Goal: Task Accomplishment & Management: Manage account settings

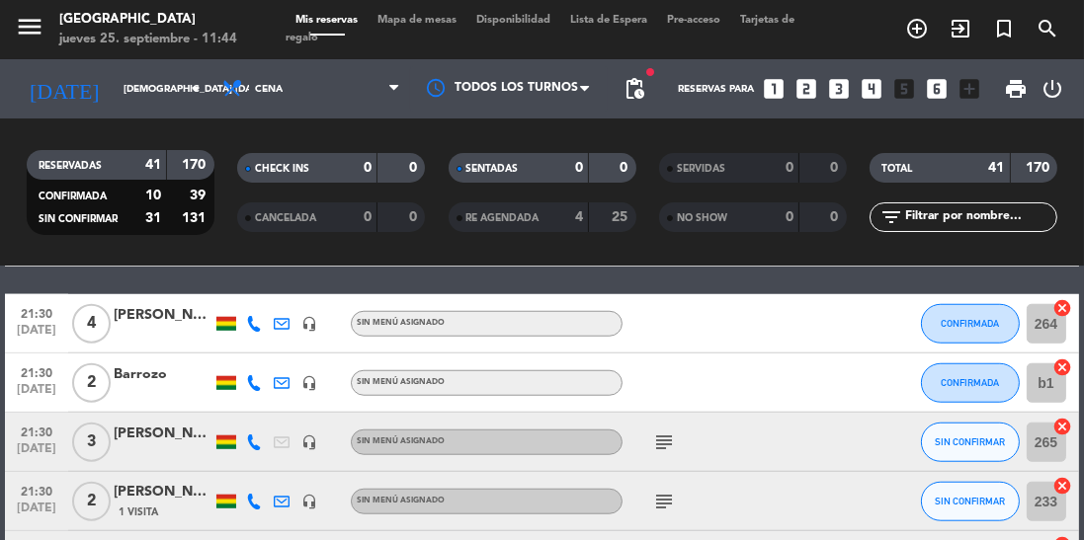
scroll to position [1981, 0]
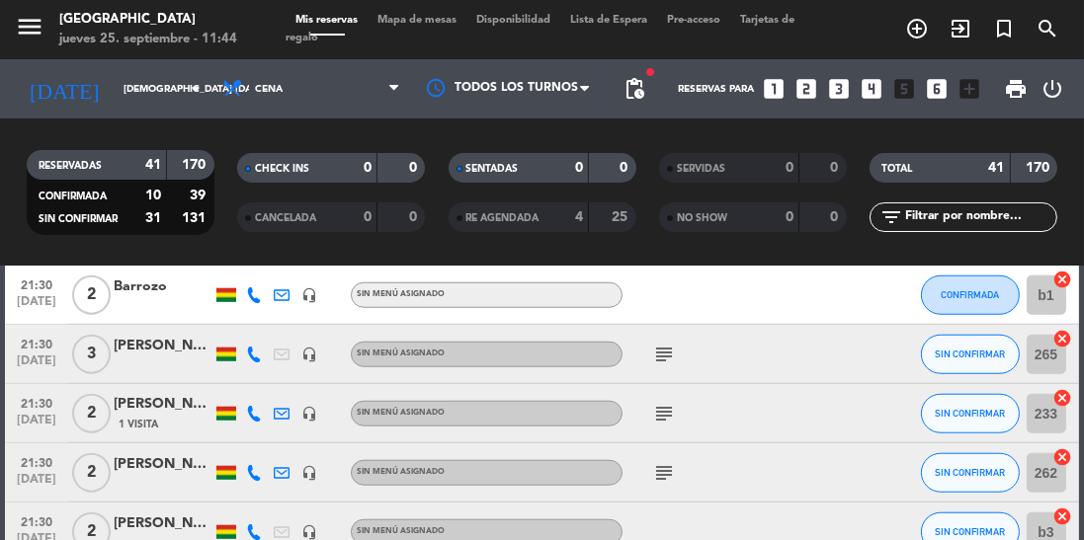
click at [660, 356] on icon "subject" at bounding box center [664, 355] width 24 height 24
click at [662, 412] on icon "subject" at bounding box center [664, 414] width 24 height 24
click at [665, 494] on div "subject" at bounding box center [705, 473] width 166 height 58
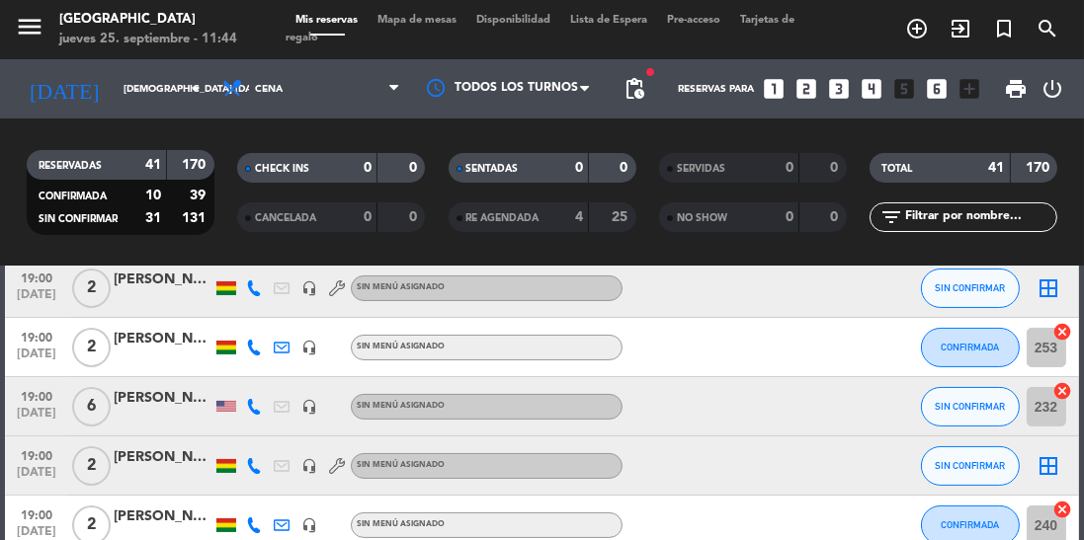
scroll to position [0, 0]
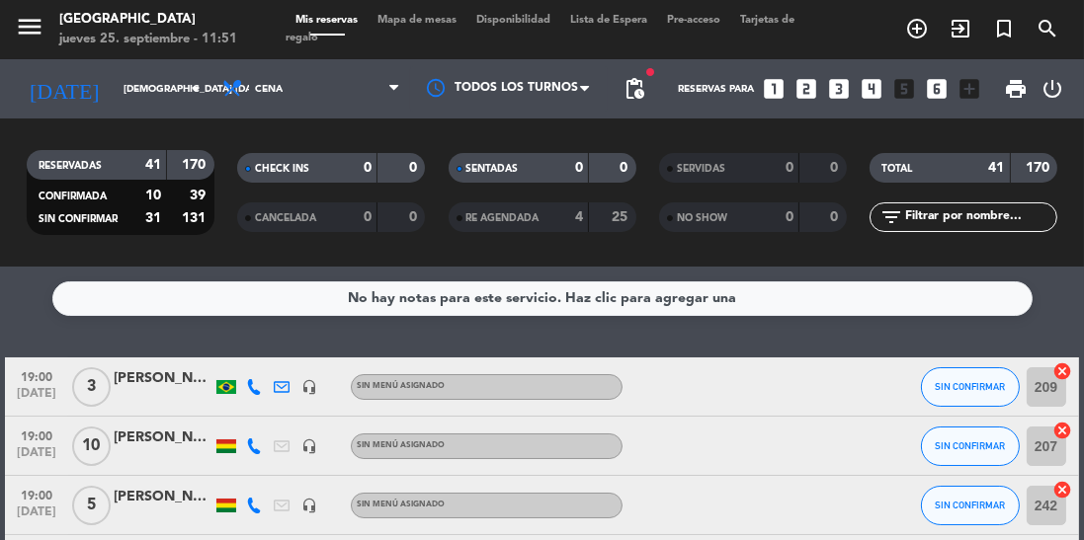
select select "dinner"
click at [344, 96] on span "Cena" at bounding box center [311, 88] width 198 height 43
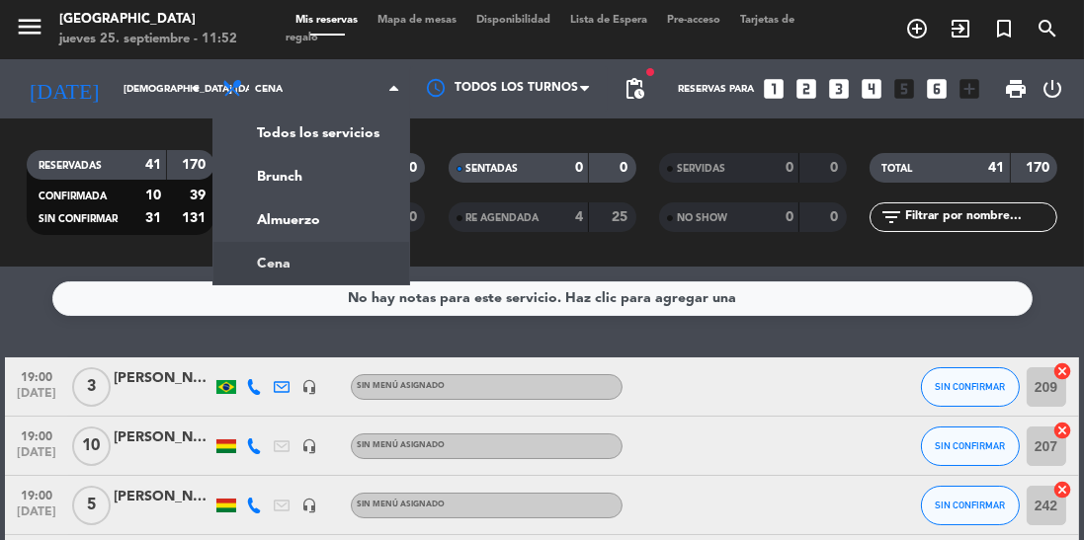
click at [305, 216] on div "menu Jardín de Asia jueves 25. septiembre - 11:52 Mis reservas Mapa de mesas Di…" at bounding box center [542, 133] width 1084 height 267
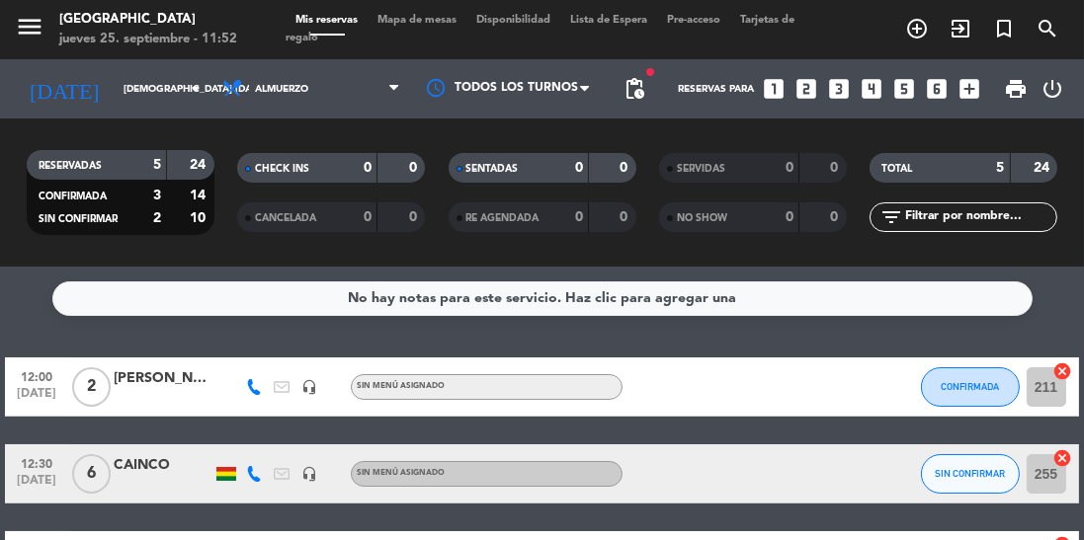
click at [1016, 95] on span "print" at bounding box center [1016, 89] width 24 height 24
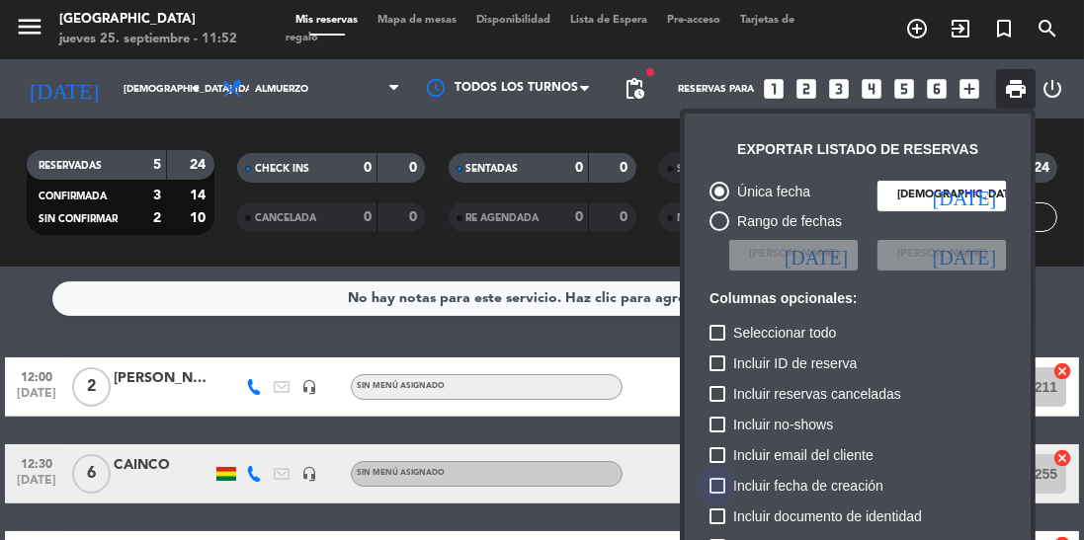
scroll to position [121, 0]
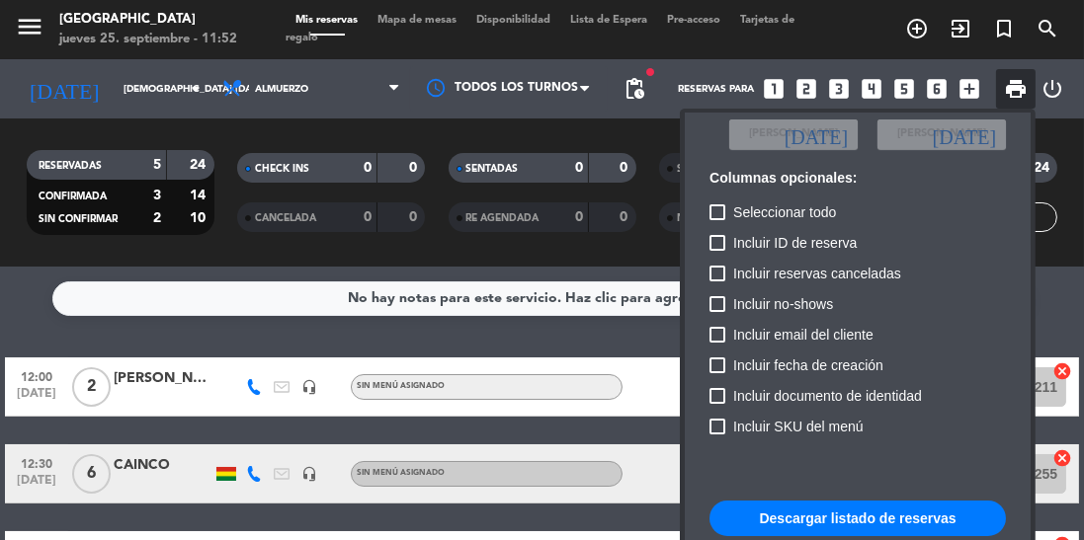
click at [809, 530] on button "Descargar listado de reservas" at bounding box center [857, 519] width 296 height 36
click at [95, 325] on div at bounding box center [542, 270] width 1084 height 540
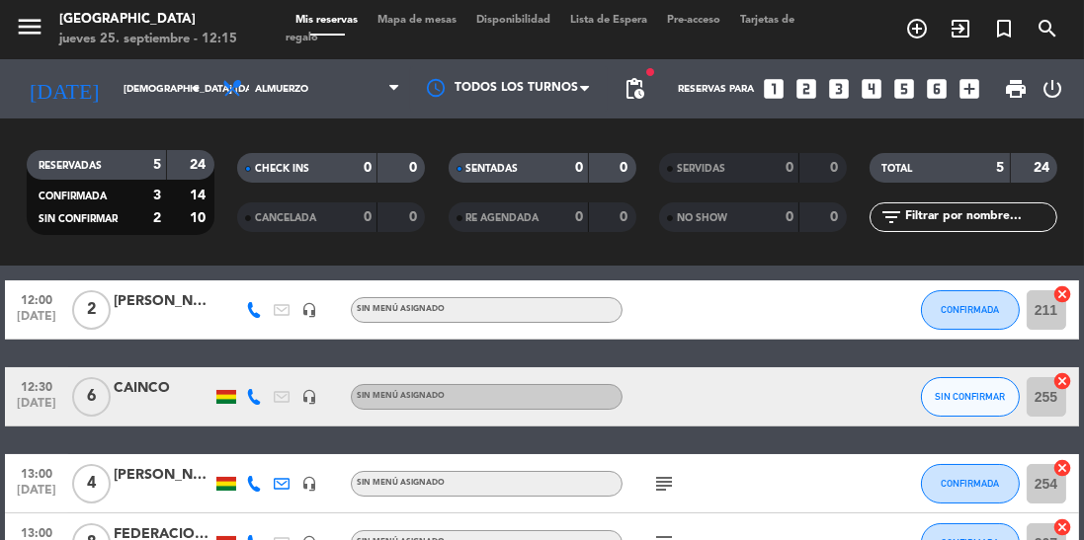
scroll to position [172, 0]
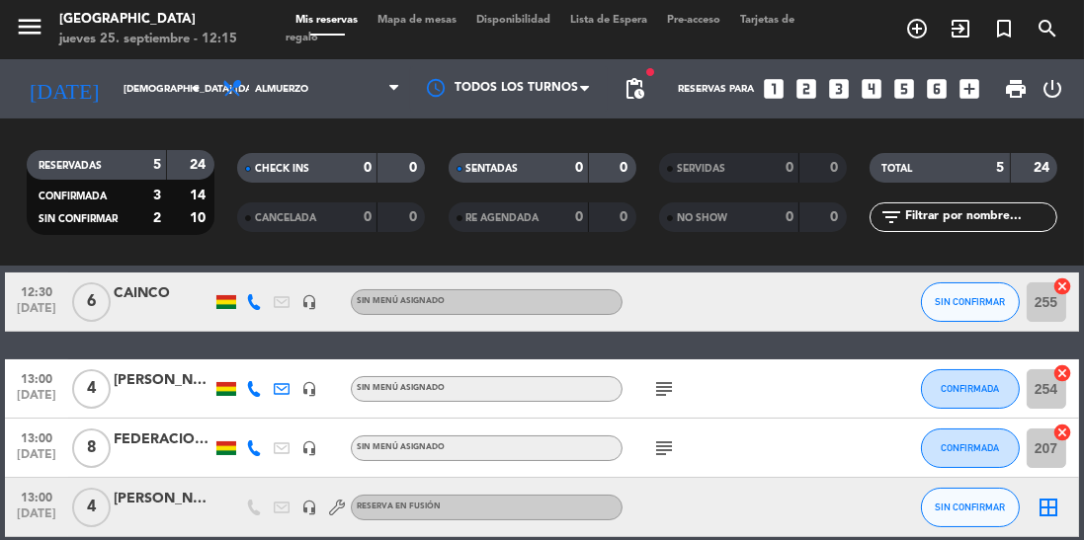
click at [1014, 100] on span "print" at bounding box center [1016, 89] width 24 height 24
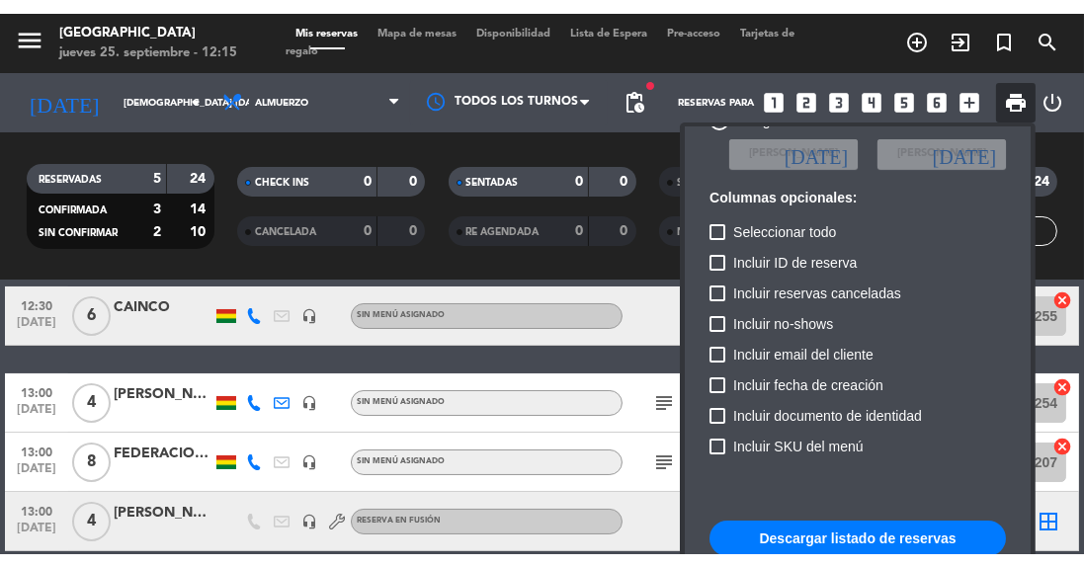
scroll to position [121, 0]
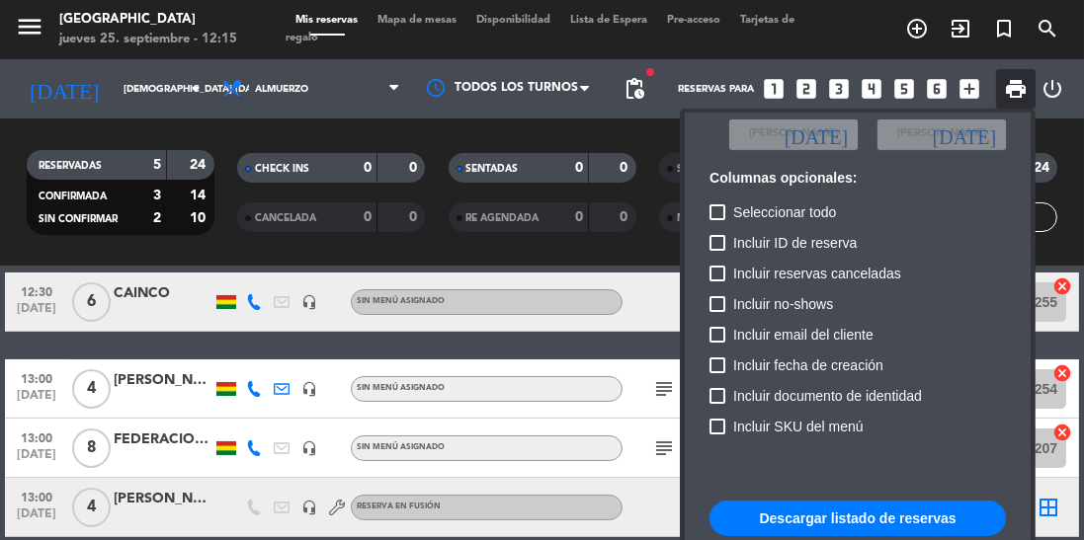
click at [899, 523] on button "Descargar listado de reservas" at bounding box center [857, 519] width 296 height 36
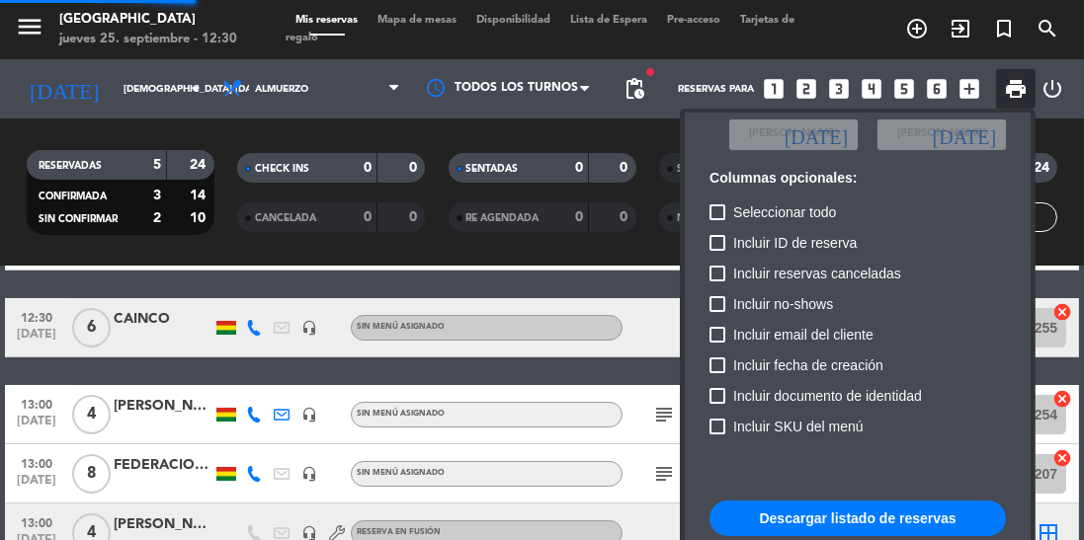
click at [153, 68] on div at bounding box center [542, 270] width 1084 height 540
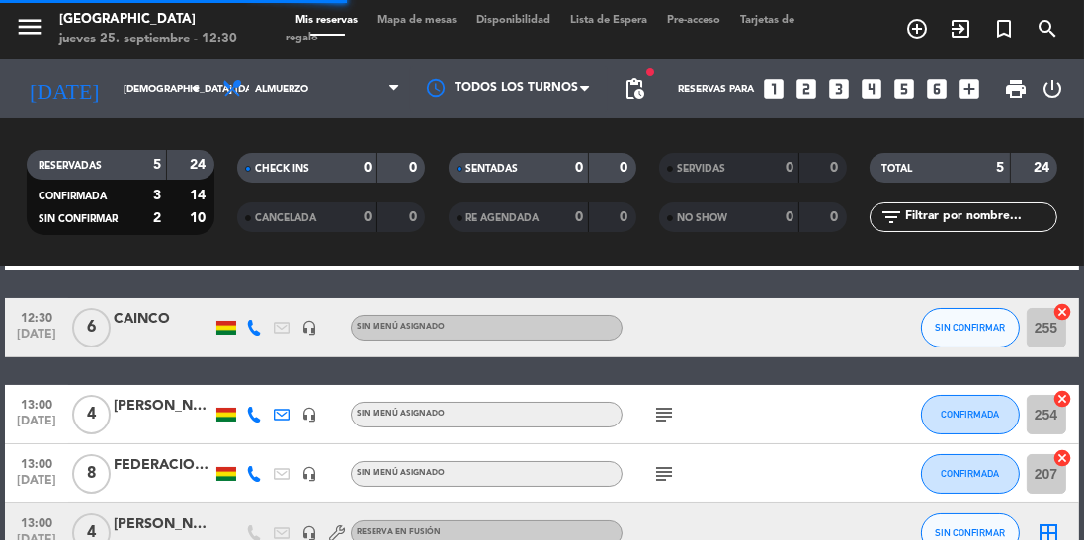
click at [130, 83] on input "[DEMOGRAPHIC_DATA][DATE]" at bounding box center [186, 89] width 145 height 31
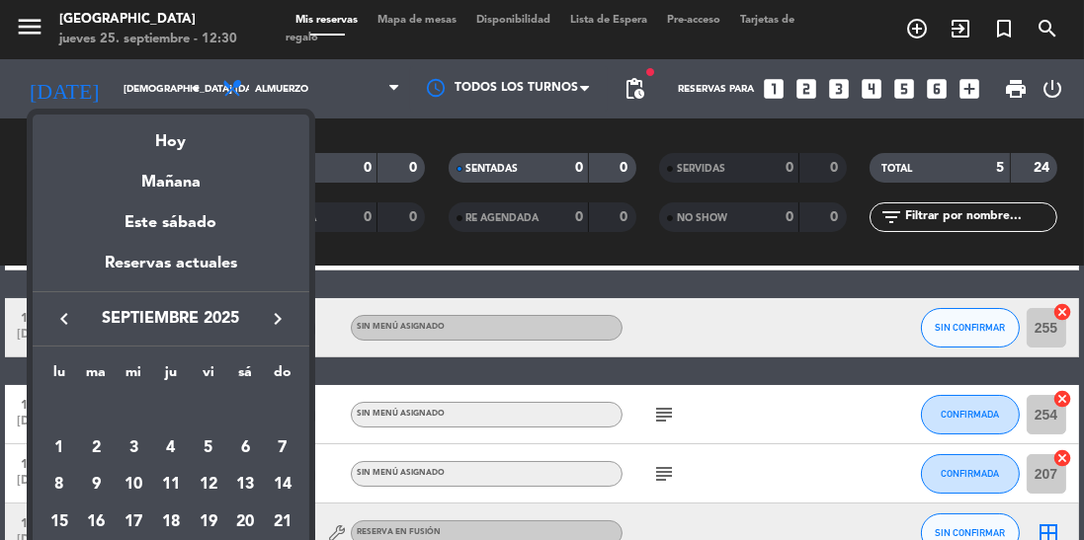
click at [842, 474] on div at bounding box center [542, 270] width 1084 height 540
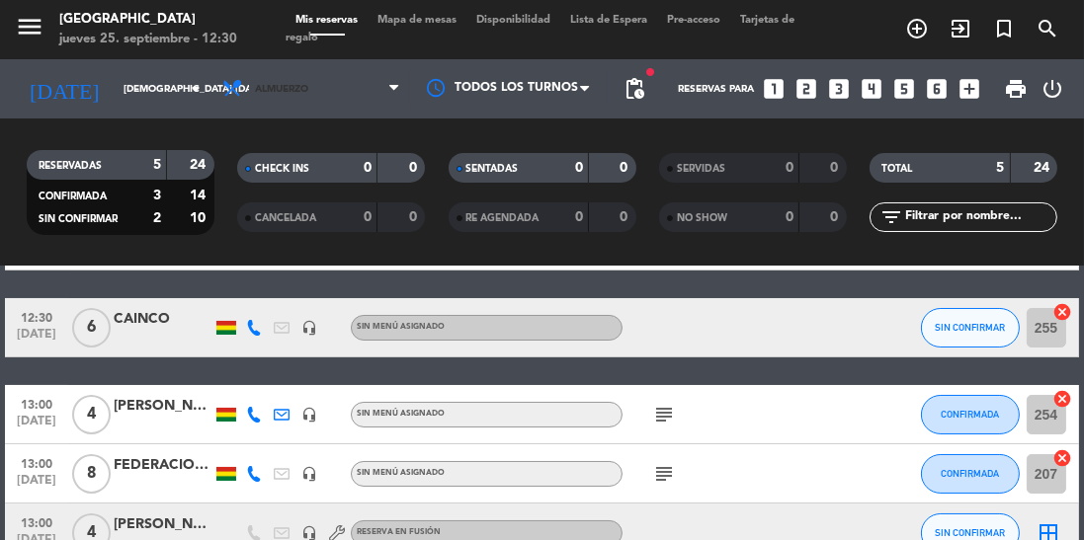
click at [294, 87] on span "Almuerzo" at bounding box center [281, 89] width 53 height 11
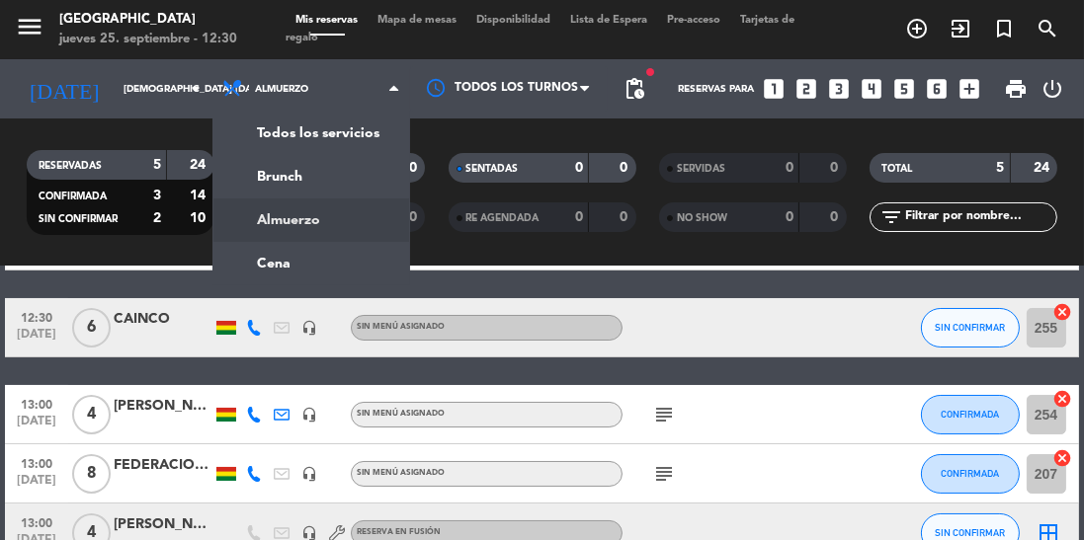
click at [259, 265] on div "menu Jardín de Asia jueves 25. septiembre - 12:30 Mis reservas Mapa de mesas Di…" at bounding box center [542, 133] width 1084 height 267
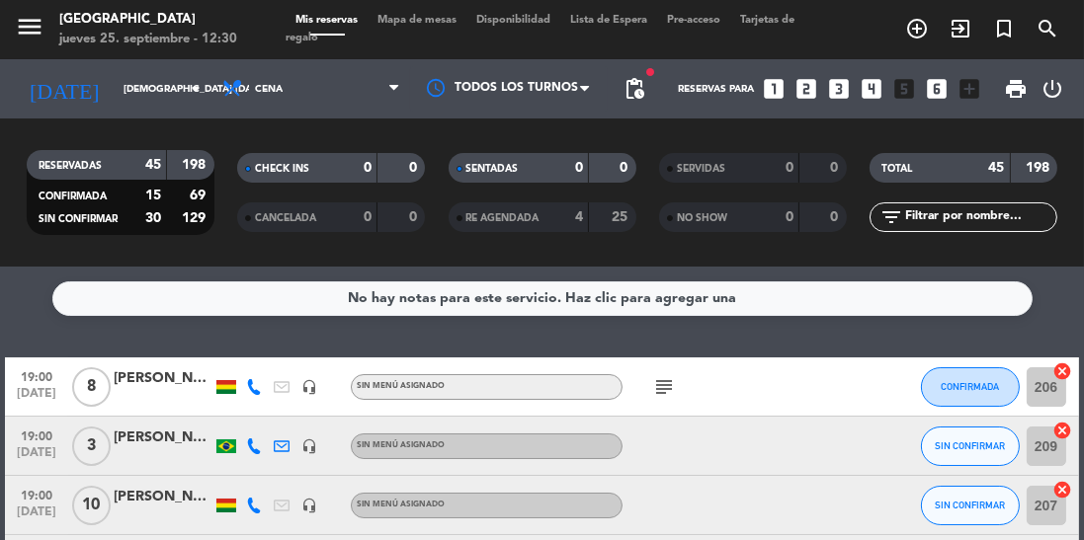
scroll to position [1, 0]
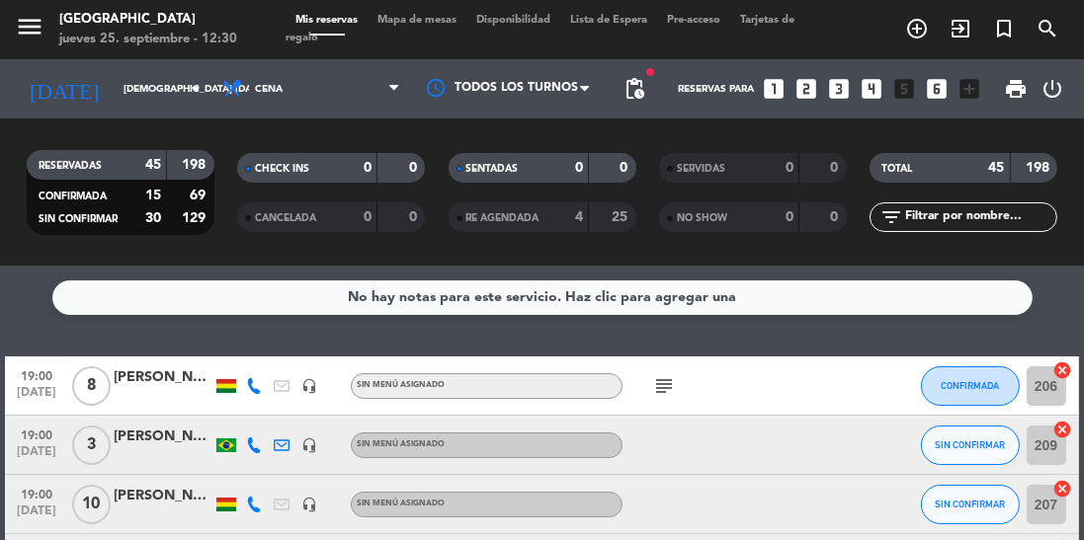
click at [656, 384] on icon "subject" at bounding box center [664, 386] width 24 height 24
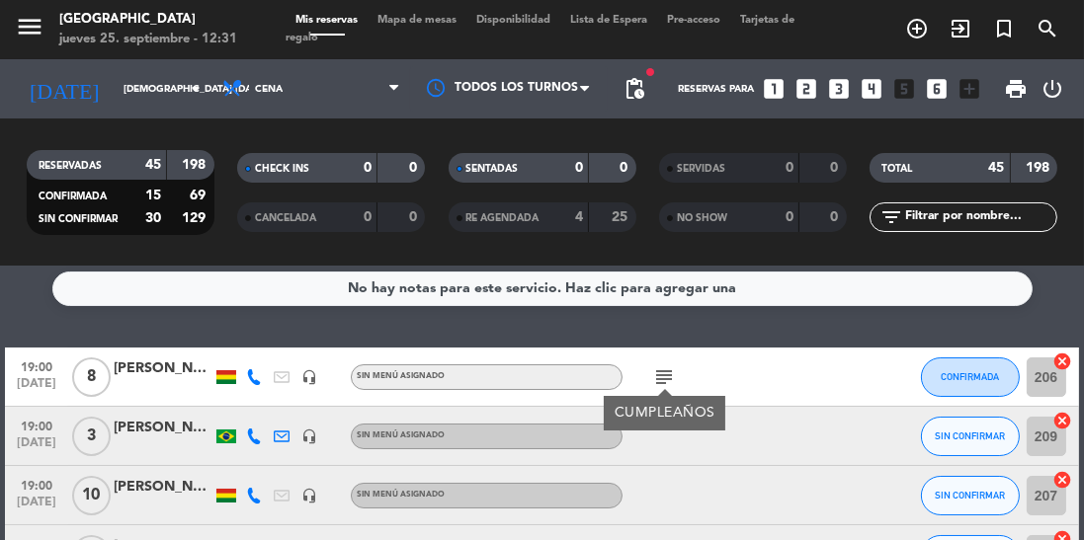
scroll to position [0, 0]
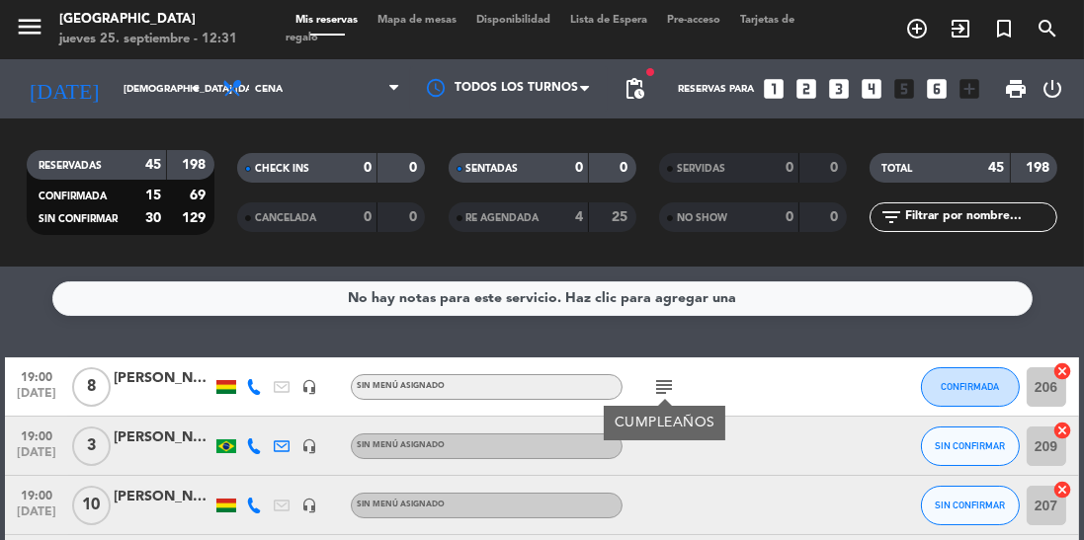
click at [29, 387] on span "[DATE]" at bounding box center [36, 398] width 49 height 23
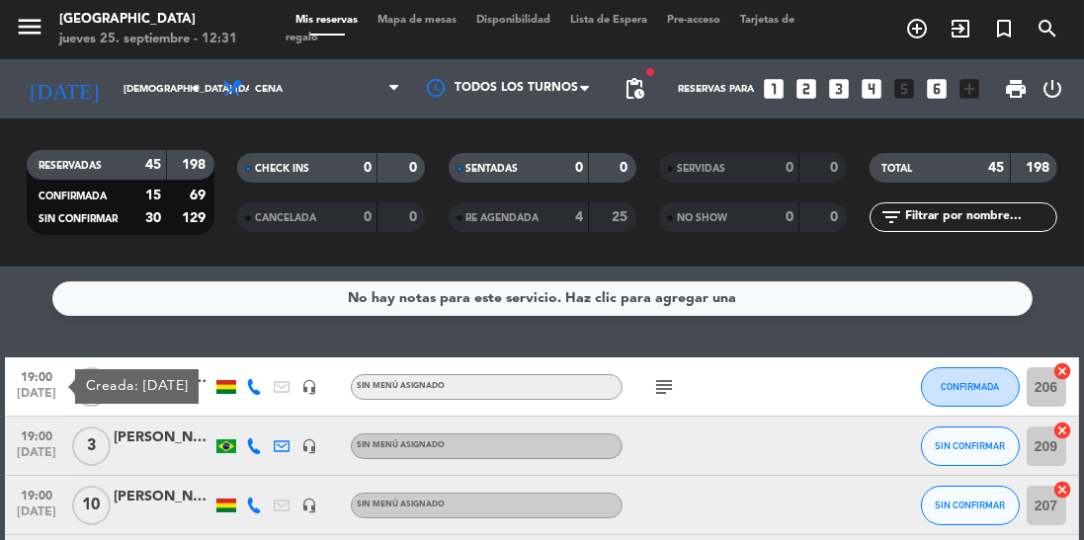
click at [37, 431] on span "19:00" at bounding box center [36, 435] width 49 height 23
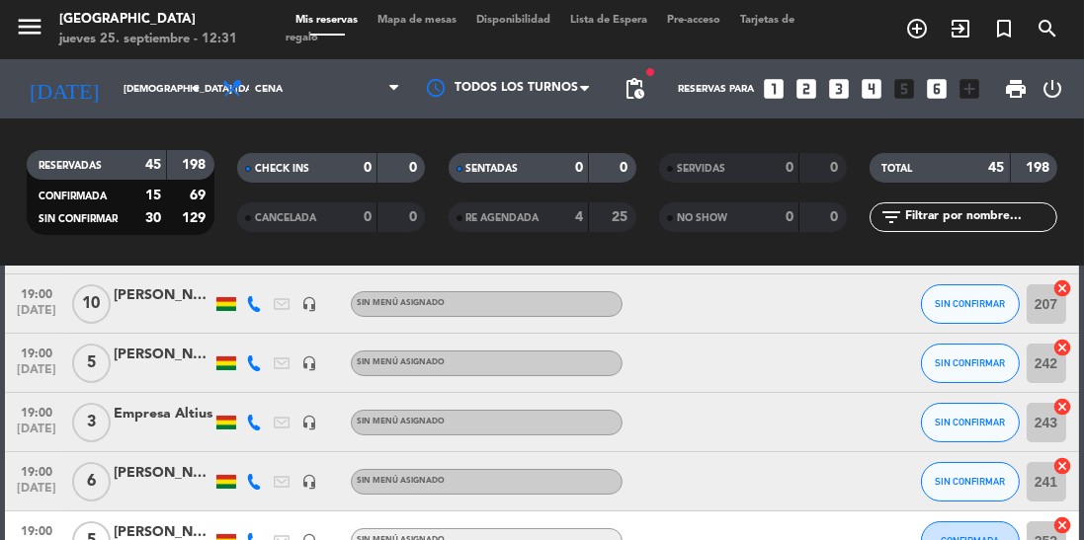
scroll to position [205, 0]
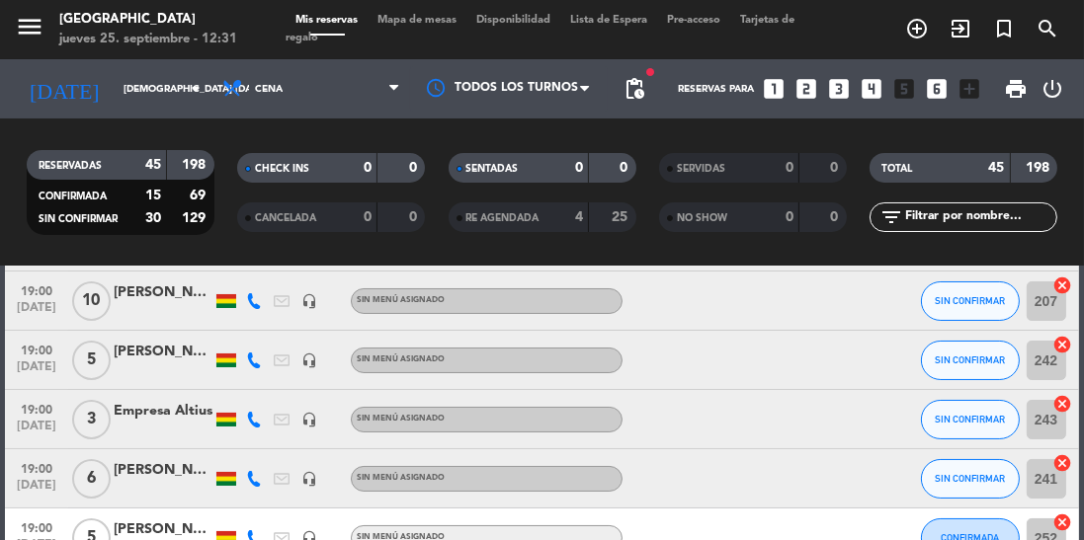
click at [41, 310] on span "[DATE]" at bounding box center [36, 312] width 49 height 23
click at [41, 350] on span "19:00" at bounding box center [36, 349] width 49 height 23
click at [45, 406] on span "19:00" at bounding box center [36, 408] width 49 height 23
click at [60, 475] on span "19:00" at bounding box center [36, 467] width 49 height 23
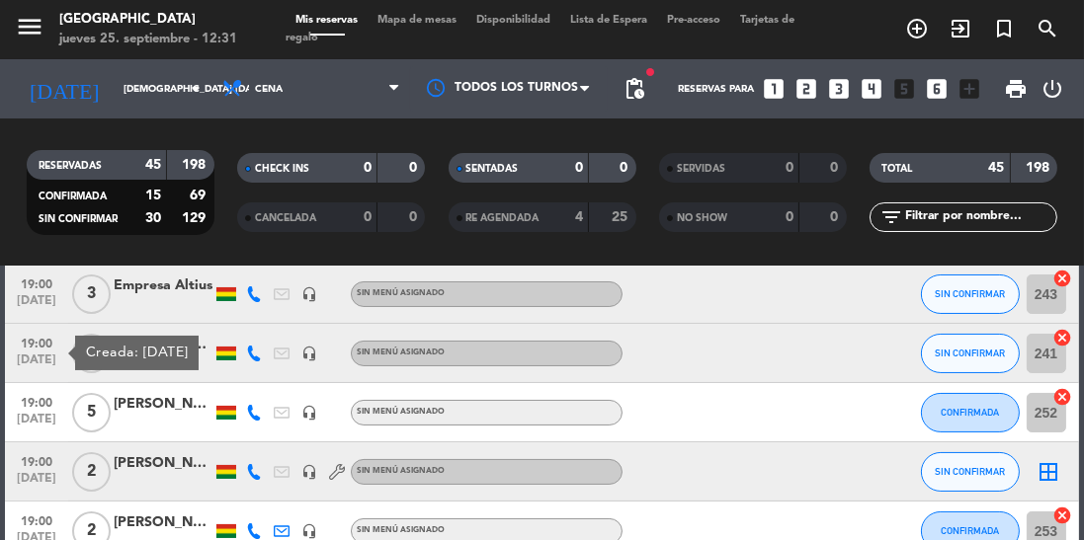
scroll to position [353, 0]
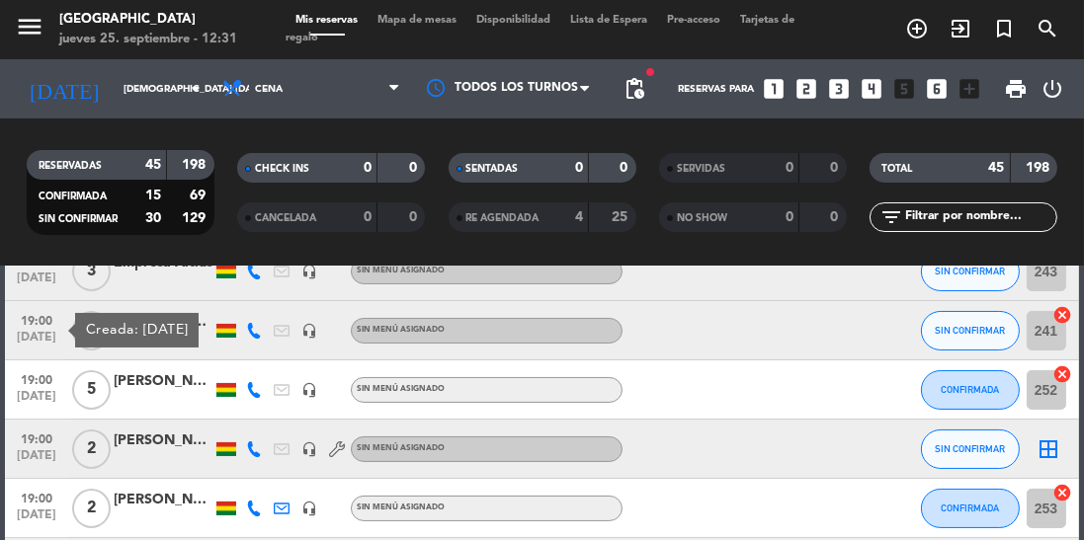
click at [41, 395] on span "[DATE]" at bounding box center [36, 401] width 49 height 23
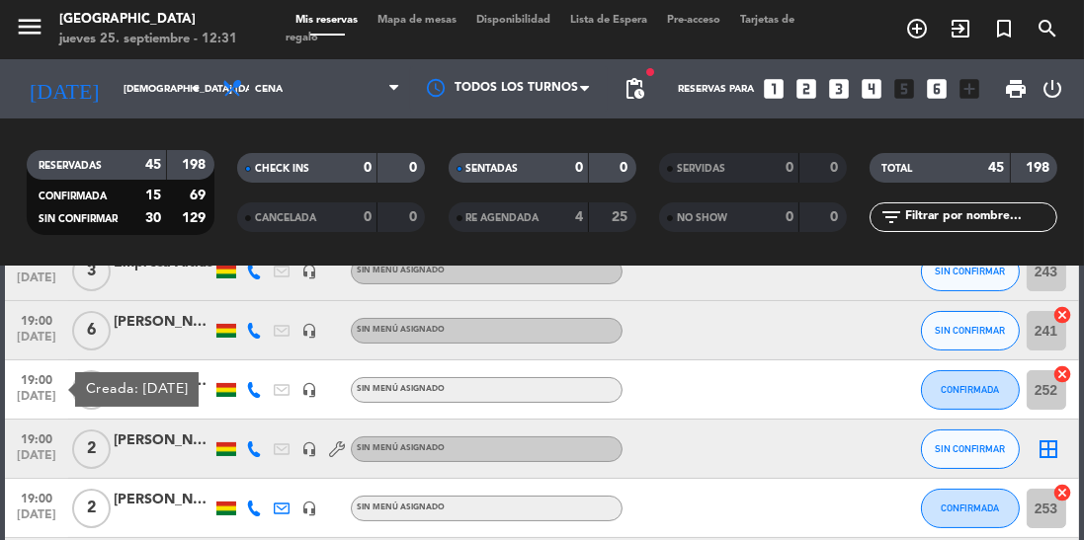
click at [42, 445] on span "19:00" at bounding box center [36, 438] width 49 height 23
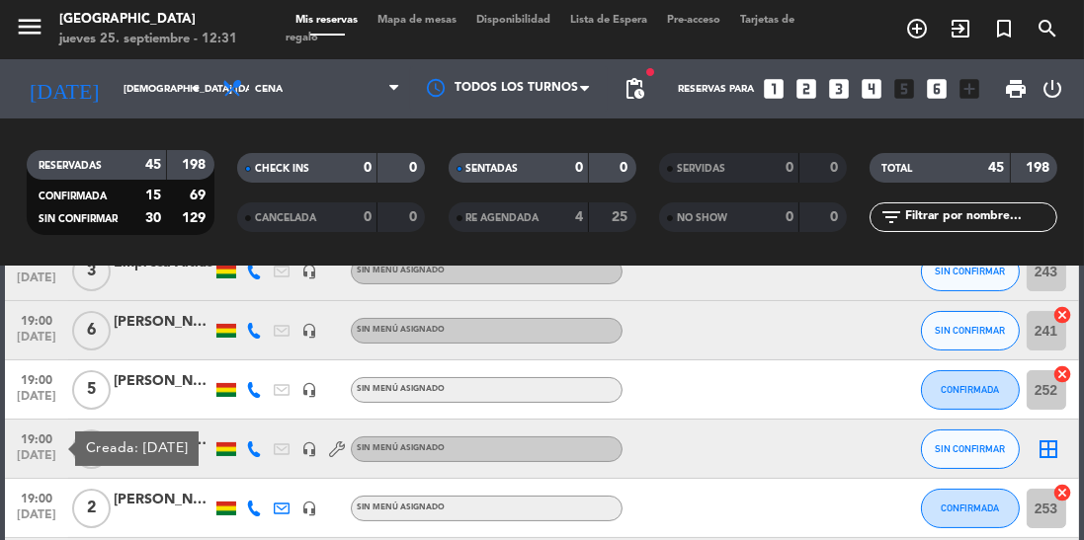
click at [44, 393] on span "[DATE]" at bounding box center [36, 401] width 49 height 23
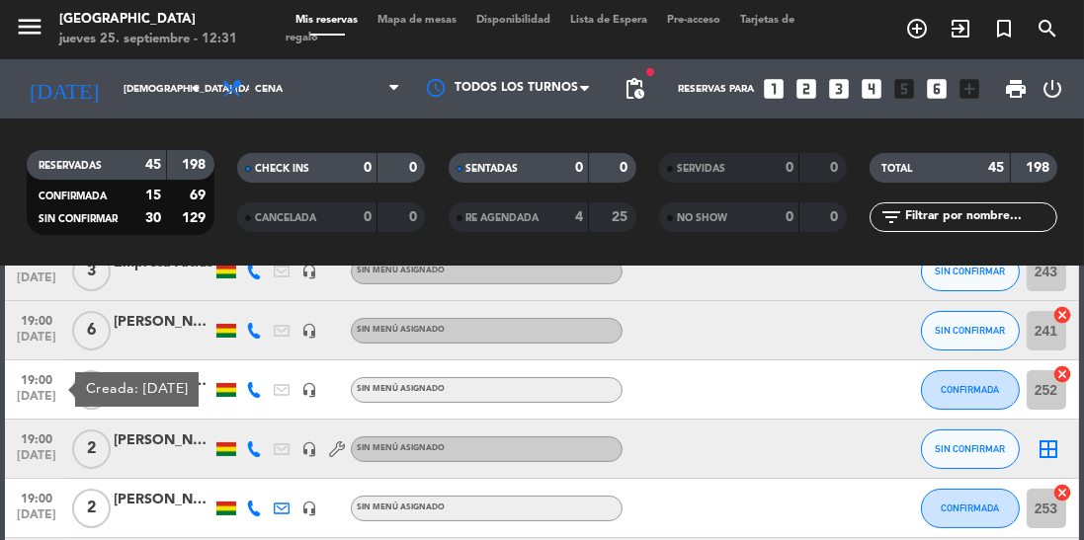
click at [24, 446] on span "19:00" at bounding box center [36, 438] width 49 height 23
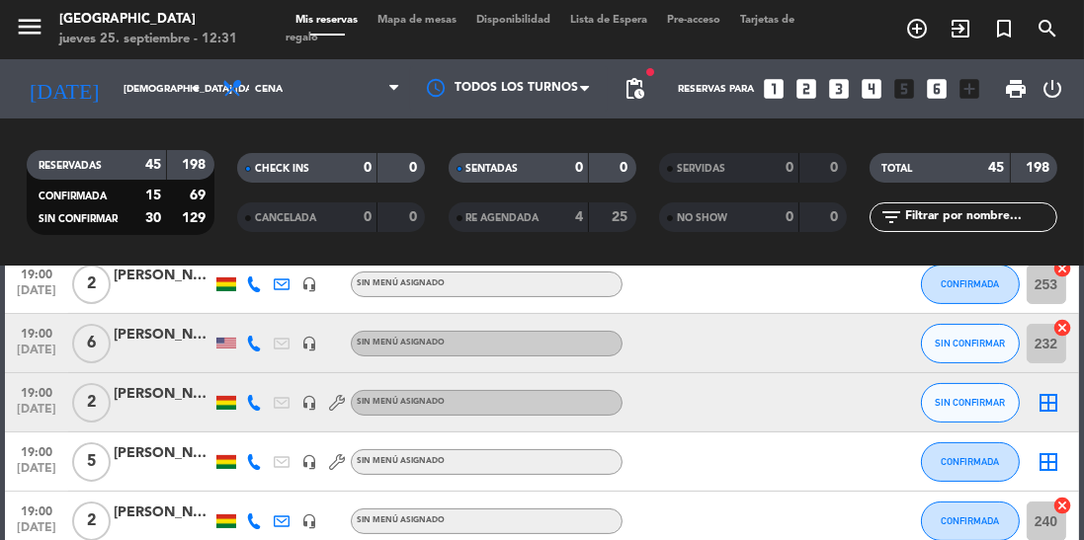
scroll to position [597, 0]
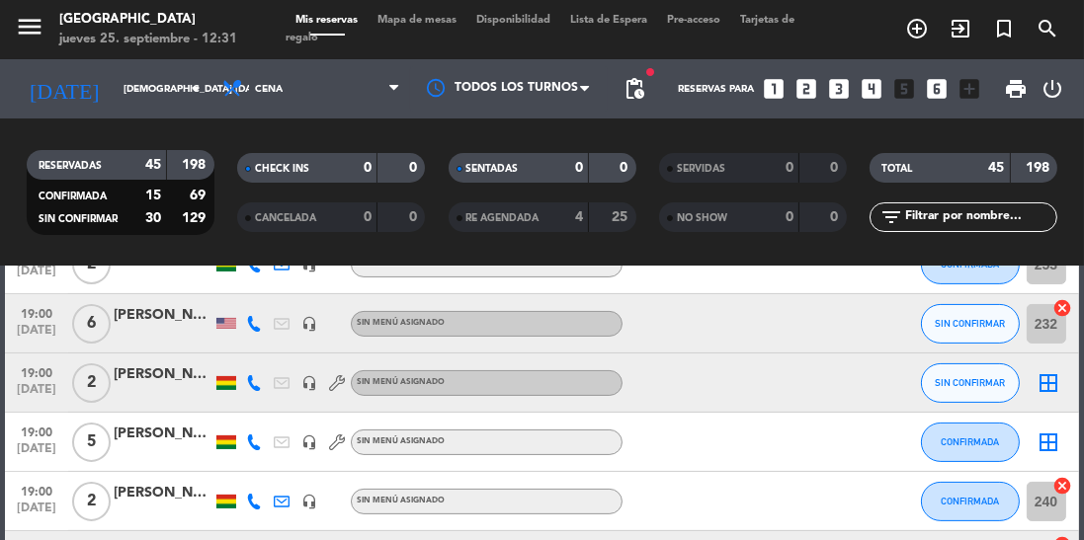
click at [35, 318] on span "19:00" at bounding box center [36, 312] width 49 height 23
click at [41, 376] on span "19:00" at bounding box center [36, 372] width 49 height 23
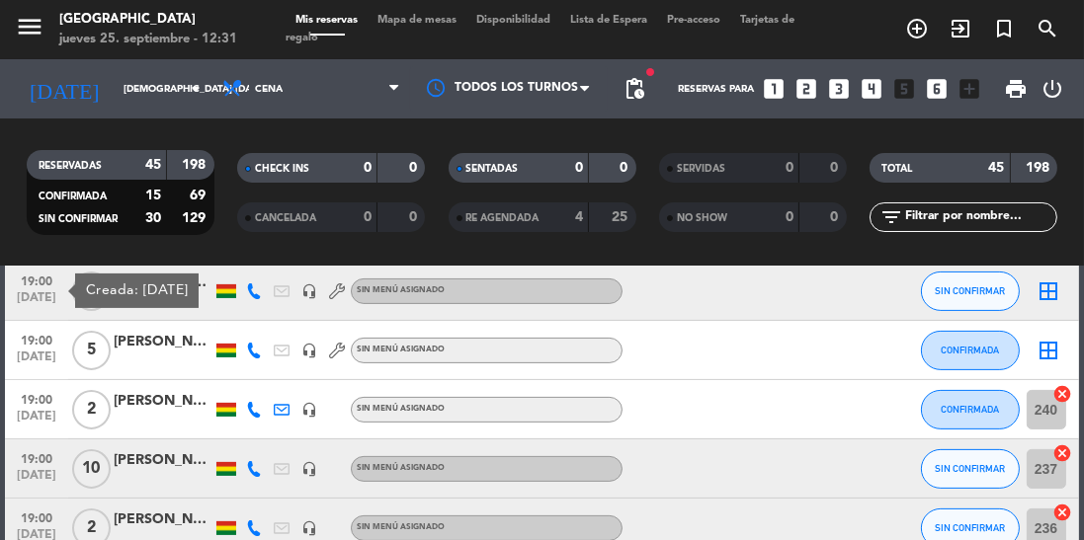
scroll to position [699, 0]
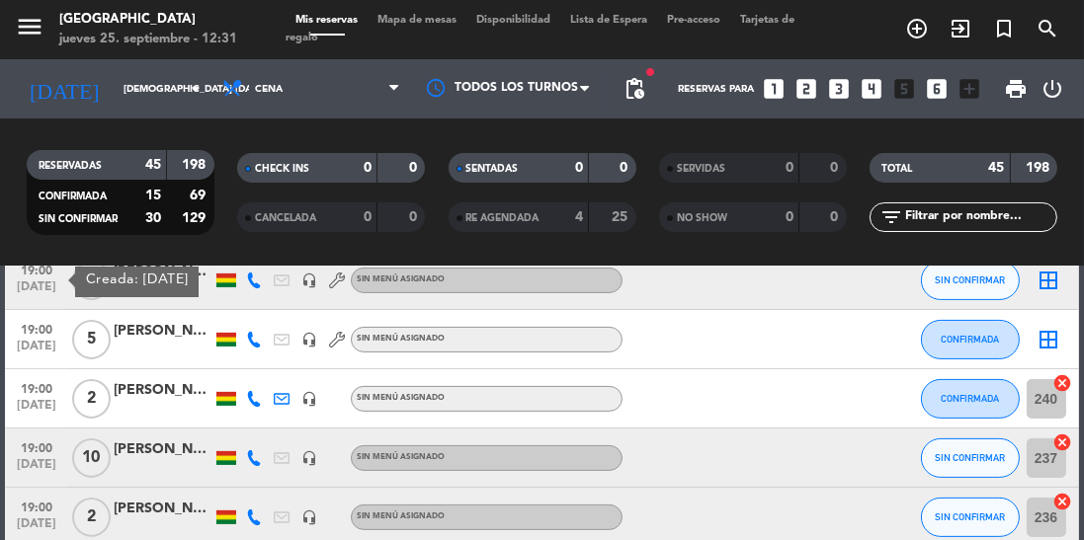
click at [40, 326] on span "19:00" at bounding box center [36, 328] width 49 height 23
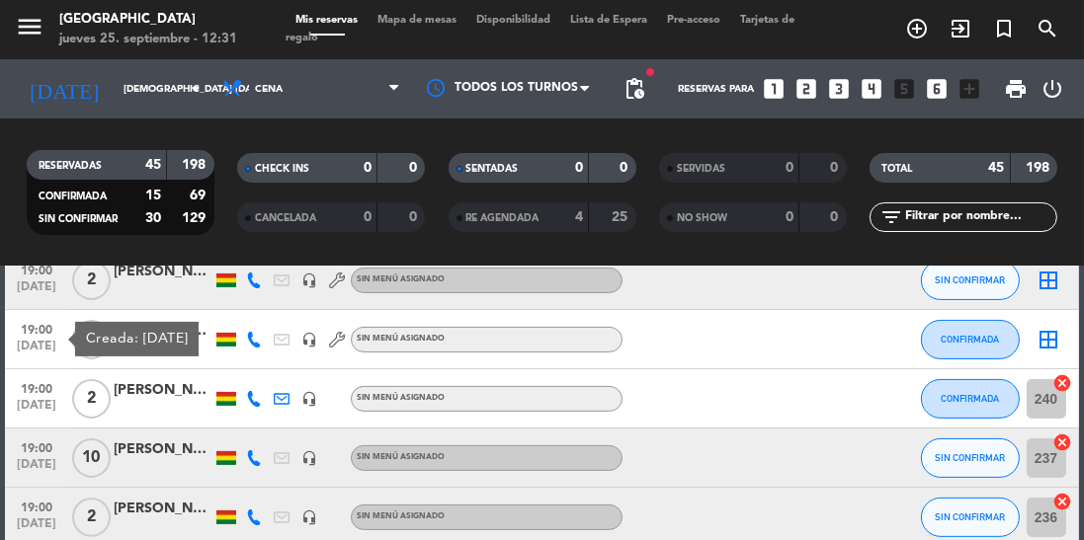
click at [765, 355] on div at bounding box center [705, 339] width 166 height 58
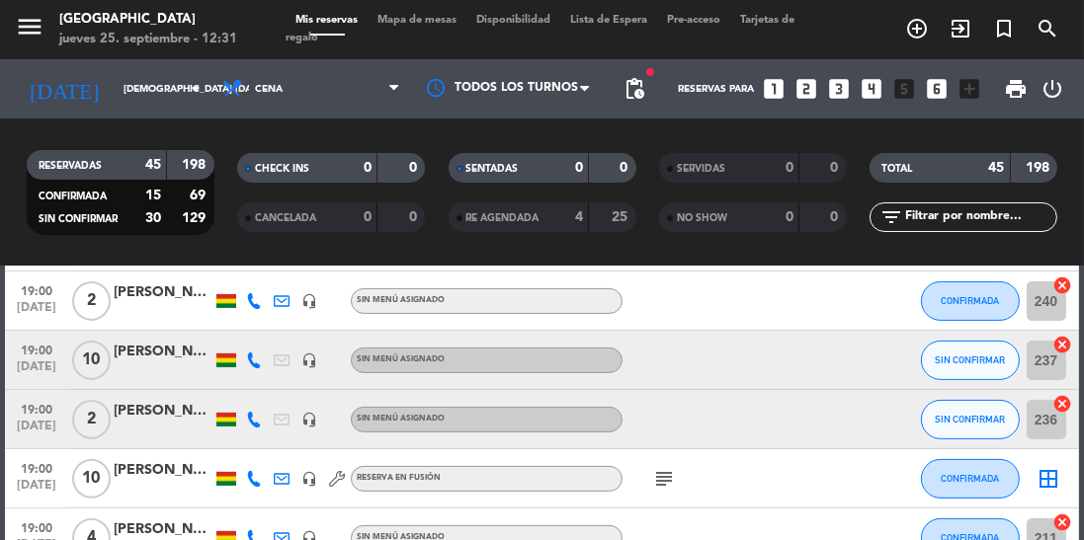
scroll to position [798, 0]
click at [34, 356] on span "19:00" at bounding box center [36, 348] width 49 height 23
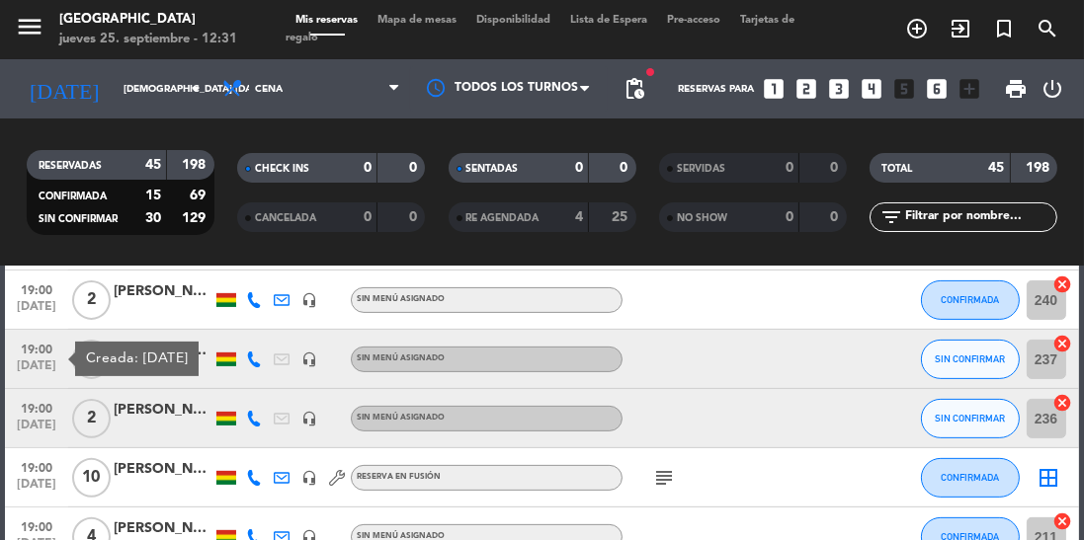
click at [36, 415] on span "19:00" at bounding box center [36, 407] width 49 height 23
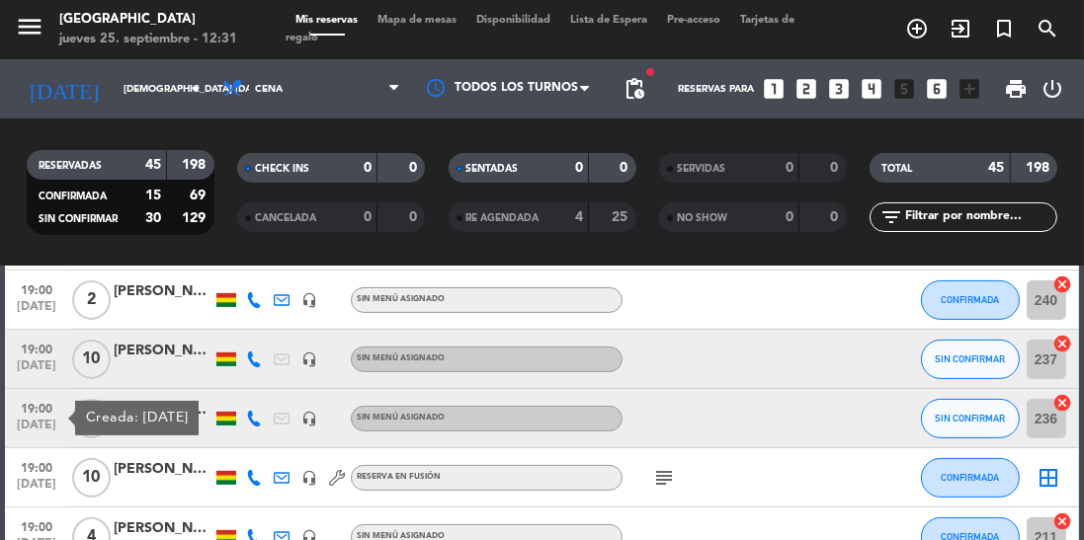
scroll to position [906, 0]
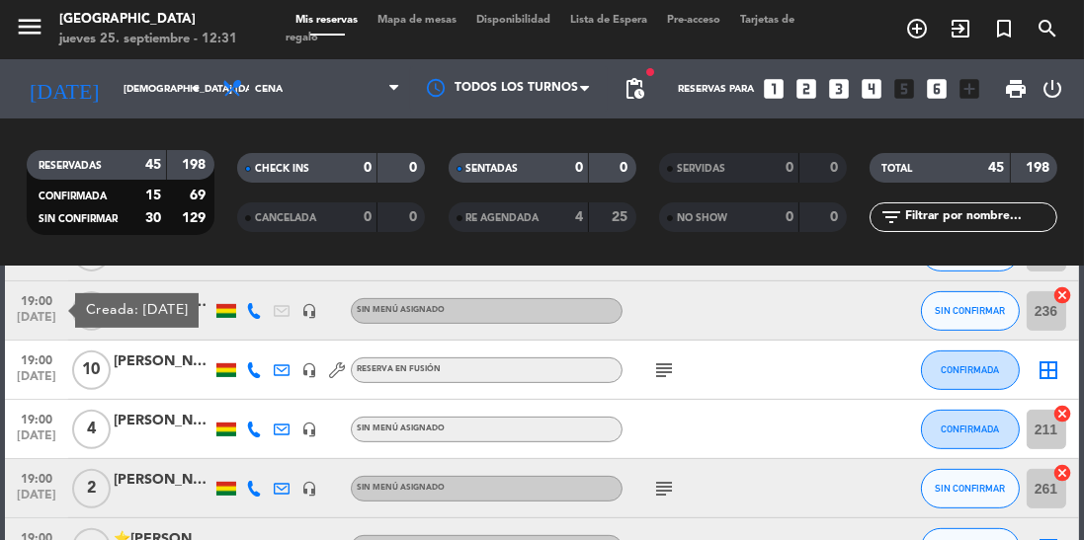
click at [41, 354] on span "19:00" at bounding box center [36, 359] width 49 height 23
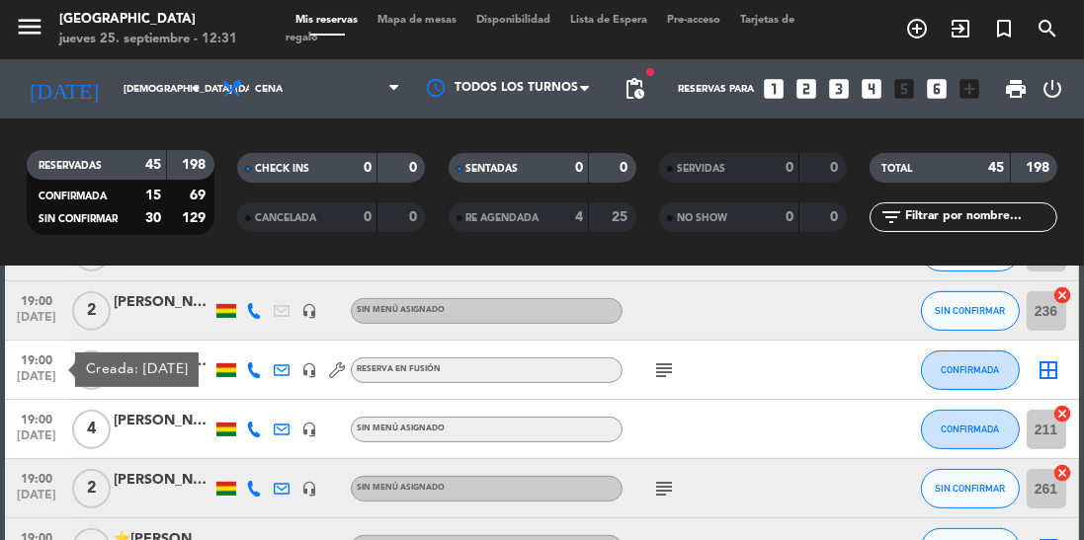
click at [37, 427] on span "19:00" at bounding box center [36, 418] width 49 height 23
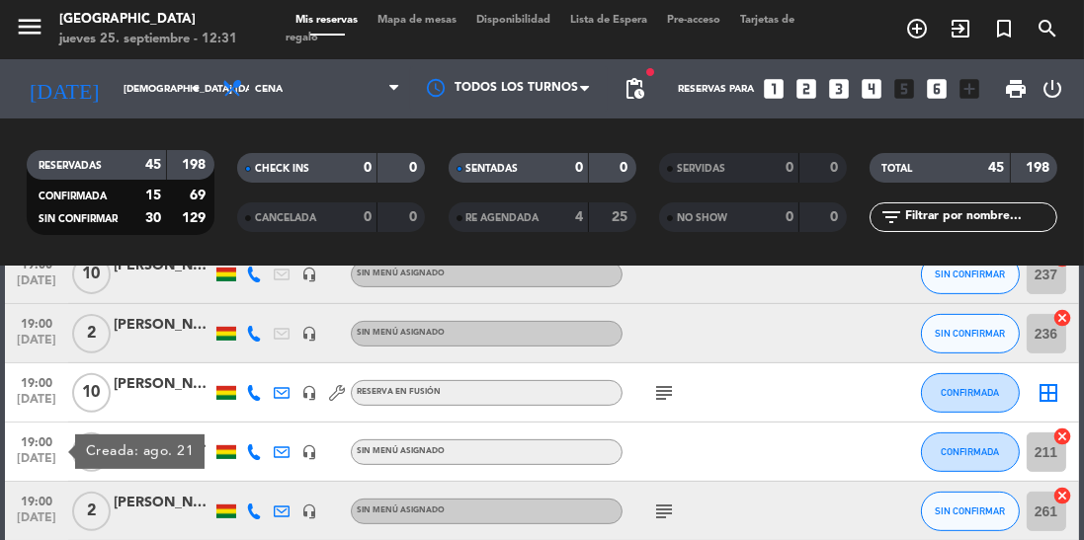
scroll to position [997, 0]
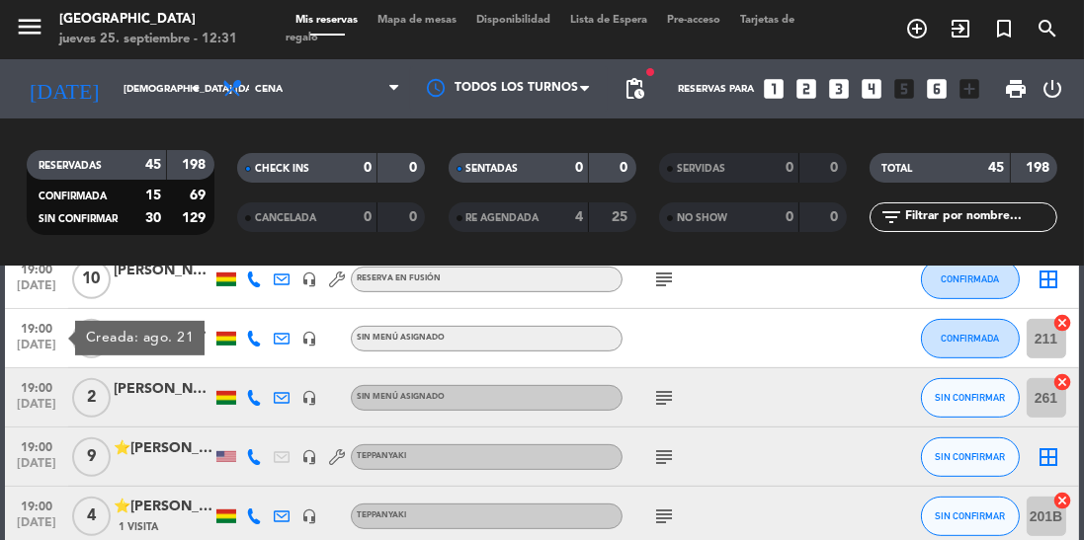
click at [43, 387] on span "19:00" at bounding box center [36, 386] width 49 height 23
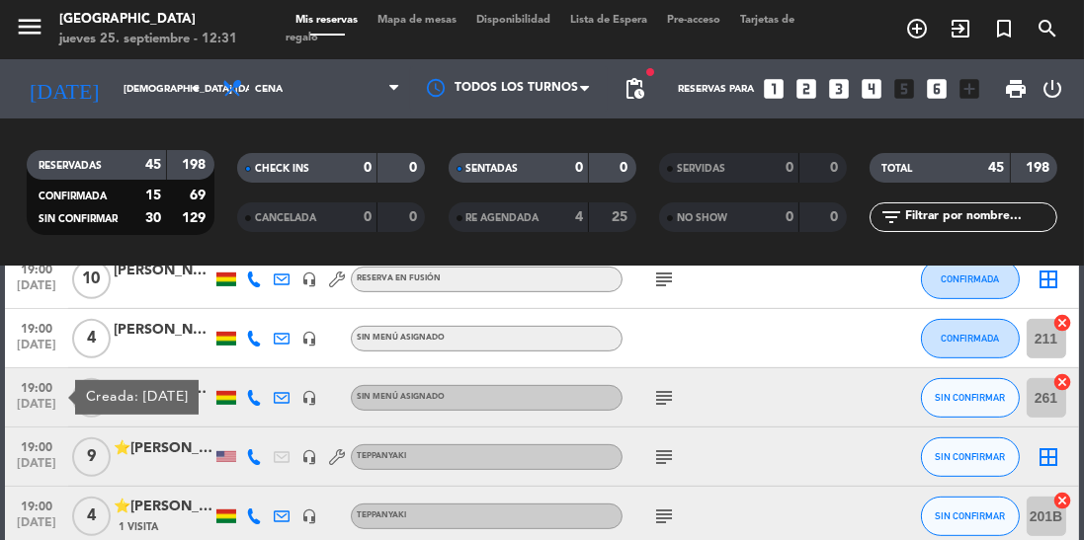
scroll to position [1033, 0]
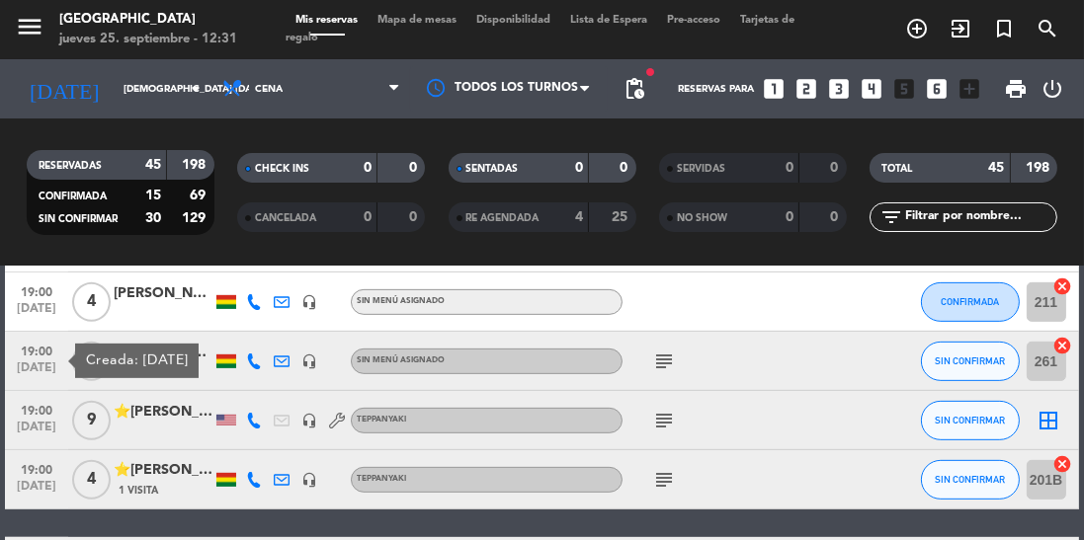
click at [48, 404] on span "19:00" at bounding box center [36, 409] width 49 height 23
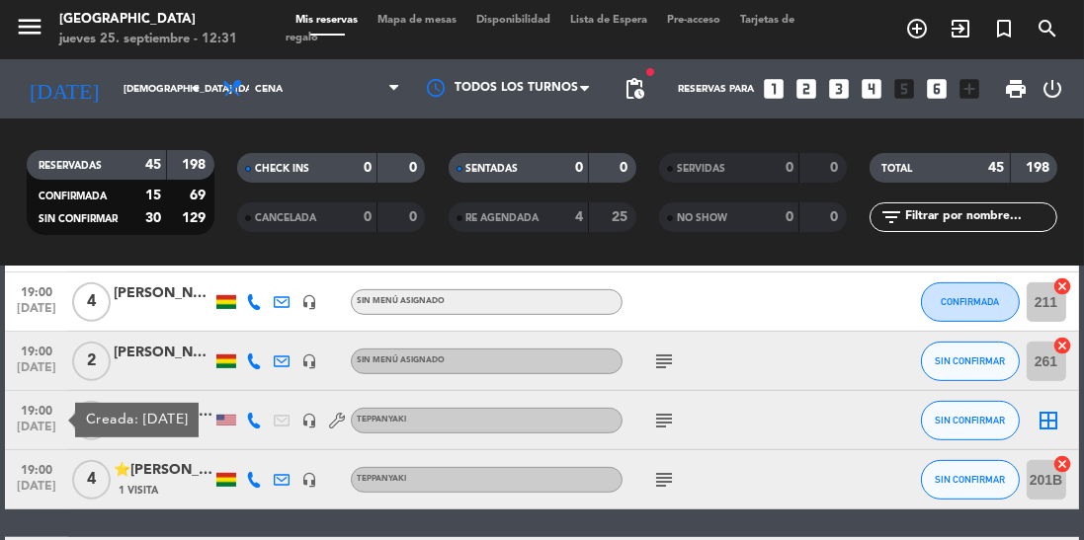
click at [41, 472] on span "19:00" at bounding box center [36, 468] width 49 height 23
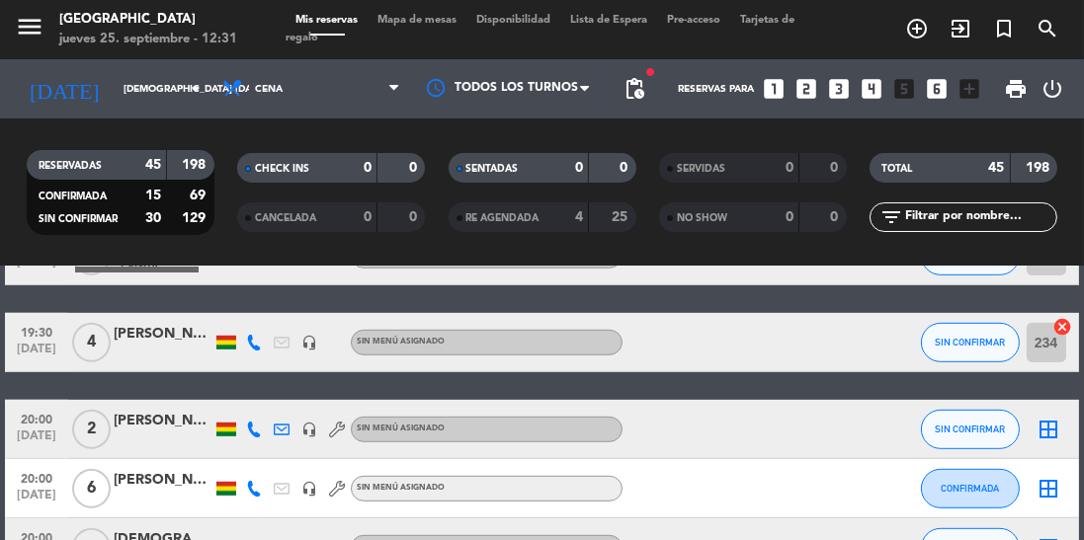
scroll to position [1269, 0]
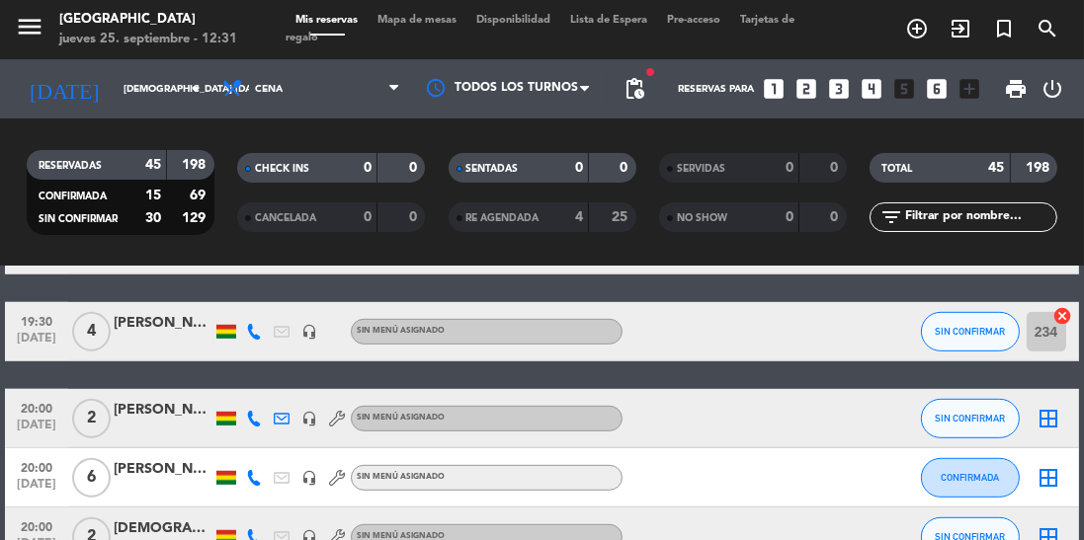
click at [40, 332] on span "[DATE]" at bounding box center [36, 343] width 49 height 23
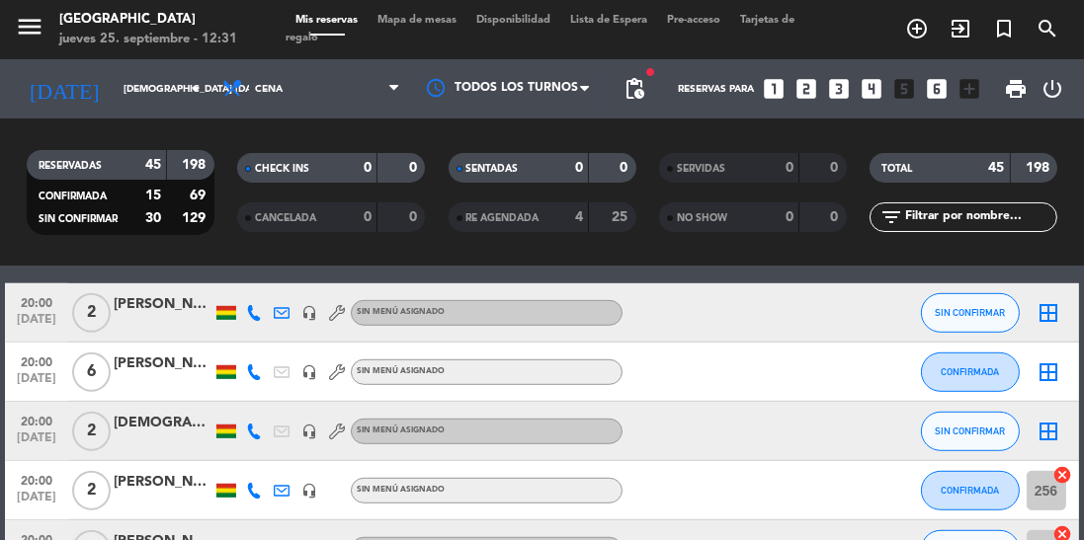
scroll to position [1388, 0]
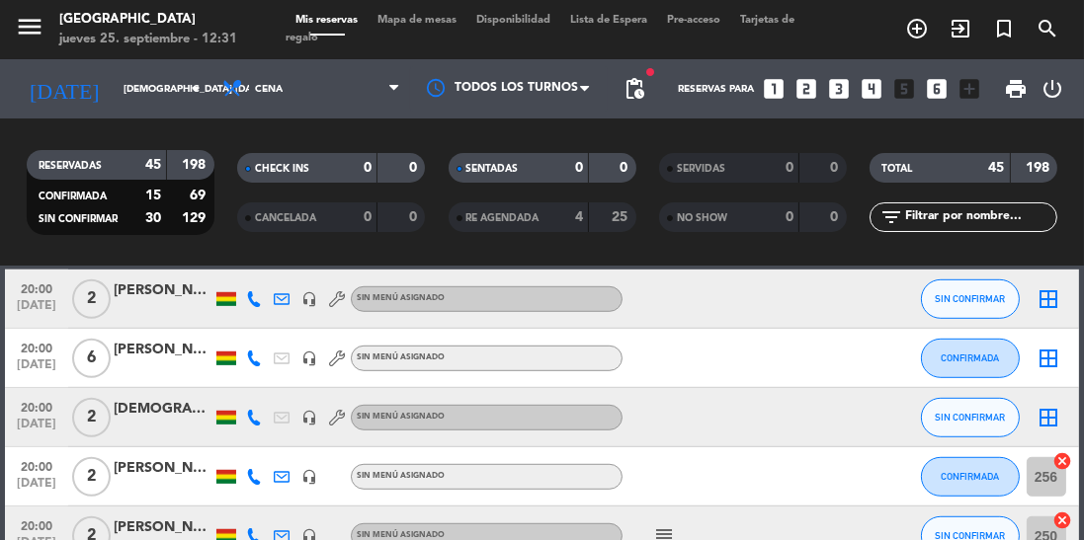
click at [43, 357] on span "20:00" at bounding box center [36, 347] width 49 height 23
click at [140, 420] on div "[DEMOGRAPHIC_DATA][PERSON_NAME]" at bounding box center [163, 409] width 99 height 23
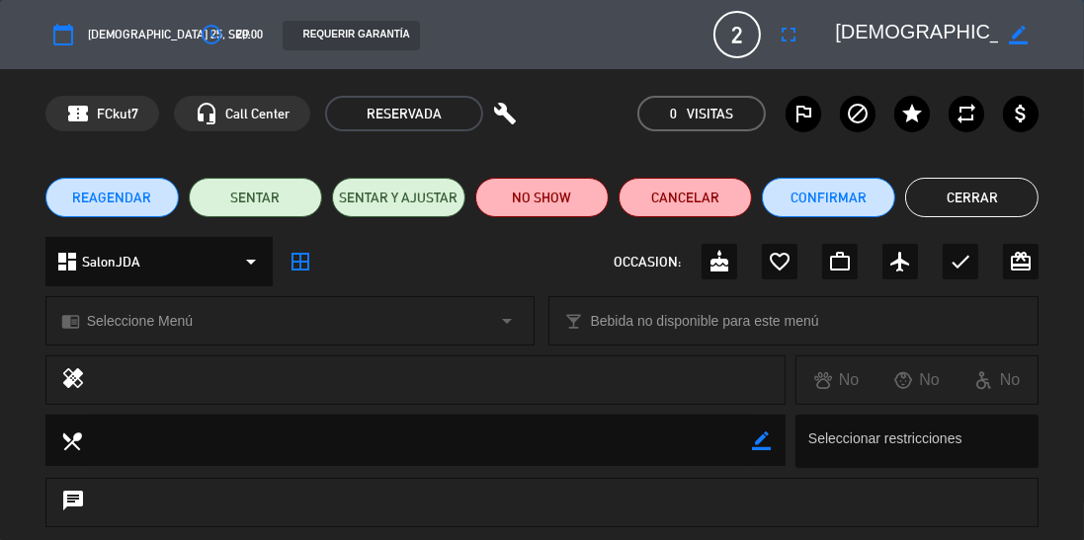
click at [945, 206] on button "Cerrar" at bounding box center [971, 198] width 133 height 40
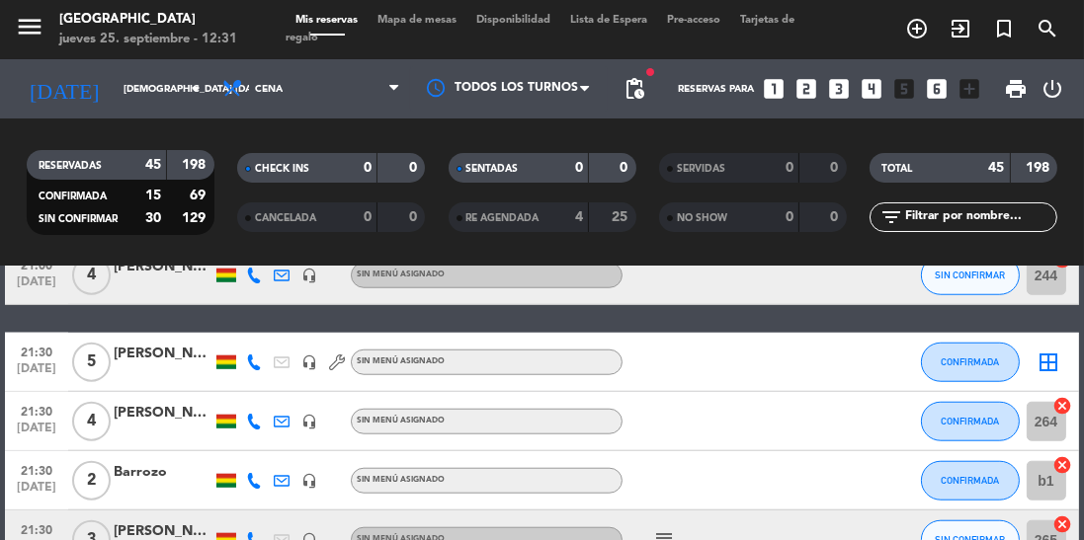
scroll to position [1973, 0]
click at [138, 353] on div "[PERSON_NAME]" at bounding box center [163, 354] width 99 height 23
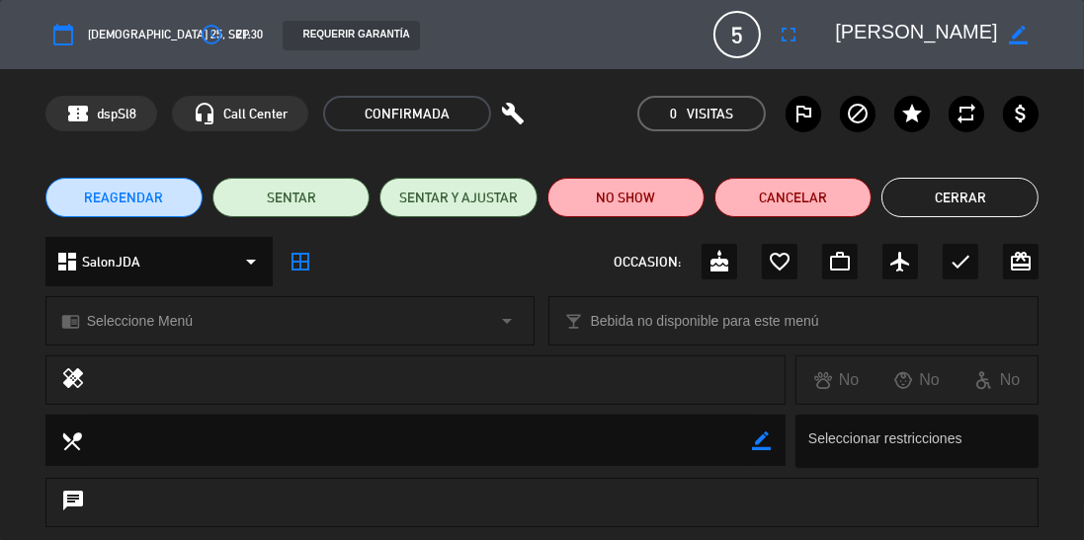
scroll to position [305, 0]
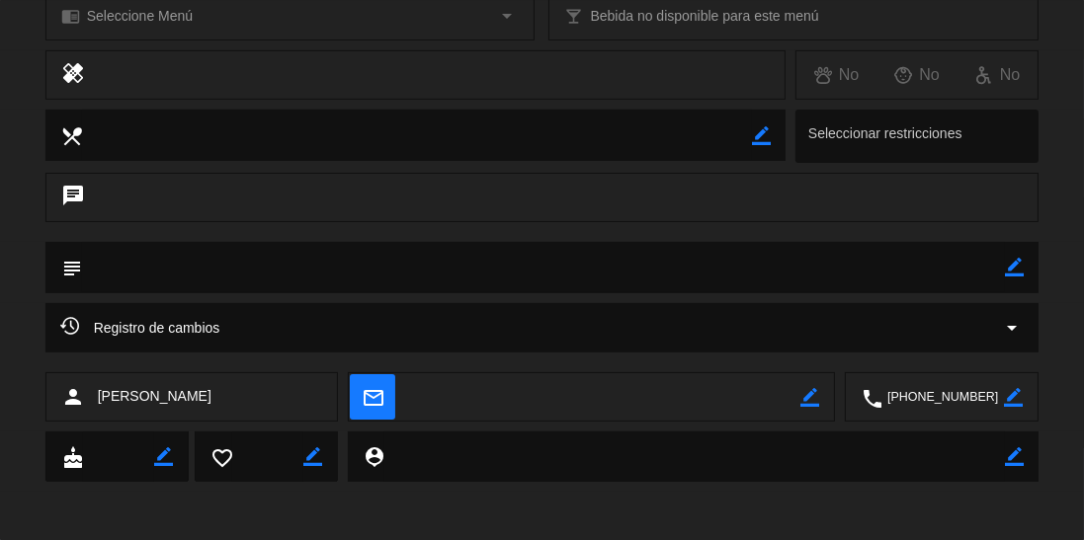
click at [282, 326] on div "Registro de cambios arrow_drop_down" at bounding box center [542, 328] width 964 height 24
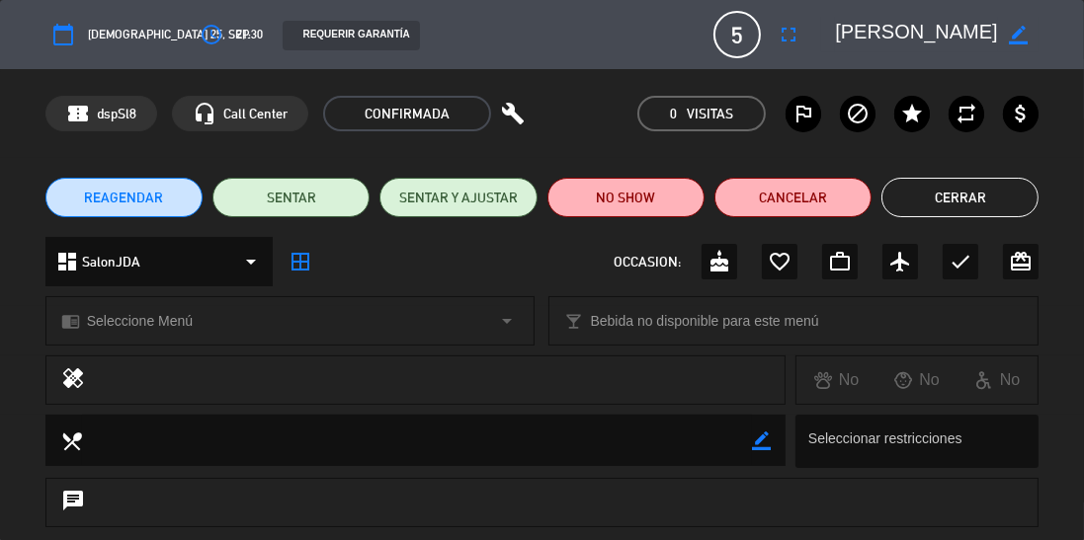
scroll to position [0, 0]
click at [938, 203] on button "Cerrar" at bounding box center [959, 198] width 157 height 40
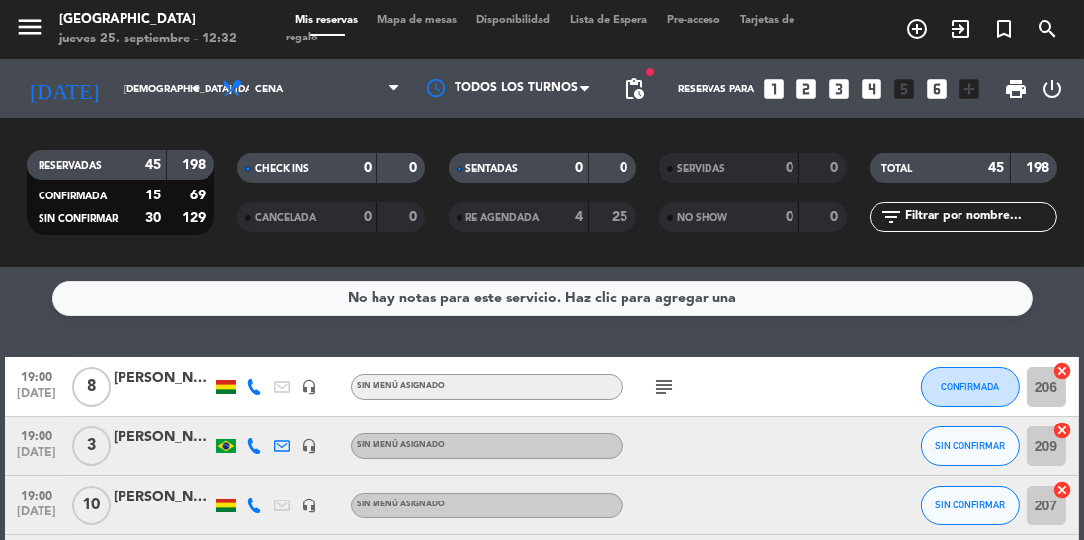
click at [655, 375] on icon "subject" at bounding box center [664, 387] width 24 height 24
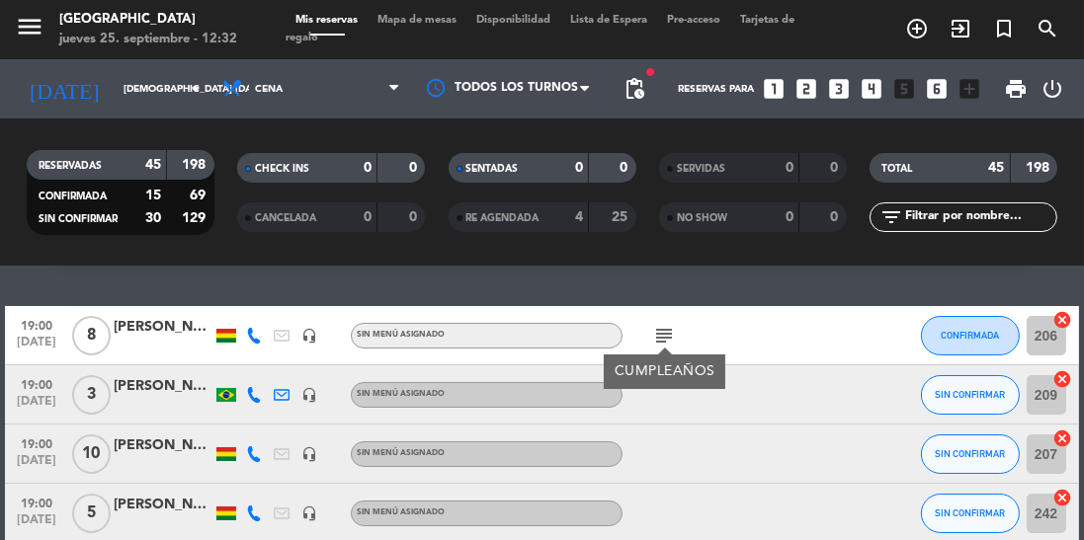
scroll to position [56, 0]
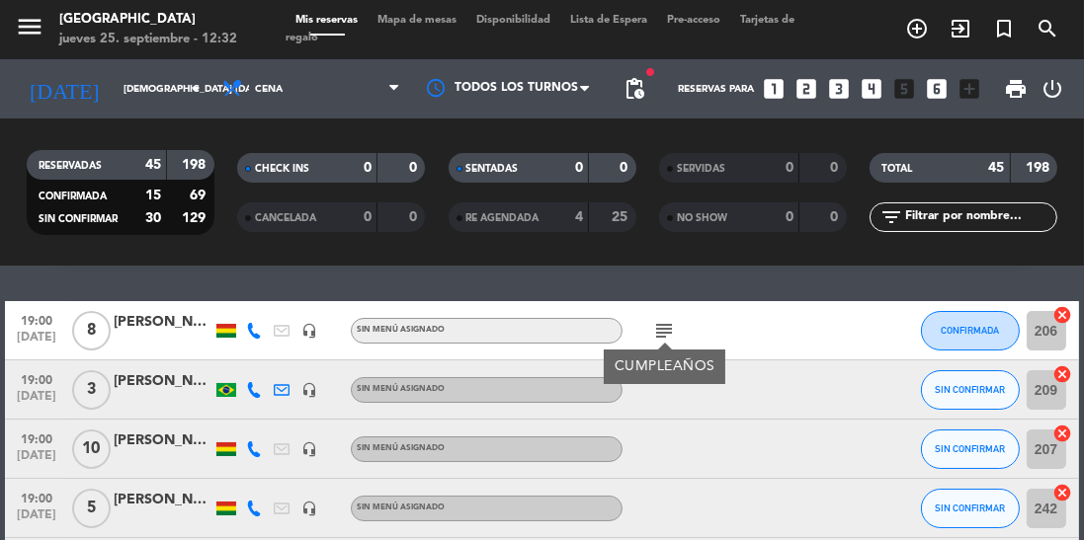
click at [140, 317] on div "[PERSON_NAME]" at bounding box center [163, 322] width 99 height 23
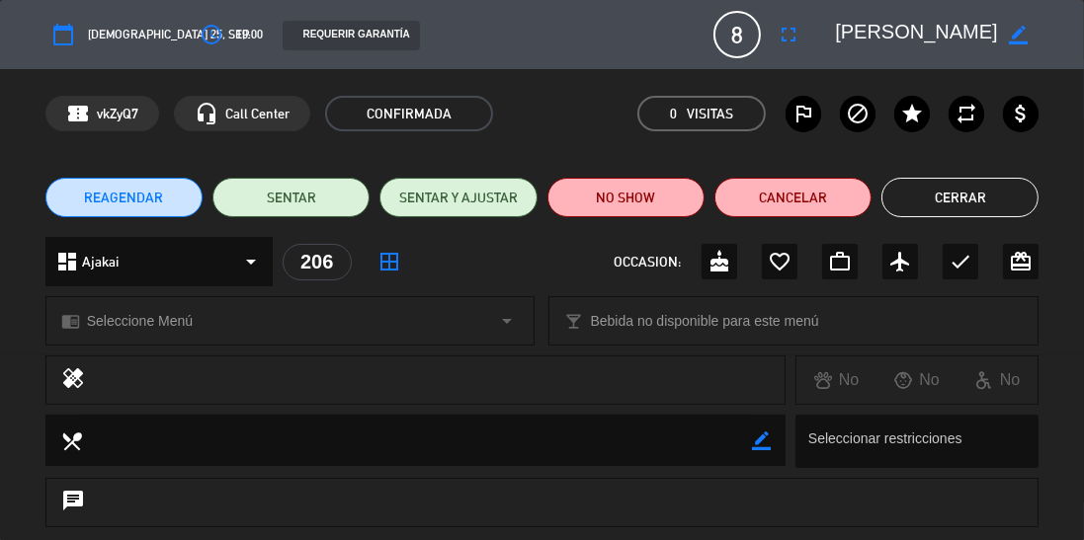
scroll to position [305, 0]
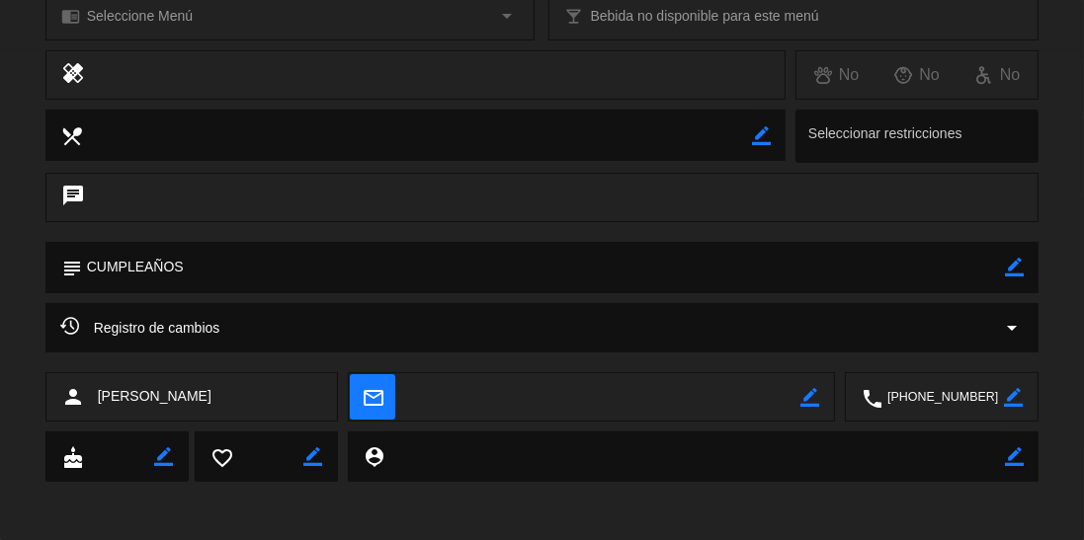
click at [829, 319] on div "Registro de cambios arrow_drop_down" at bounding box center [542, 328] width 964 height 24
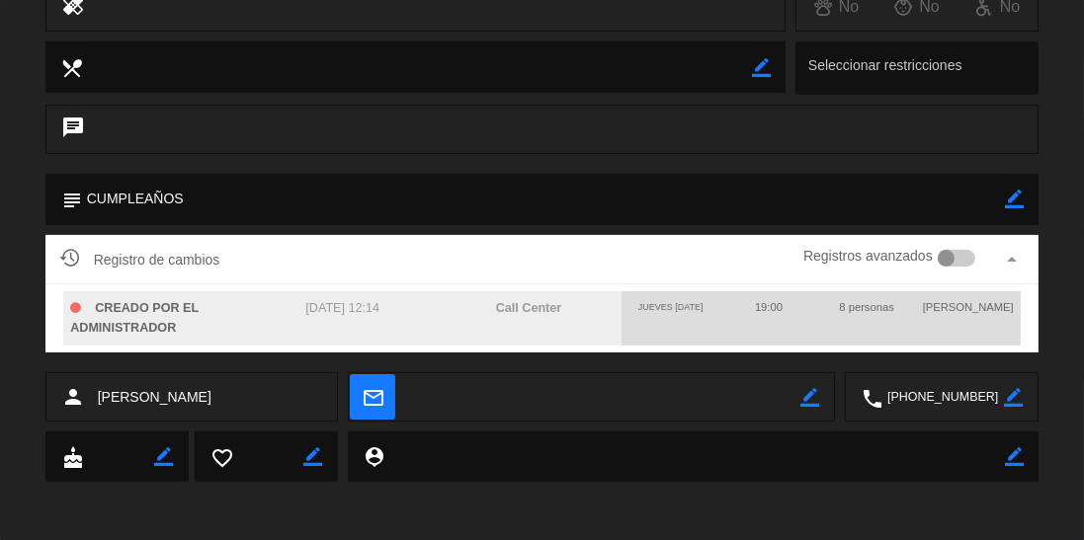
scroll to position [0, 0]
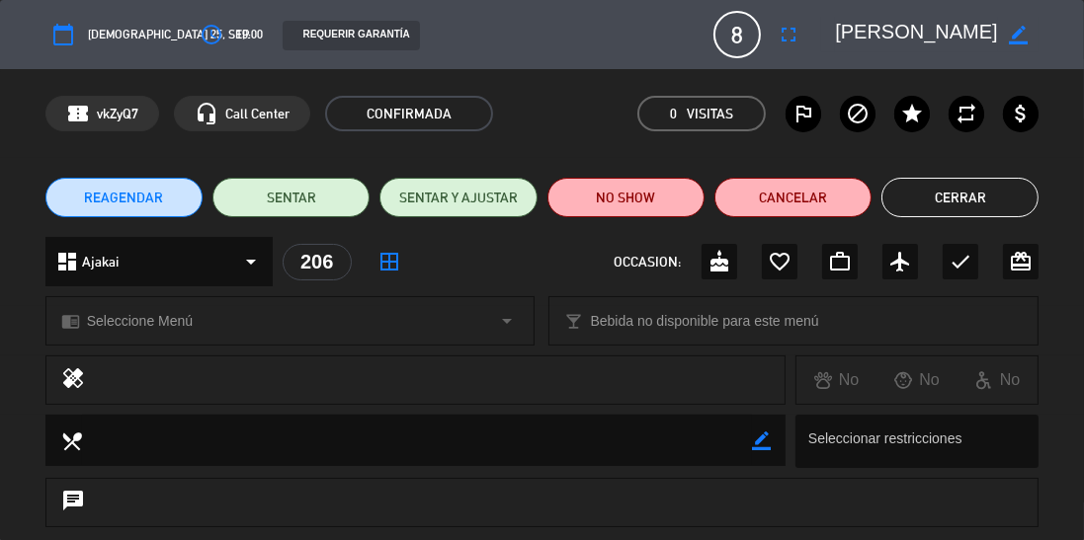
click at [934, 195] on button "Cerrar" at bounding box center [959, 198] width 157 height 40
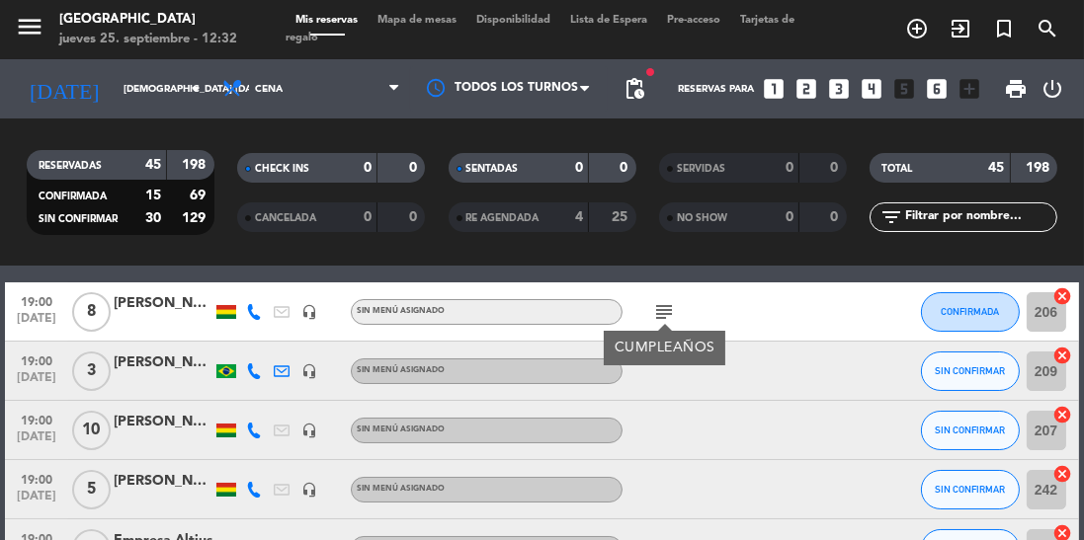
scroll to position [73, 0]
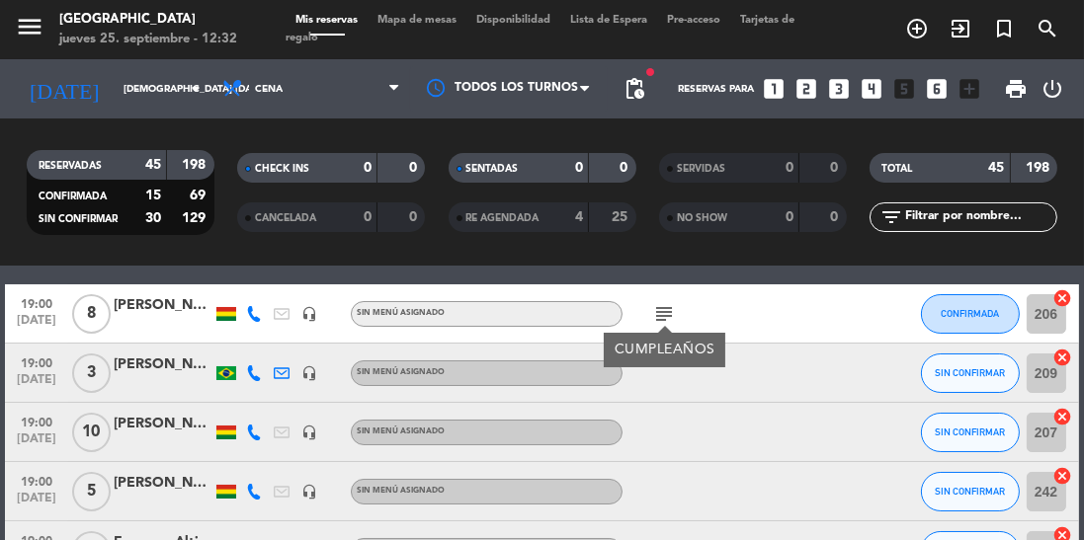
click at [253, 317] on icon at bounding box center [254, 314] width 16 height 16
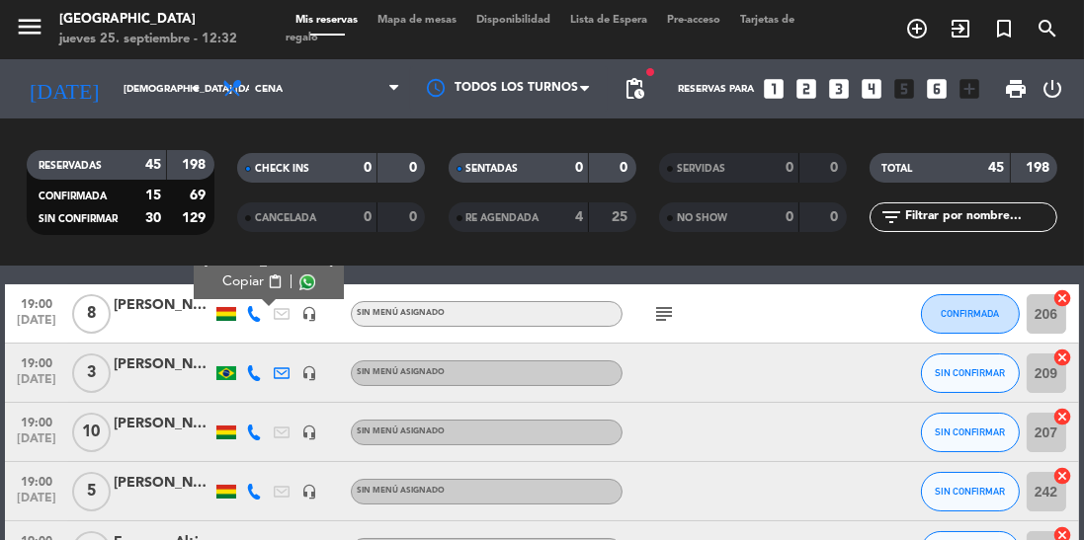
click at [299, 286] on span at bounding box center [307, 283] width 16 height 16
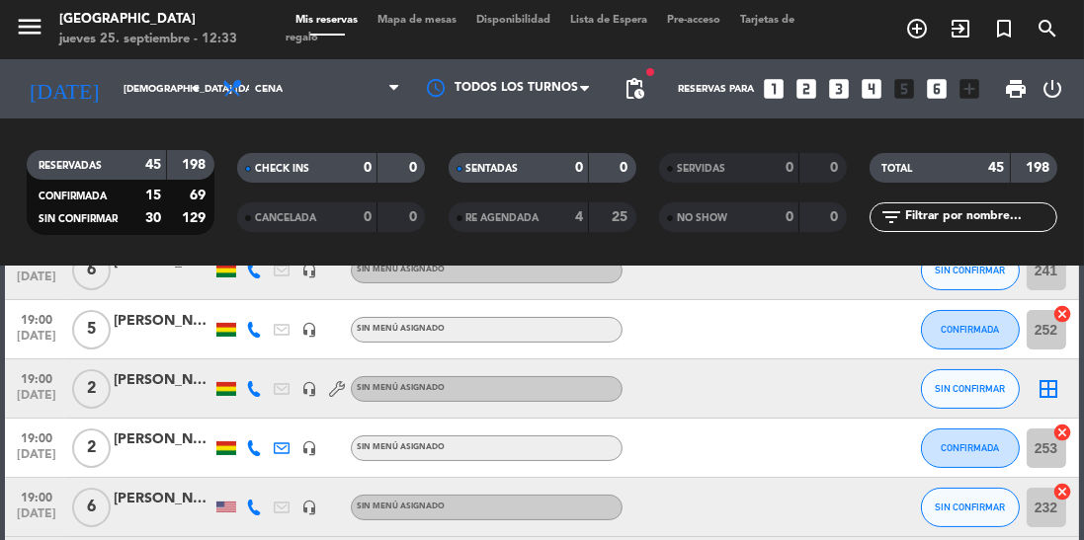
scroll to position [413, 0]
click at [233, 328] on div at bounding box center [226, 330] width 20 height 14
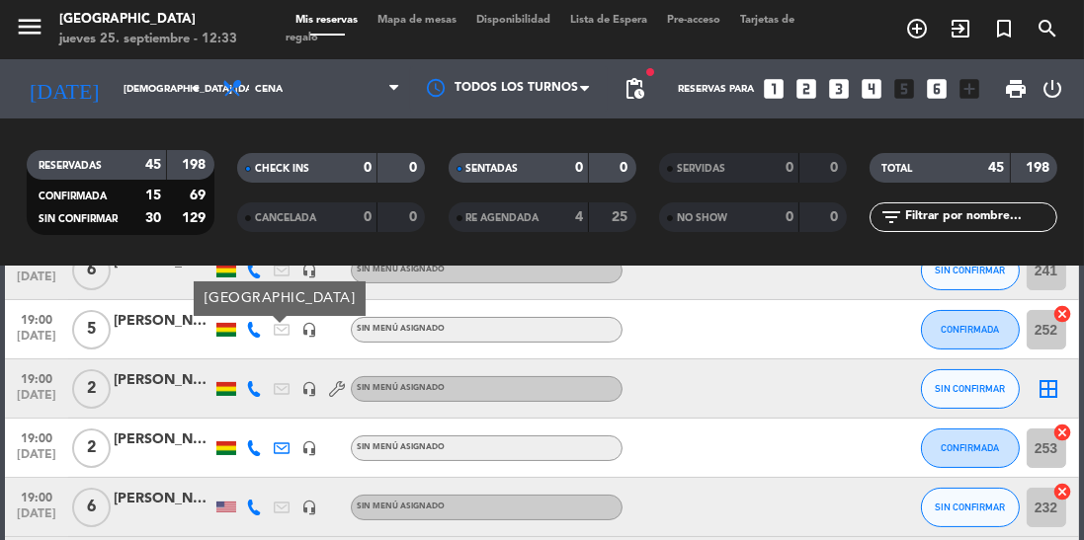
click at [254, 326] on icon at bounding box center [254, 330] width 16 height 16
click at [299, 297] on span at bounding box center [307, 298] width 16 height 16
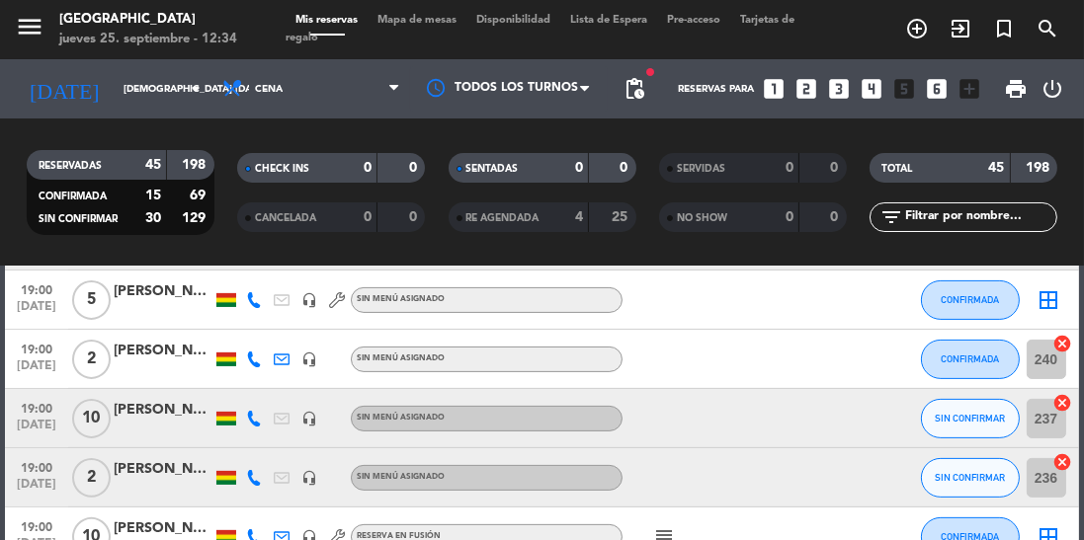
scroll to position [735, 0]
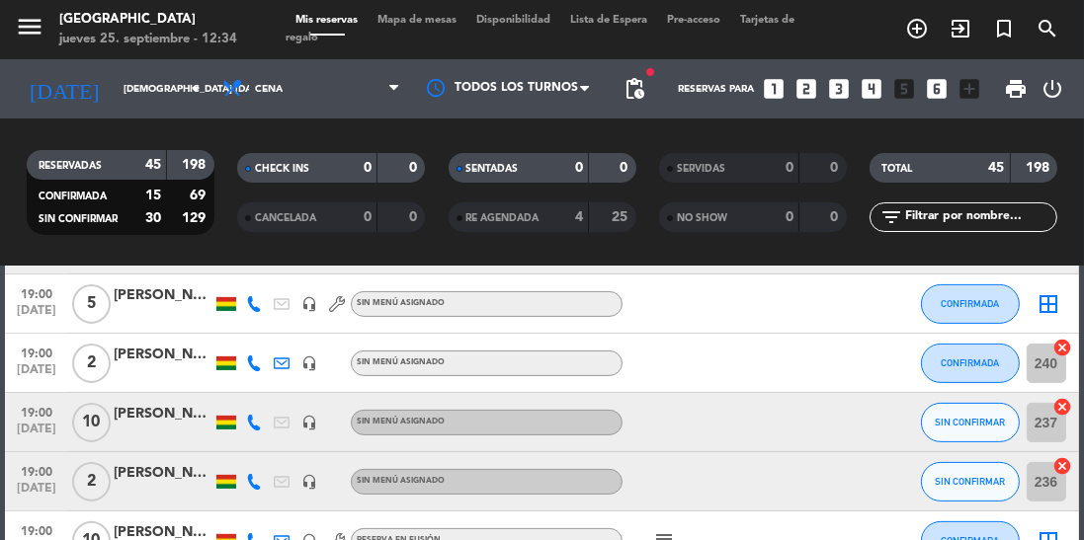
click at [274, 297] on icon at bounding box center [282, 304] width 16 height 16
click at [258, 308] on icon at bounding box center [254, 304] width 16 height 16
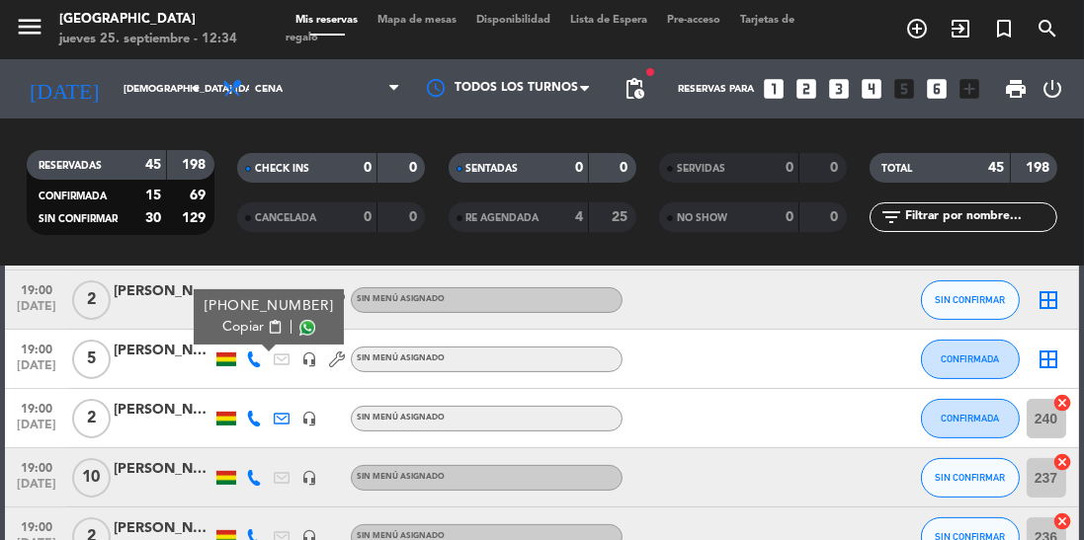
click at [299, 320] on span at bounding box center [307, 328] width 16 height 16
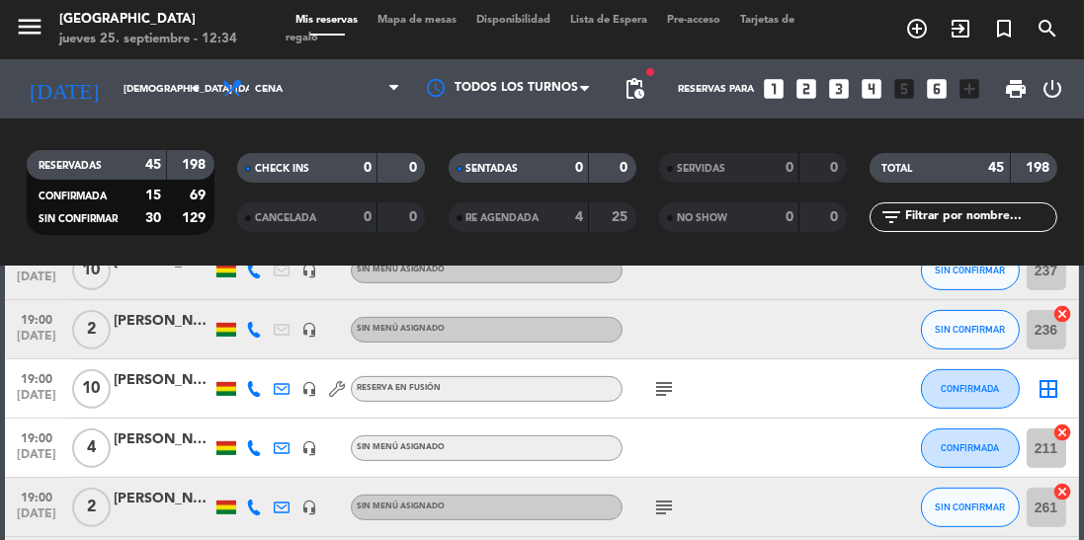
scroll to position [909, 0]
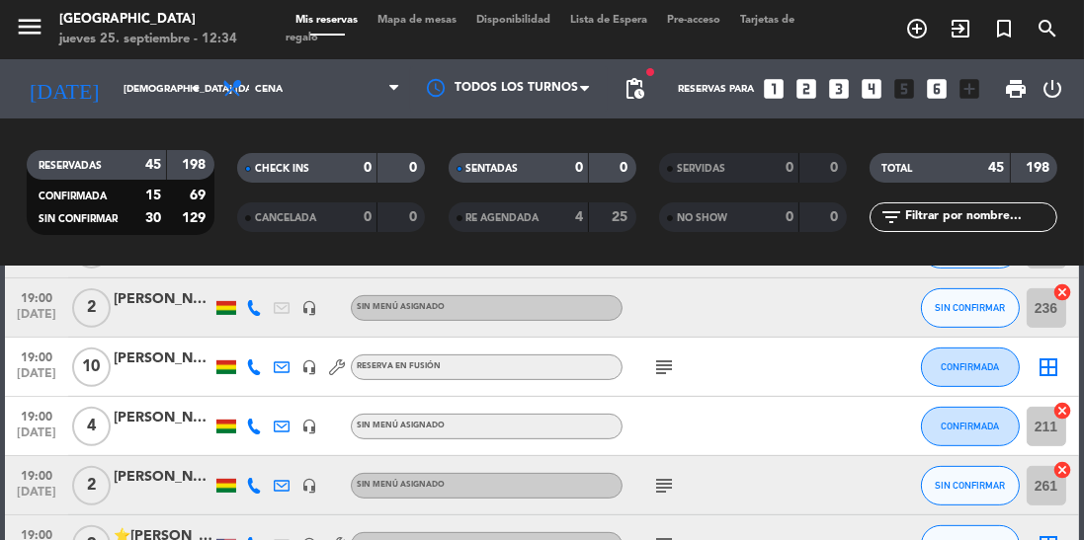
click at [659, 375] on icon "subject" at bounding box center [664, 368] width 24 height 24
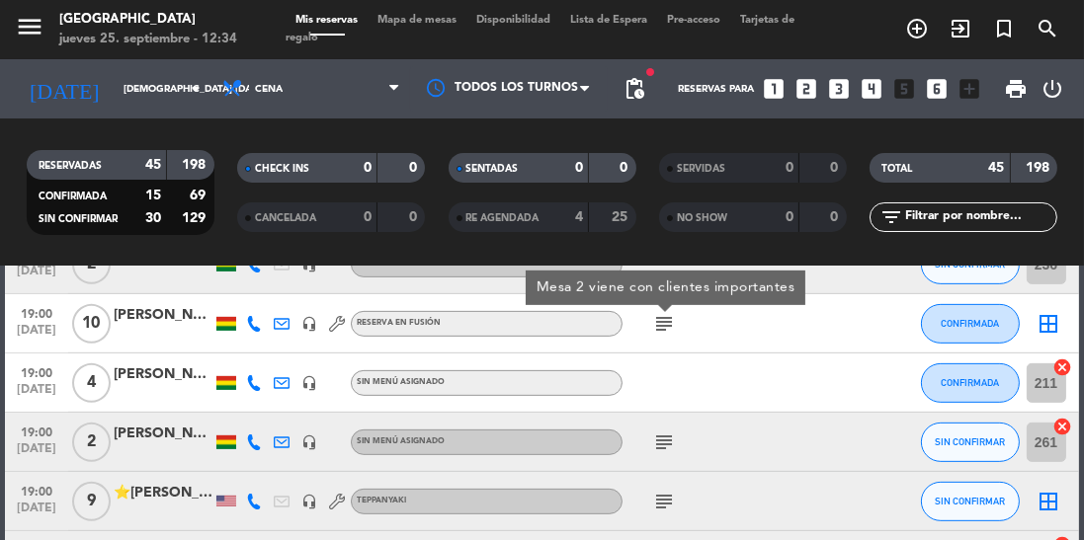
scroll to position [958, 0]
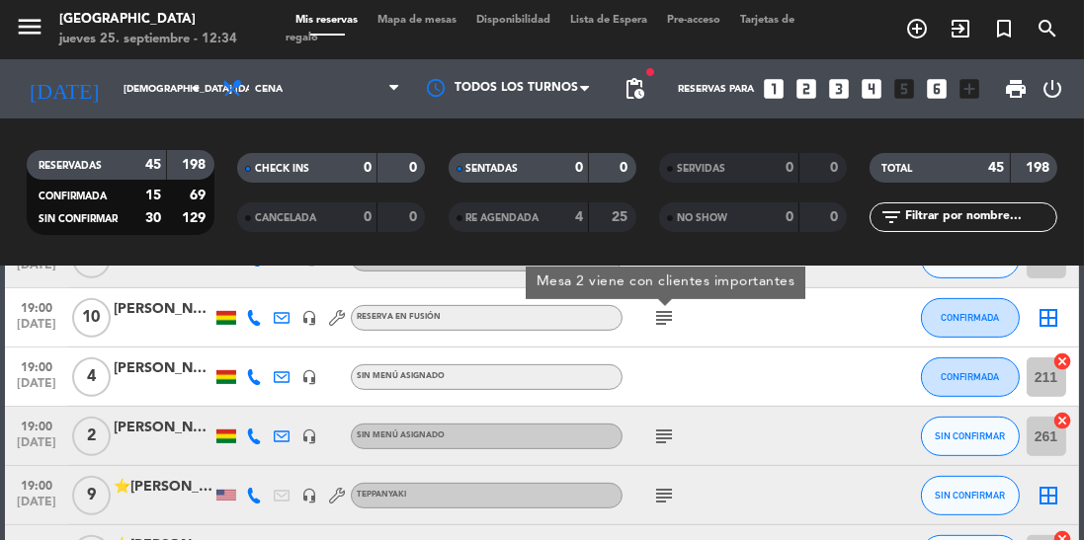
click at [673, 425] on icon "subject" at bounding box center [664, 437] width 24 height 24
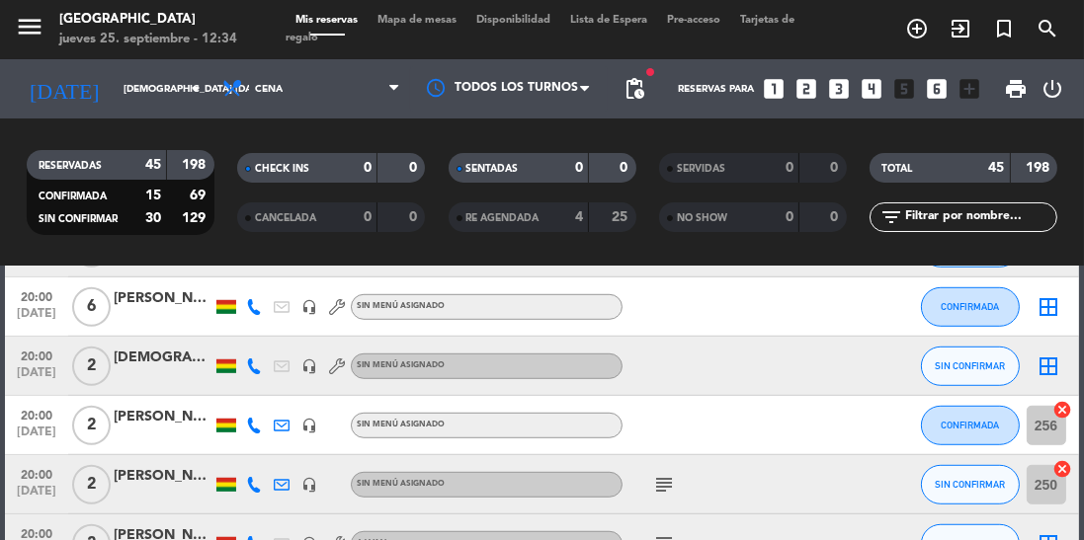
scroll to position [1447, 0]
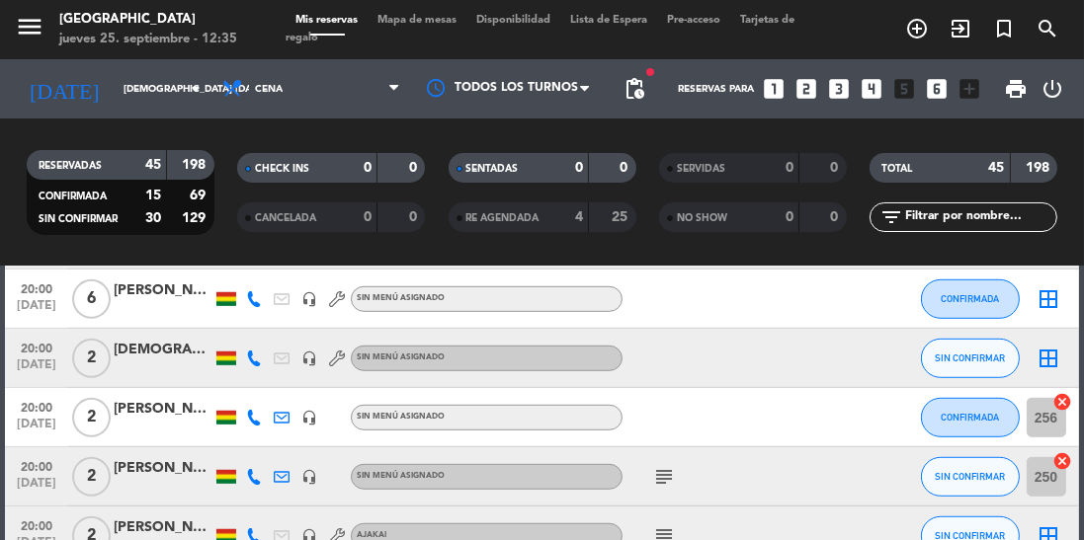
click at [232, 301] on div at bounding box center [226, 299] width 20 height 14
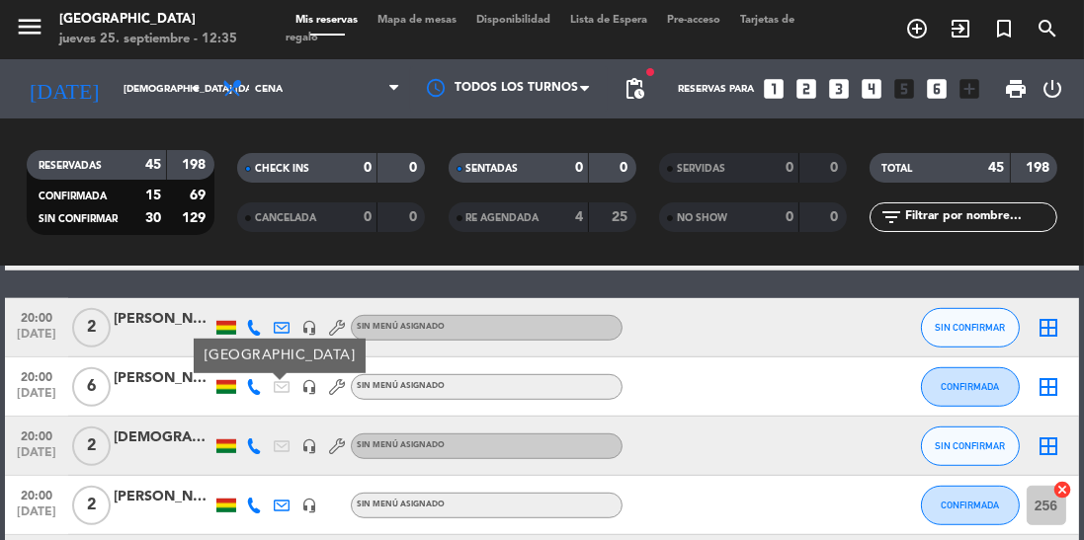
click at [258, 384] on icon at bounding box center [254, 387] width 16 height 16
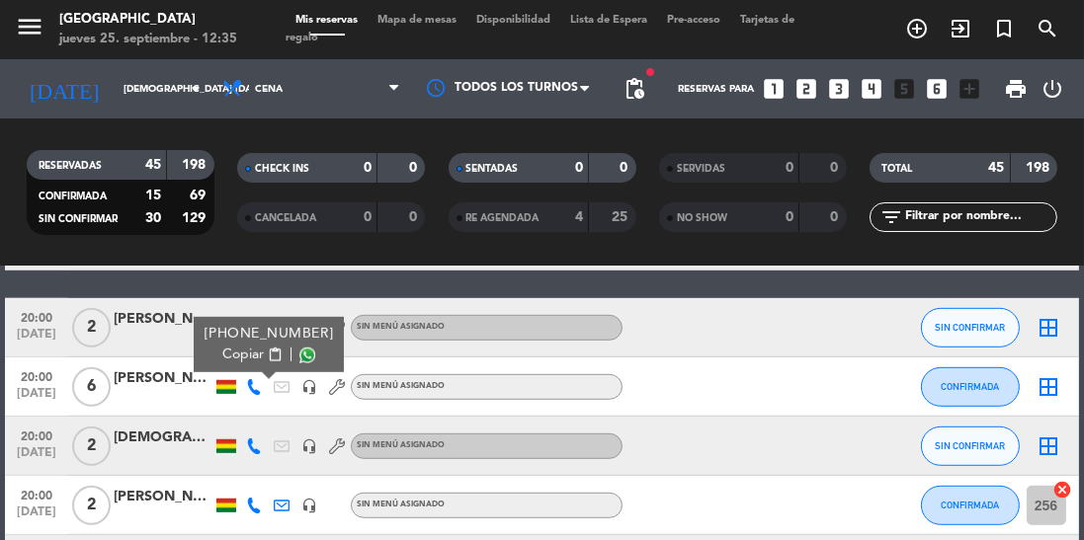
click at [299, 356] on span at bounding box center [307, 356] width 16 height 16
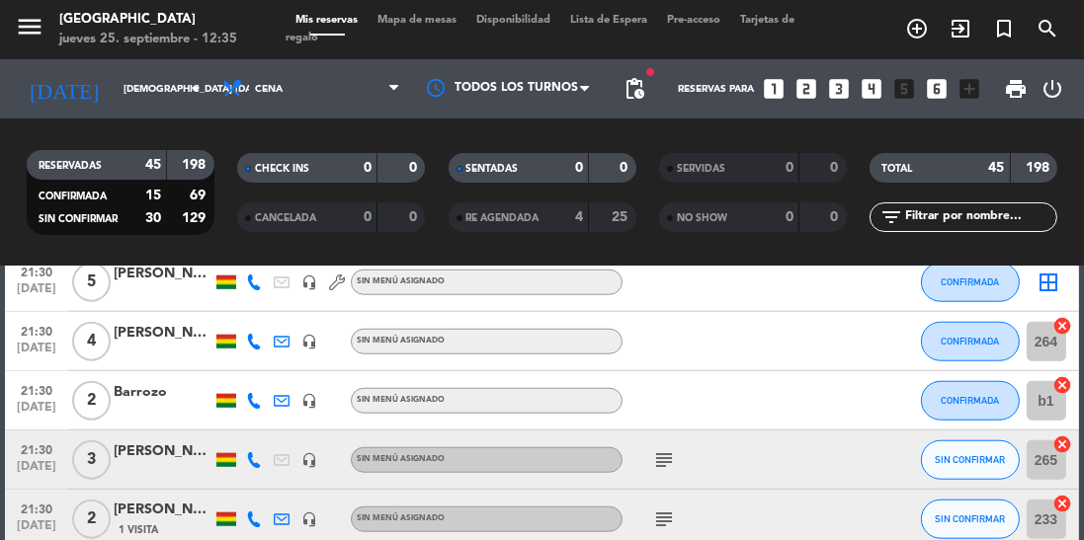
scroll to position [2013, 0]
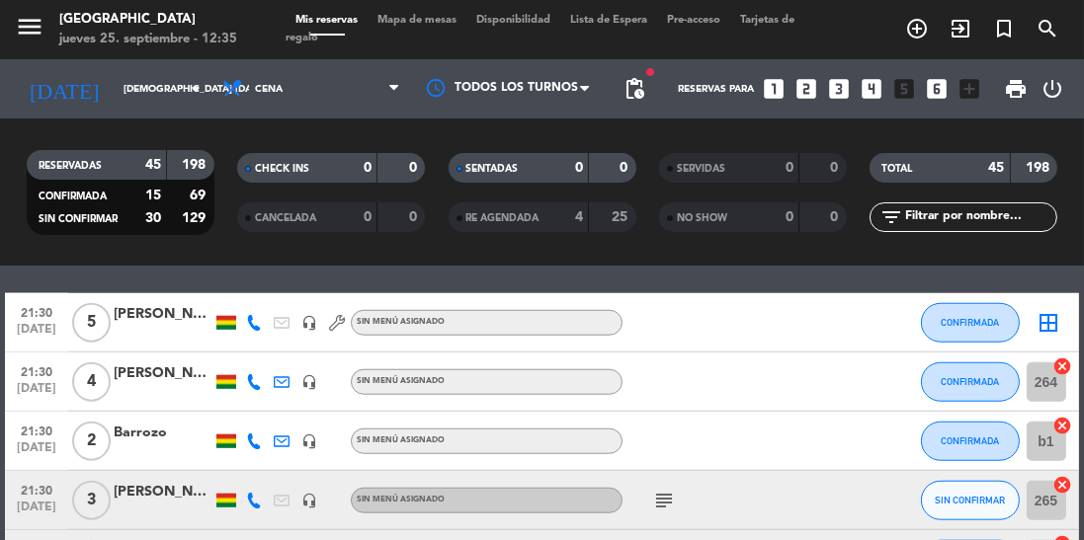
click at [158, 385] on div at bounding box center [163, 393] width 99 height 16
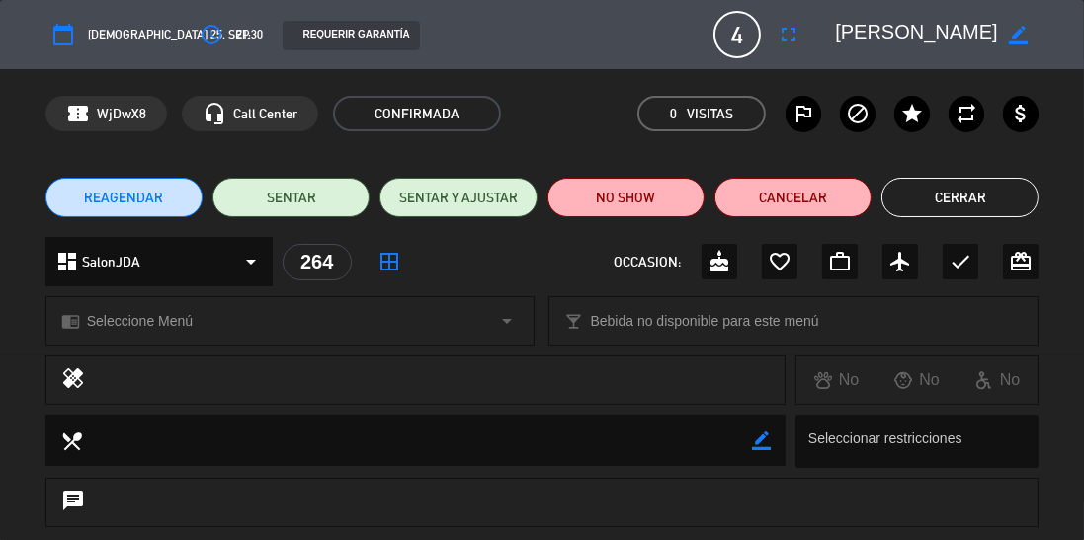
scroll to position [0, 49]
click at [950, 196] on button "Cerrar" at bounding box center [959, 198] width 157 height 40
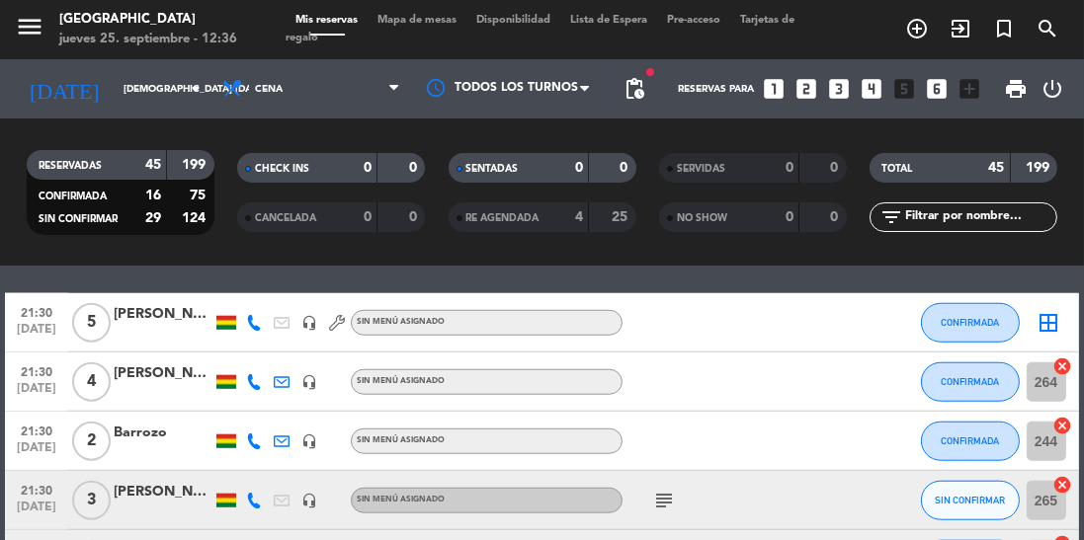
scroll to position [2057, 0]
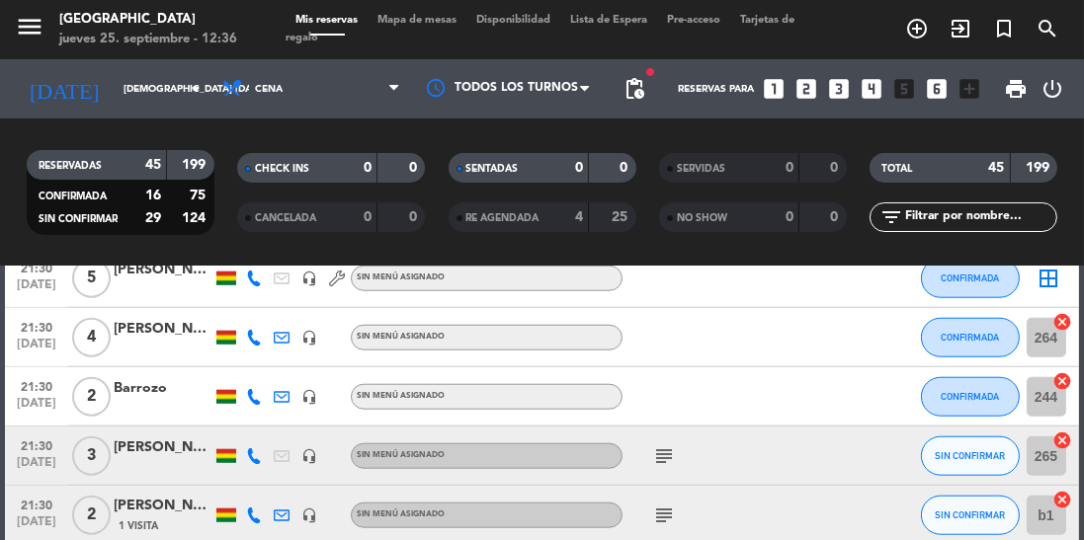
click at [653, 450] on icon "subject" at bounding box center [664, 457] width 24 height 24
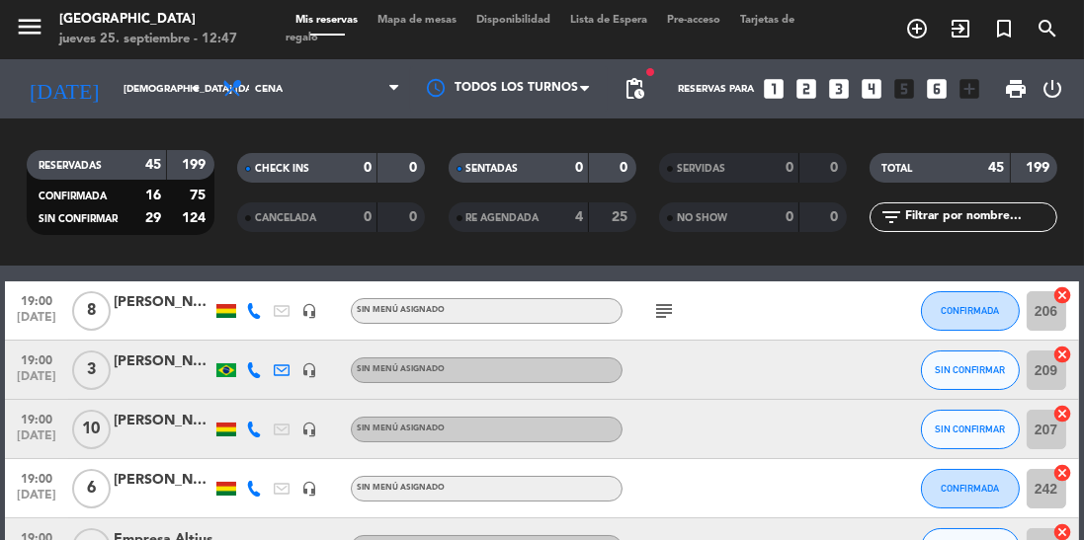
scroll to position [81, 0]
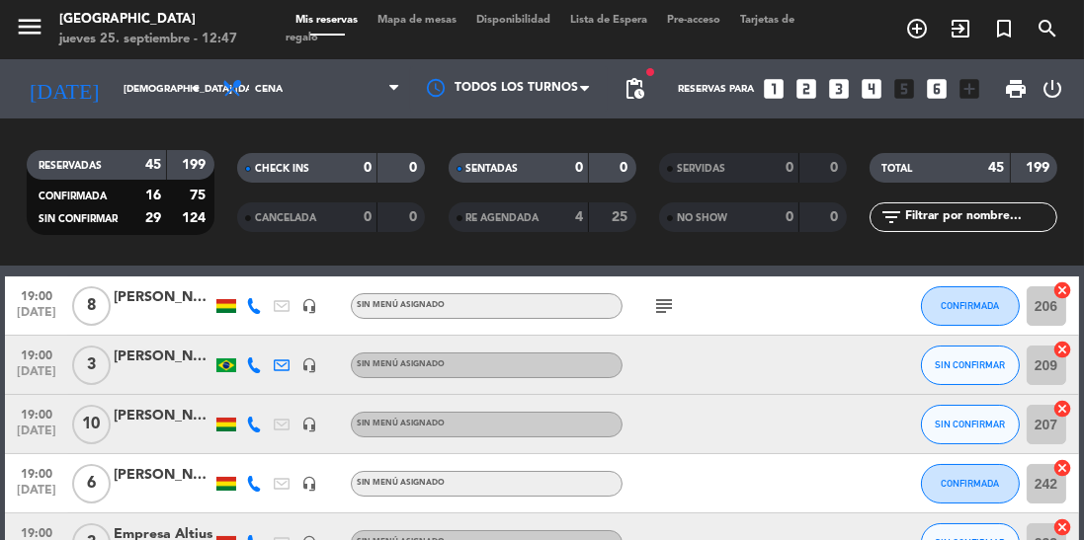
click at [657, 301] on icon "subject" at bounding box center [664, 306] width 24 height 24
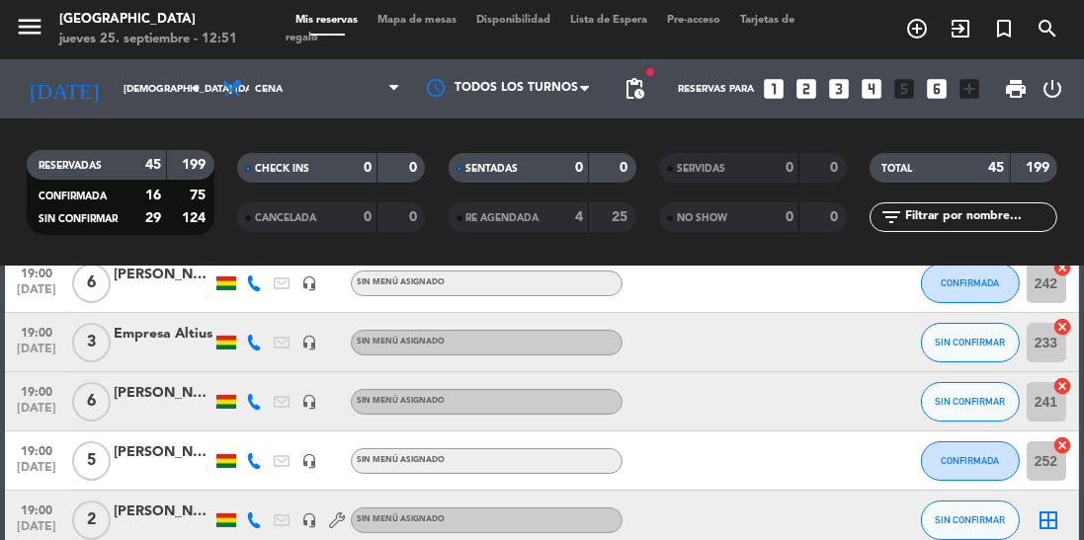
scroll to position [0, 0]
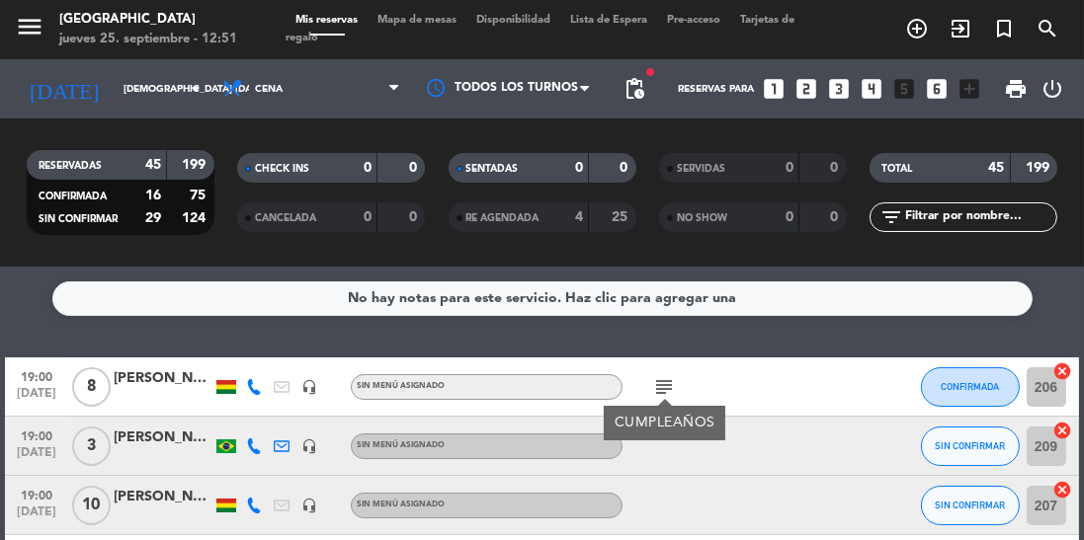
click at [798, 81] on icon "looks_two" at bounding box center [806, 89] width 26 height 26
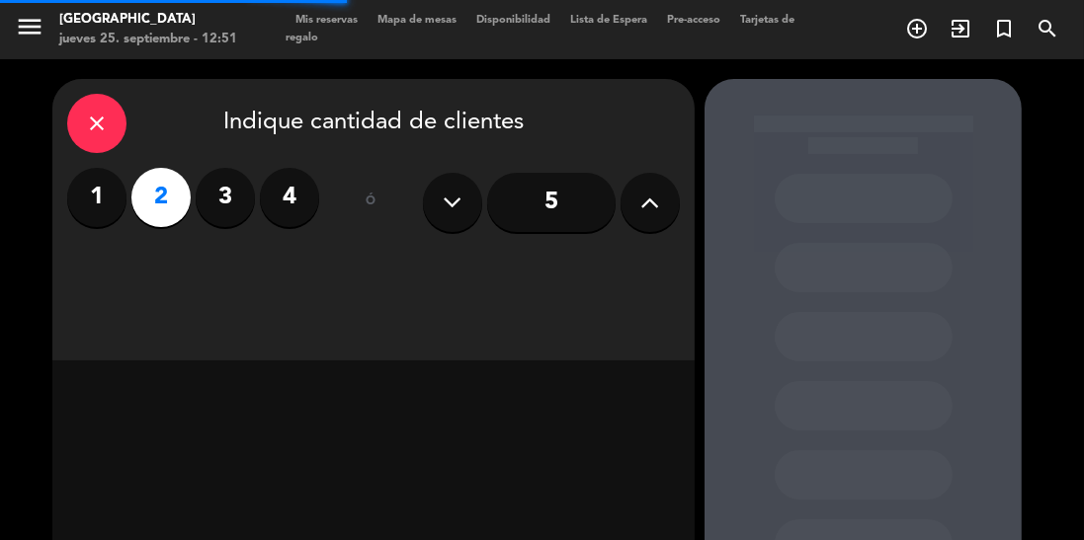
click at [103, 113] on icon "close" at bounding box center [97, 124] width 24 height 24
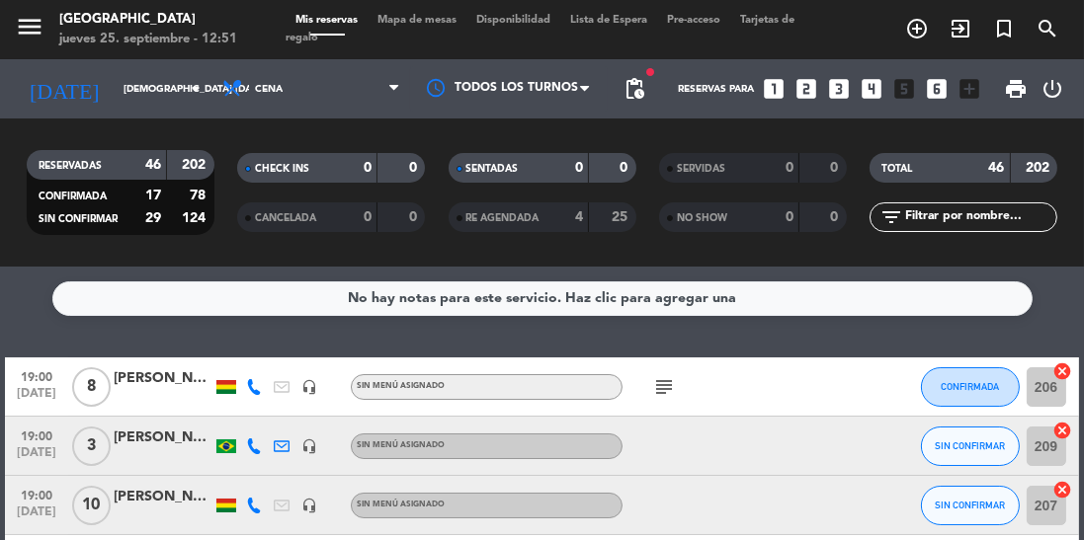
click at [804, 93] on icon "looks_two" at bounding box center [806, 89] width 26 height 26
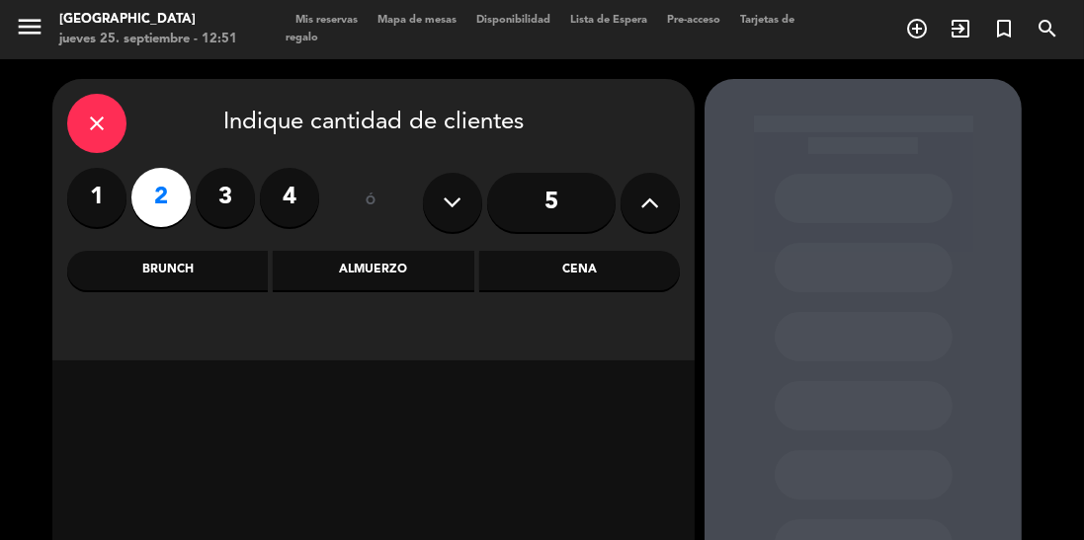
click at [637, 207] on button at bounding box center [649, 202] width 59 height 59
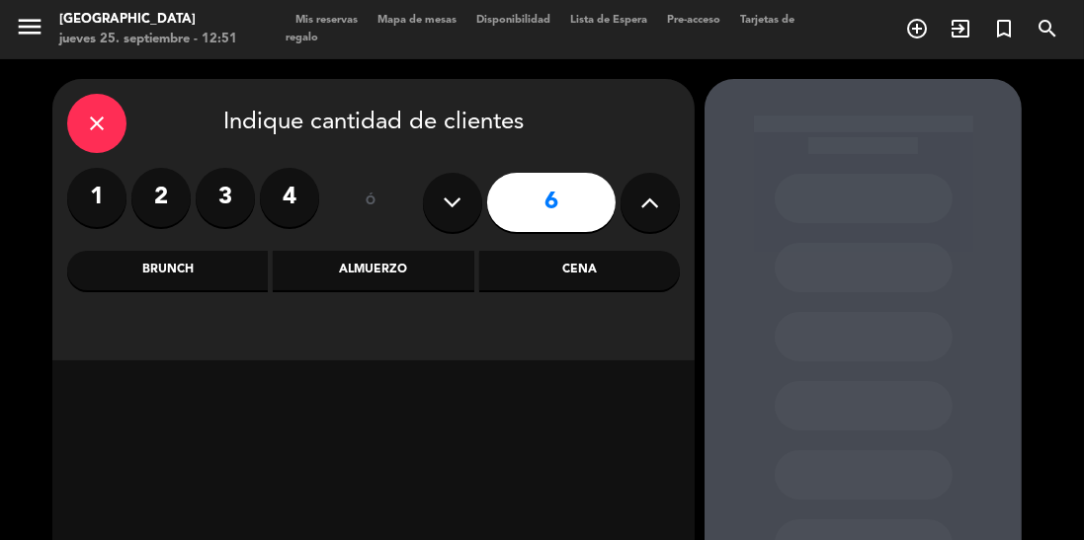
click at [664, 203] on button at bounding box center [649, 202] width 59 height 59
click at [662, 193] on button at bounding box center [649, 202] width 59 height 59
click at [662, 191] on button at bounding box center [649, 202] width 59 height 59
click at [658, 194] on icon at bounding box center [650, 203] width 19 height 30
click at [666, 190] on button at bounding box center [649, 202] width 59 height 59
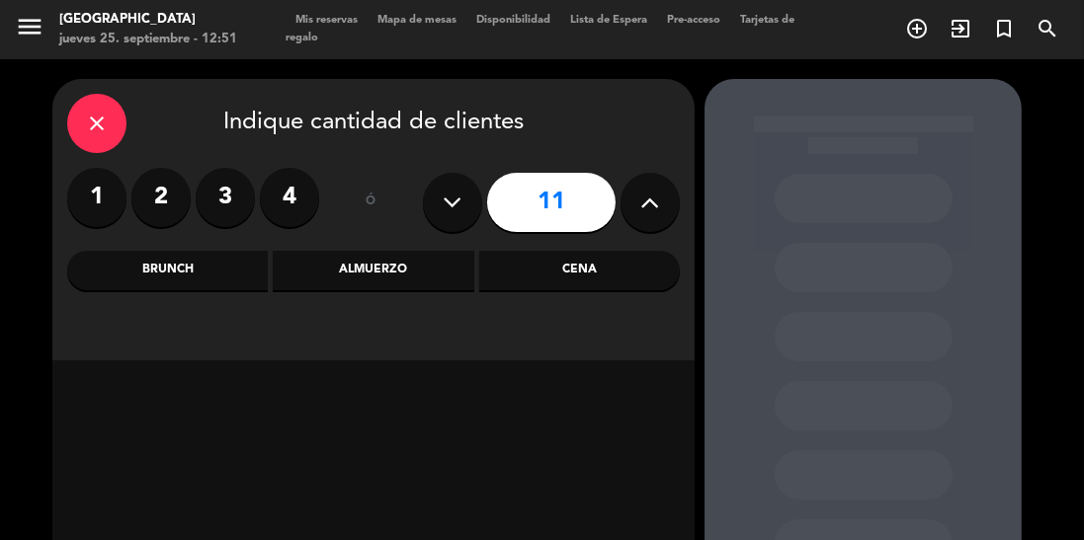
click at [656, 192] on icon at bounding box center [650, 203] width 19 height 30
click at [660, 191] on button at bounding box center [649, 202] width 59 height 59
click at [654, 194] on icon at bounding box center [650, 203] width 19 height 30
click at [646, 202] on icon at bounding box center [650, 203] width 19 height 30
click at [654, 195] on icon at bounding box center [650, 203] width 19 height 30
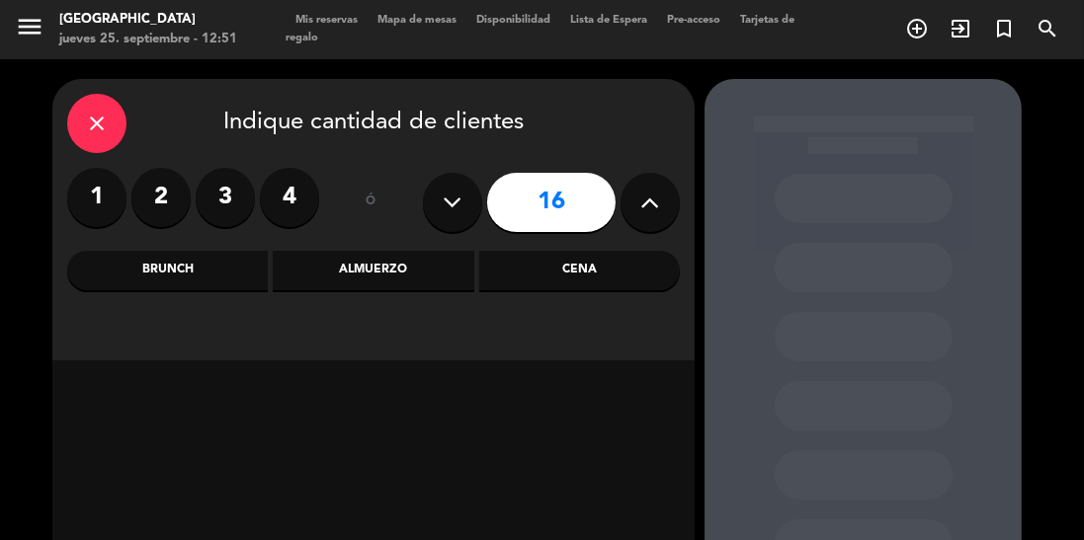
click at [655, 196] on icon at bounding box center [650, 203] width 19 height 30
click at [405, 270] on div "Almuerzo" at bounding box center [373, 271] width 201 height 40
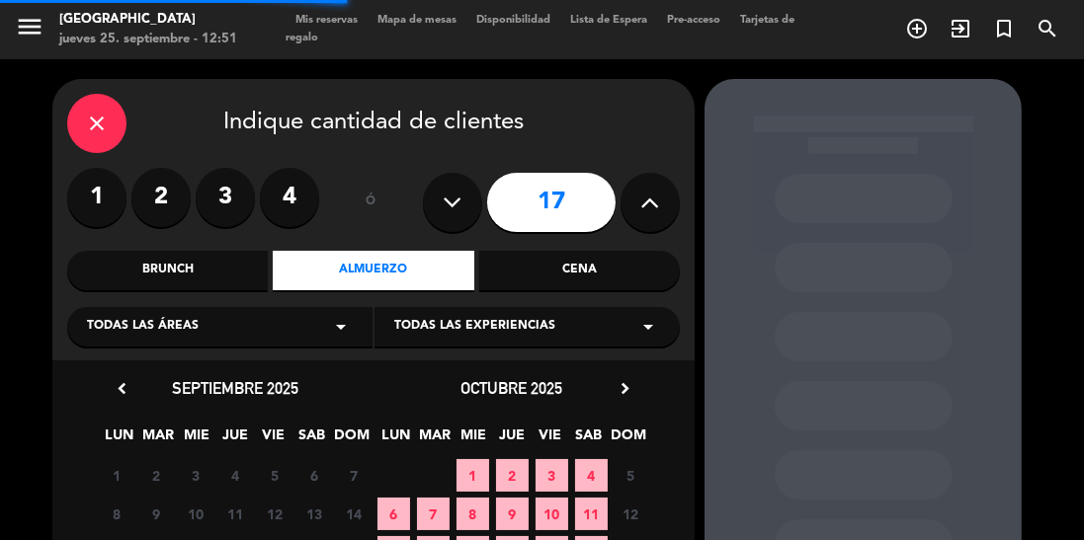
click at [435, 324] on span "Todas las experiencias" at bounding box center [474, 327] width 161 height 20
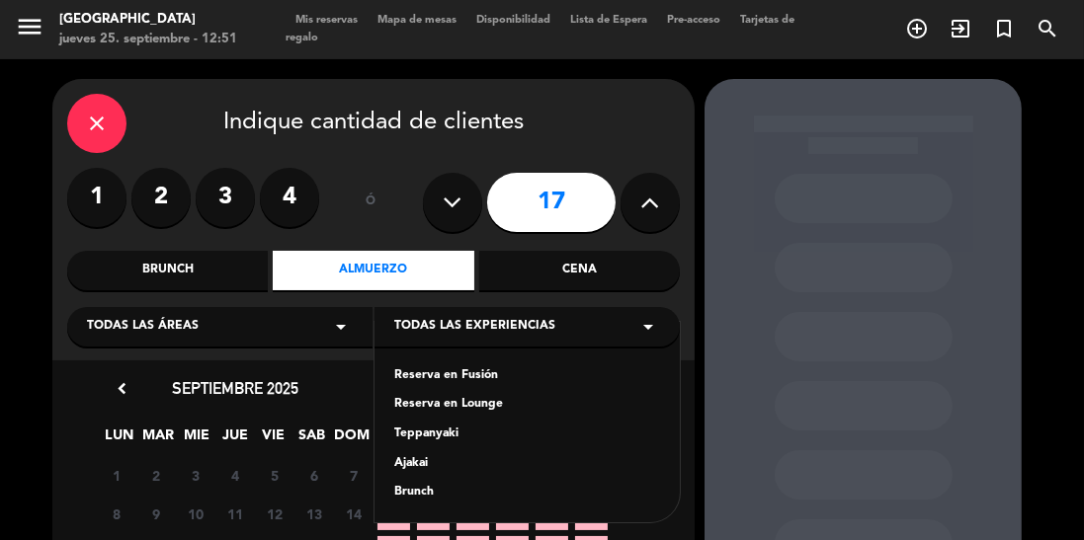
click at [454, 378] on div "Reserva en Fusión" at bounding box center [527, 377] width 266 height 20
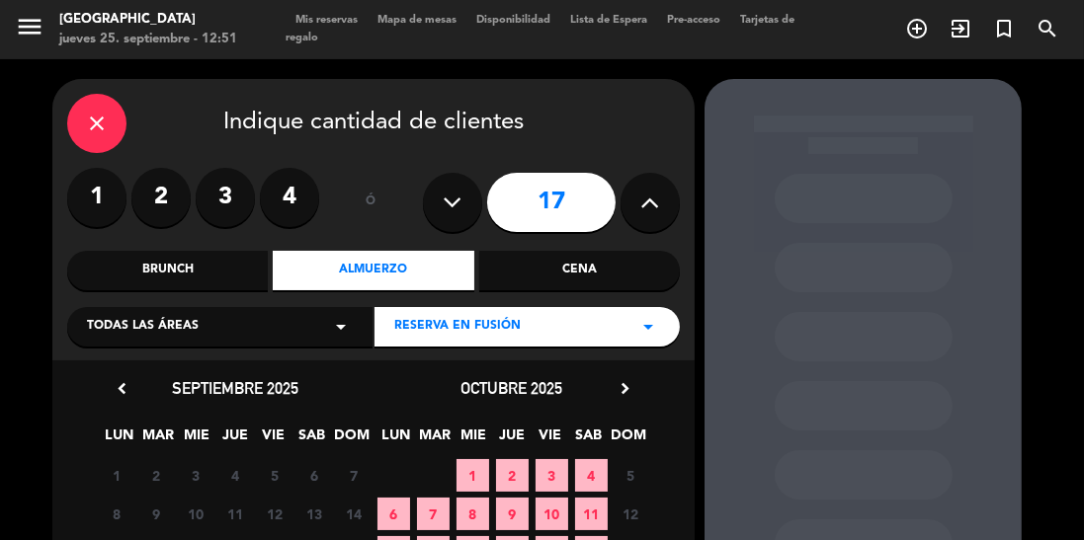
scroll to position [132, 0]
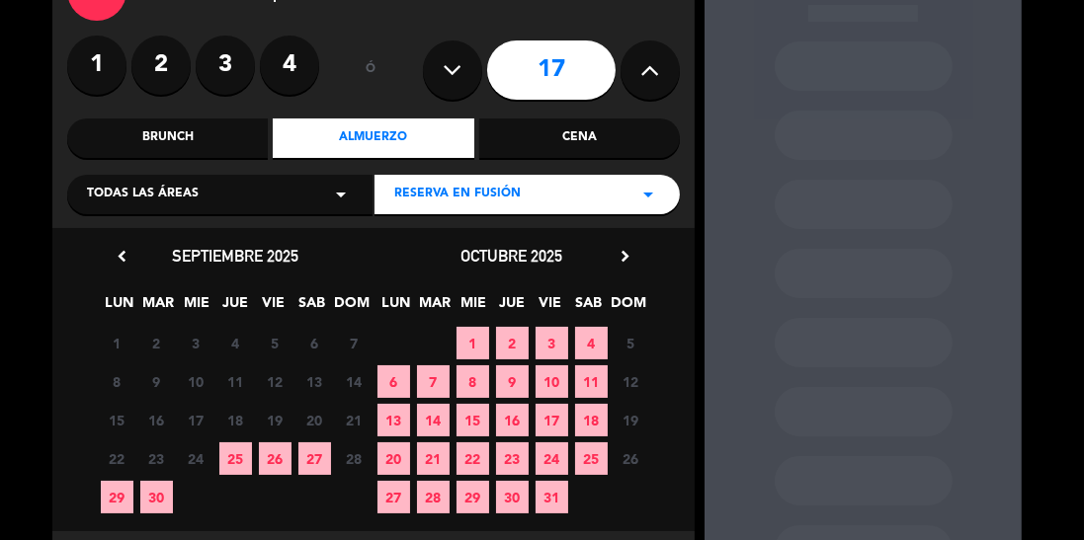
click at [226, 458] on span "25" at bounding box center [235, 459] width 33 height 33
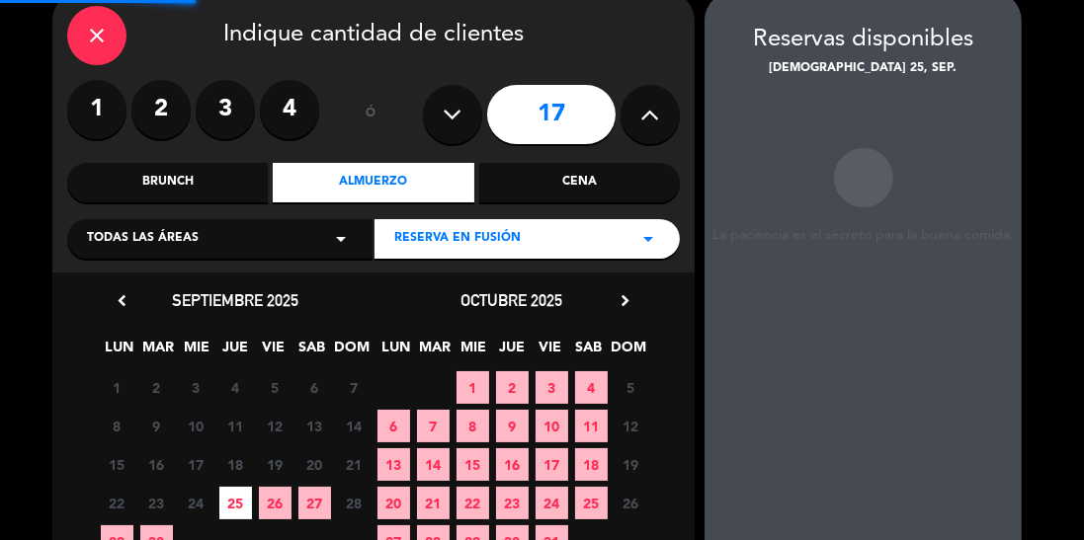
scroll to position [79, 0]
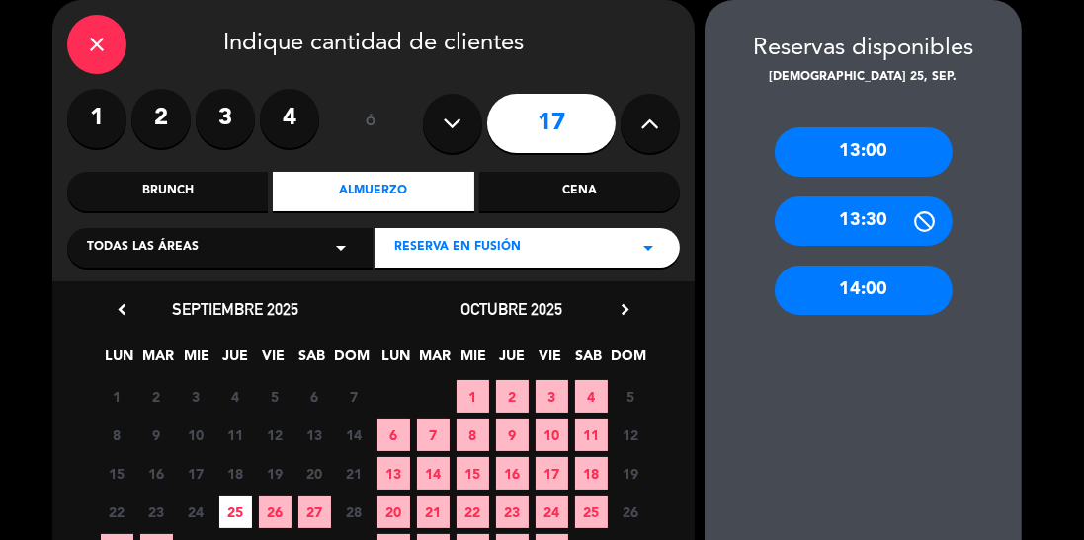
click at [287, 511] on span "26" at bounding box center [275, 512] width 33 height 33
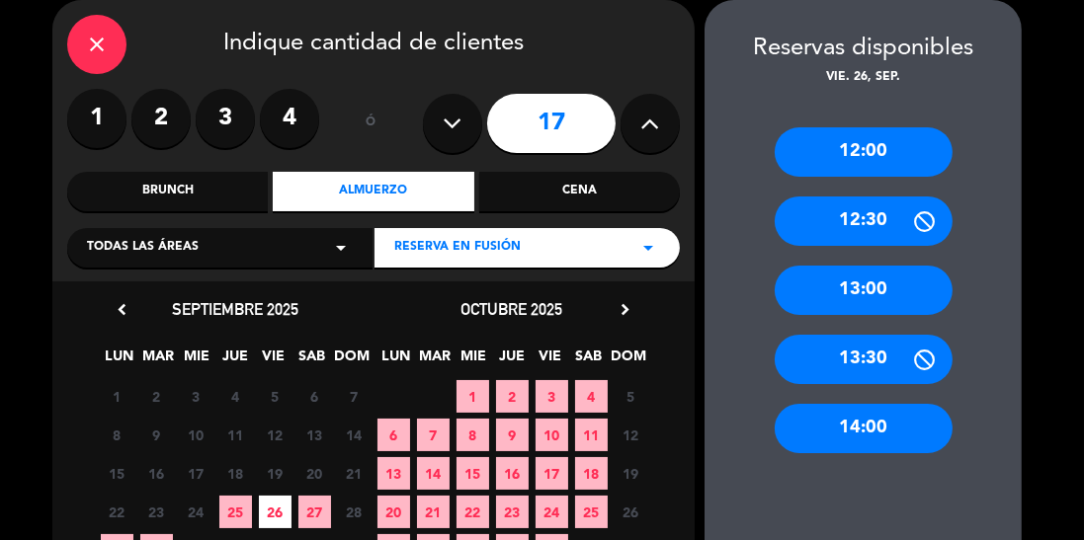
click at [233, 514] on span "25" at bounding box center [235, 512] width 33 height 33
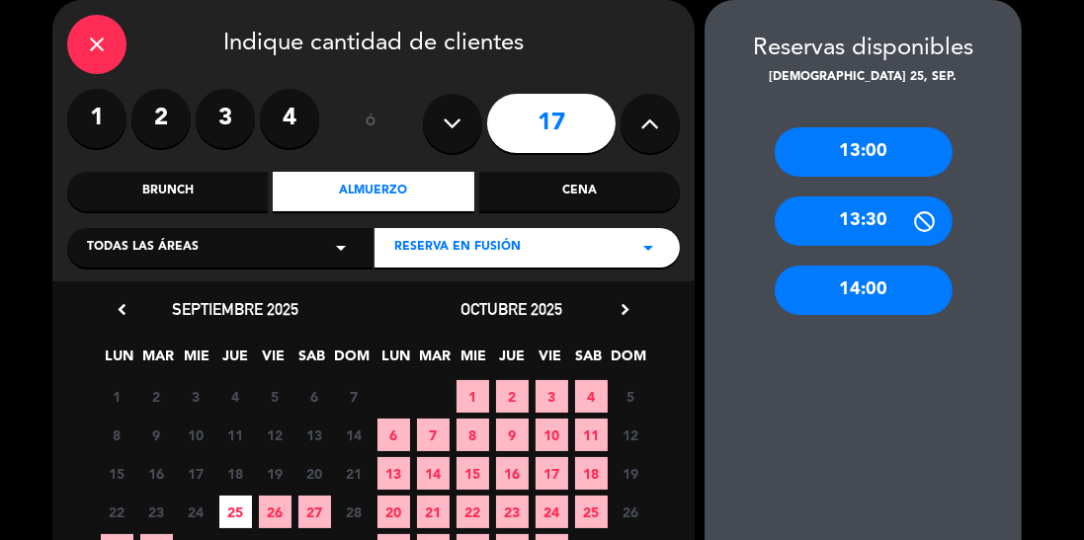
click at [282, 524] on span "26" at bounding box center [275, 512] width 33 height 33
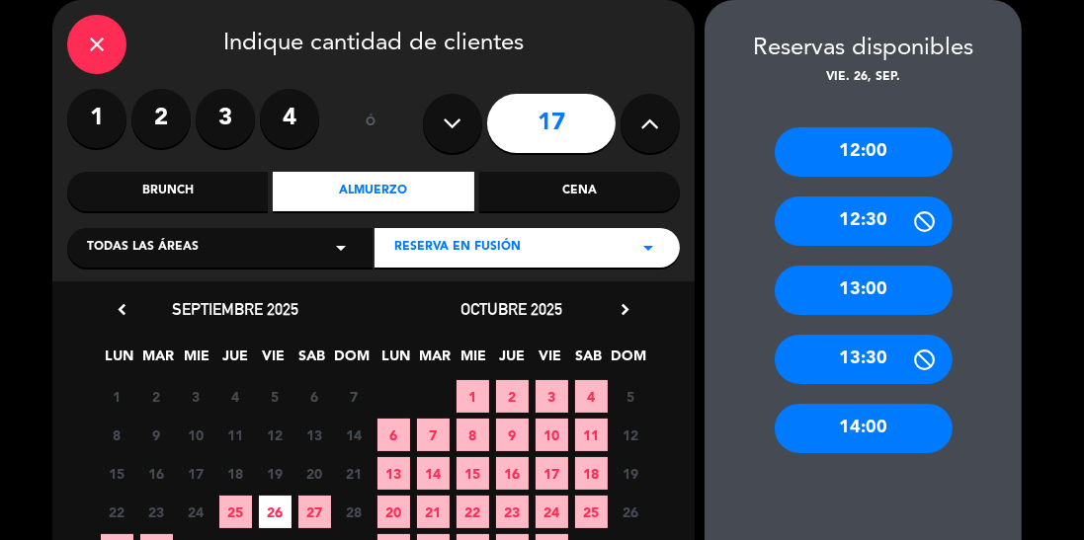
click at [535, 186] on div "Cena" at bounding box center [579, 192] width 201 height 40
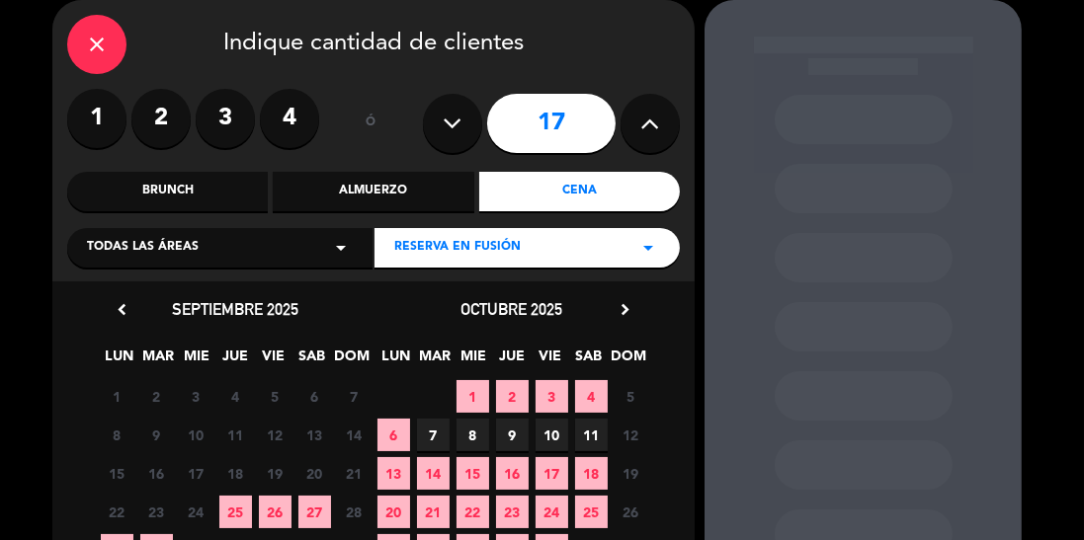
click at [269, 519] on span "26" at bounding box center [275, 512] width 33 height 33
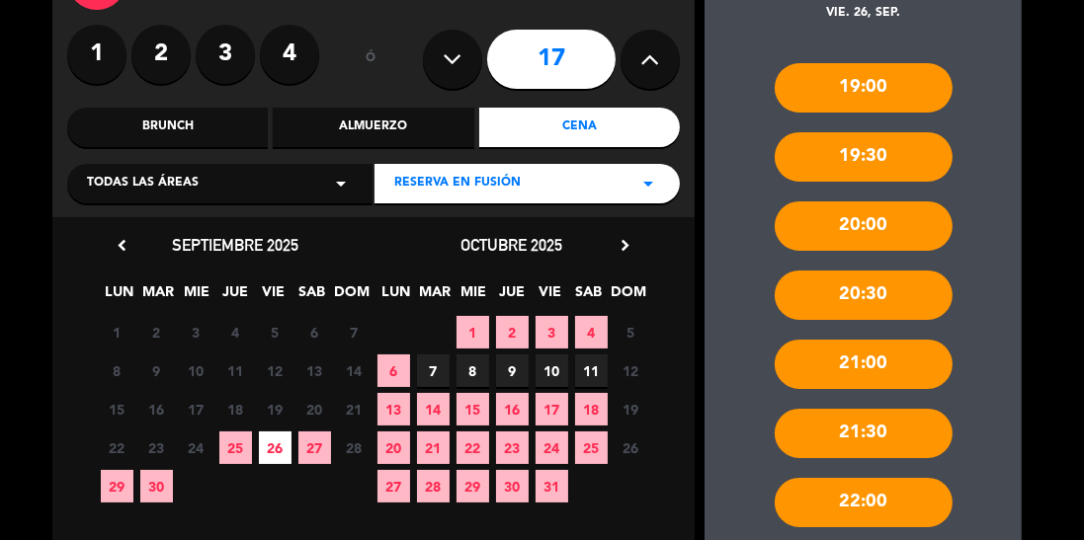
scroll to position [159, 0]
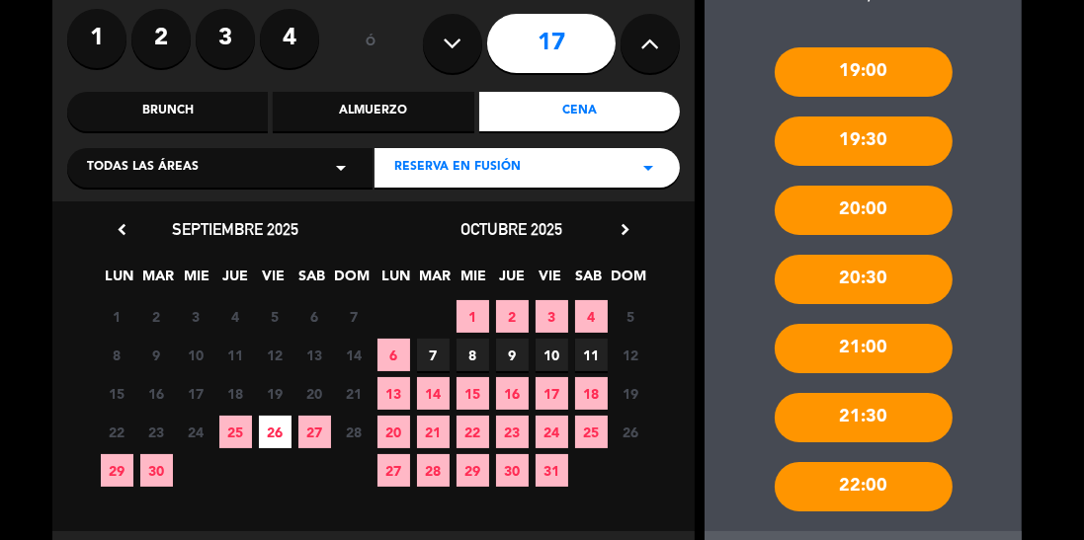
click at [450, 43] on icon at bounding box center [453, 44] width 19 height 30
click at [459, 51] on button at bounding box center [452, 43] width 59 height 59
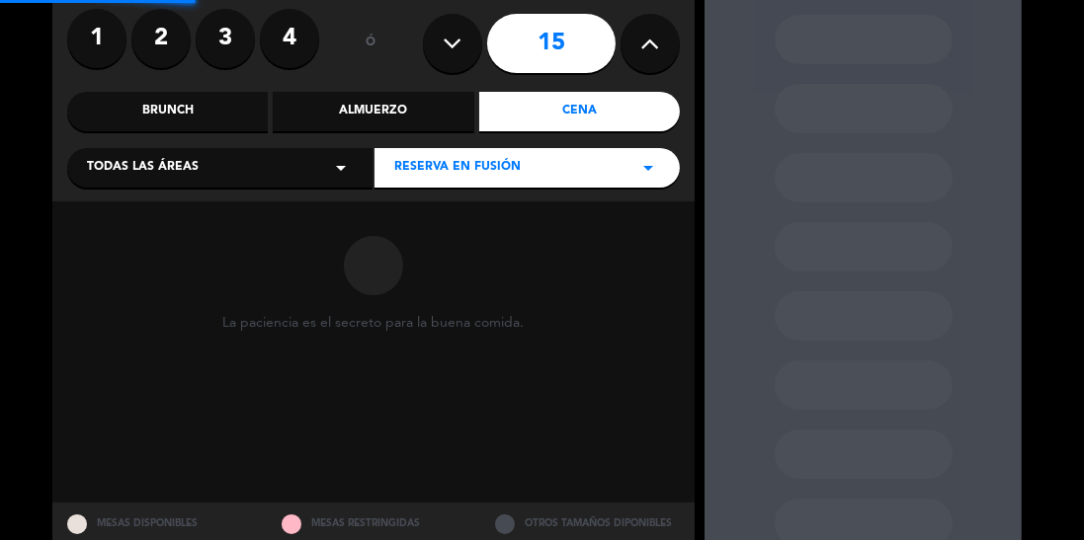
scroll to position [130, 0]
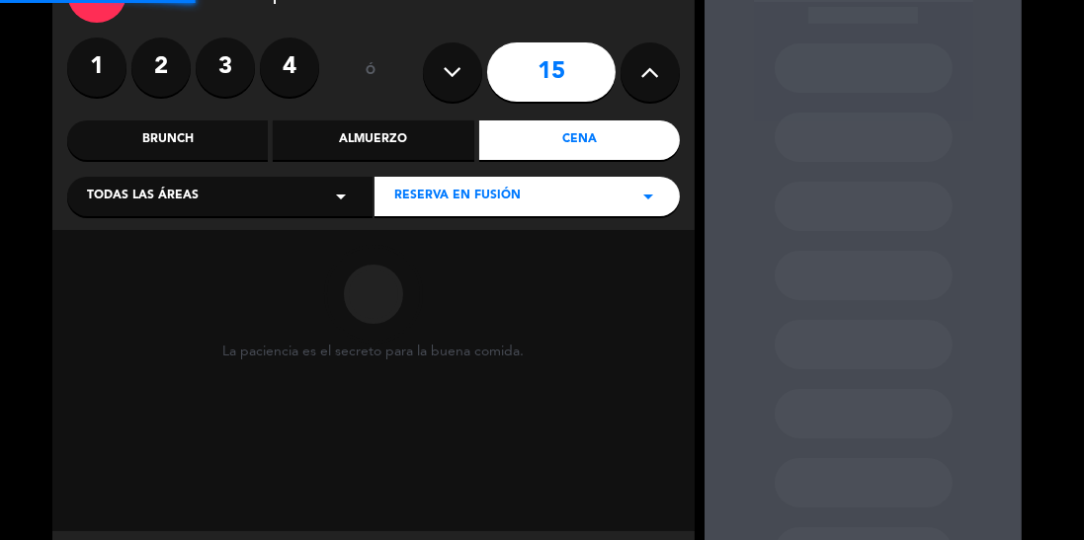
click at [439, 57] on button at bounding box center [452, 71] width 59 height 59
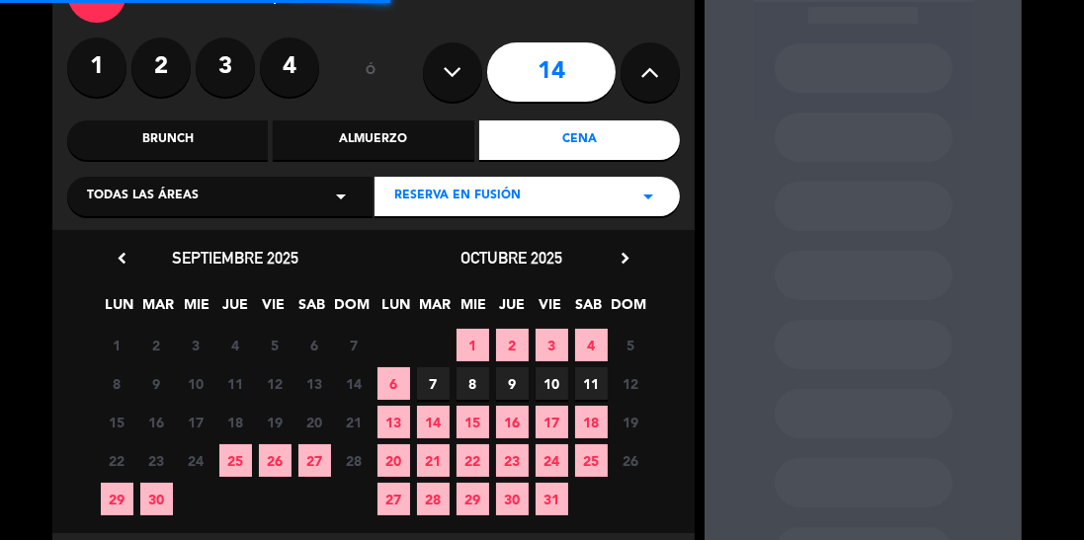
click at [470, 66] on button at bounding box center [452, 71] width 59 height 59
click at [456, 68] on icon at bounding box center [453, 72] width 19 height 30
click at [452, 74] on icon at bounding box center [453, 72] width 19 height 30
click at [448, 81] on icon at bounding box center [453, 72] width 19 height 30
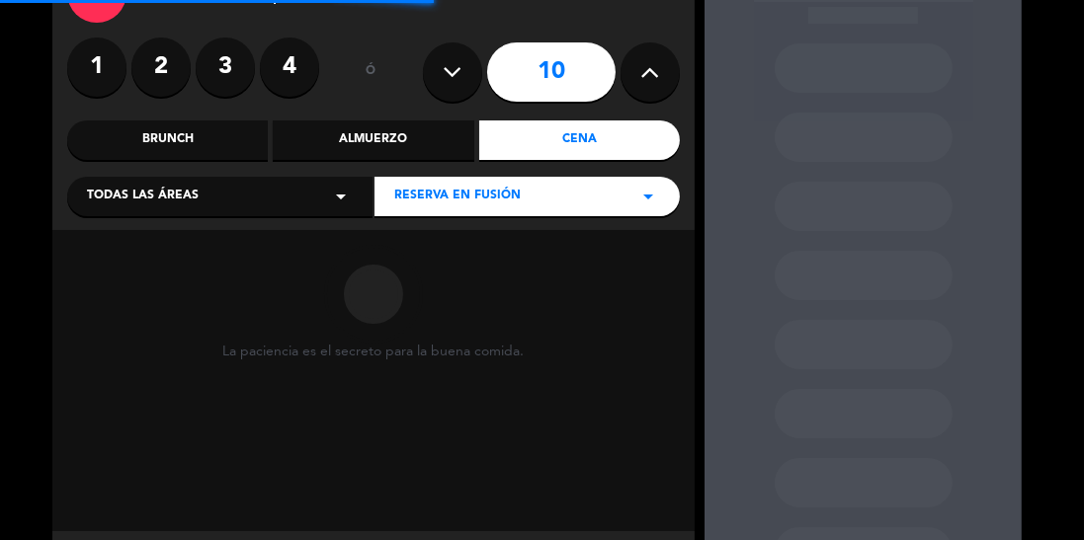
click at [449, 93] on button at bounding box center [452, 71] width 59 height 59
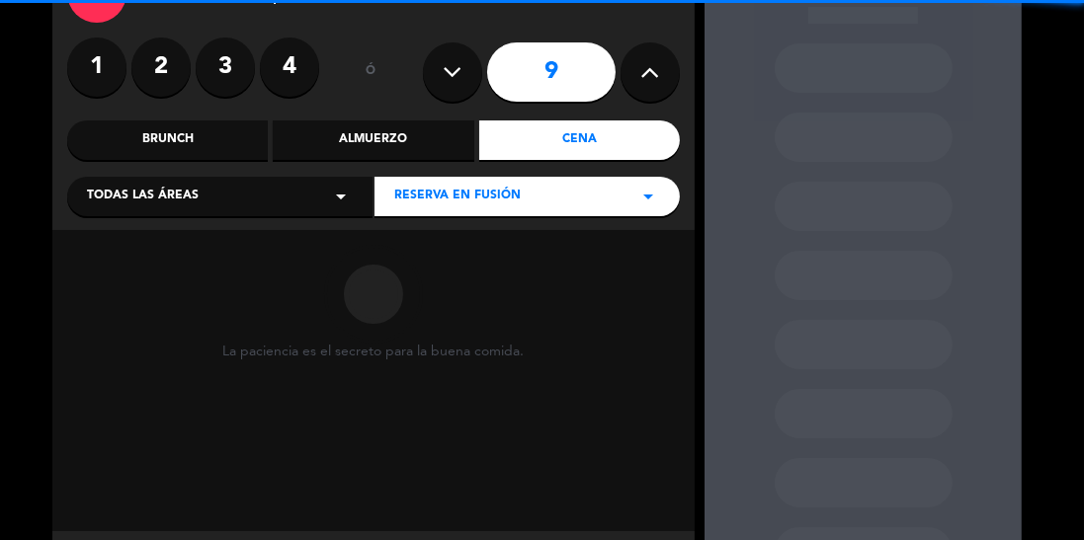
click at [454, 70] on icon at bounding box center [453, 72] width 19 height 30
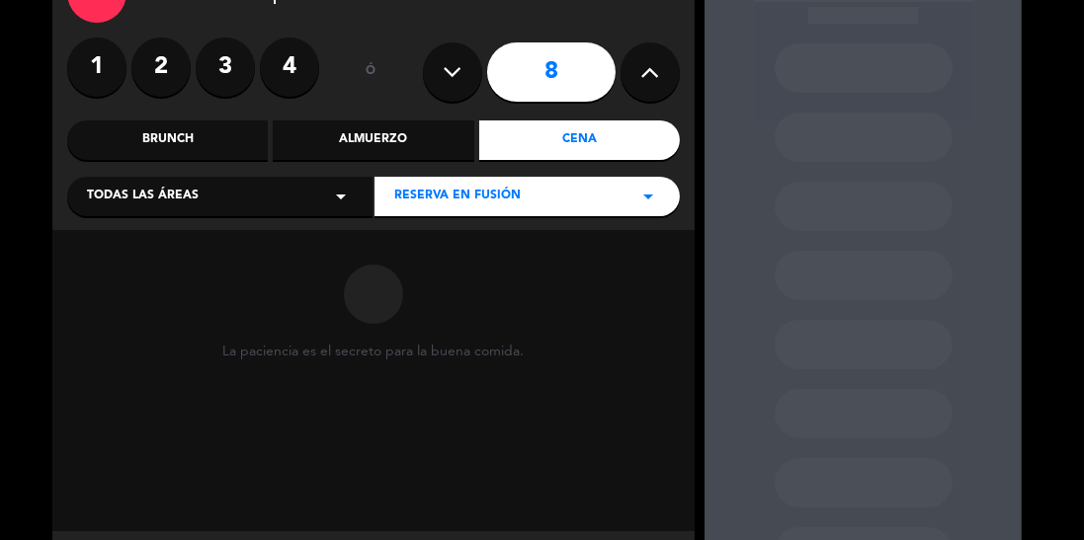
click at [459, 68] on icon at bounding box center [453, 72] width 19 height 30
click at [456, 73] on icon at bounding box center [453, 72] width 19 height 30
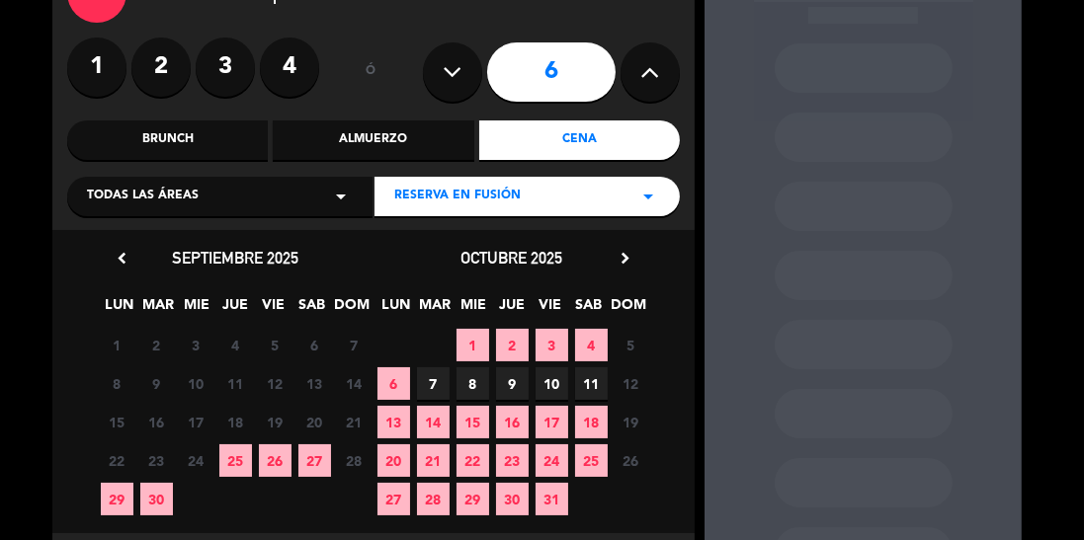
click at [447, 61] on icon at bounding box center [453, 72] width 19 height 30
type input "5"
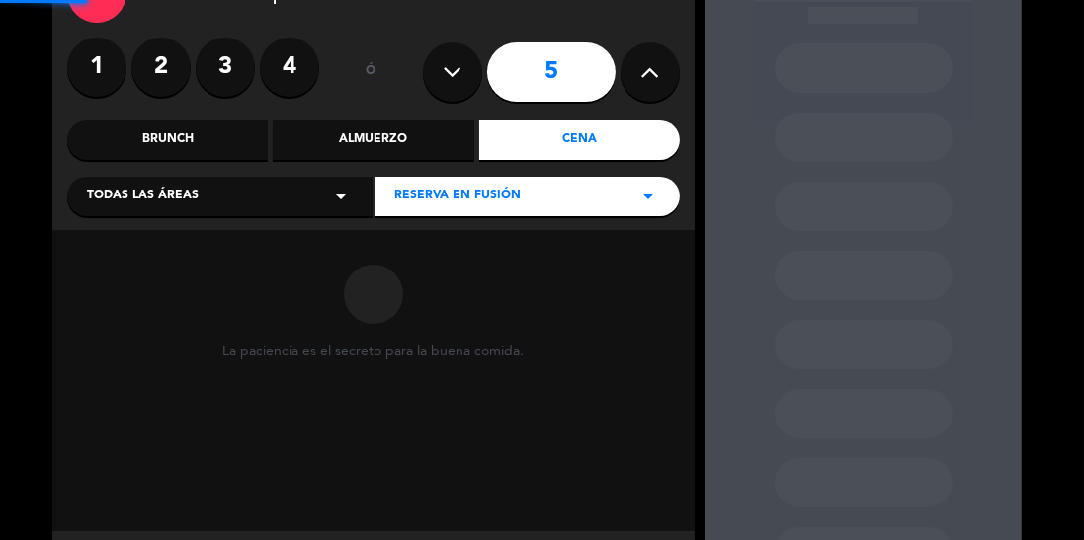
click at [448, 77] on icon at bounding box center [453, 72] width 19 height 30
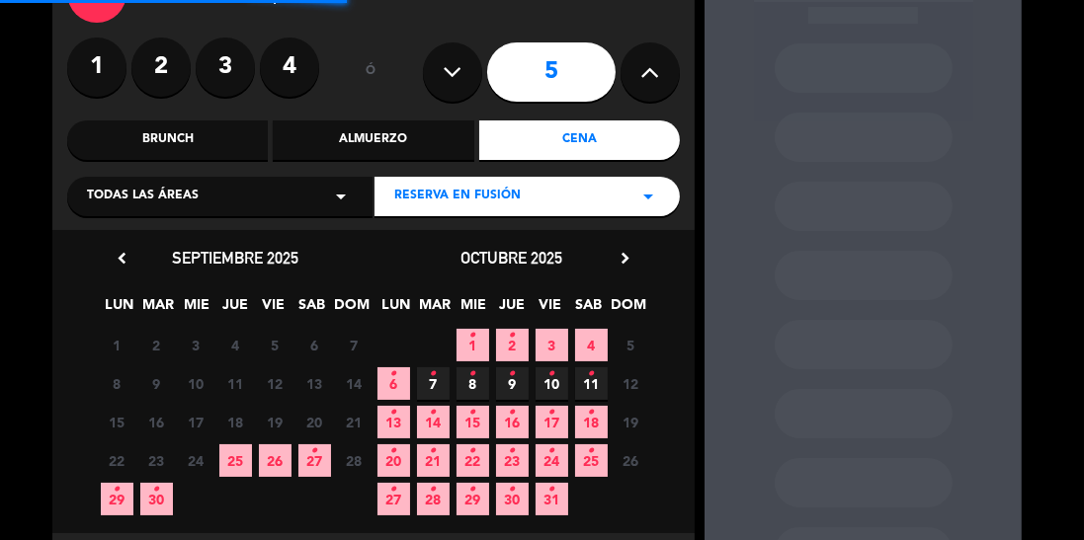
click at [454, 68] on icon at bounding box center [453, 72] width 19 height 30
click at [462, 73] on button at bounding box center [452, 71] width 59 height 59
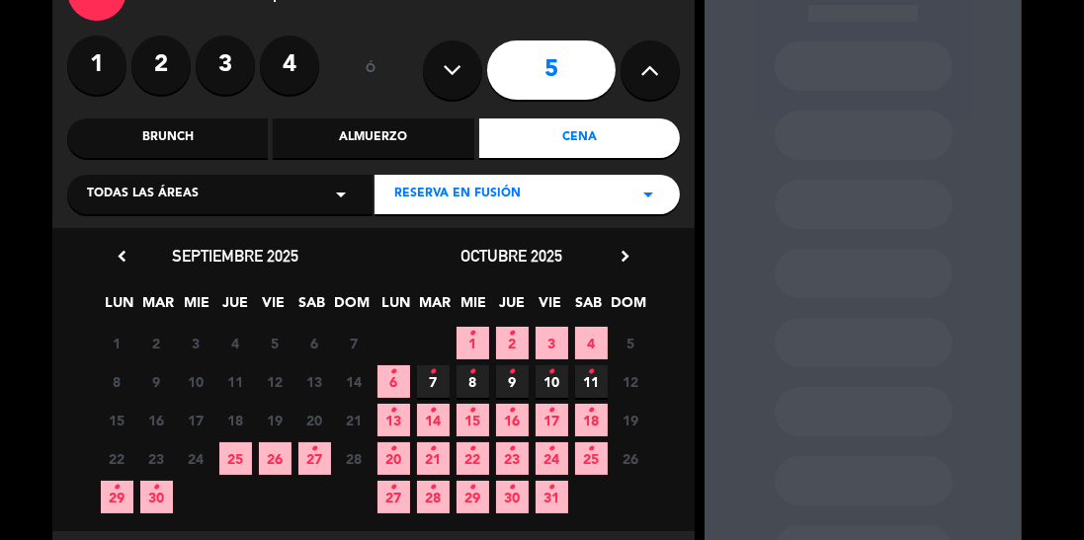
click at [300, 455] on span "27 •" at bounding box center [314, 459] width 33 height 33
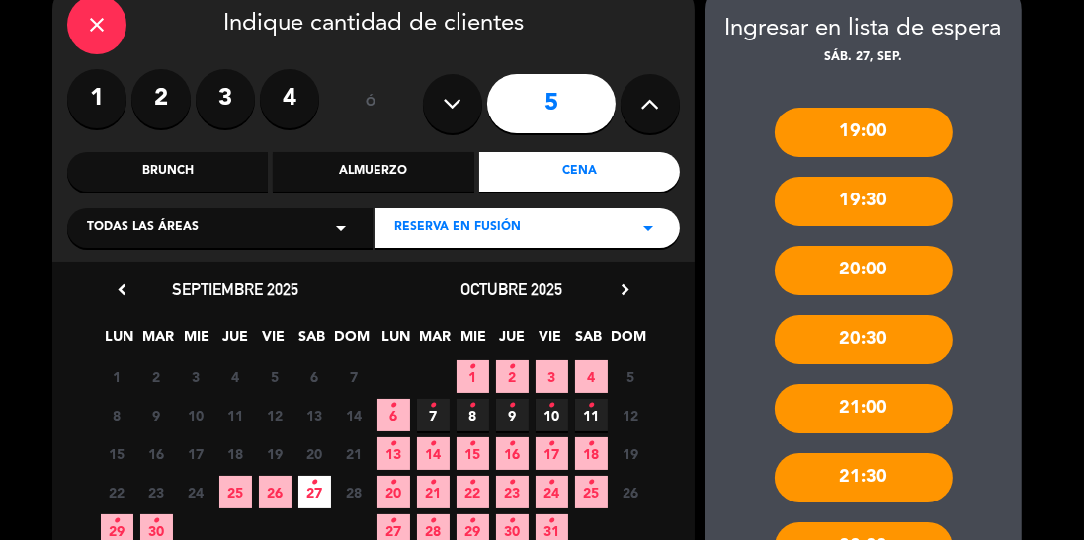
scroll to position [159, 0]
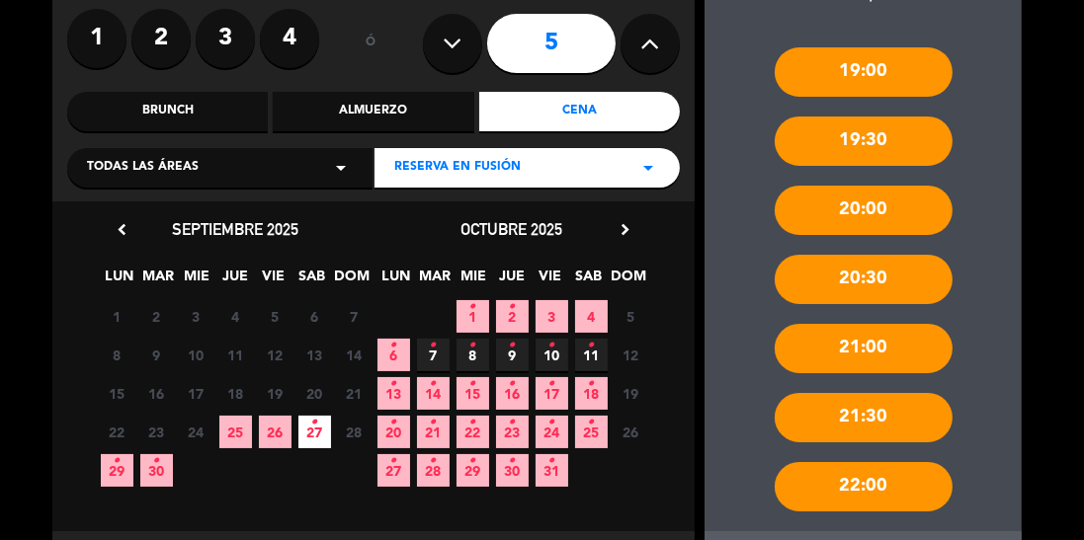
click at [454, 52] on icon at bounding box center [453, 44] width 19 height 30
click at [266, 28] on label "4" at bounding box center [289, 38] width 59 height 59
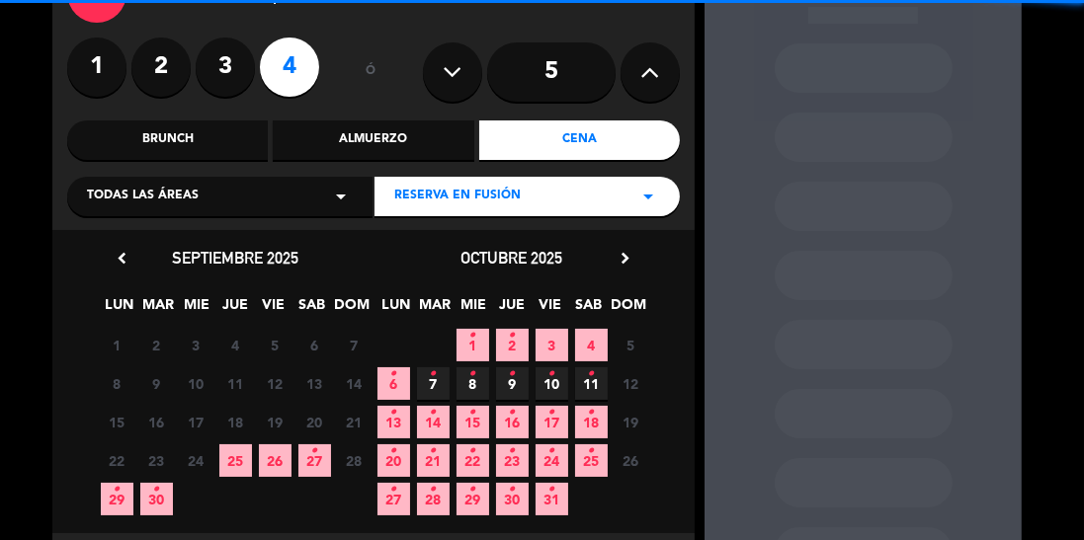
scroll to position [132, 0]
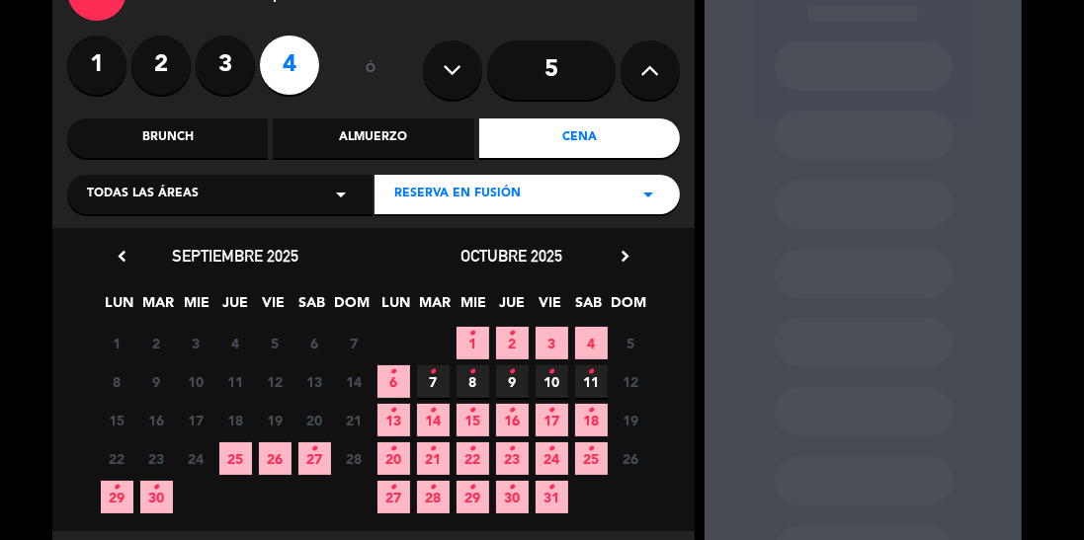
click at [232, 451] on span "25" at bounding box center [235, 459] width 33 height 33
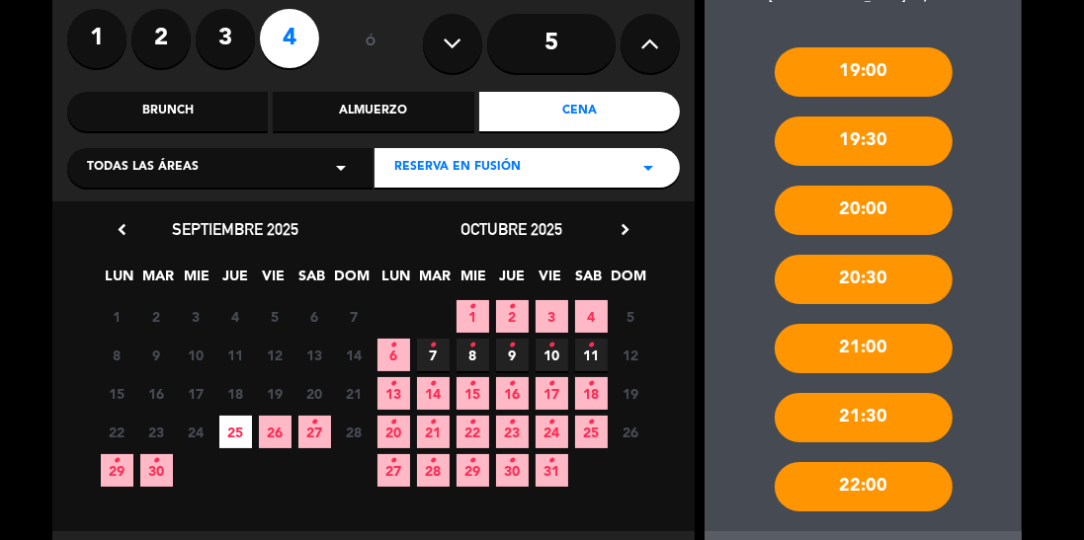
scroll to position [0, 0]
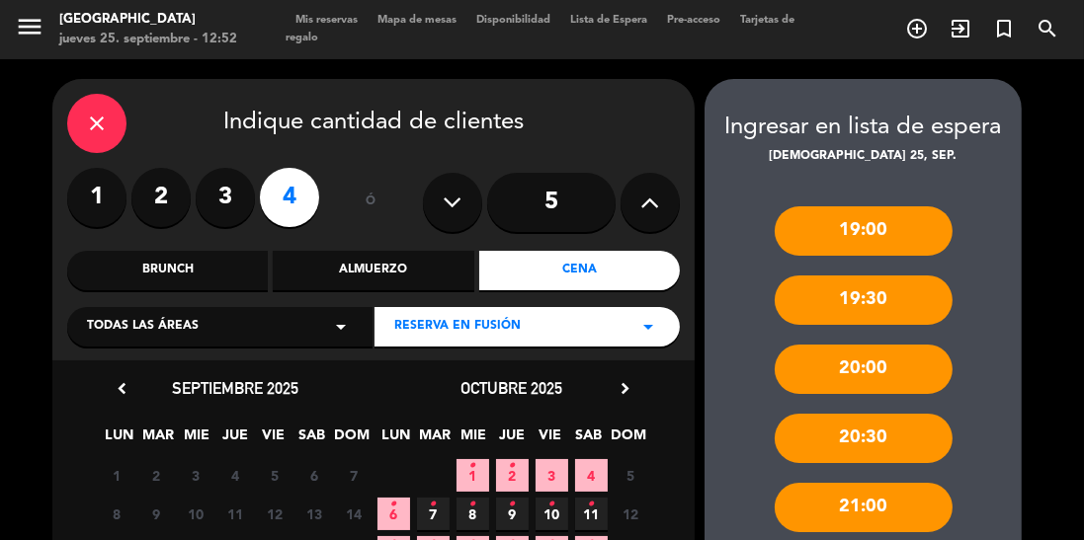
click at [109, 128] on div "close" at bounding box center [96, 123] width 59 height 59
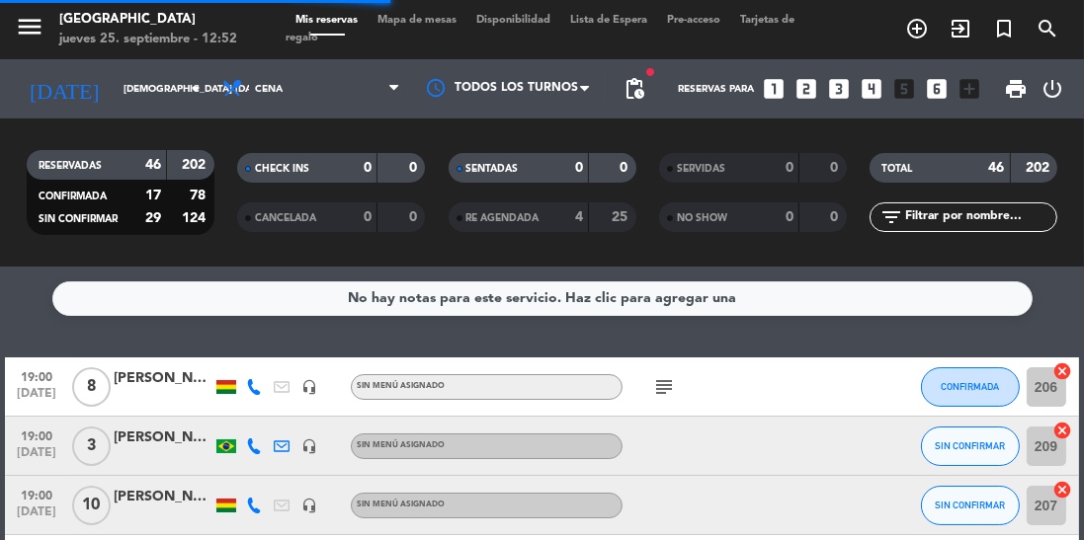
click at [866, 91] on icon "looks_4" at bounding box center [872, 89] width 26 height 26
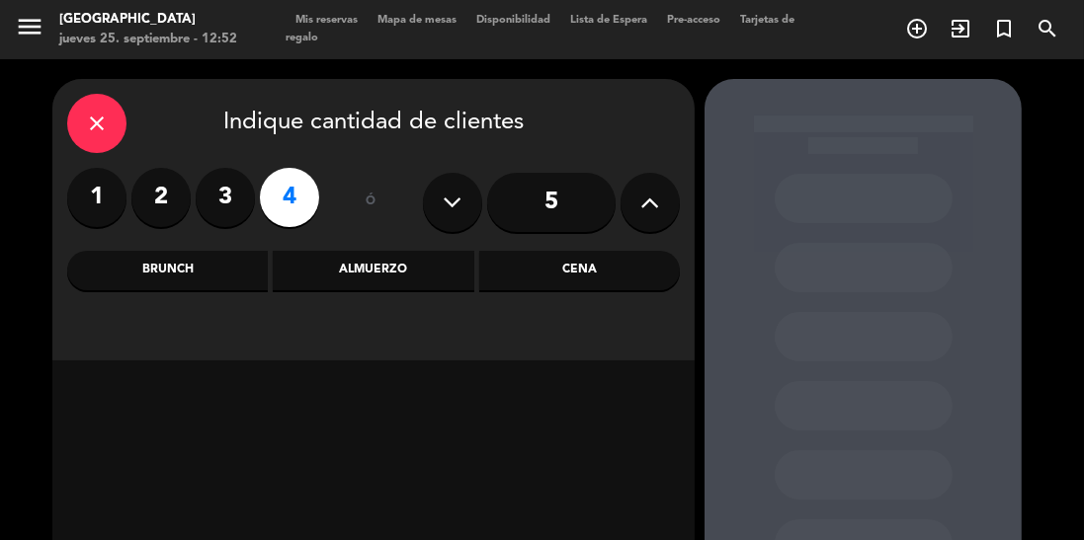
click at [577, 265] on div "Cena" at bounding box center [579, 271] width 201 height 40
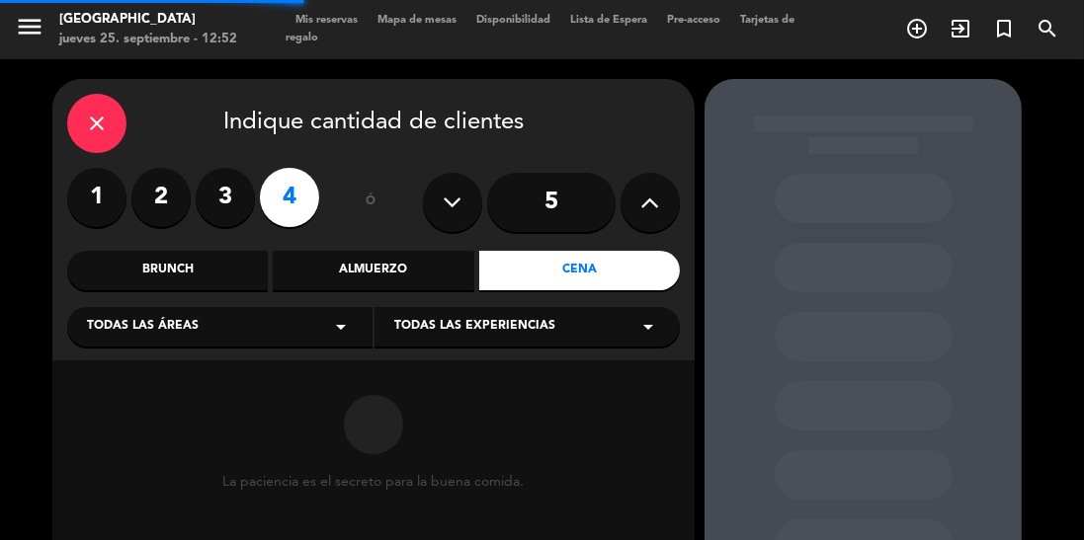
click at [463, 336] on span "Todas las experiencias" at bounding box center [474, 327] width 161 height 20
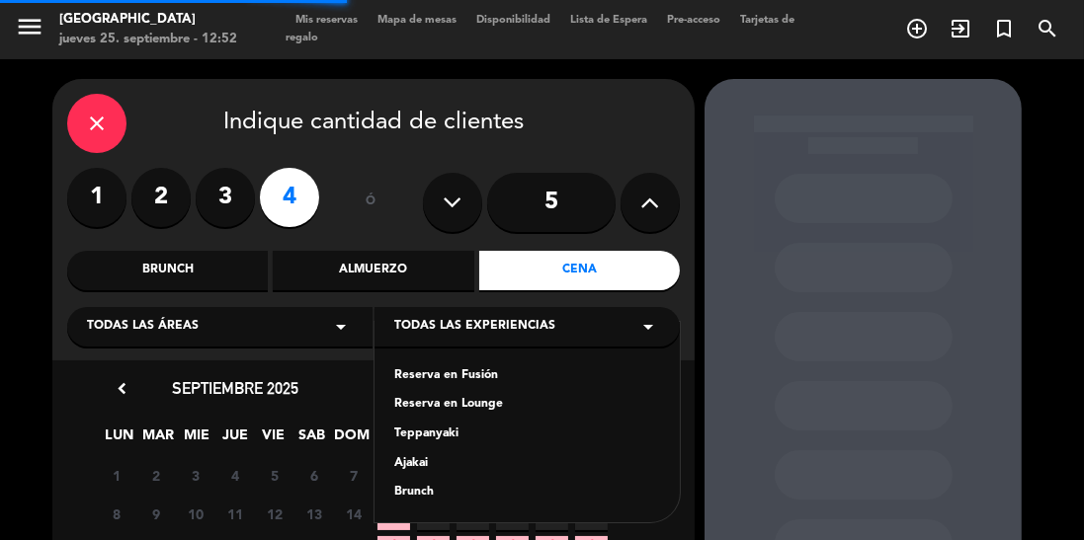
click at [425, 376] on div "Reserva en Fusión" at bounding box center [527, 377] width 266 height 20
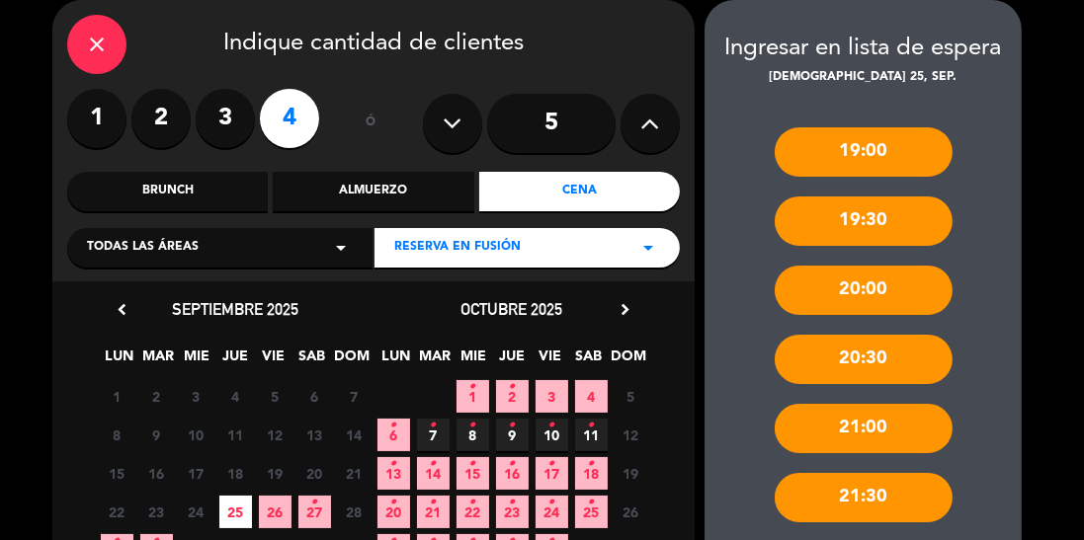
scroll to position [159, 0]
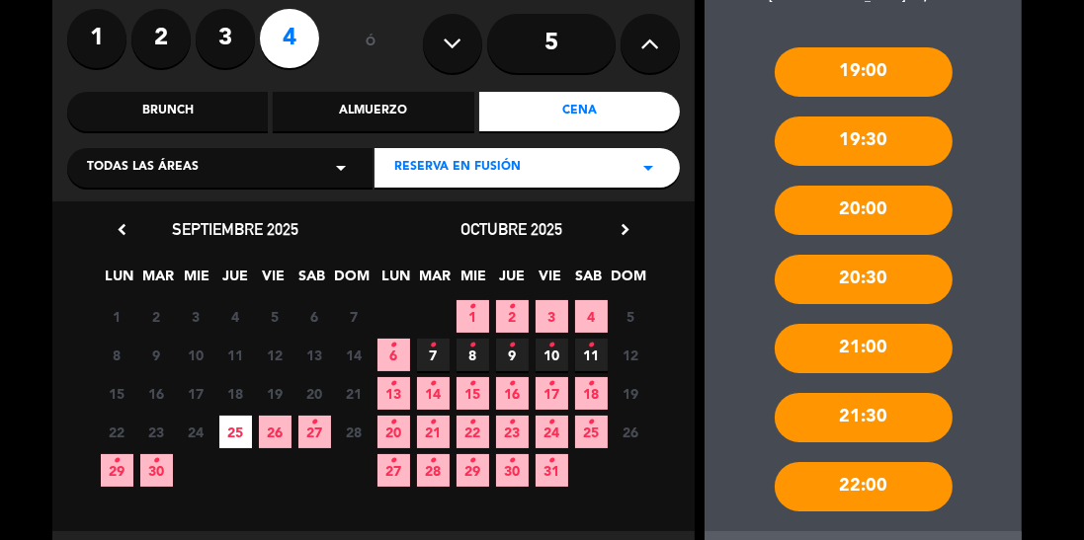
click at [922, 69] on div "19:00" at bounding box center [864, 71] width 178 height 49
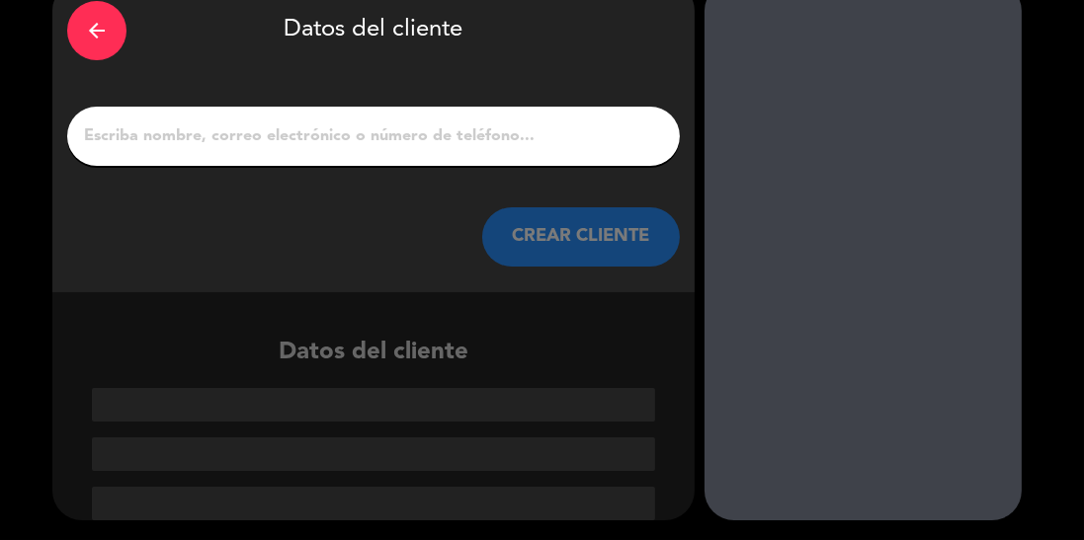
scroll to position [2, 0]
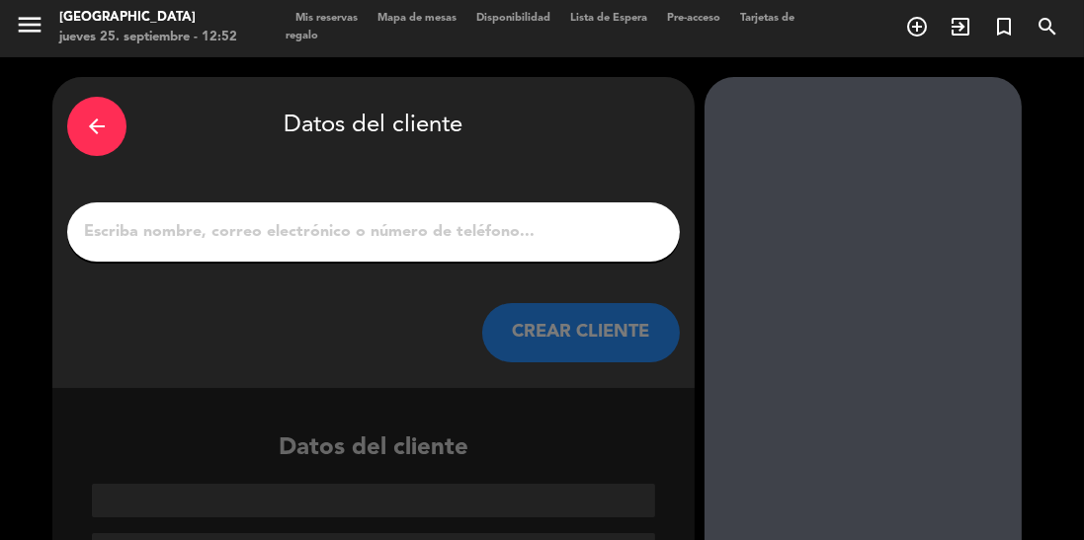
click at [97, 121] on icon "arrow_back" at bounding box center [97, 127] width 24 height 24
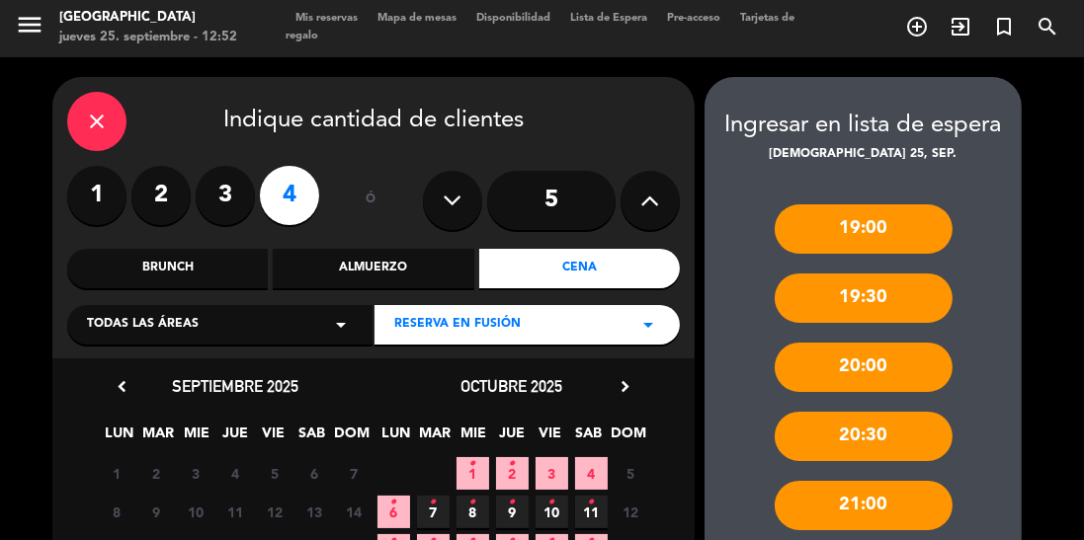
scroll to position [159, 0]
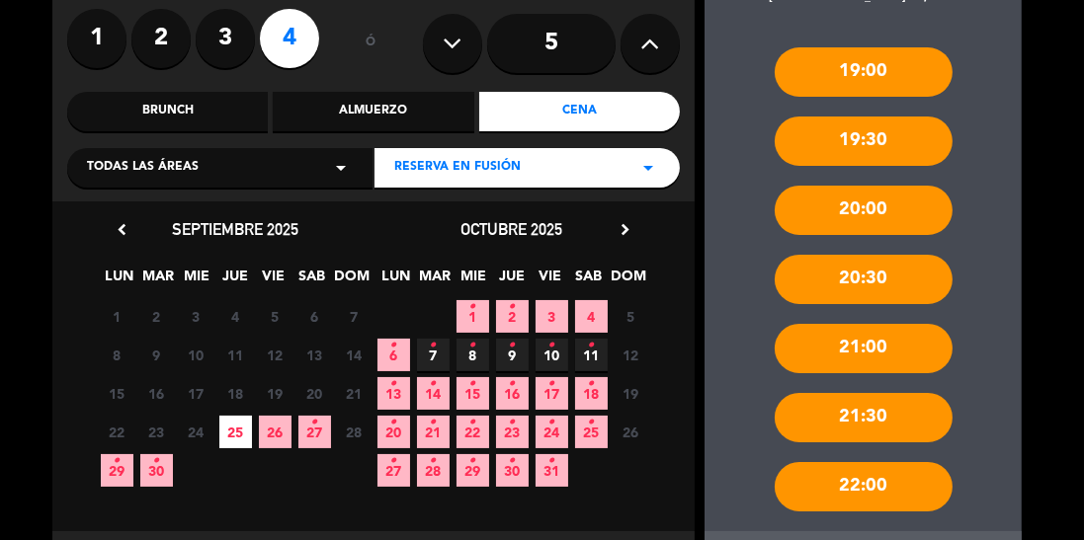
click at [856, 418] on div "21:30" at bounding box center [864, 417] width 178 height 49
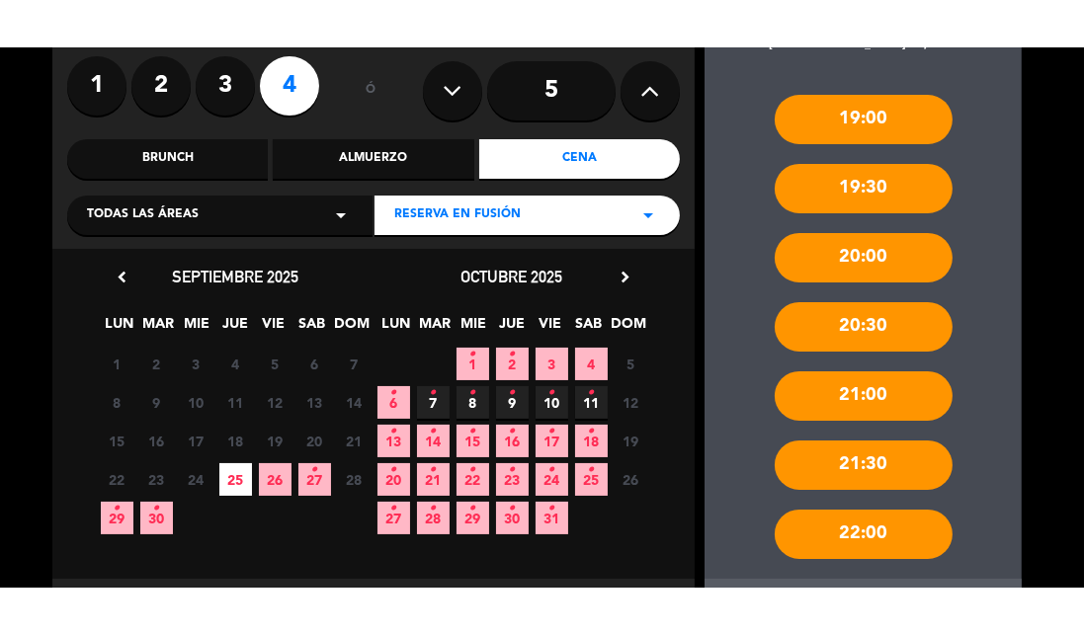
scroll to position [2, 0]
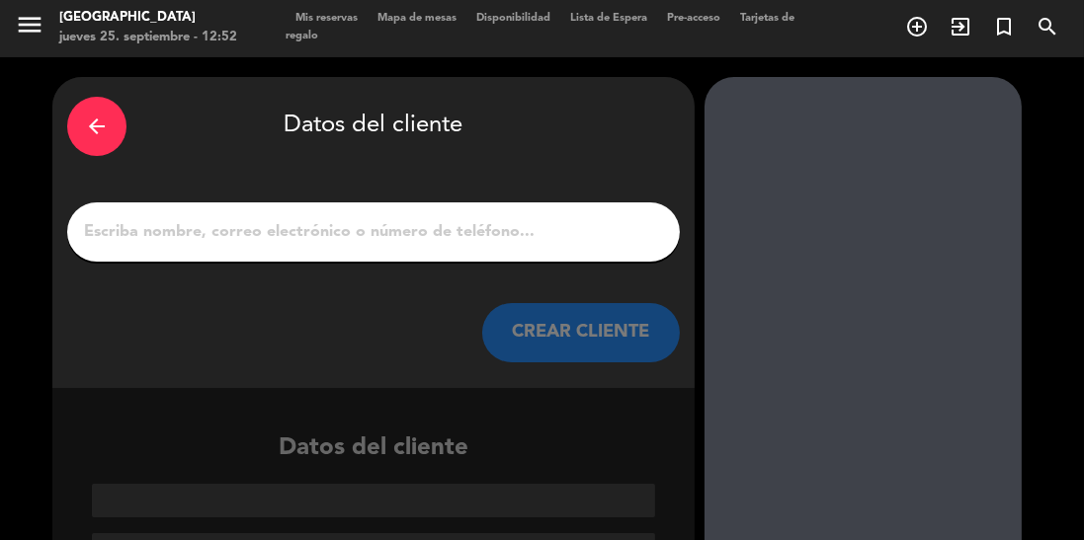
click at [126, 230] on input "1" at bounding box center [373, 232] width 583 height 28
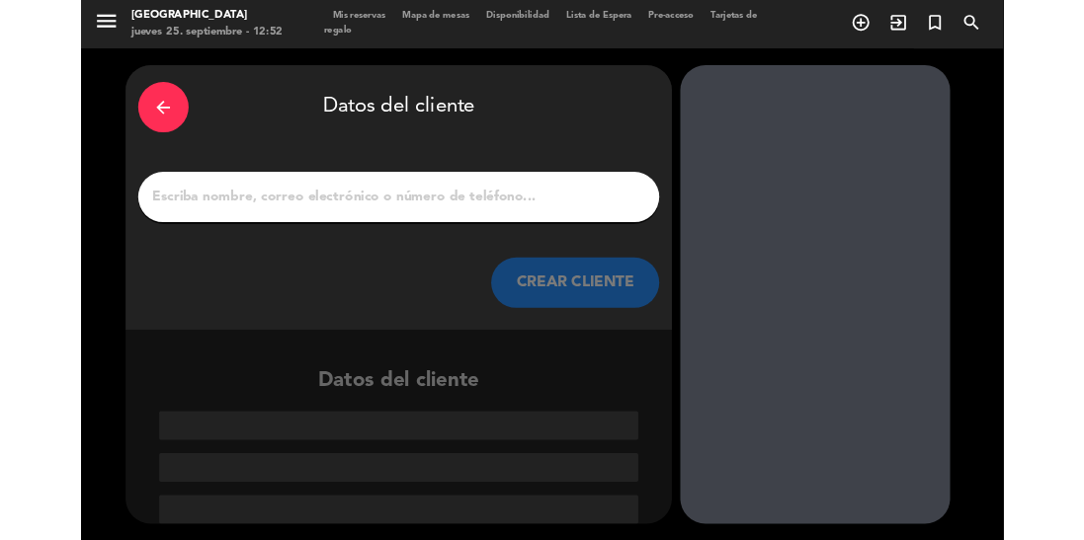
scroll to position [0, 0]
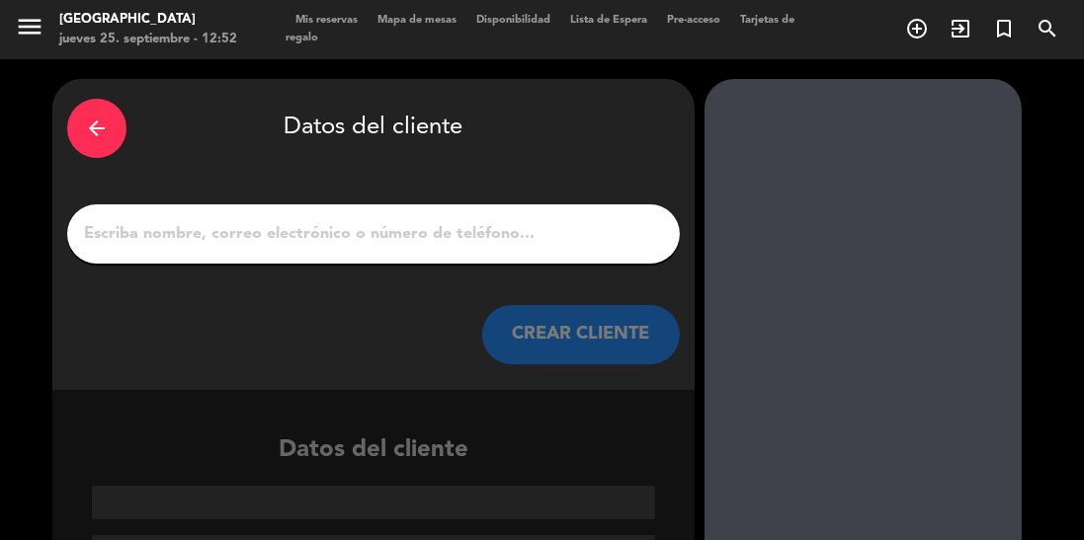
click at [121, 223] on input "1" at bounding box center [373, 234] width 583 height 28
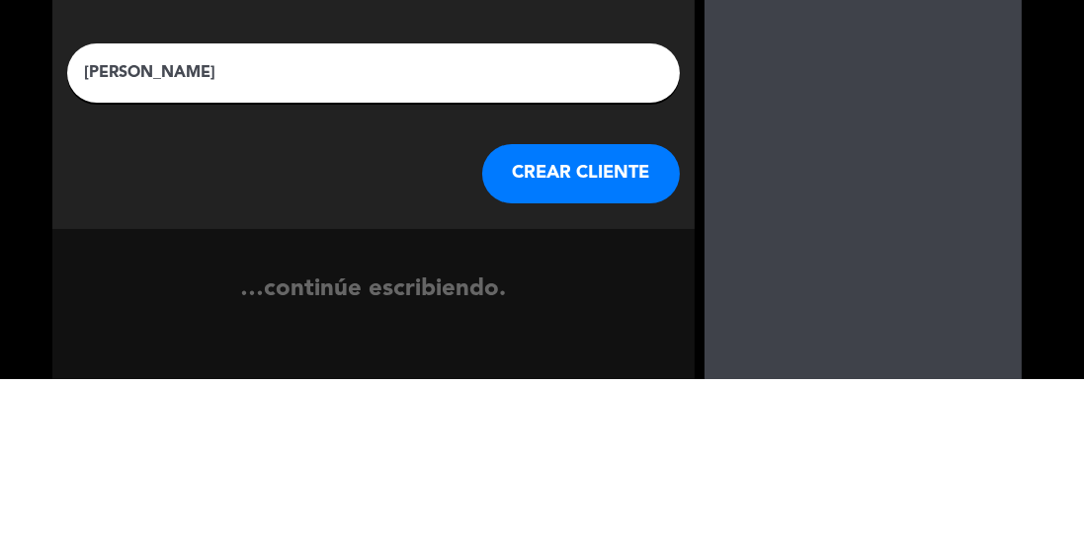
type input "Estela"
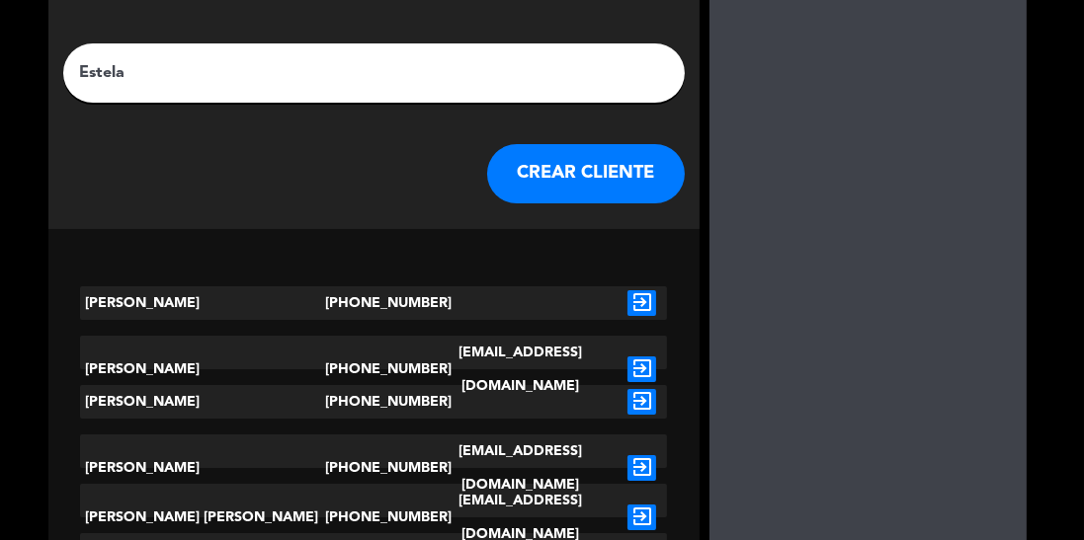
scroll to position [159, 0]
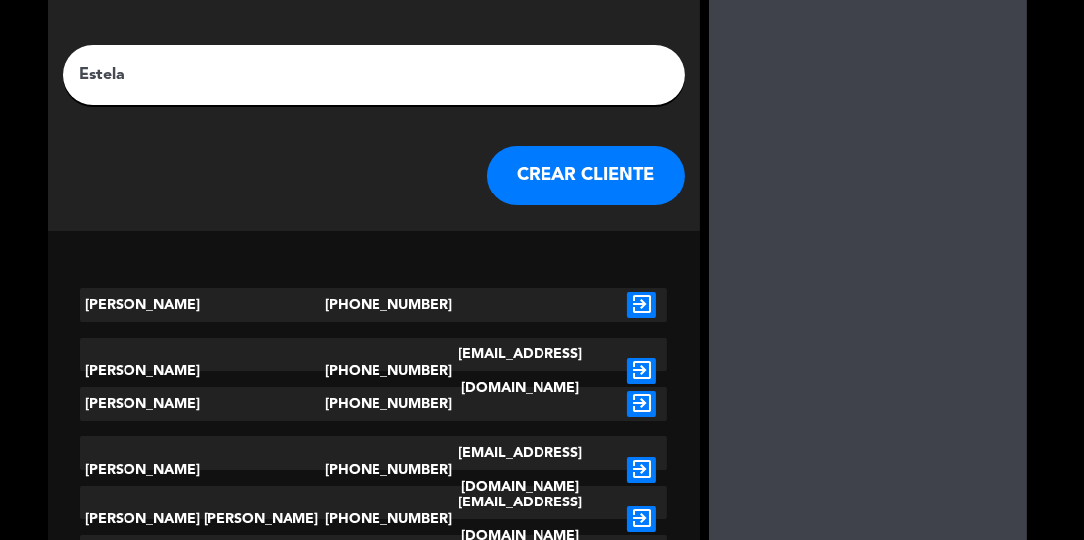
click at [577, 163] on button "CREAR CLIENTE" at bounding box center [586, 175] width 198 height 59
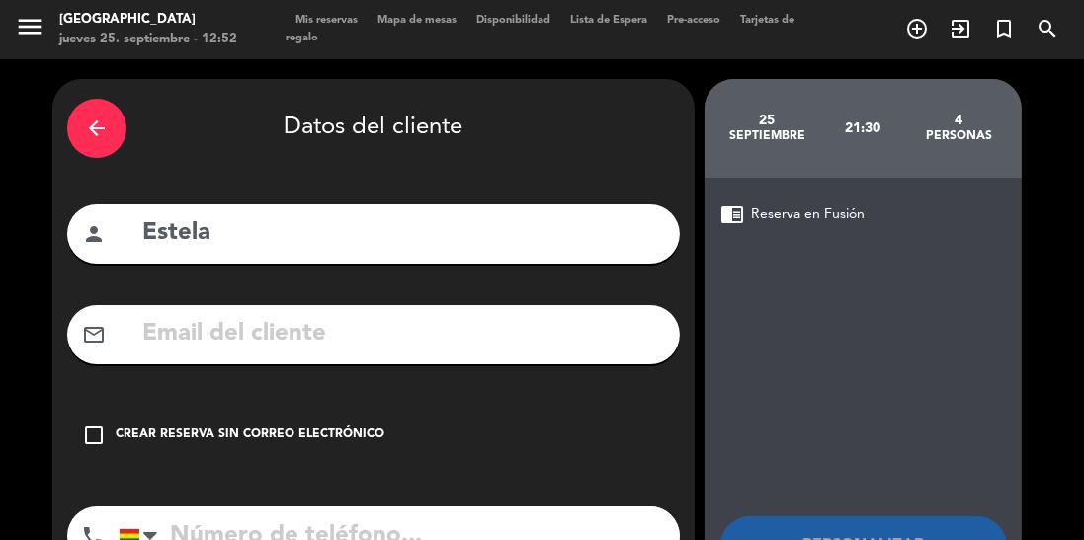
scroll to position [52, 0]
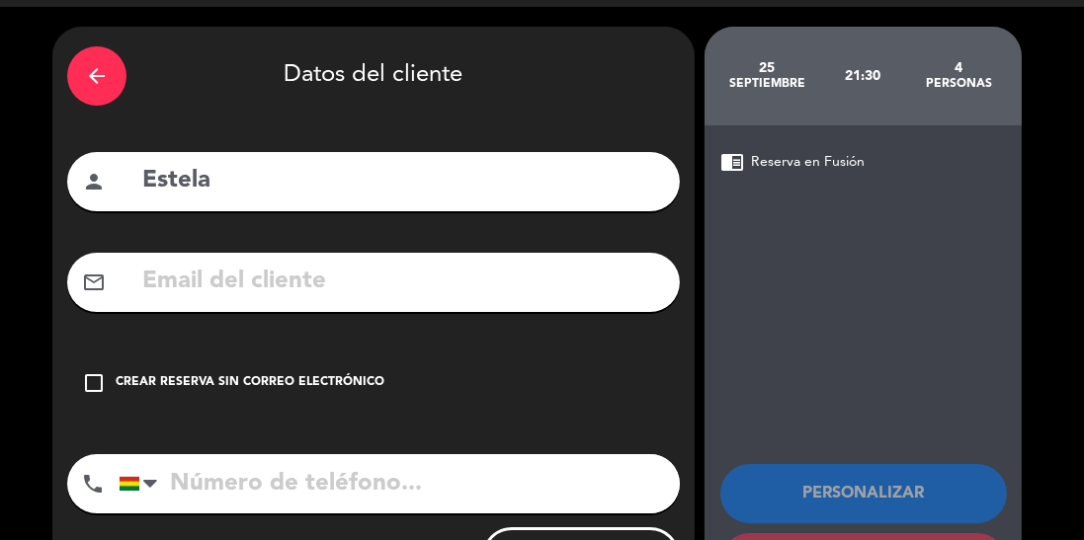
click at [242, 483] on input "tel" at bounding box center [399, 483] width 561 height 59
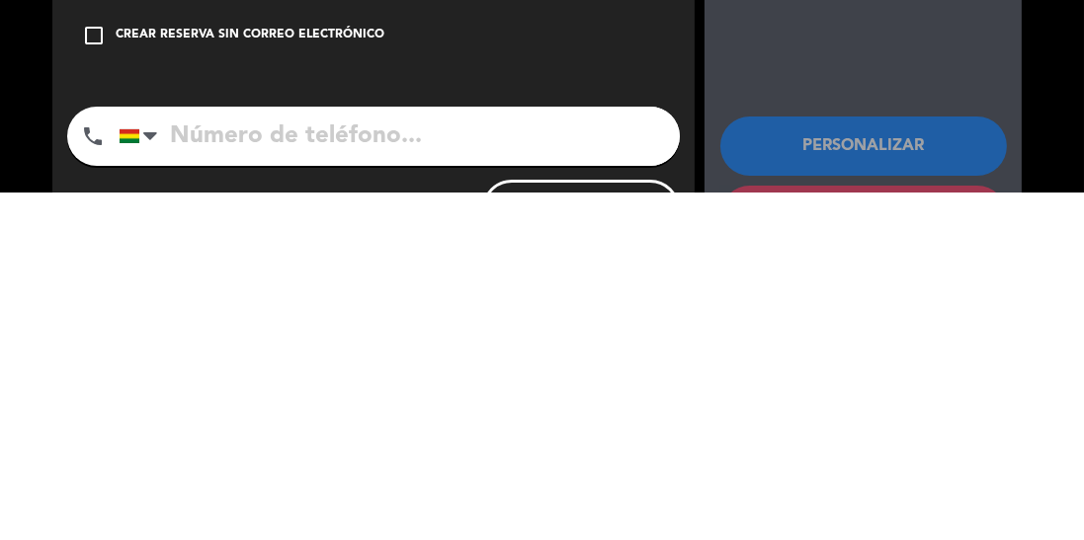
scroll to position [39, 0]
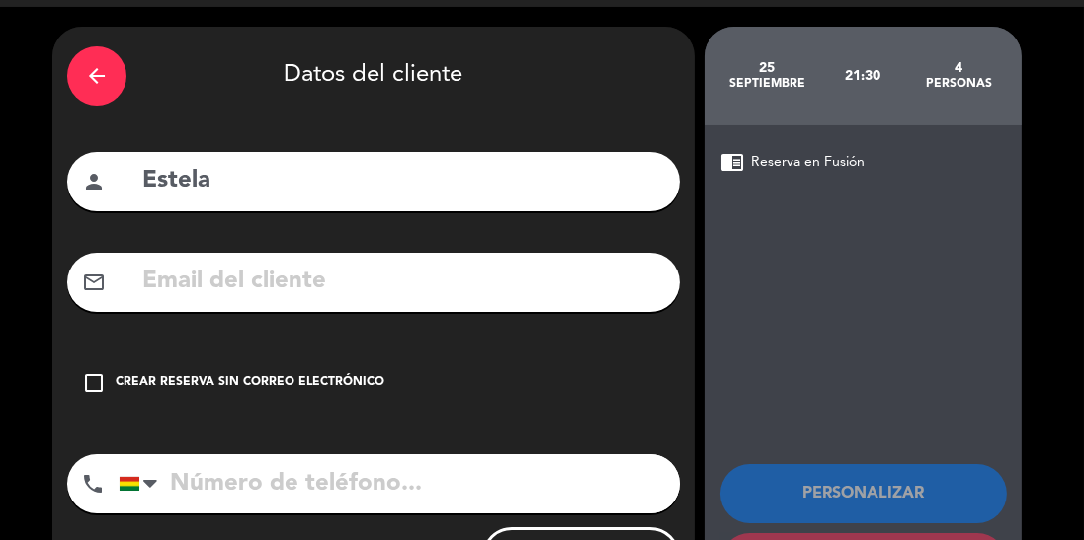
click at [286, 454] on input "tel" at bounding box center [399, 483] width 561 height 59
click at [85, 371] on icon "check_box_outline_blank" at bounding box center [94, 383] width 24 height 24
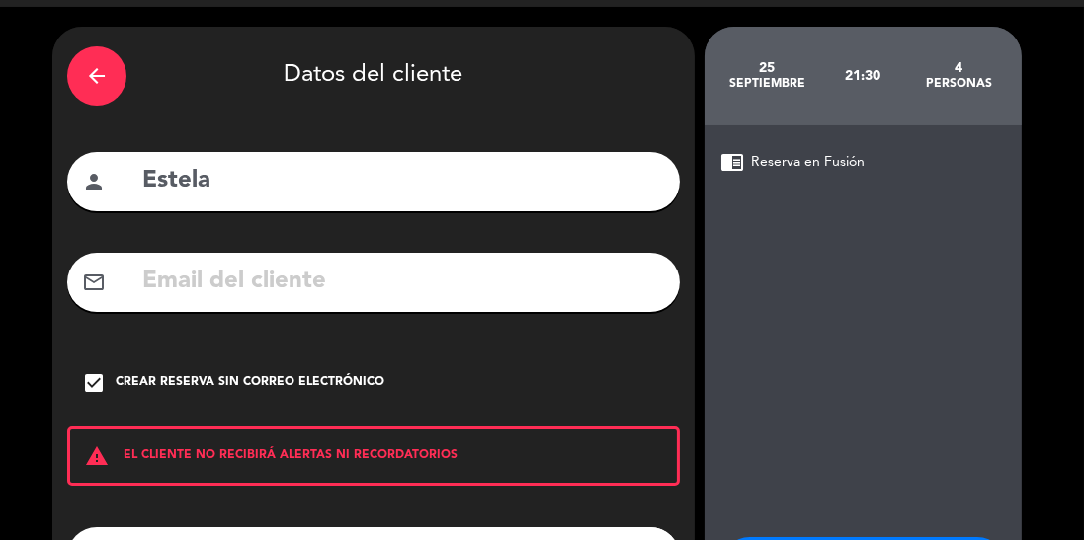
scroll to position [125, 0]
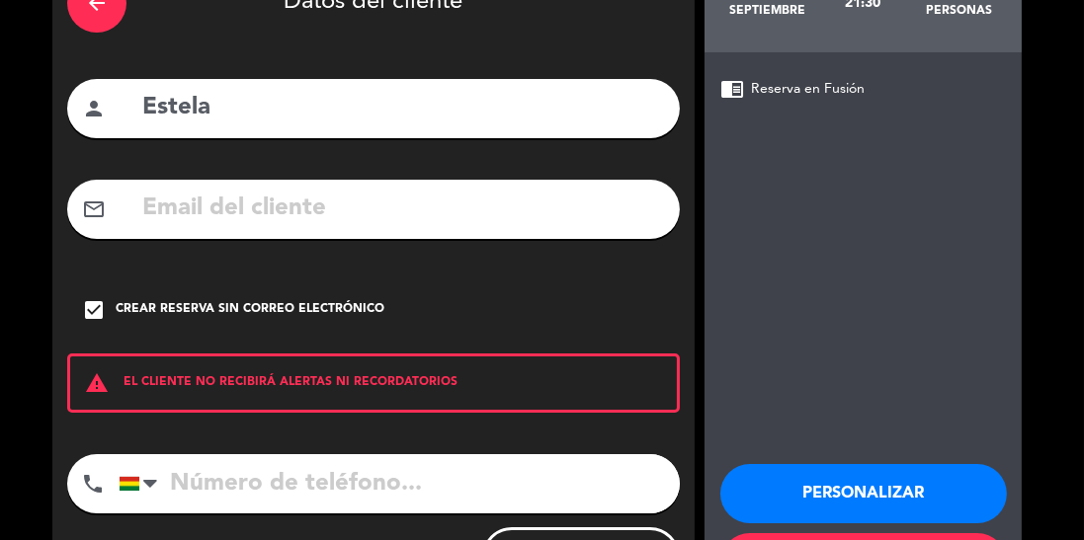
click at [840, 464] on button "Personalizar" at bounding box center [863, 493] width 287 height 59
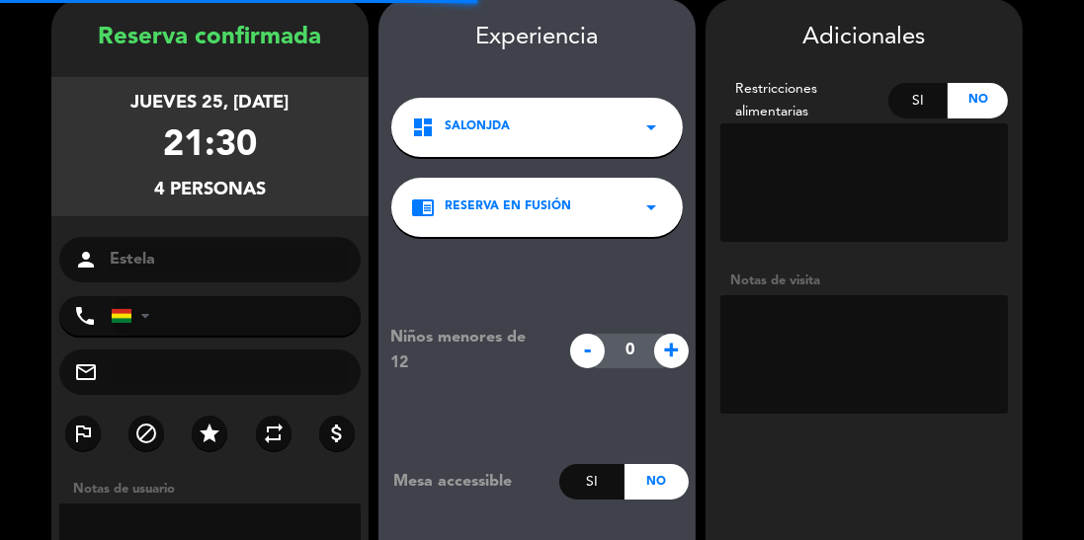
scroll to position [79, 0]
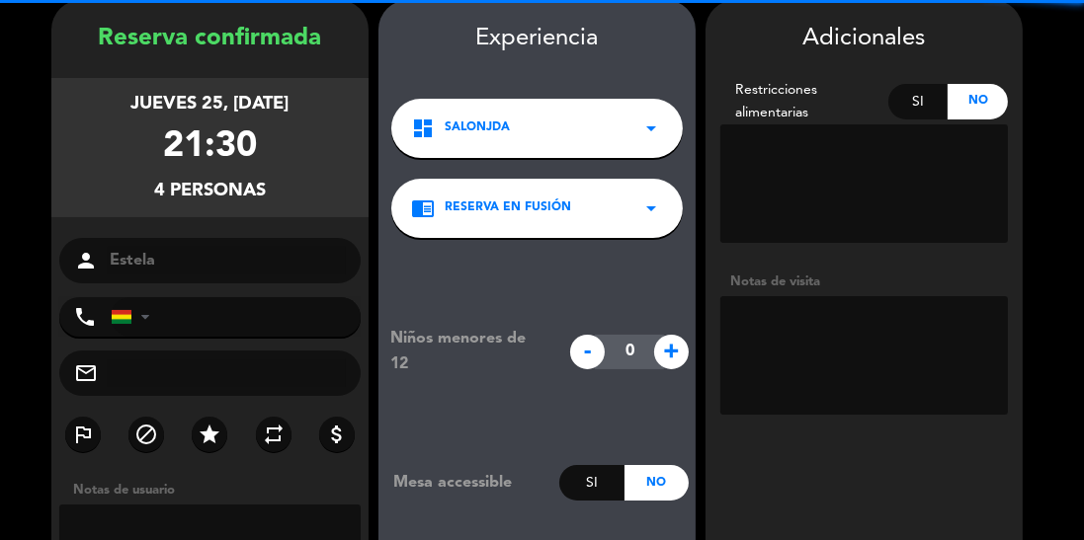
click at [834, 326] on textarea at bounding box center [864, 355] width 288 height 119
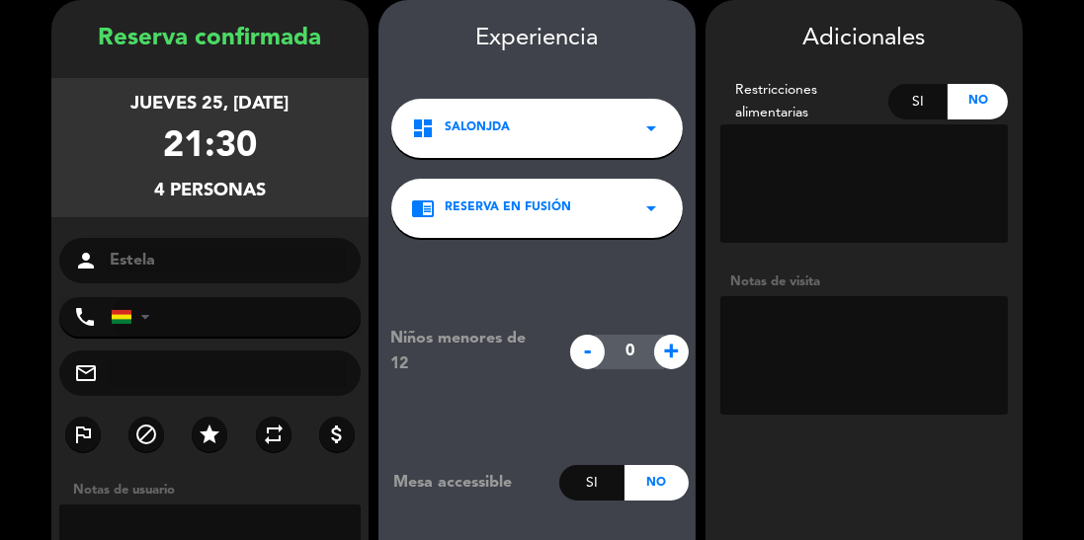
scroll to position [155, 0]
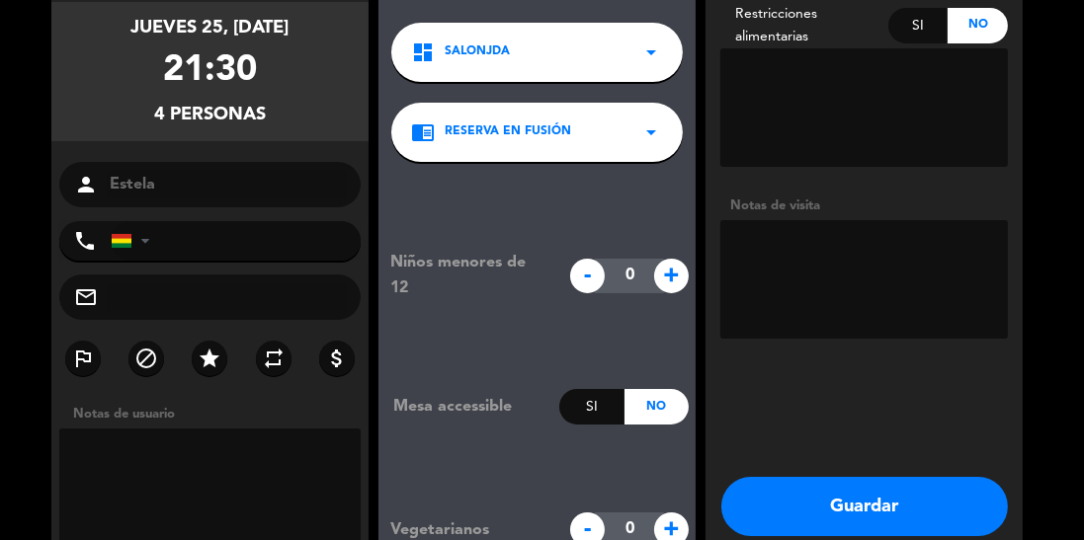
click at [775, 257] on textarea at bounding box center [864, 279] width 288 height 119
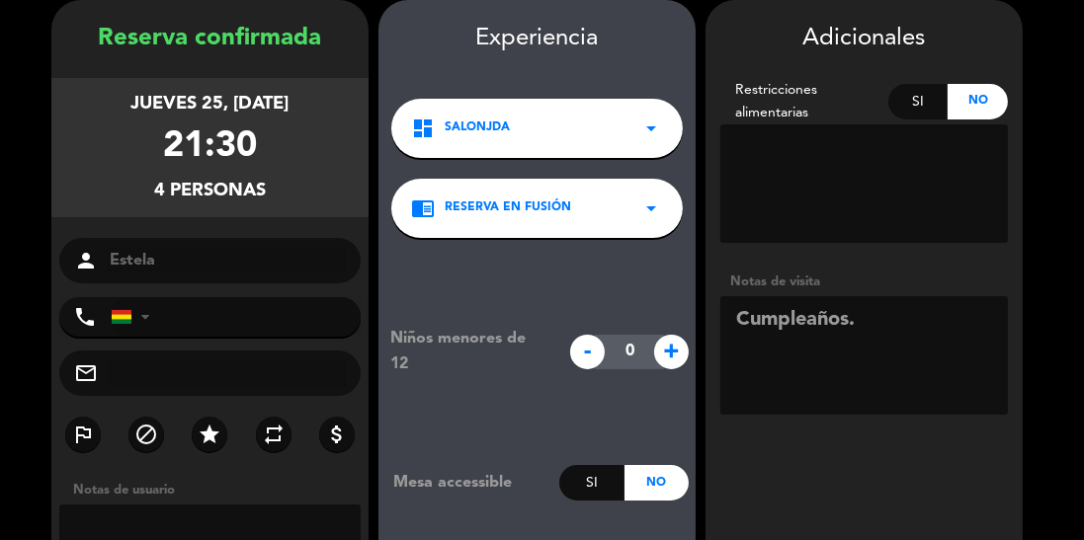
scroll to position [0, 0]
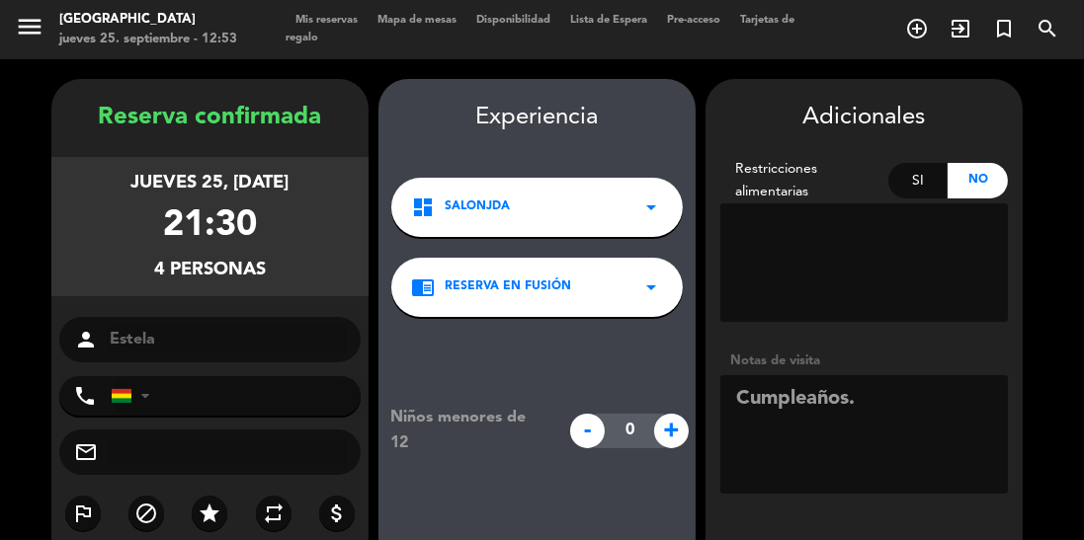
click at [886, 402] on textarea at bounding box center [864, 434] width 288 height 119
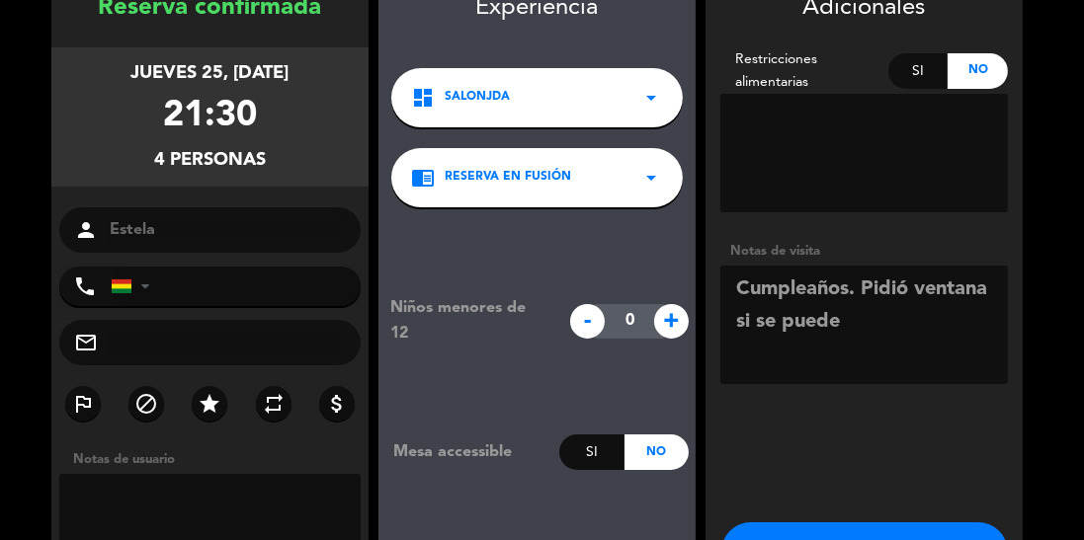
scroll to position [155, 0]
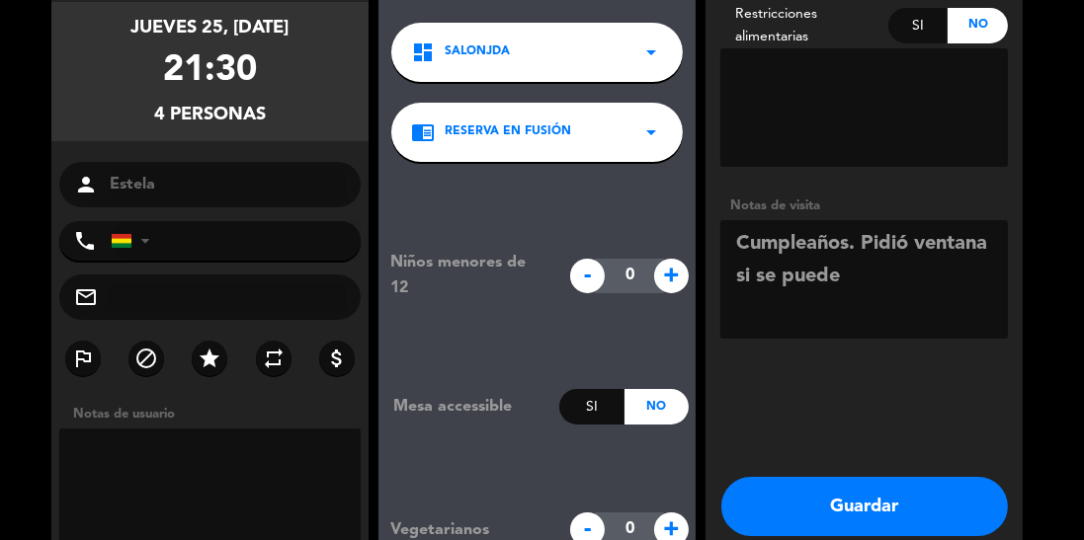
click at [864, 247] on textarea at bounding box center [864, 279] width 288 height 119
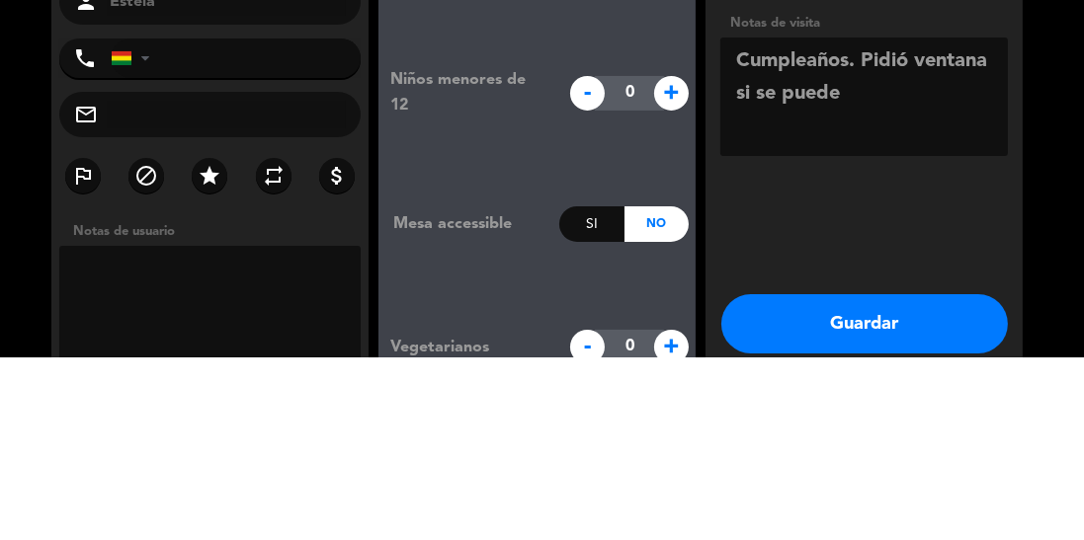
click at [861, 244] on textarea at bounding box center [864, 279] width 288 height 119
click at [870, 242] on textarea at bounding box center [864, 279] width 288 height 119
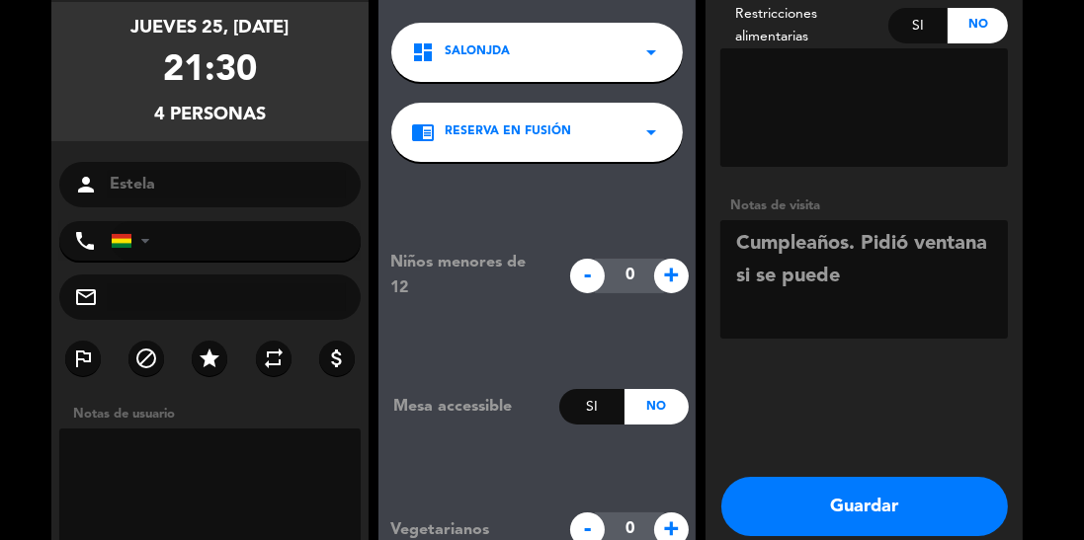
click at [907, 274] on textarea at bounding box center [864, 279] width 288 height 119
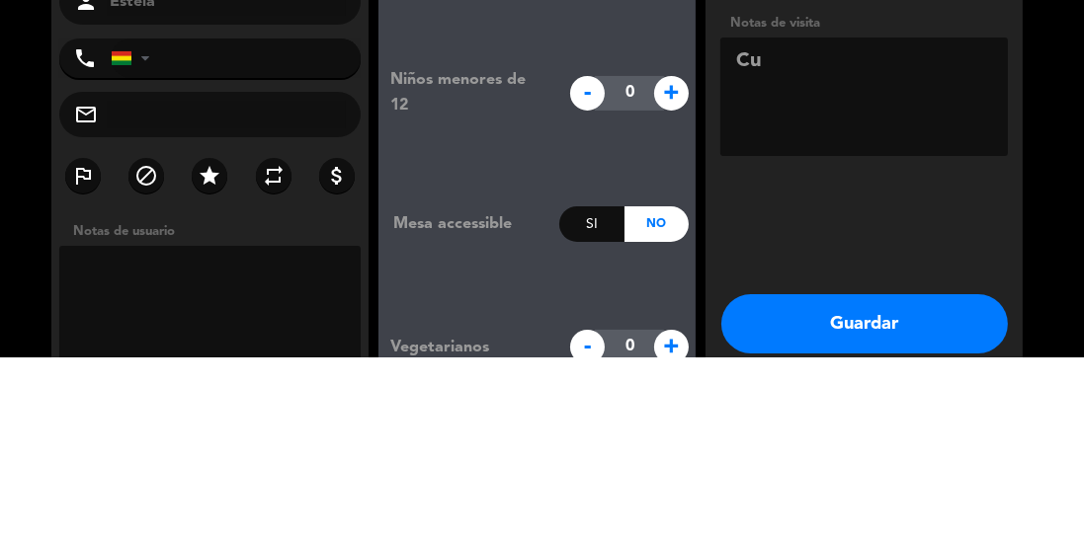
type textarea "C"
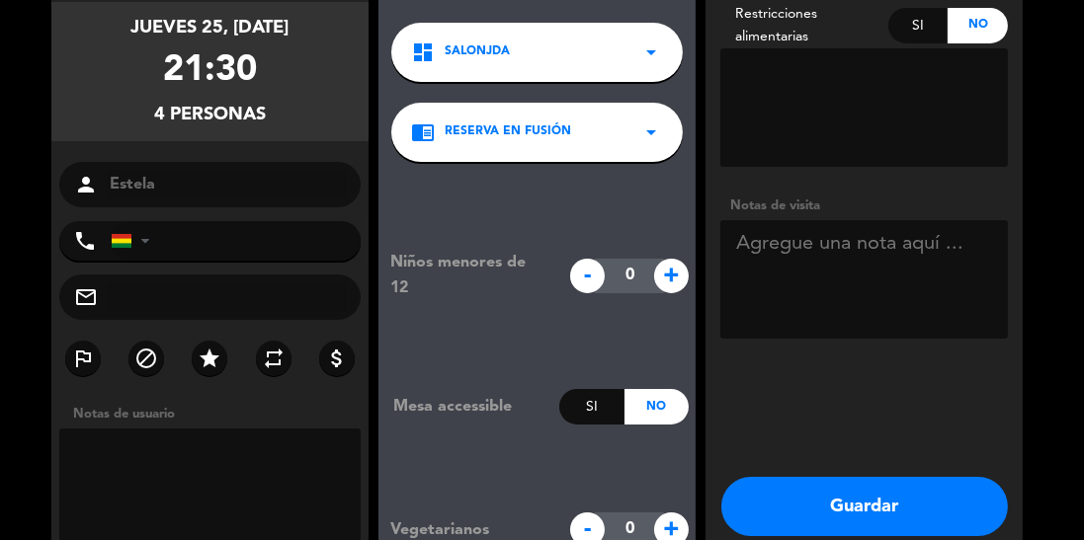
scroll to position [95, 0]
click at [862, 477] on button "Guardar" at bounding box center [864, 506] width 287 height 59
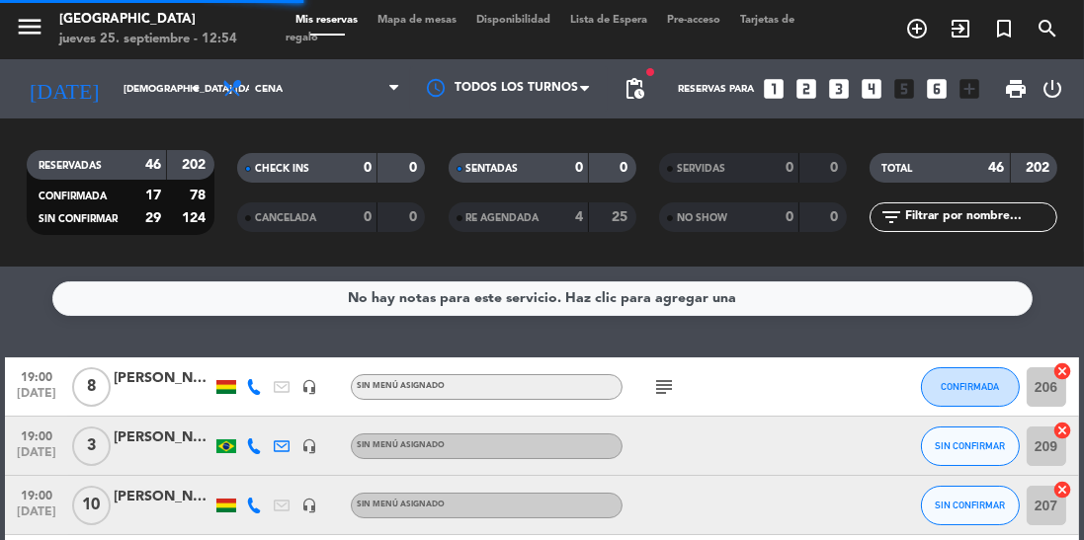
click at [1051, 29] on icon "search" at bounding box center [1047, 29] width 24 height 24
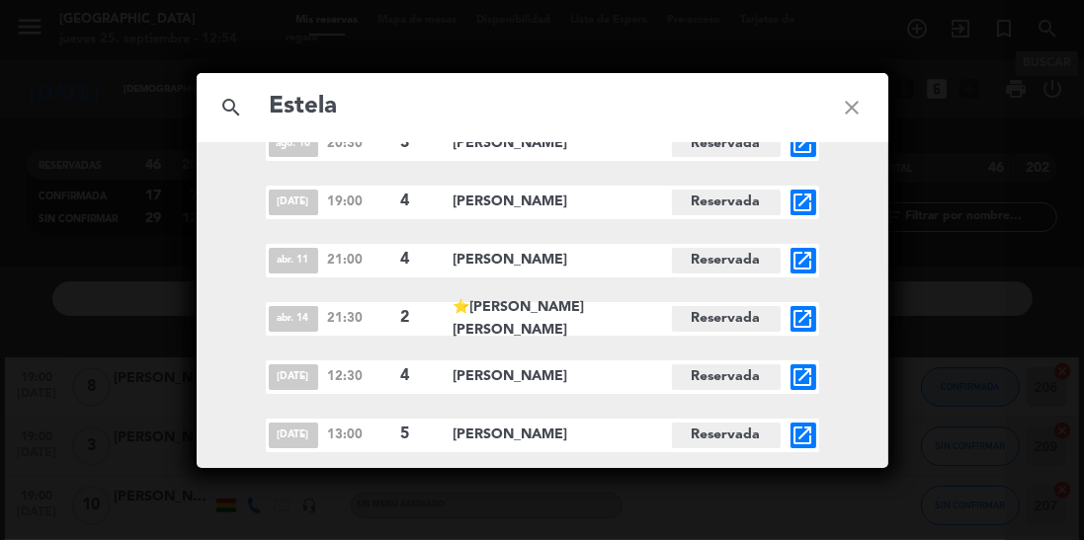
scroll to position [257, 0]
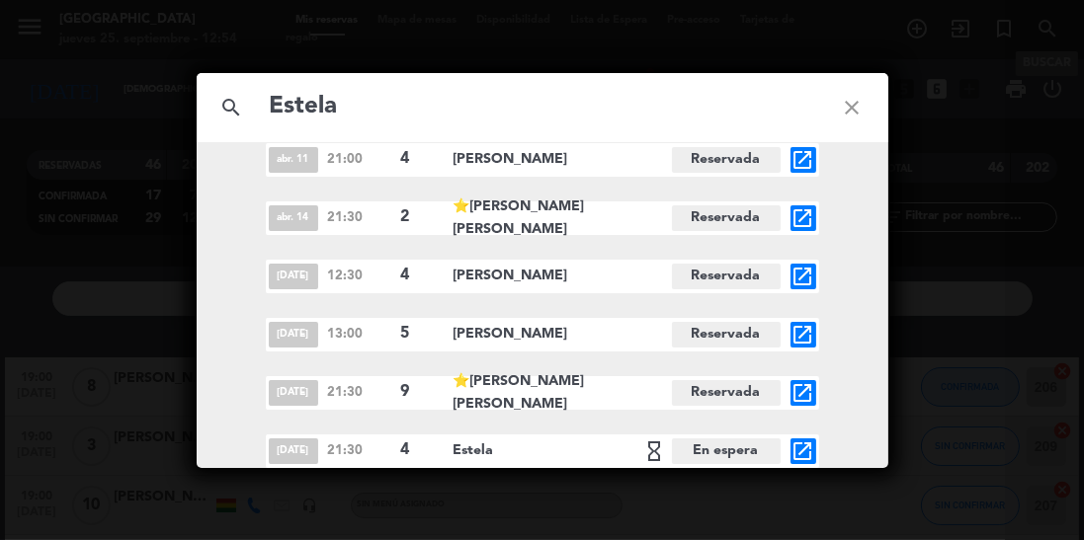
type input "Estela"
click at [498, 451] on span "Estela hourglass_empty" at bounding box center [562, 452] width 218 height 24
click at [792, 452] on icon "open_in_new" at bounding box center [803, 452] width 24 height 24
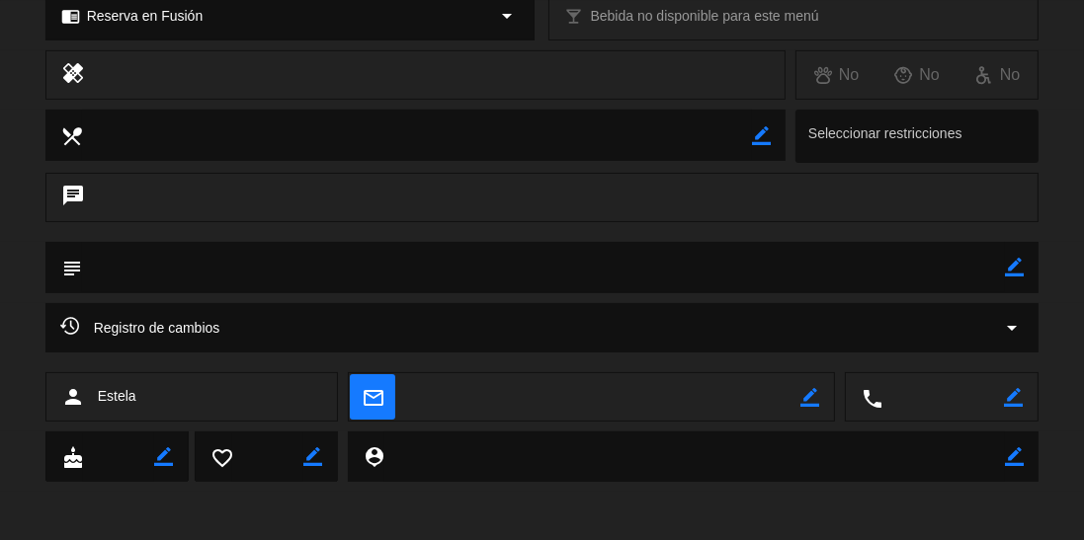
scroll to position [0, 0]
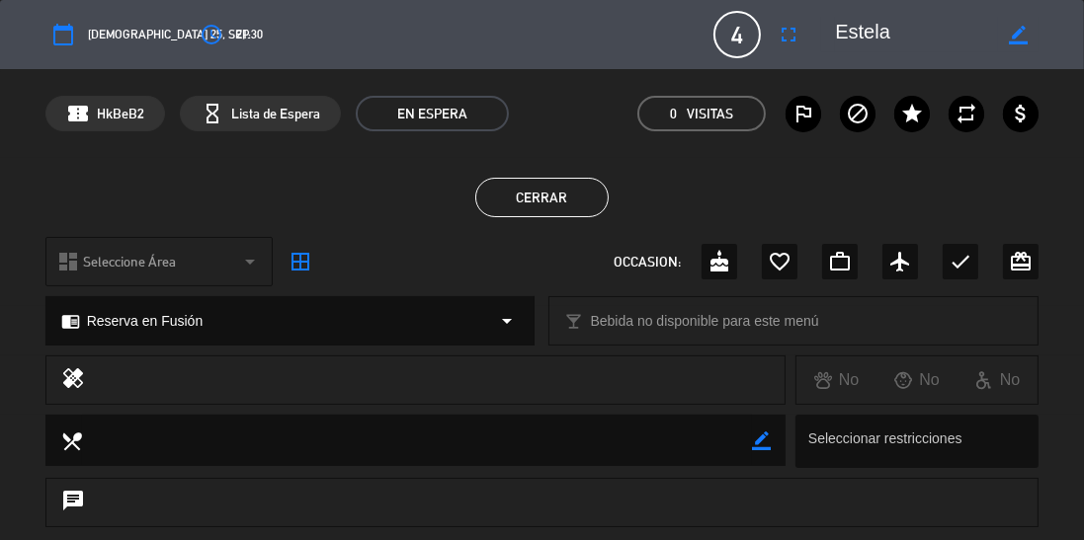
click at [574, 196] on button "Cerrar" at bounding box center [541, 198] width 133 height 40
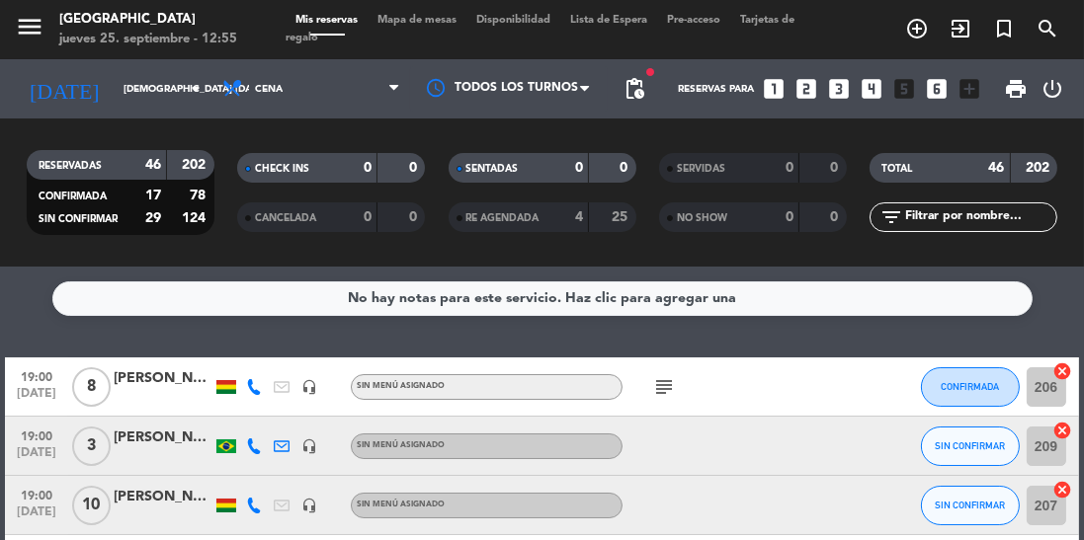
click at [669, 378] on icon "subject" at bounding box center [664, 387] width 24 height 24
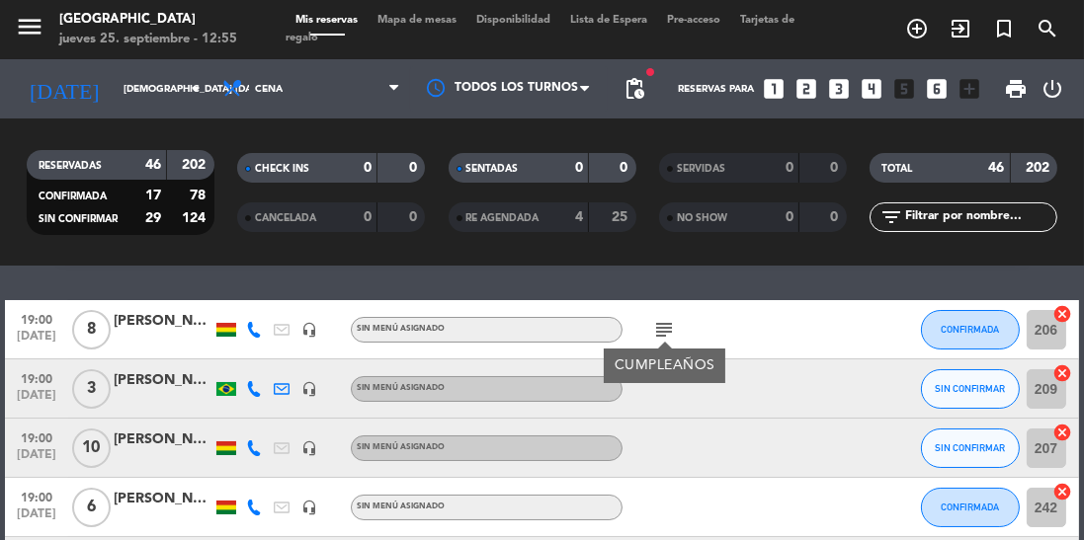
scroll to position [21, 0]
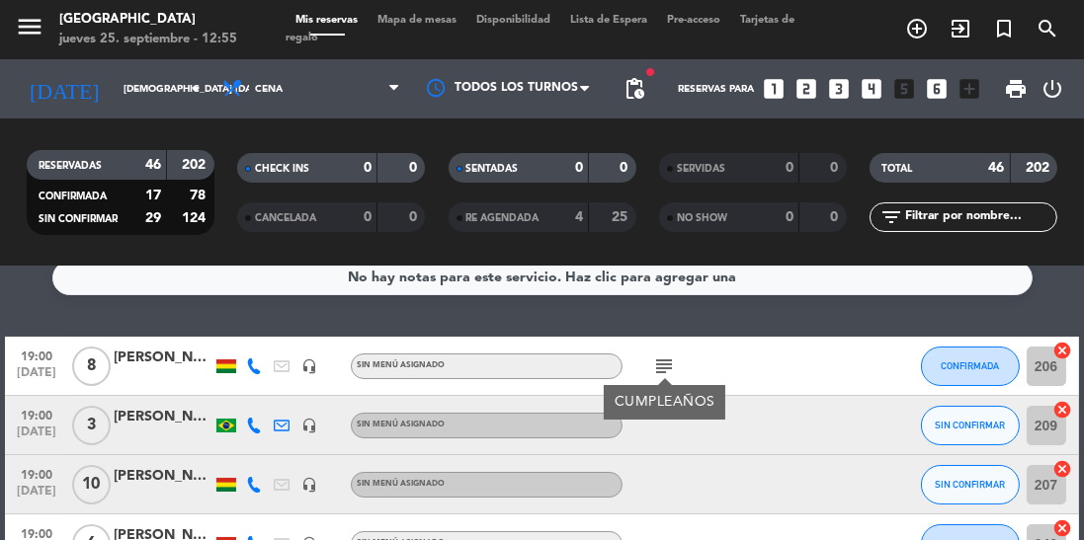
click at [669, 359] on icon "subject" at bounding box center [664, 367] width 24 height 24
click at [670, 357] on icon "subject" at bounding box center [664, 367] width 24 height 24
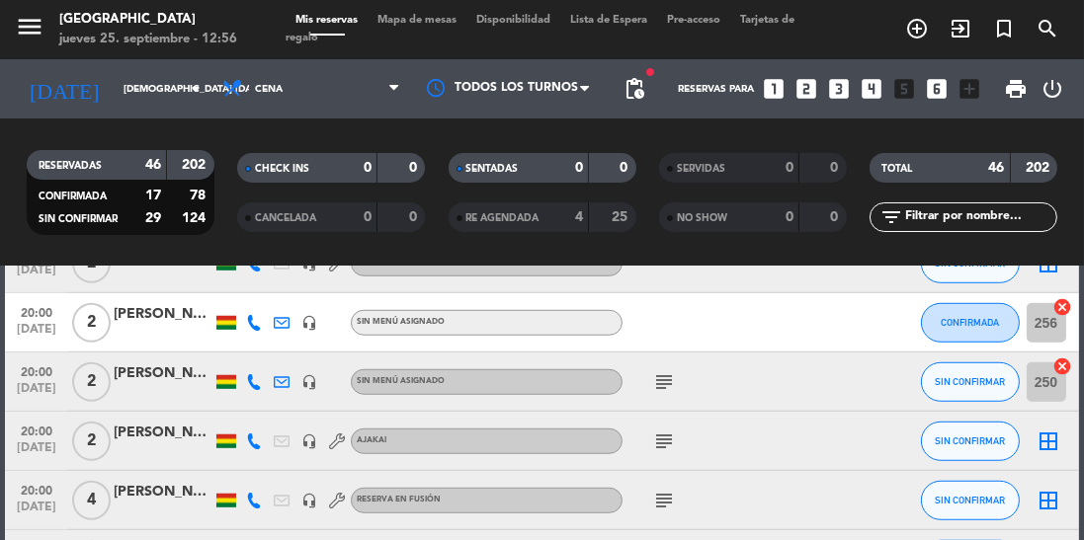
scroll to position [1678, 0]
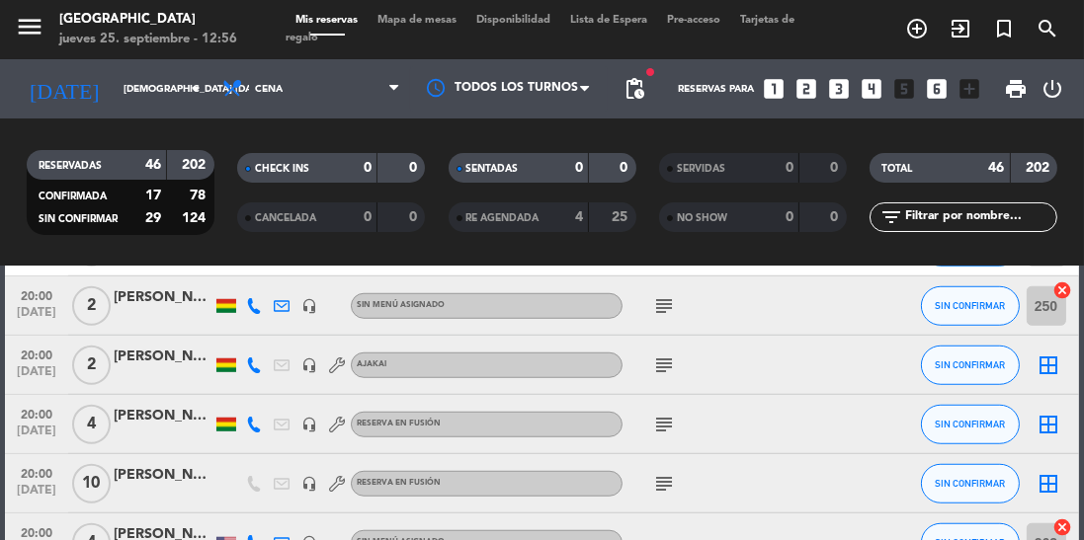
click at [674, 299] on icon "subject" at bounding box center [664, 306] width 24 height 24
click at [669, 369] on icon "subject" at bounding box center [664, 366] width 24 height 24
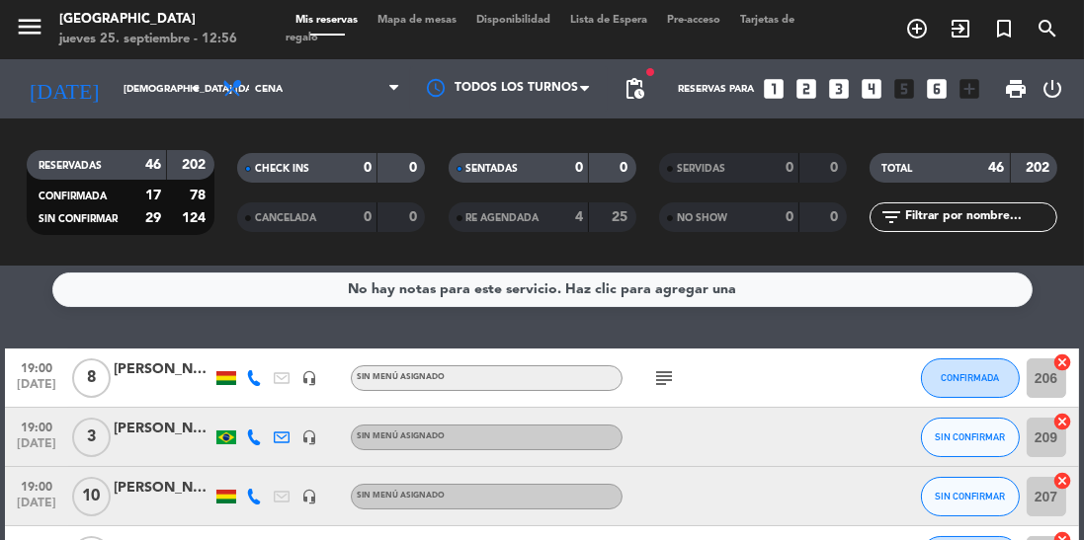
scroll to position [0, 0]
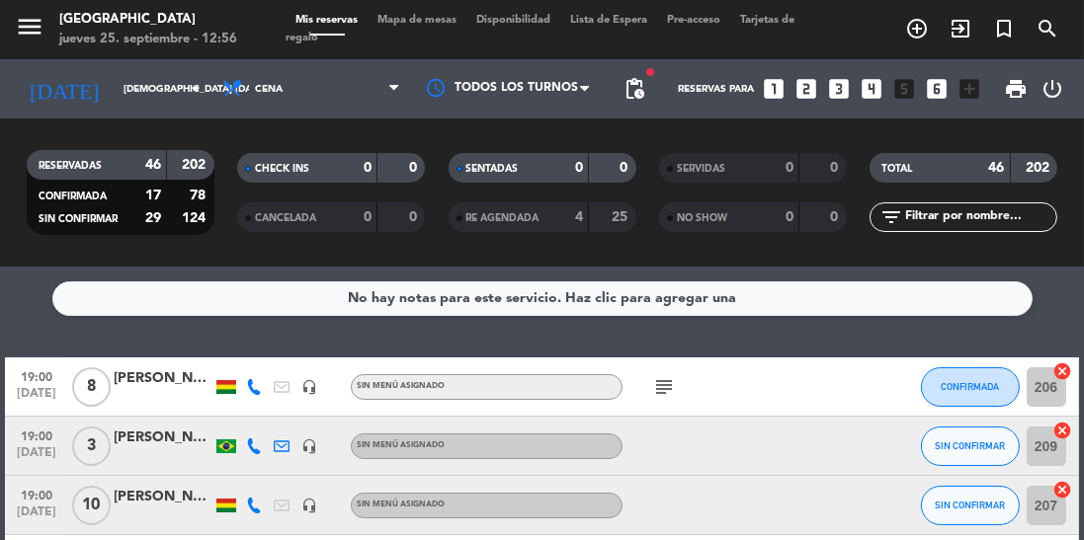
click at [663, 393] on icon "subject" at bounding box center [664, 387] width 24 height 24
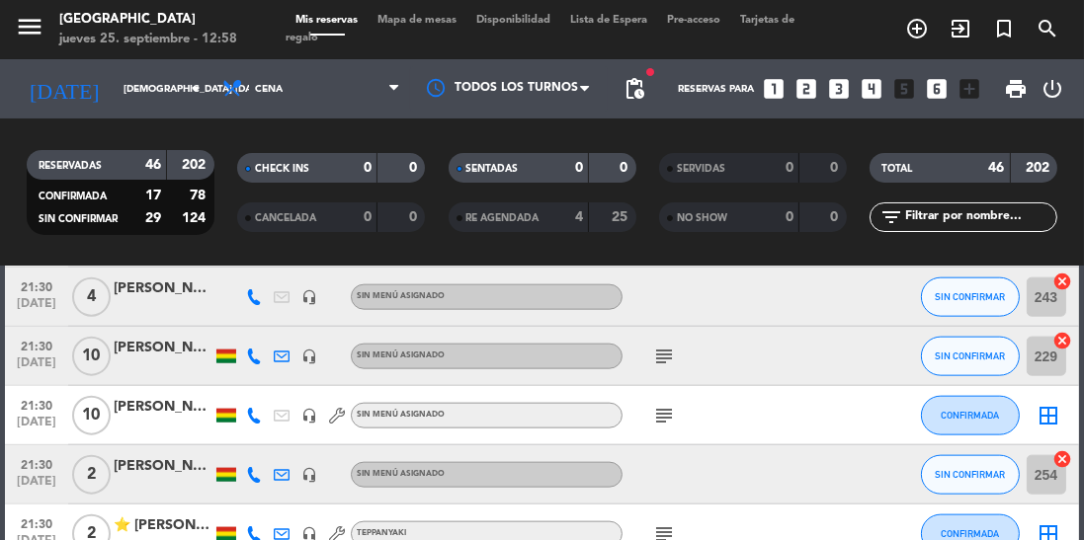
scroll to position [2562, 0]
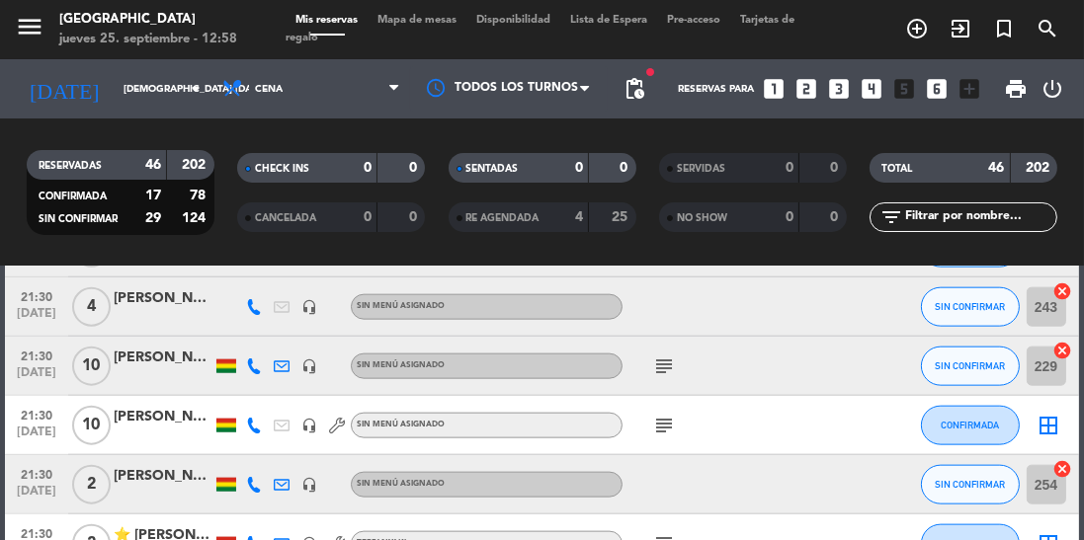
click at [673, 369] on icon "subject" at bounding box center [664, 367] width 24 height 24
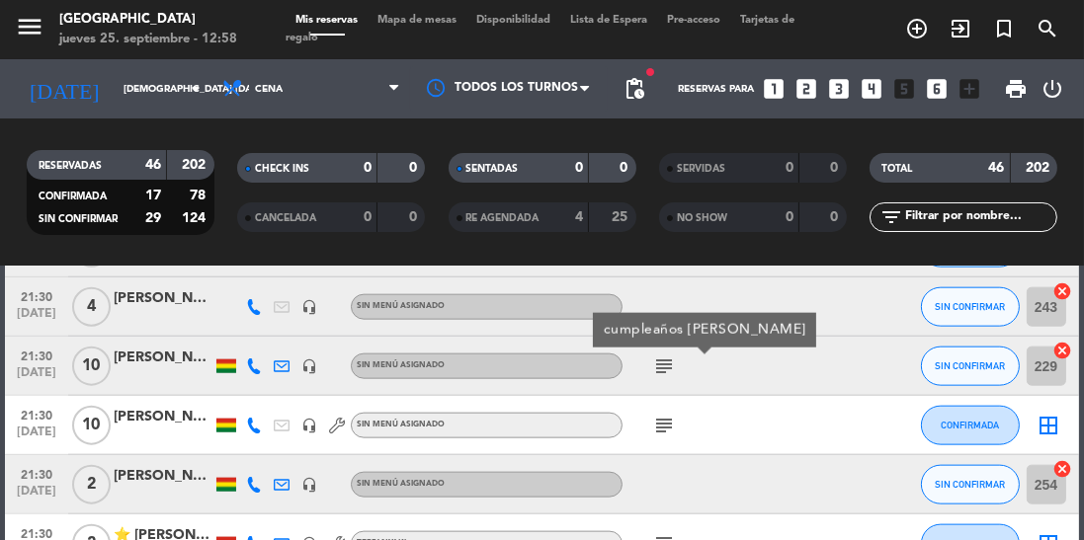
click at [666, 432] on icon "subject" at bounding box center [664, 426] width 24 height 24
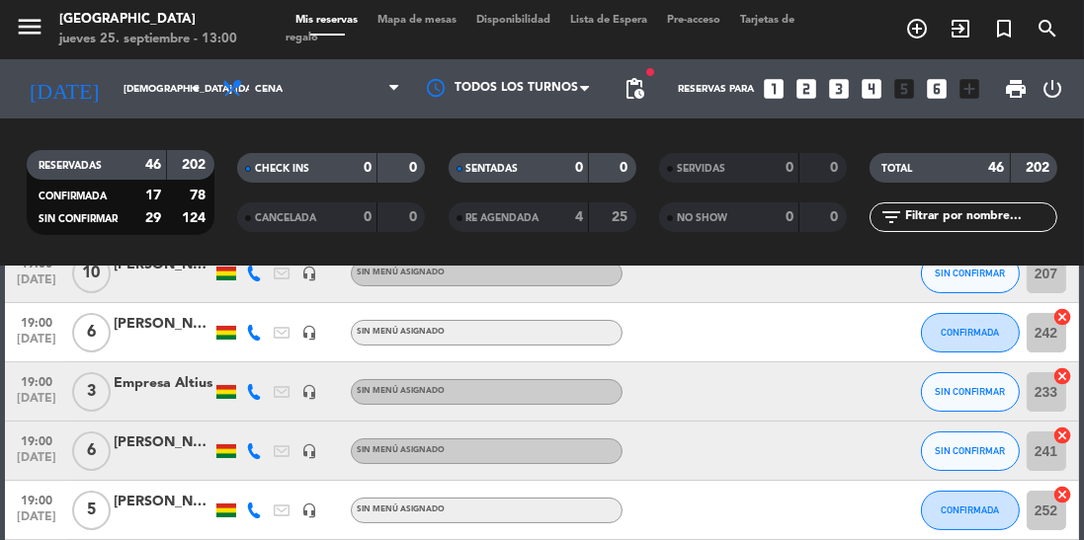
scroll to position [0, 0]
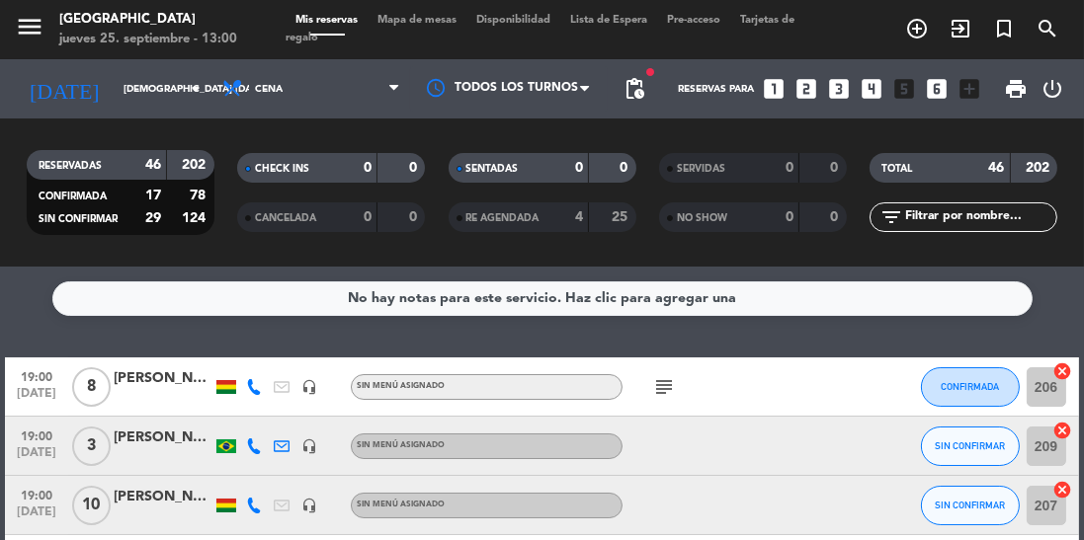
click at [661, 392] on icon "subject" at bounding box center [664, 387] width 24 height 24
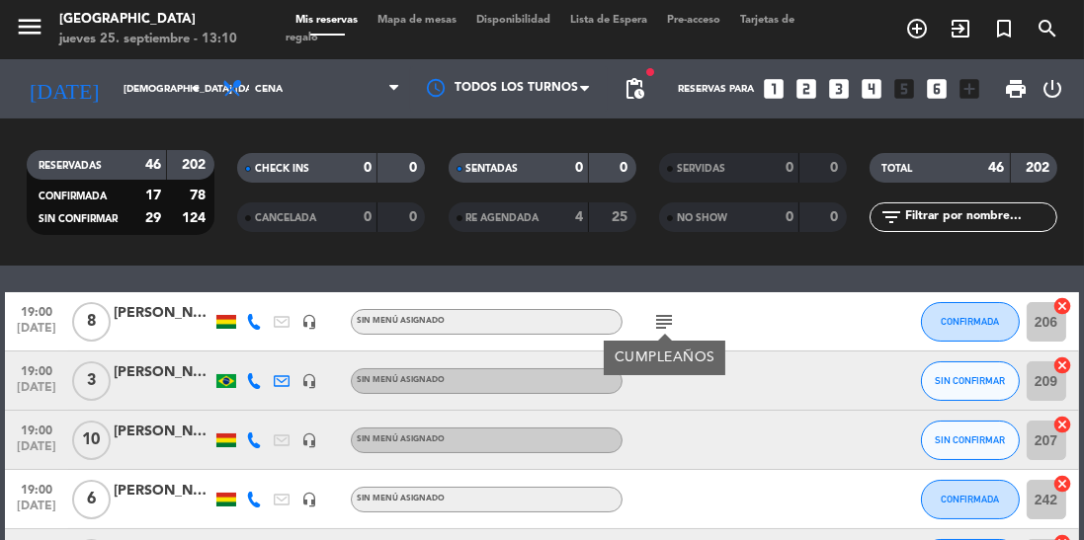
scroll to position [85, 0]
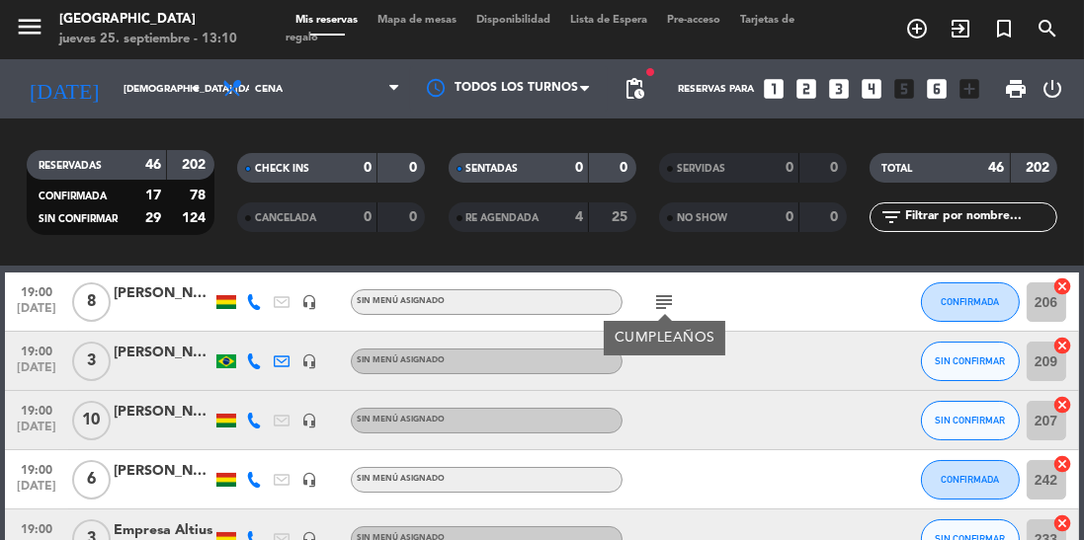
click at [643, 409] on div at bounding box center [705, 420] width 166 height 58
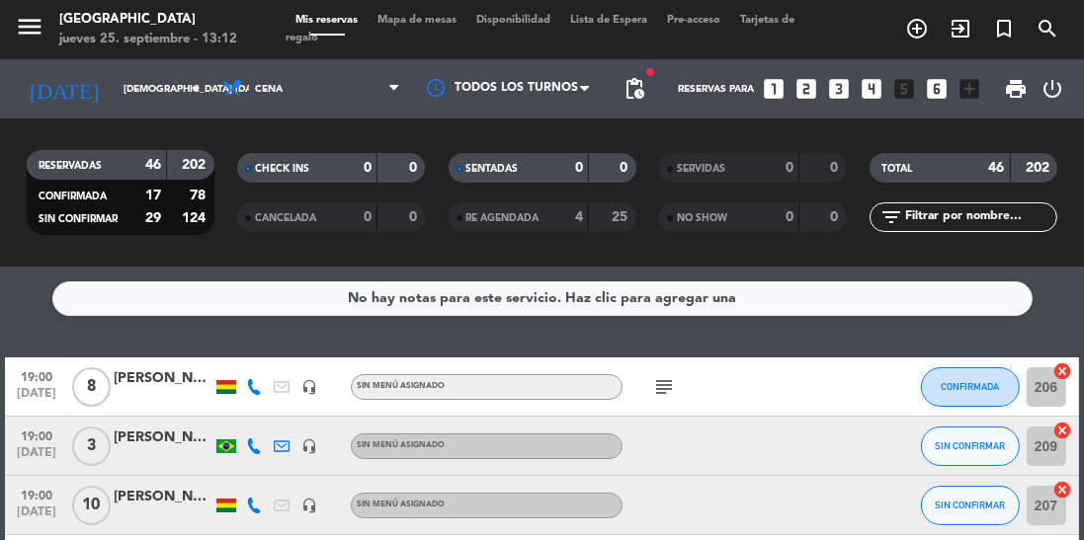
scroll to position [106, 0]
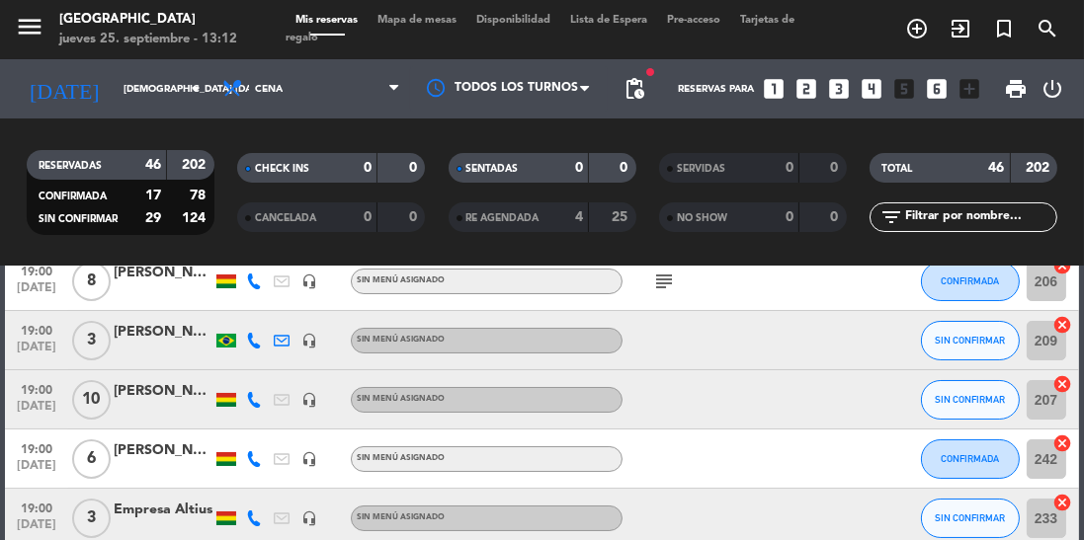
click at [253, 347] on icon at bounding box center [254, 341] width 16 height 16
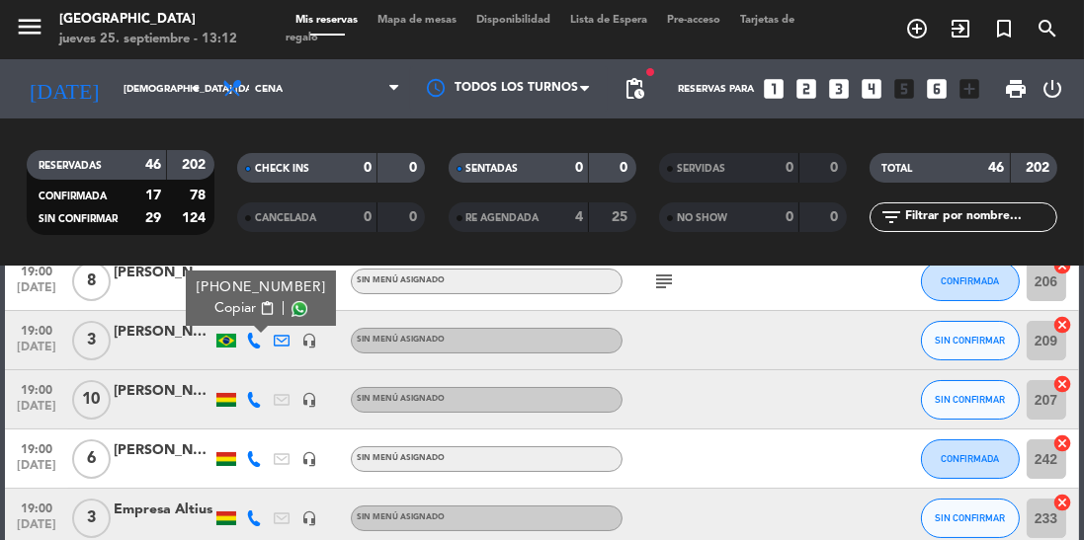
click at [293, 314] on span at bounding box center [299, 309] width 16 height 16
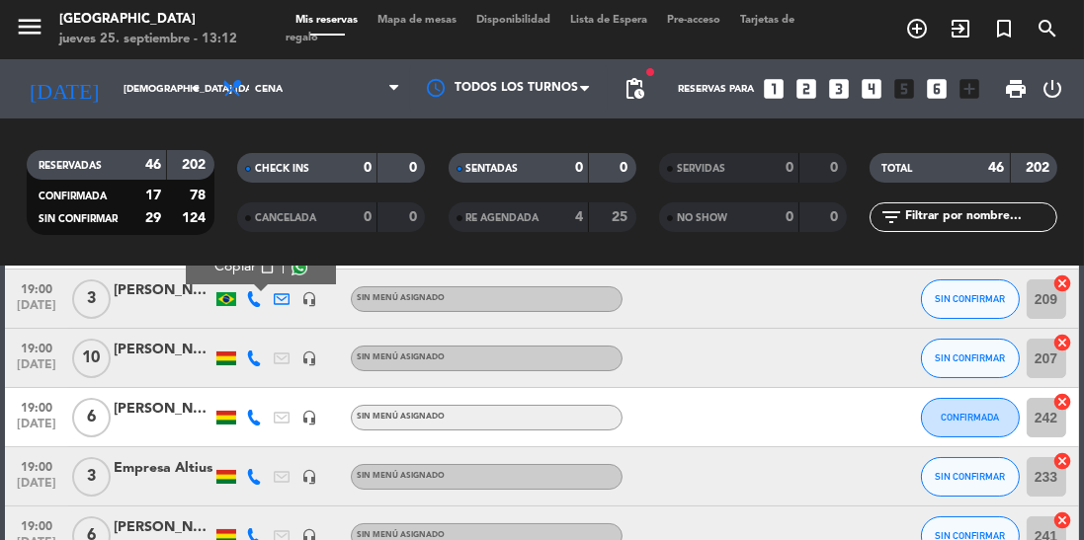
click at [261, 354] on icon at bounding box center [254, 359] width 16 height 16
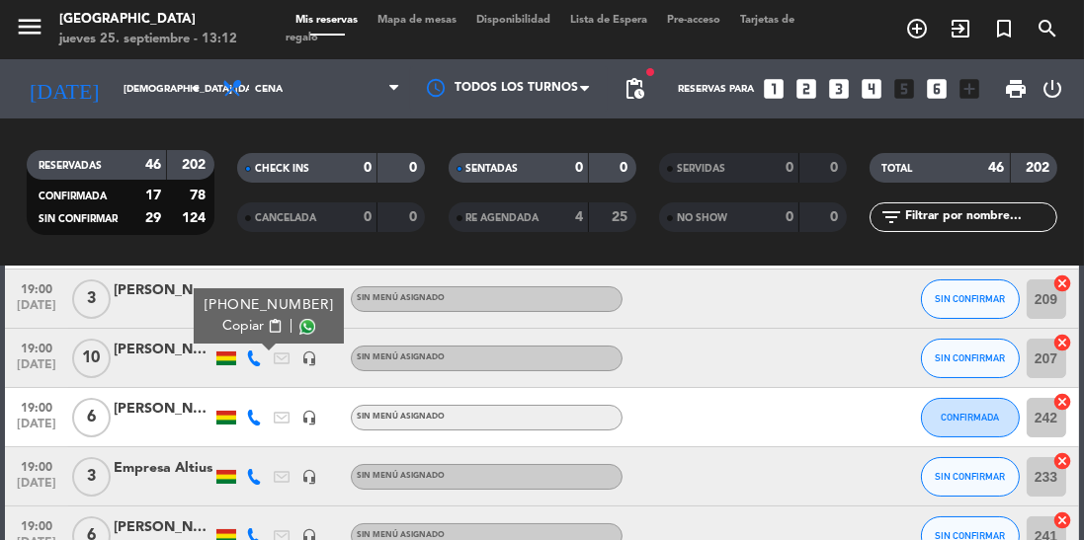
click at [299, 328] on span at bounding box center [307, 327] width 16 height 16
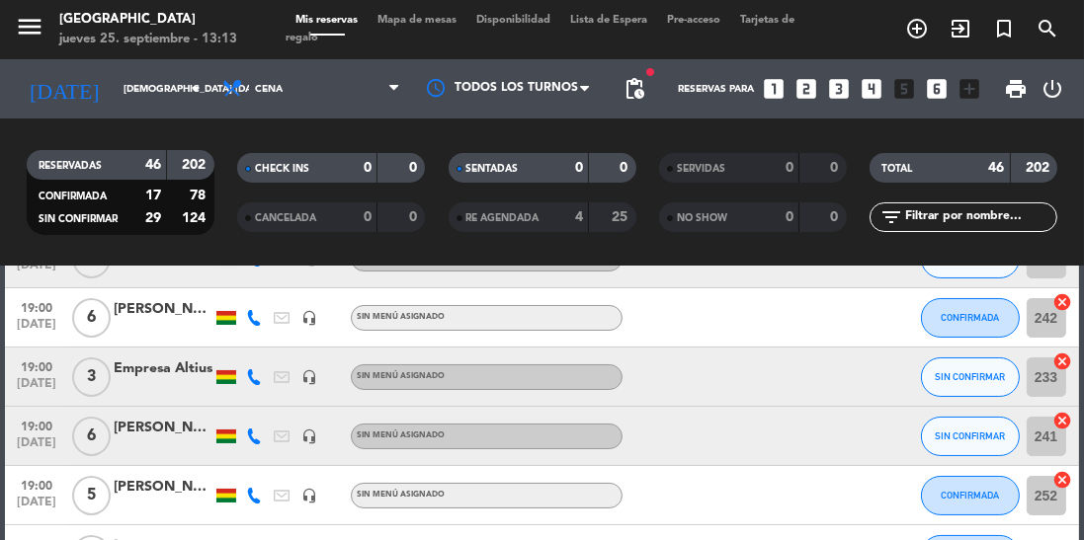
scroll to position [248, 0]
click at [142, 309] on div "[PERSON_NAME]" at bounding box center [163, 308] width 99 height 23
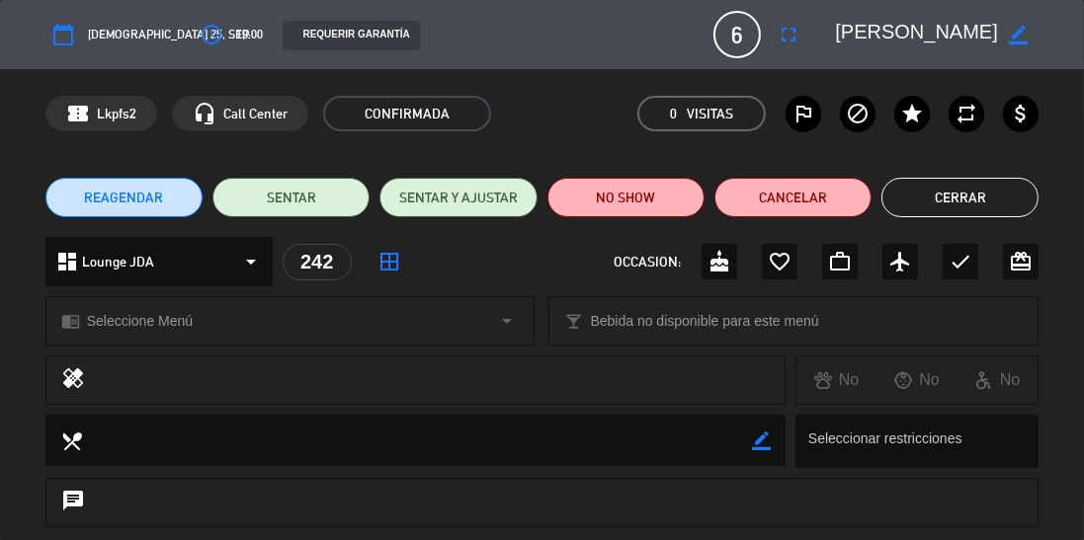
scroll to position [305, 0]
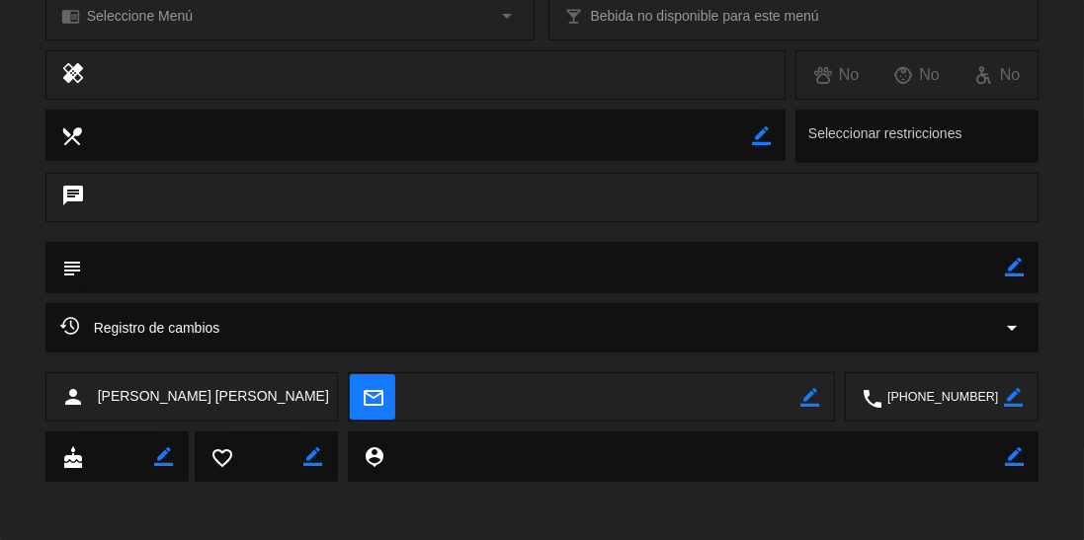
click at [565, 324] on div "Registro de cambios arrow_drop_down" at bounding box center [542, 328] width 964 height 24
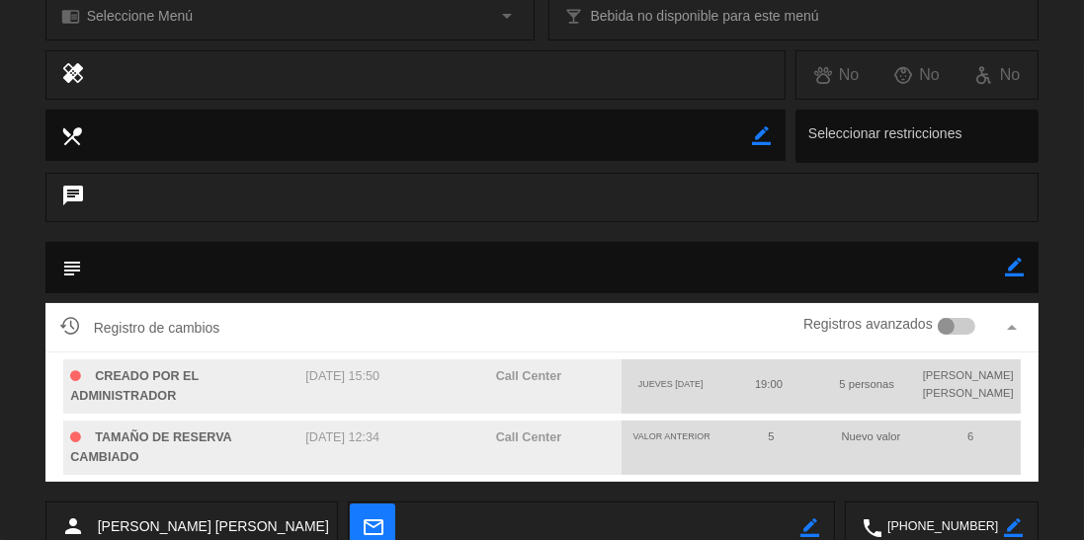
scroll to position [0, 0]
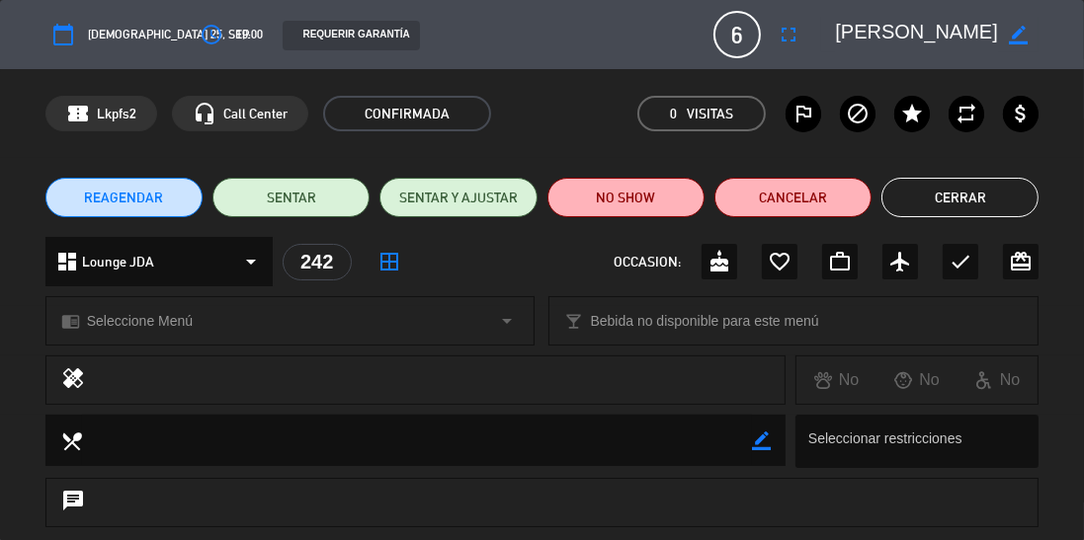
click at [961, 187] on button "Cerrar" at bounding box center [959, 198] width 157 height 40
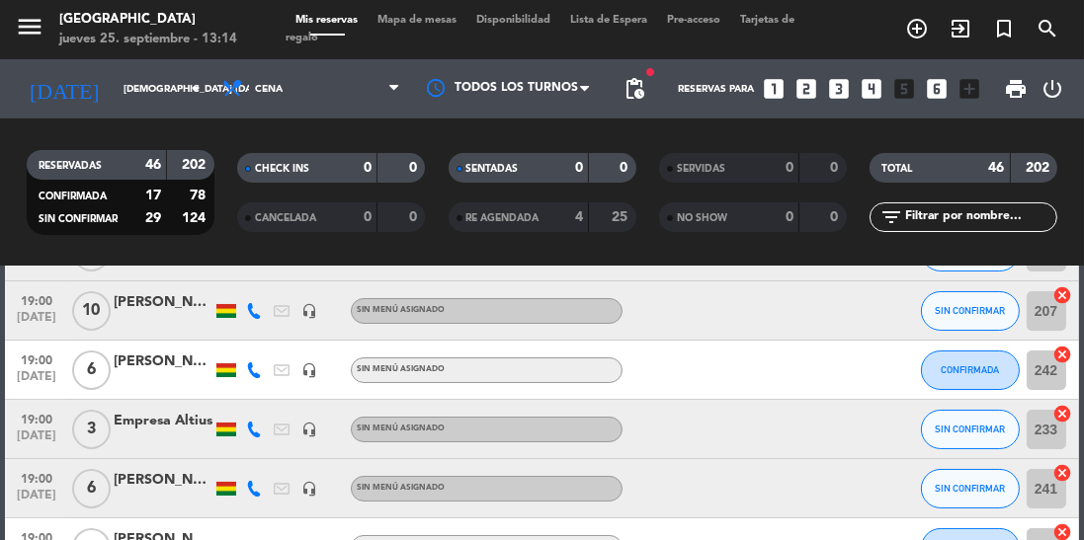
scroll to position [206, 0]
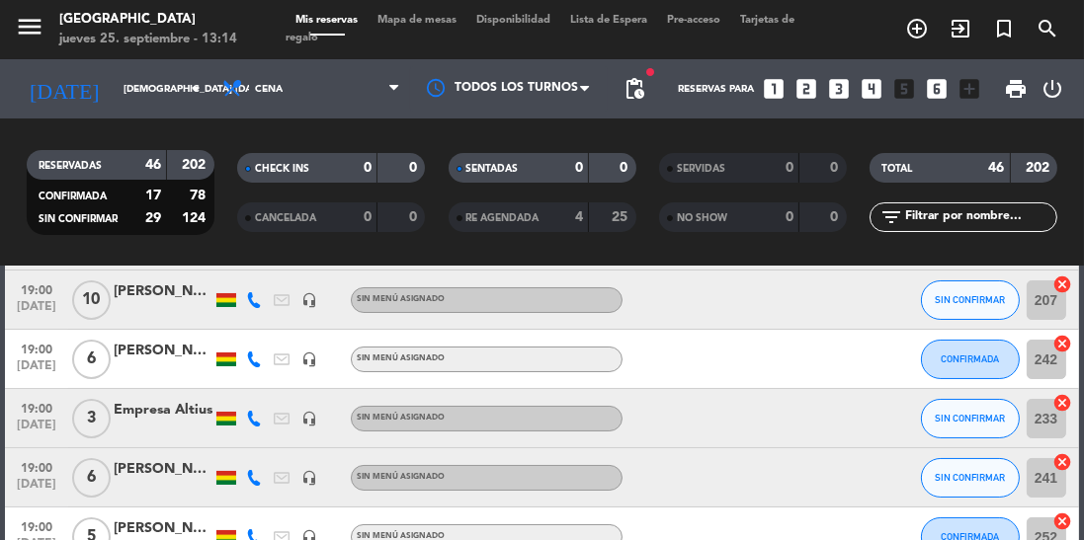
click at [256, 362] on icon at bounding box center [254, 360] width 16 height 16
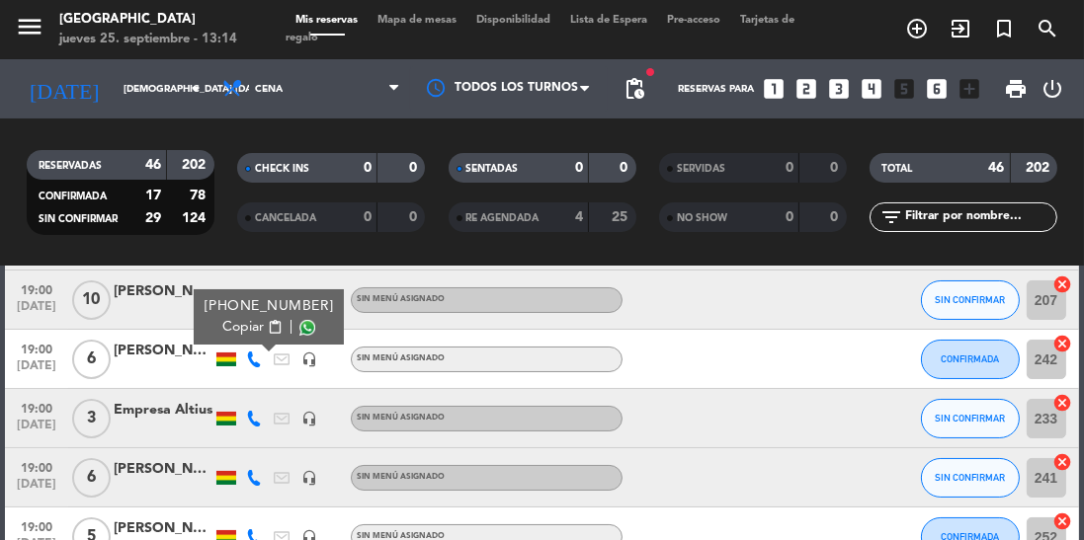
click at [299, 327] on span at bounding box center [307, 328] width 16 height 16
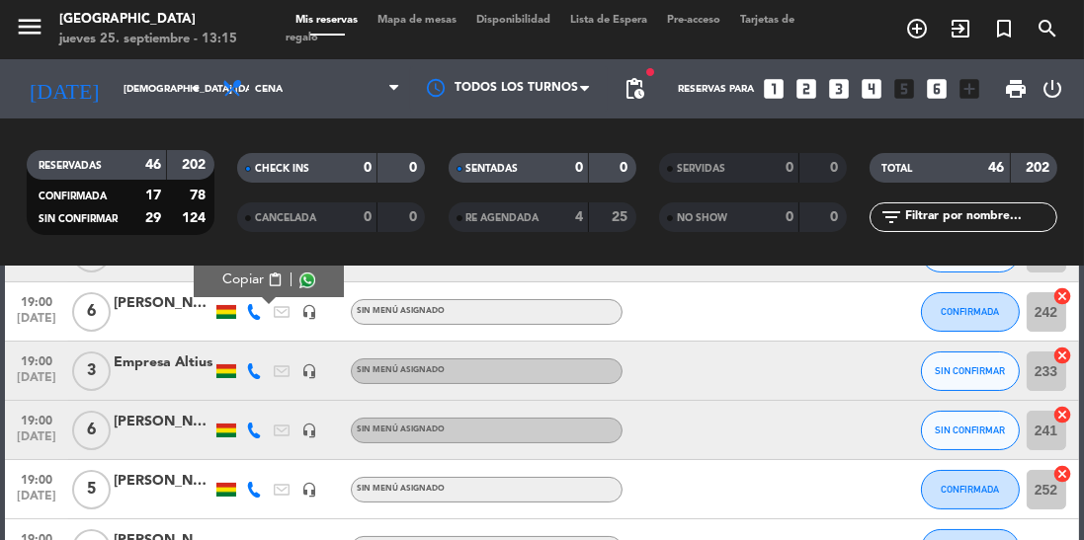
click at [249, 375] on icon at bounding box center [254, 372] width 16 height 16
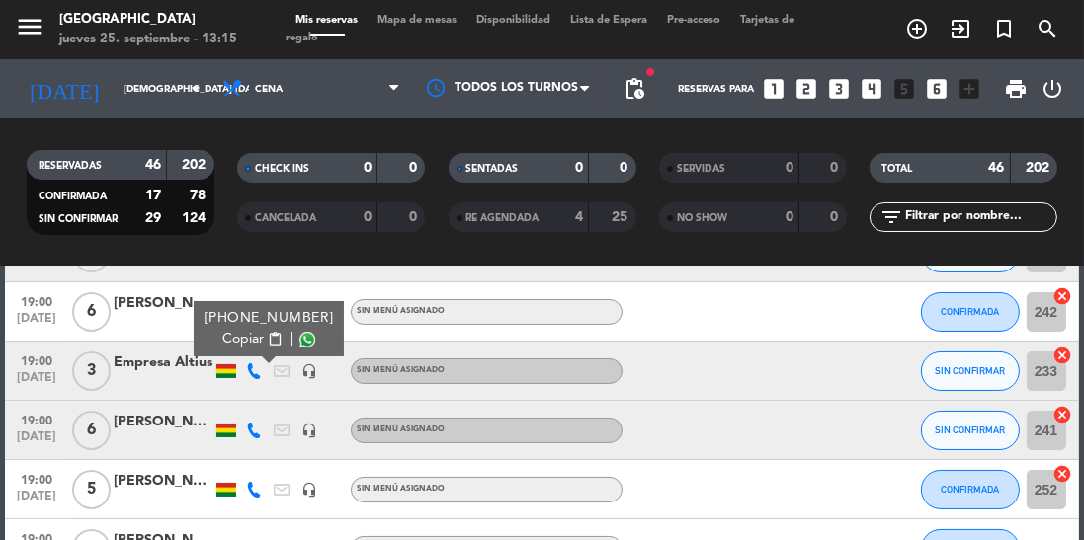
click at [299, 337] on span at bounding box center [307, 340] width 16 height 16
click at [256, 429] on icon at bounding box center [254, 431] width 16 height 16
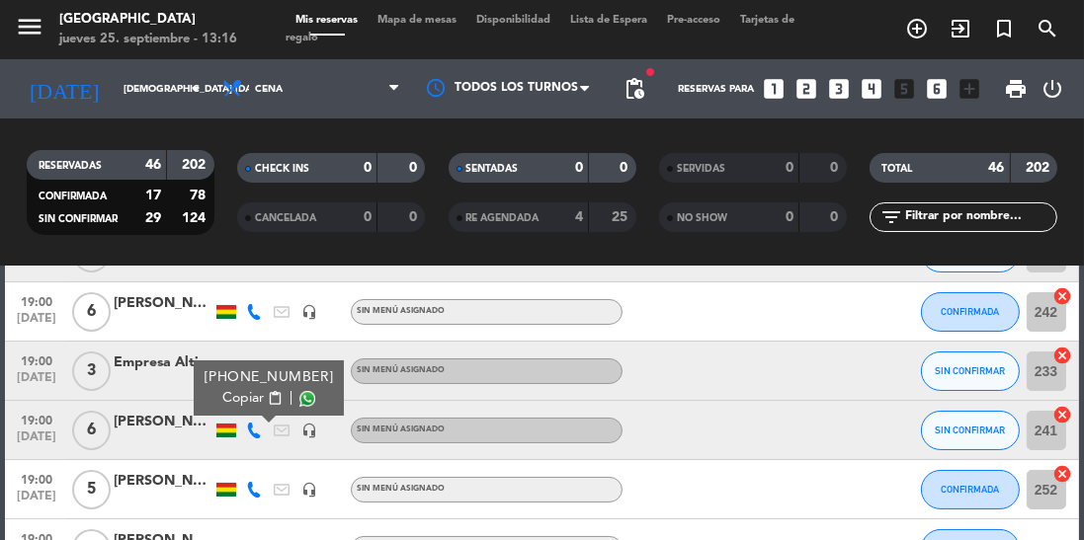
click at [299, 397] on span at bounding box center [307, 399] width 16 height 16
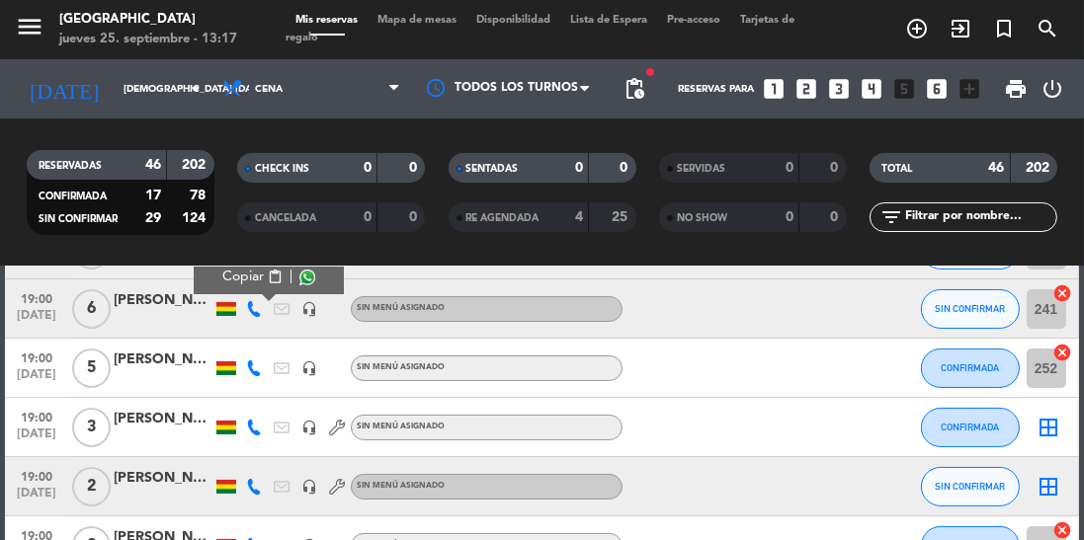
scroll to position [373, 0]
click at [262, 373] on icon at bounding box center [254, 370] width 16 height 16
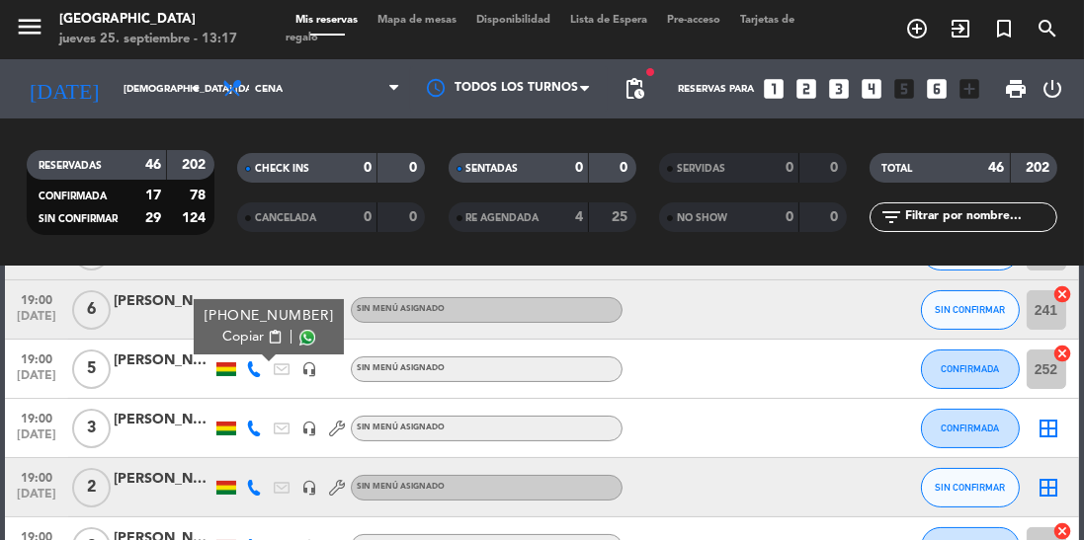
click at [753, 472] on div at bounding box center [705, 487] width 166 height 58
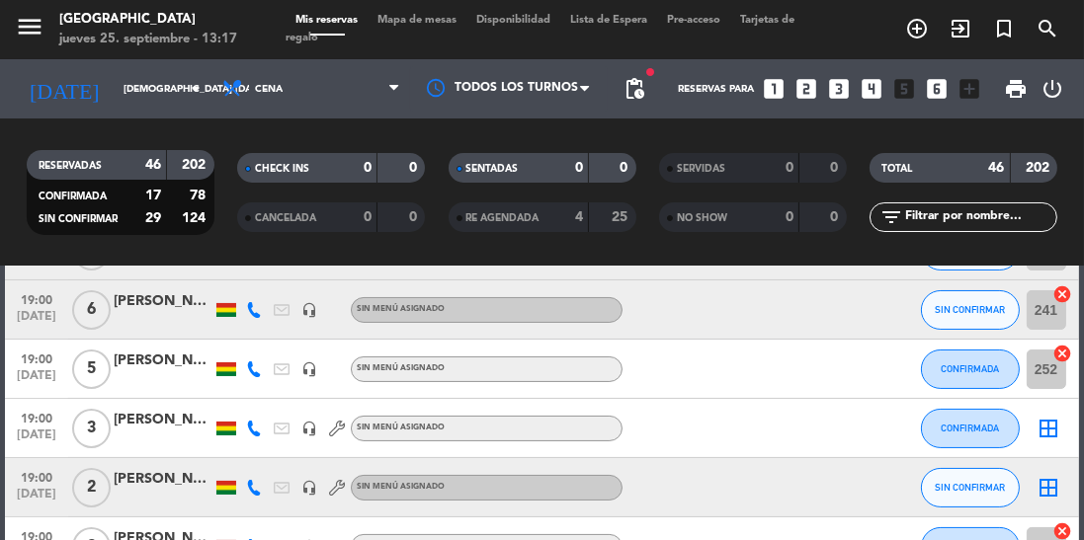
scroll to position [482, 0]
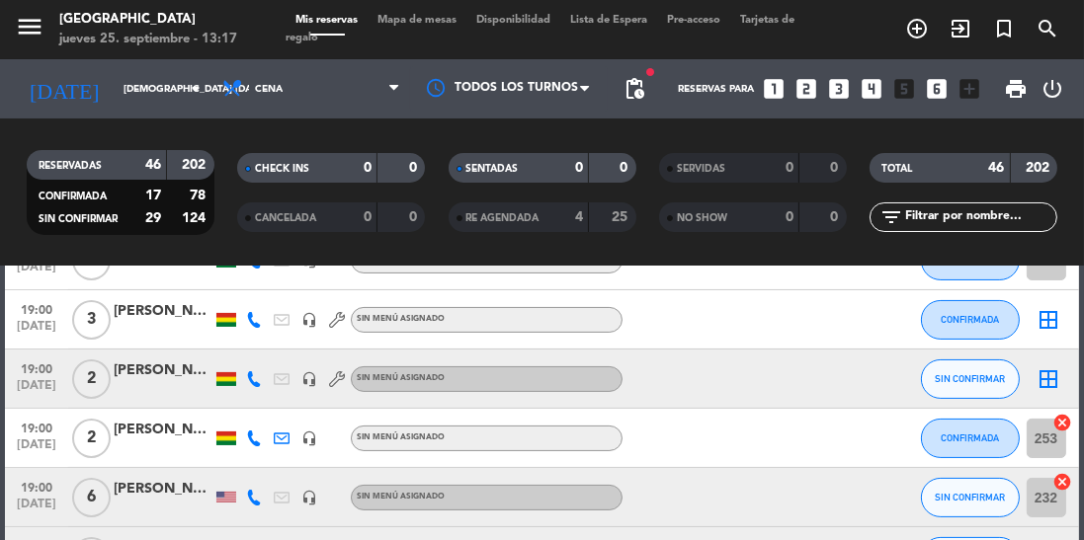
click at [258, 383] on icon at bounding box center [254, 379] width 16 height 16
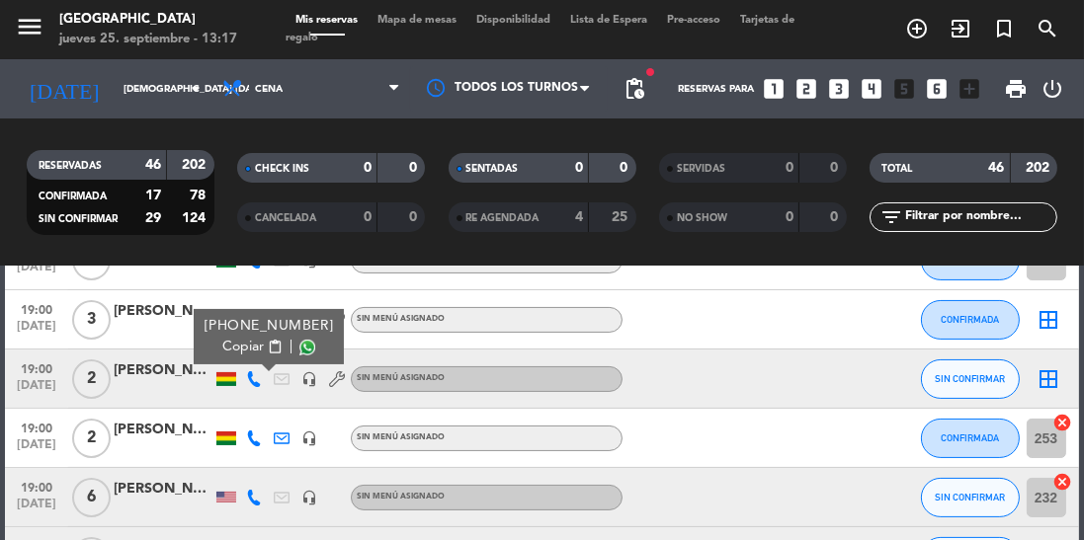
click at [299, 348] on span at bounding box center [307, 348] width 16 height 16
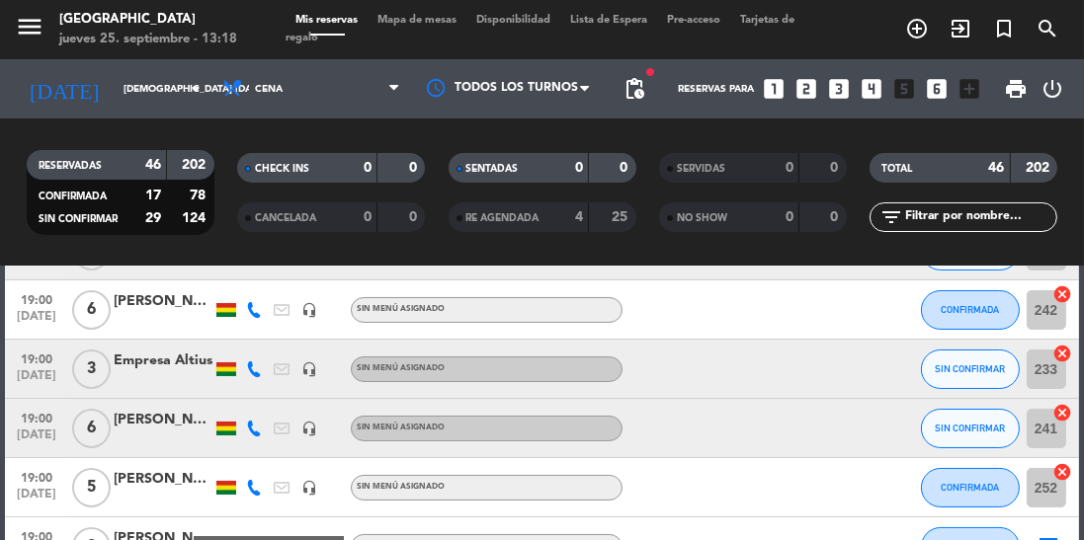
scroll to position [251, 0]
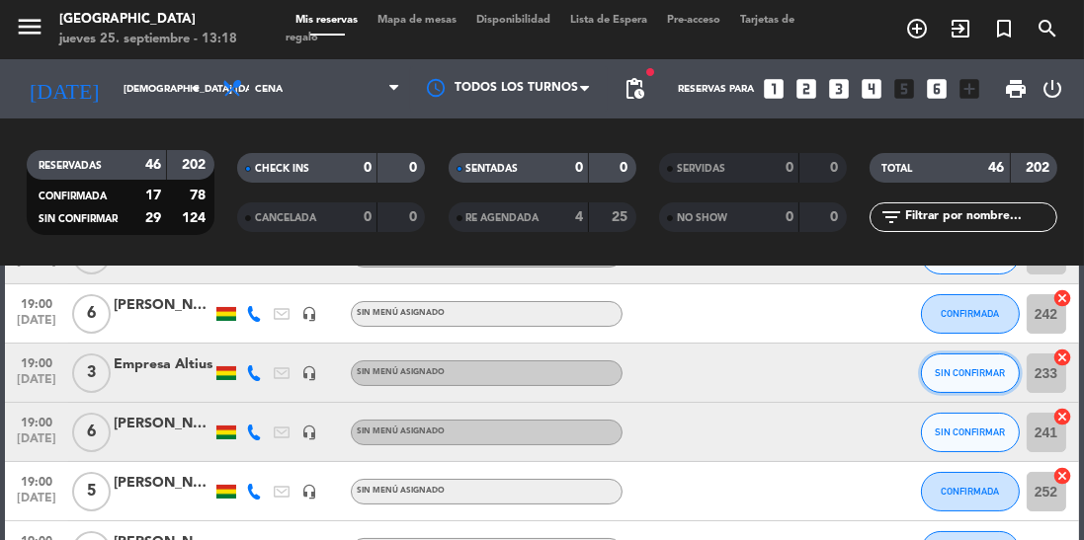
click at [946, 388] on button "SIN CONFIRMAR" at bounding box center [970, 374] width 99 height 40
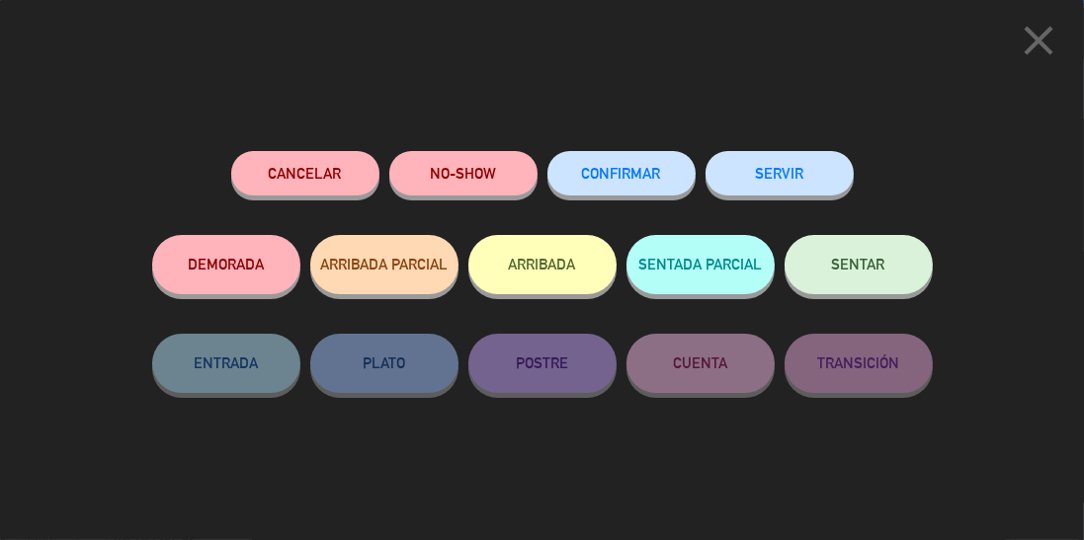
click at [626, 162] on button "CONFIRMAR" at bounding box center [621, 173] width 148 height 44
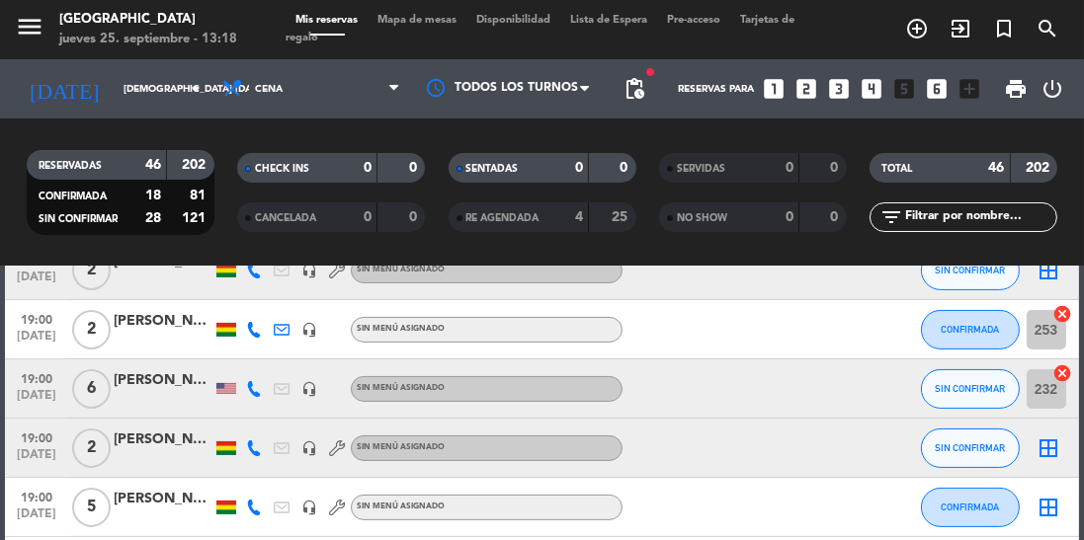
scroll to position [607, 0]
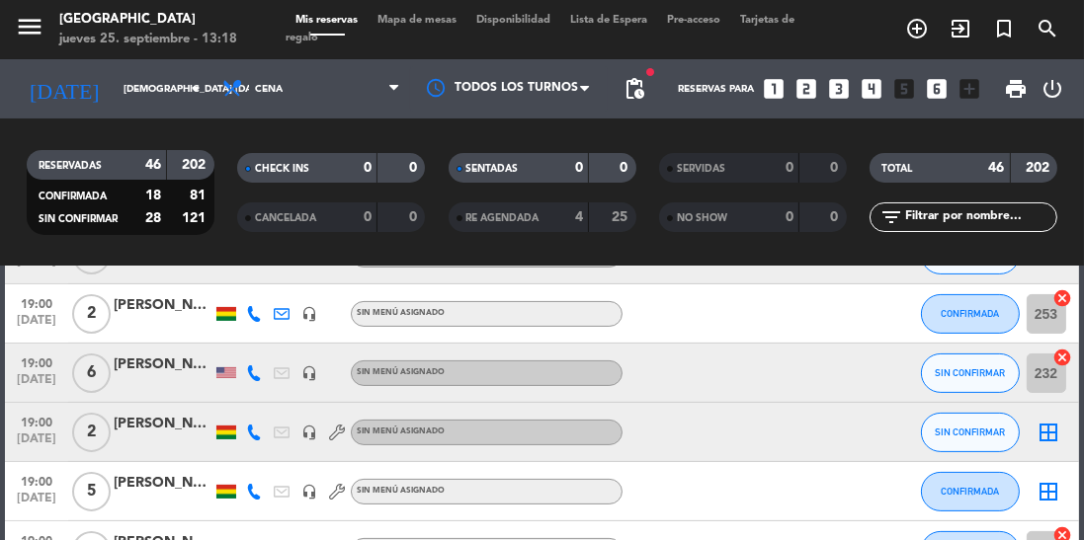
click at [246, 373] on icon at bounding box center [254, 374] width 16 height 16
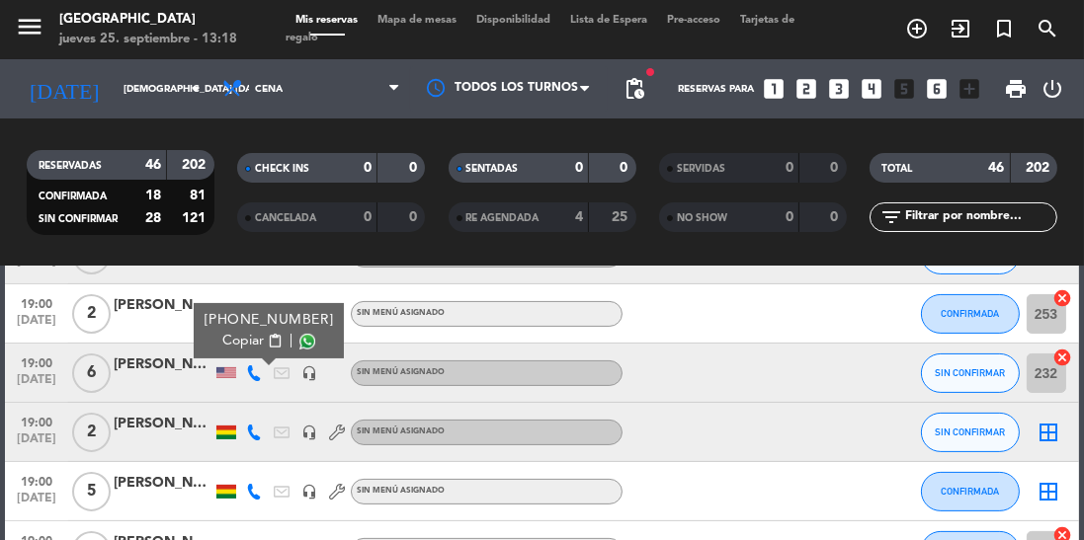
click at [299, 345] on span at bounding box center [307, 342] width 16 height 16
click at [299, 337] on span at bounding box center [307, 342] width 16 height 16
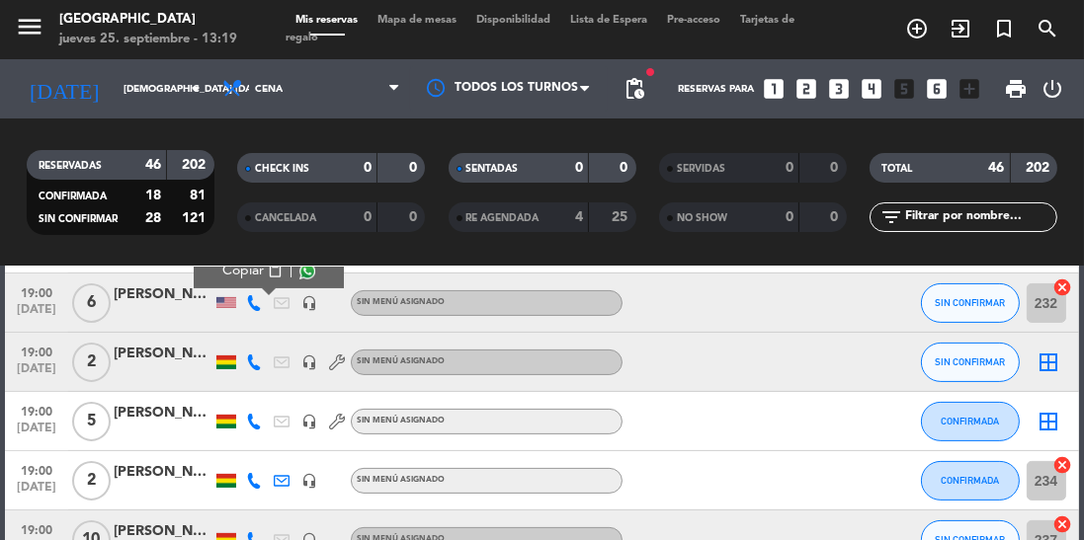
scroll to position [677, 0]
click at [250, 368] on icon at bounding box center [254, 363] width 16 height 16
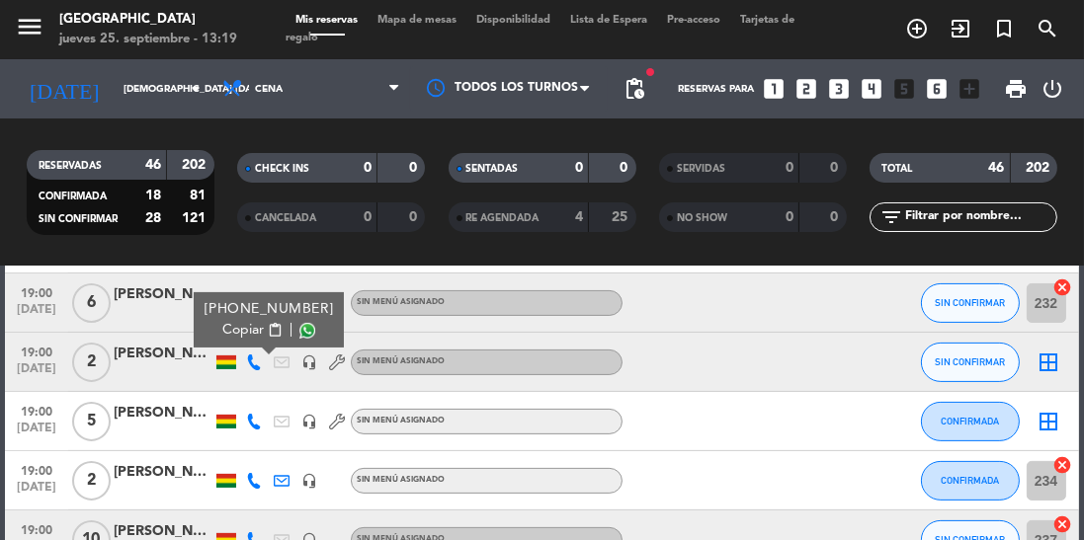
click at [299, 328] on span at bounding box center [307, 331] width 16 height 16
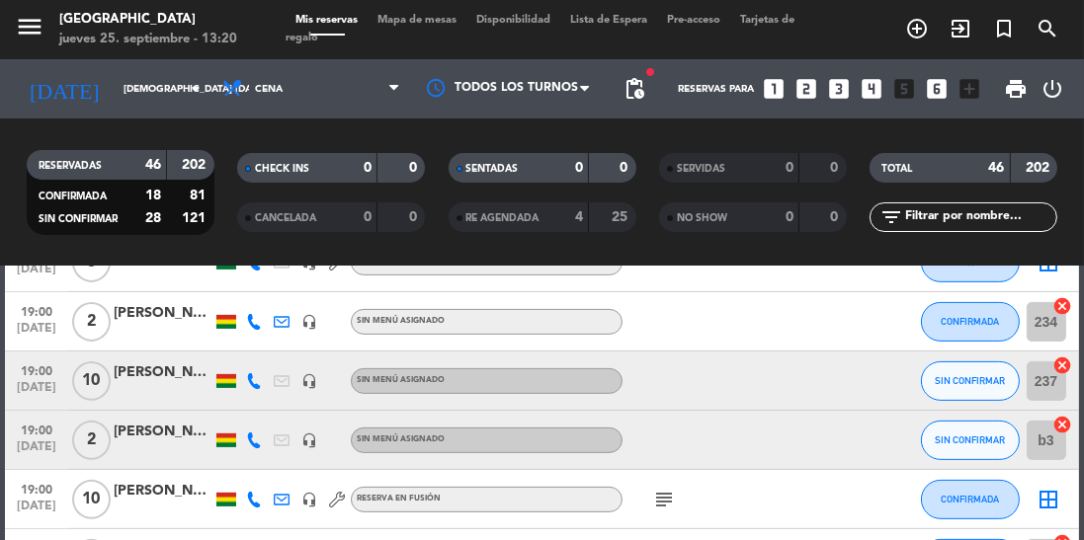
scroll to position [838, 0]
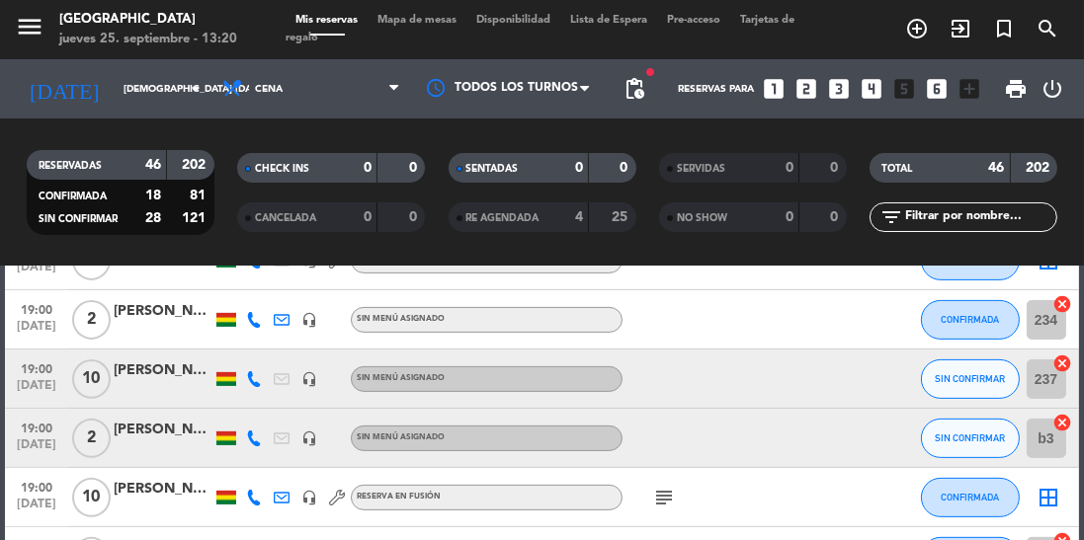
click at [251, 382] on icon at bounding box center [254, 379] width 16 height 16
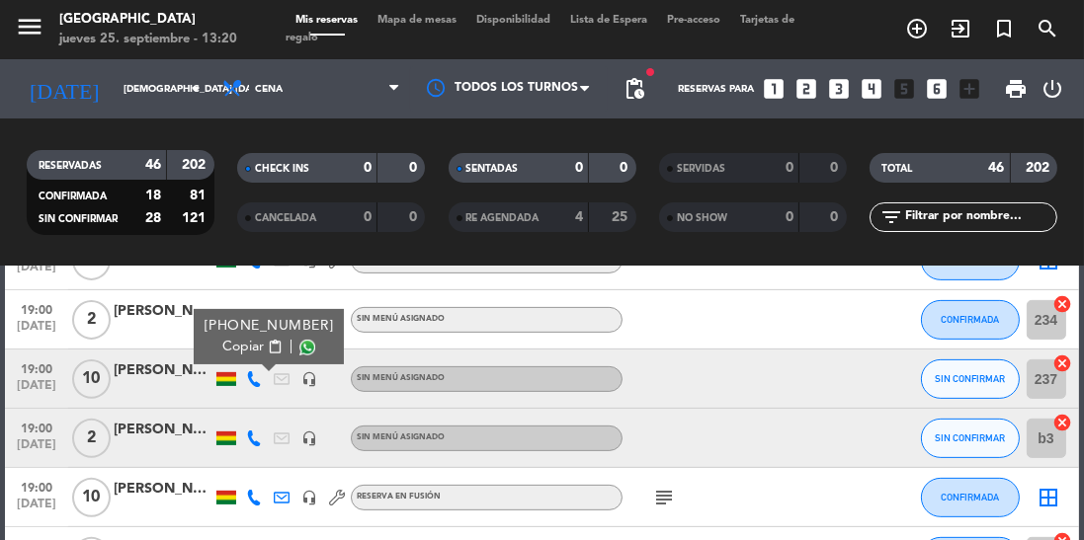
click at [299, 352] on span at bounding box center [307, 348] width 16 height 16
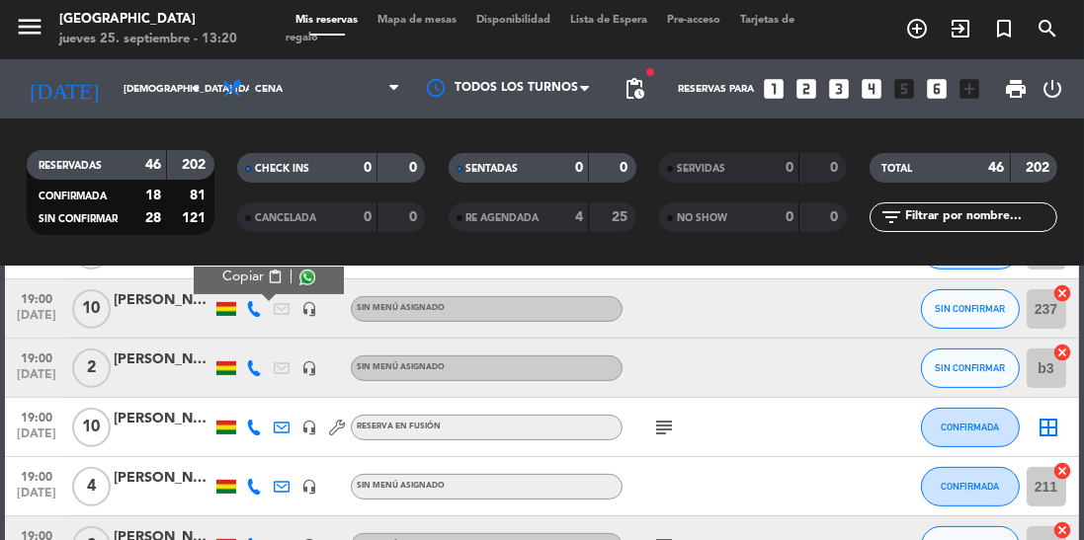
scroll to position [929, 0]
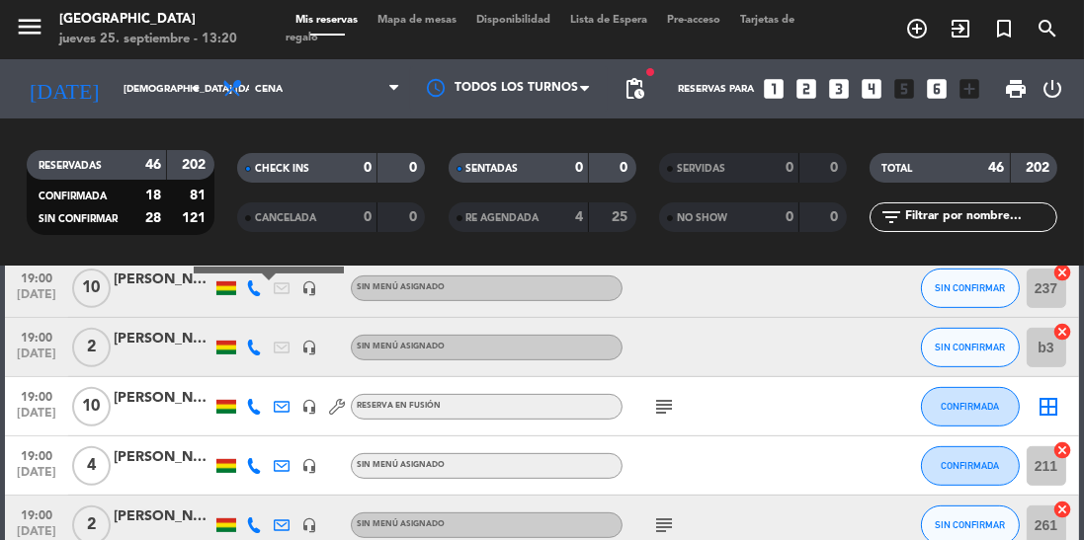
click at [259, 350] on icon at bounding box center [254, 348] width 16 height 16
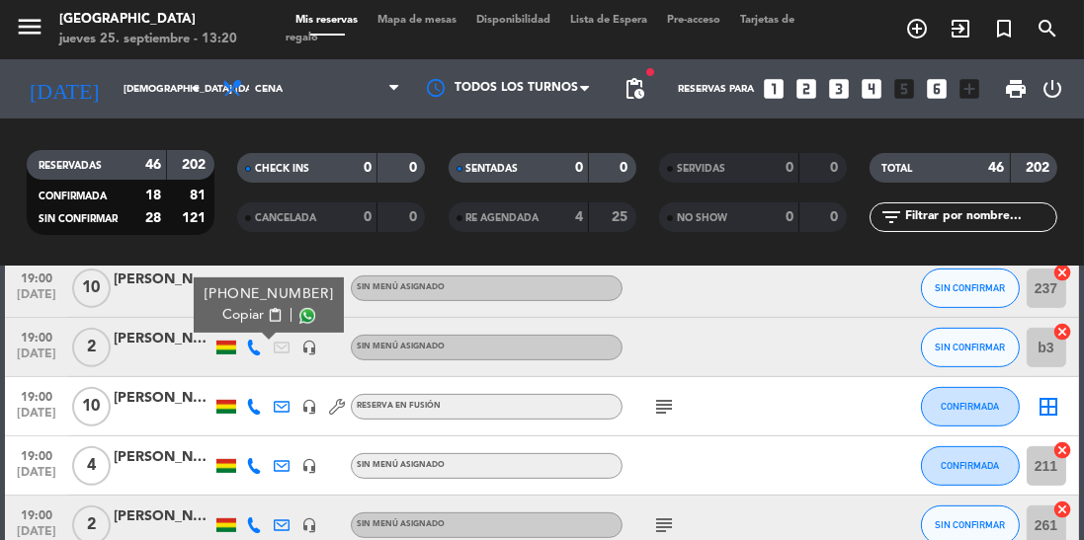
click at [299, 317] on span at bounding box center [307, 316] width 16 height 16
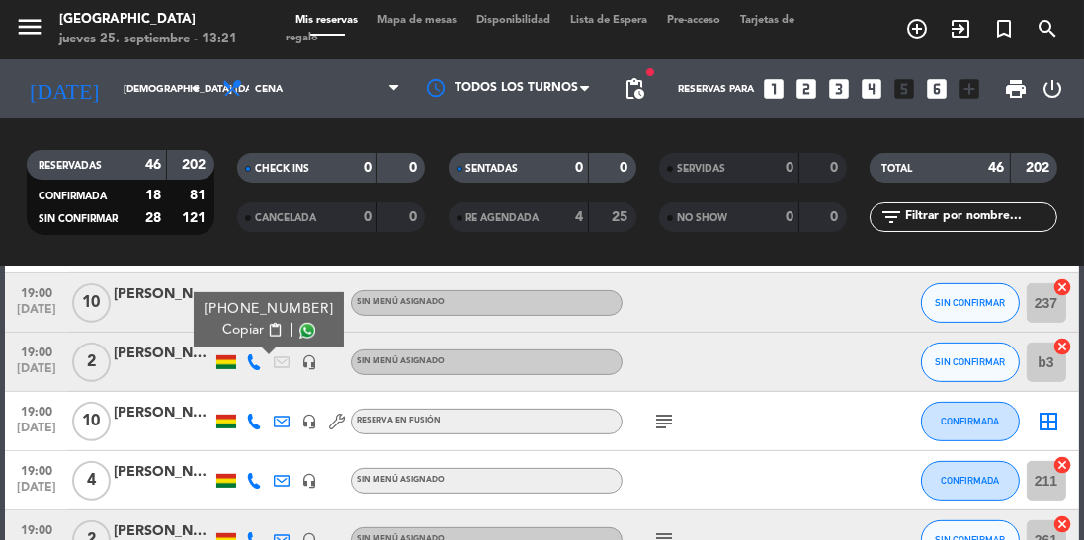
click at [667, 421] on icon "subject" at bounding box center [664, 422] width 24 height 24
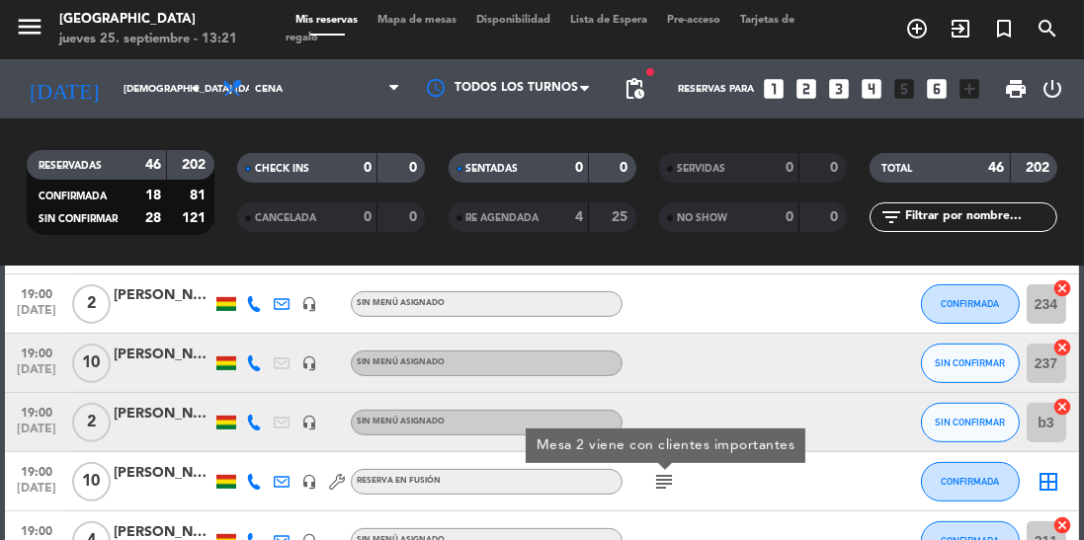
scroll to position [852, 0]
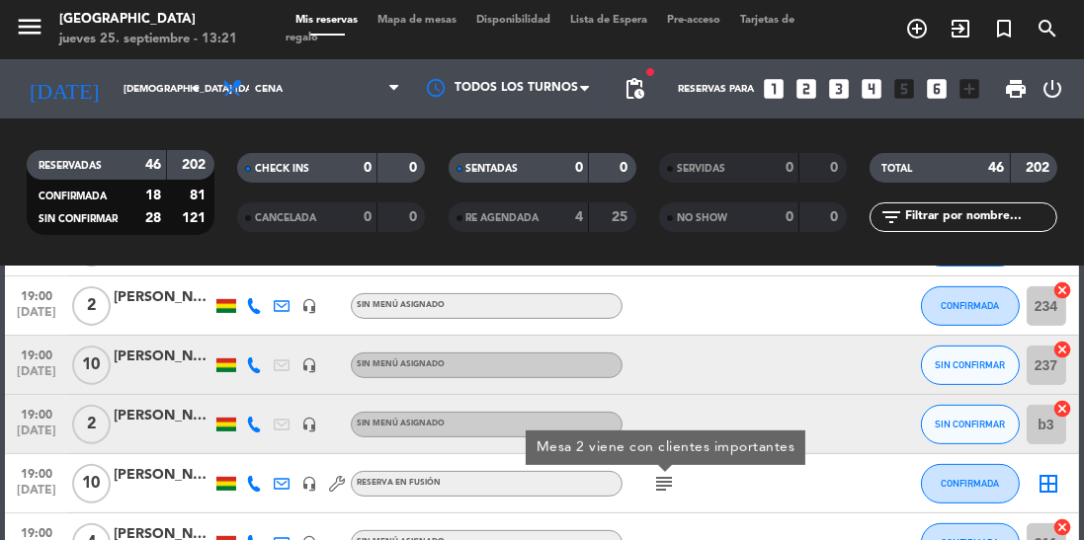
click at [253, 426] on icon at bounding box center [254, 425] width 16 height 16
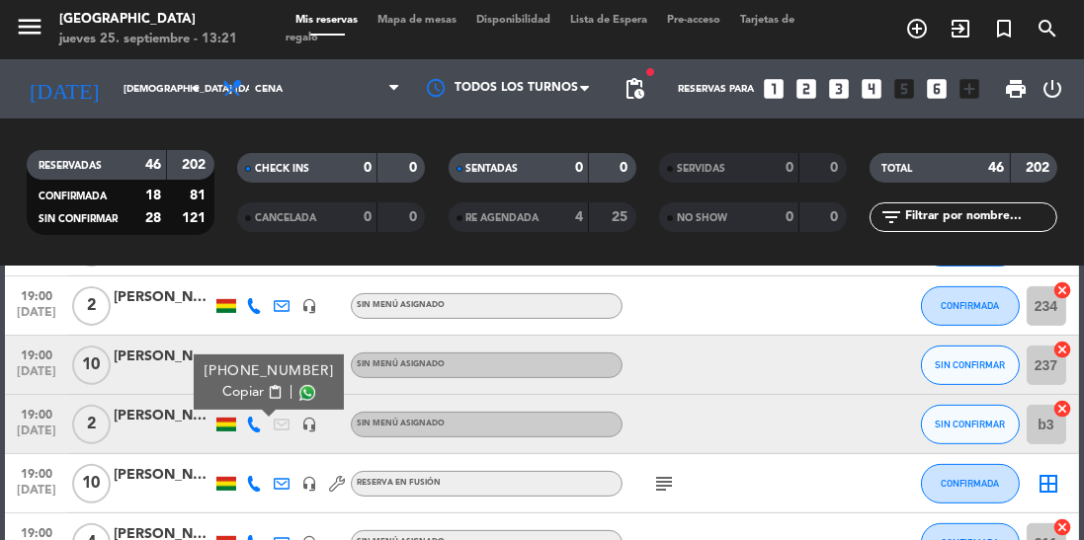
click at [299, 393] on span at bounding box center [307, 393] width 16 height 16
click at [299, 392] on span at bounding box center [307, 393] width 16 height 16
click at [299, 394] on span at bounding box center [307, 393] width 16 height 16
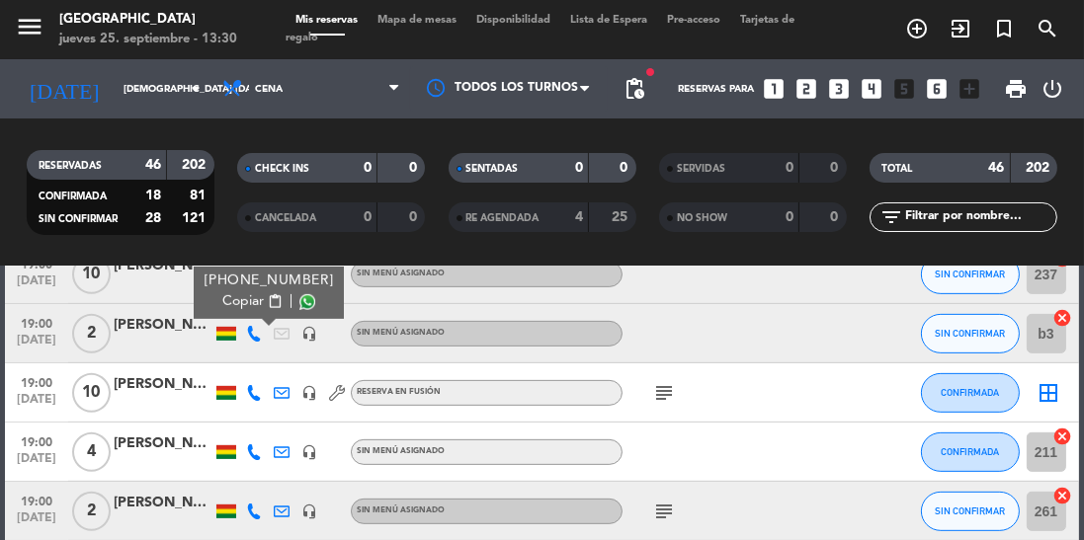
click at [665, 391] on icon "subject" at bounding box center [664, 393] width 24 height 24
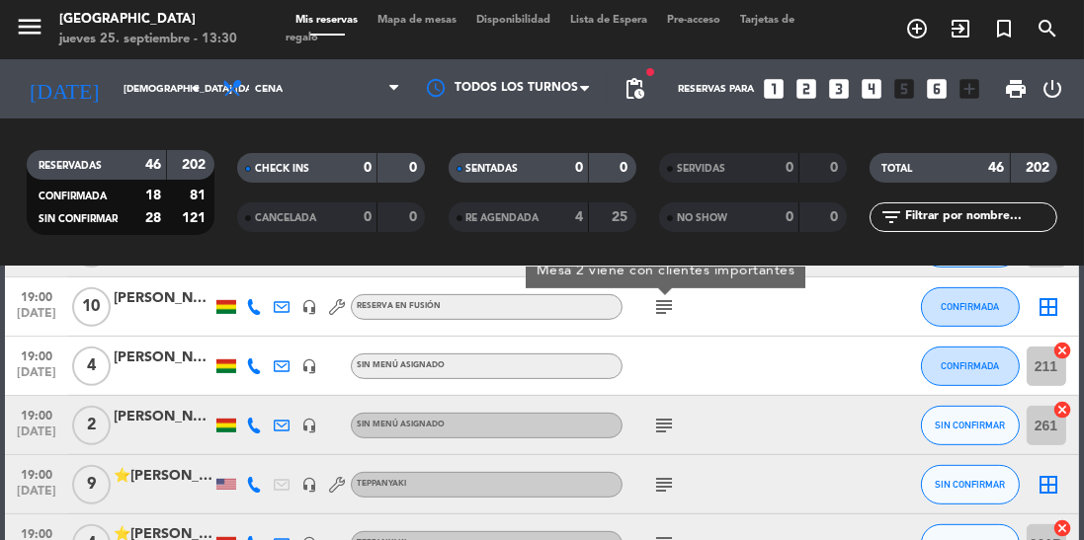
scroll to position [1047, 0]
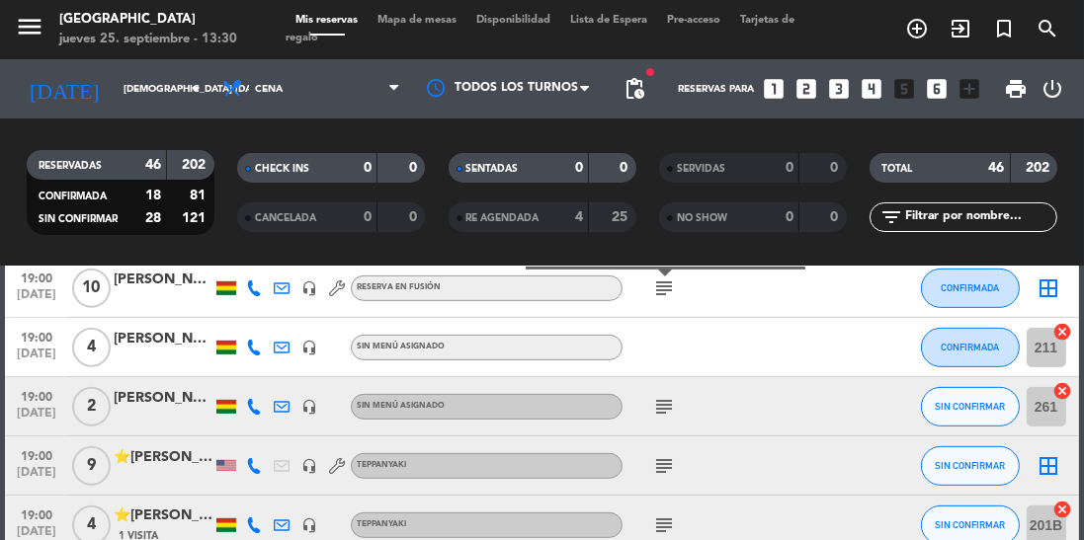
click at [672, 400] on icon "subject" at bounding box center [664, 407] width 24 height 24
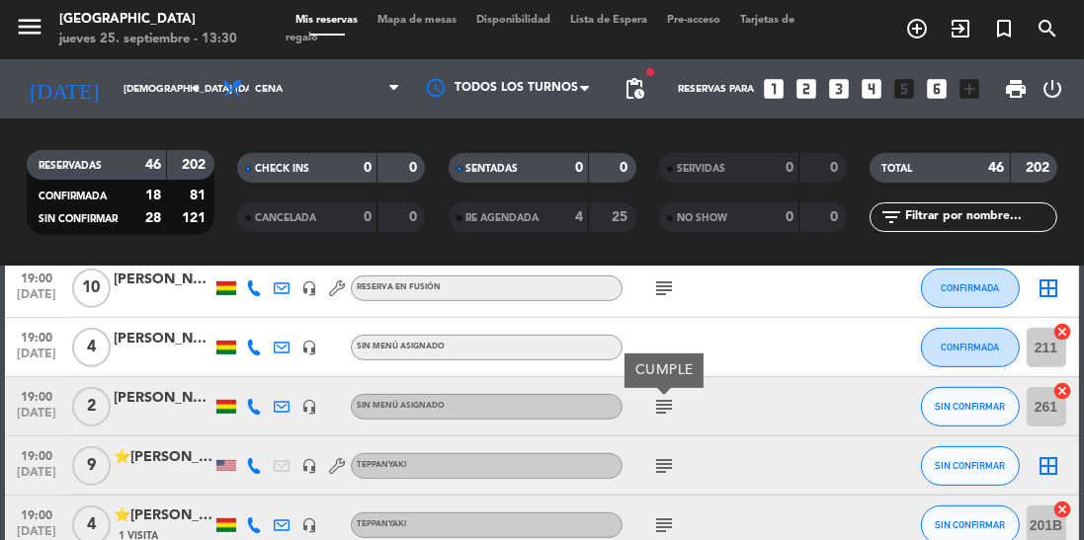
click at [262, 413] on icon at bounding box center [254, 407] width 16 height 16
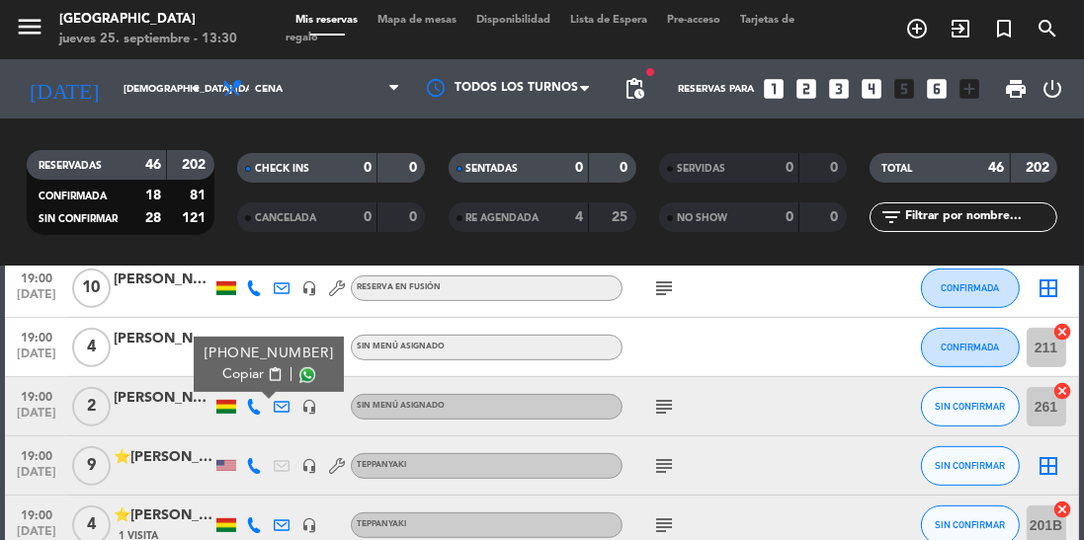
click at [299, 373] on span at bounding box center [307, 376] width 16 height 16
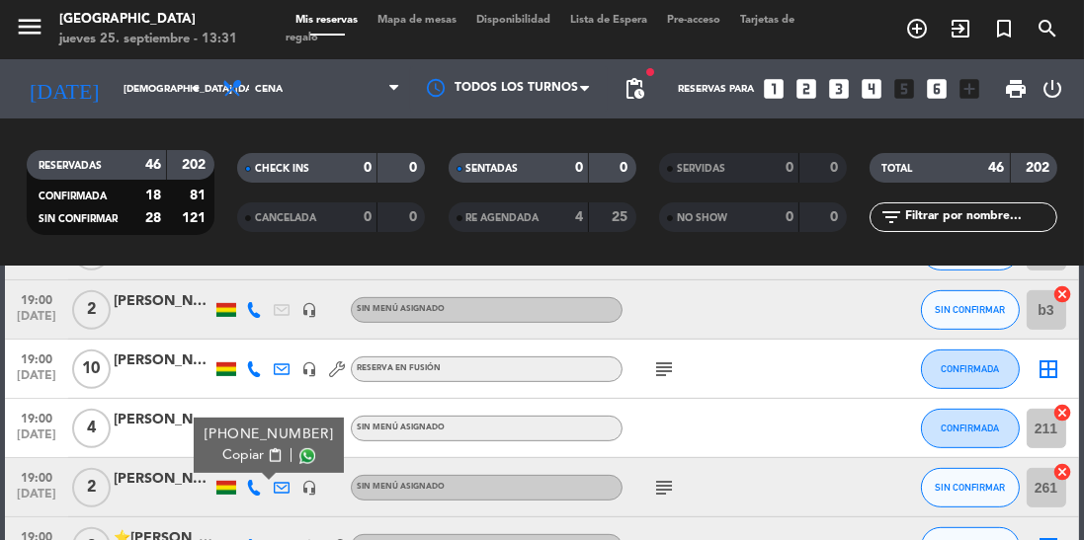
scroll to position [1033, 0]
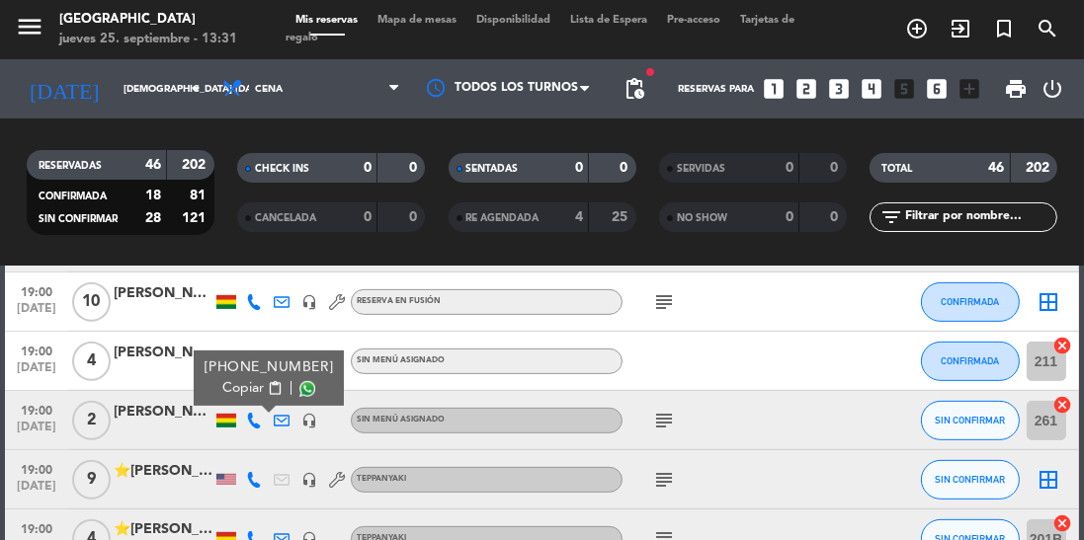
click at [299, 386] on span at bounding box center [307, 389] width 16 height 16
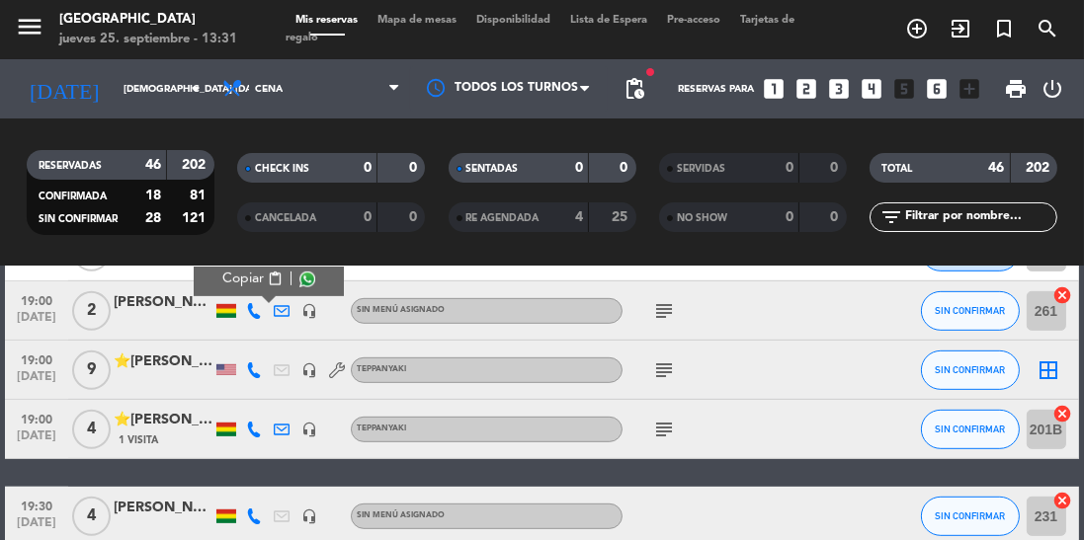
scroll to position [1174, 0]
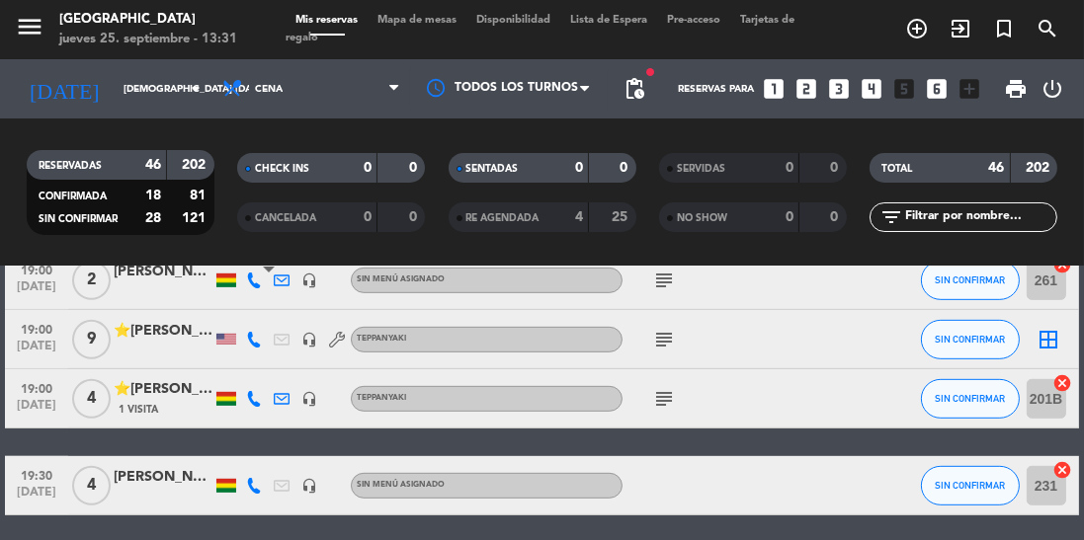
click at [258, 334] on icon at bounding box center [254, 340] width 16 height 16
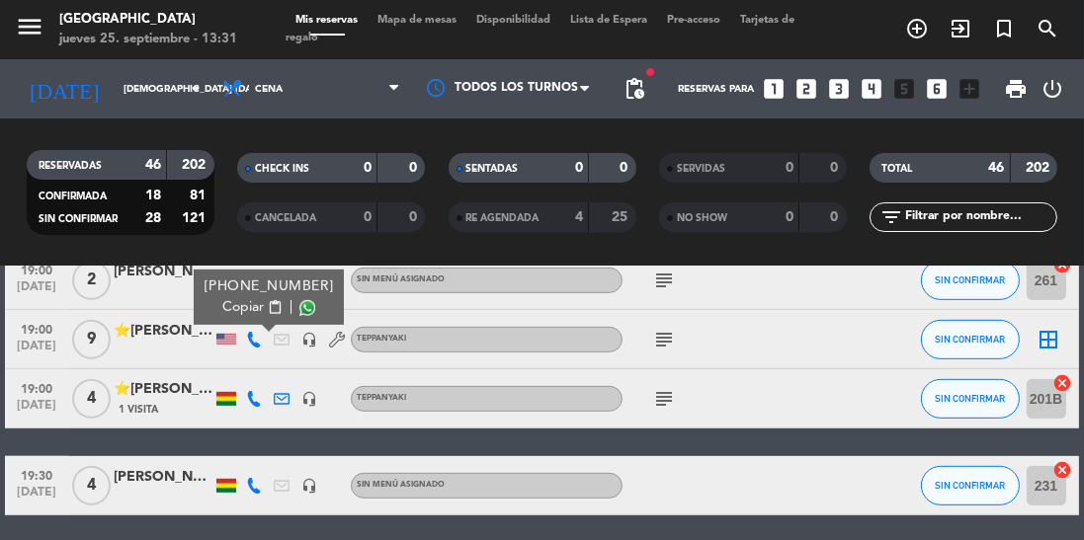
click at [299, 303] on span at bounding box center [307, 308] width 16 height 16
click at [251, 392] on icon at bounding box center [254, 399] width 16 height 16
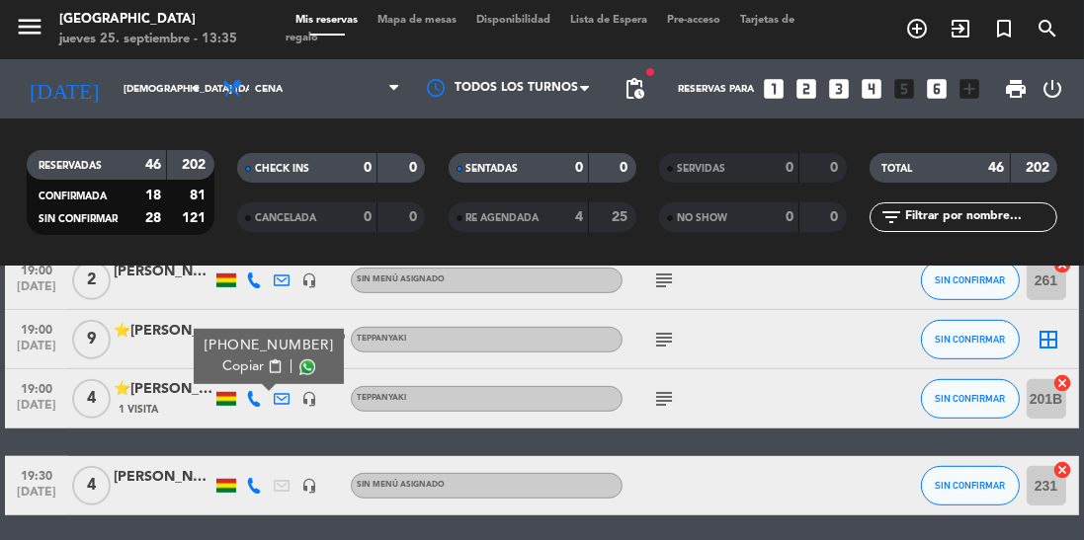
click at [299, 368] on span at bounding box center [307, 368] width 16 height 16
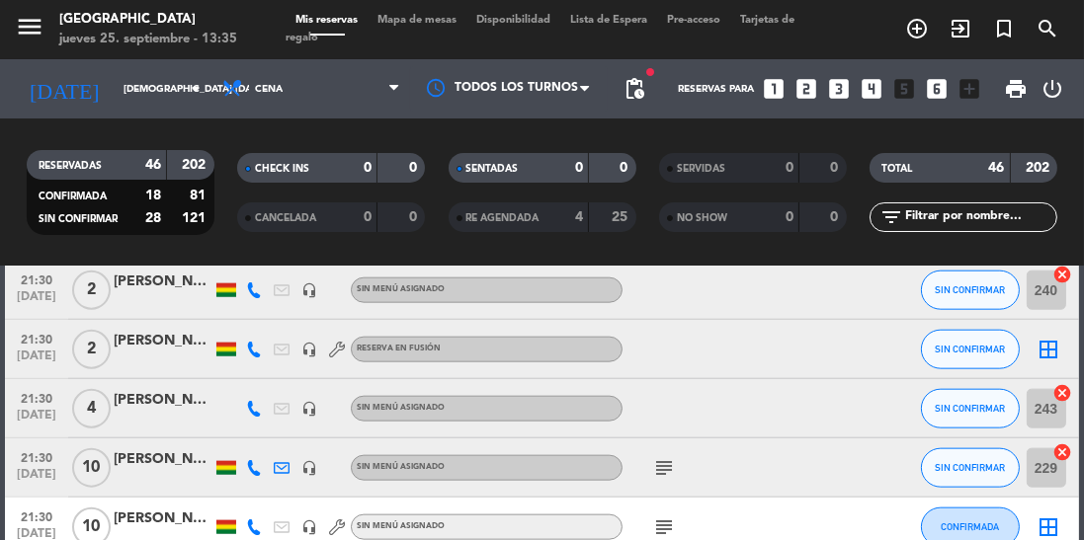
scroll to position [2658, 0]
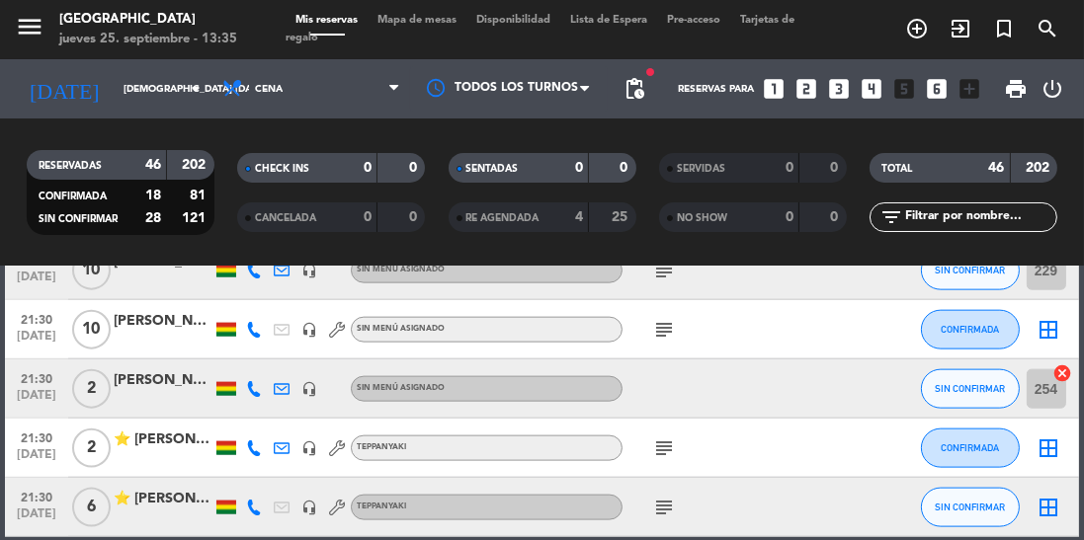
click at [246, 451] on icon at bounding box center [254, 449] width 16 height 16
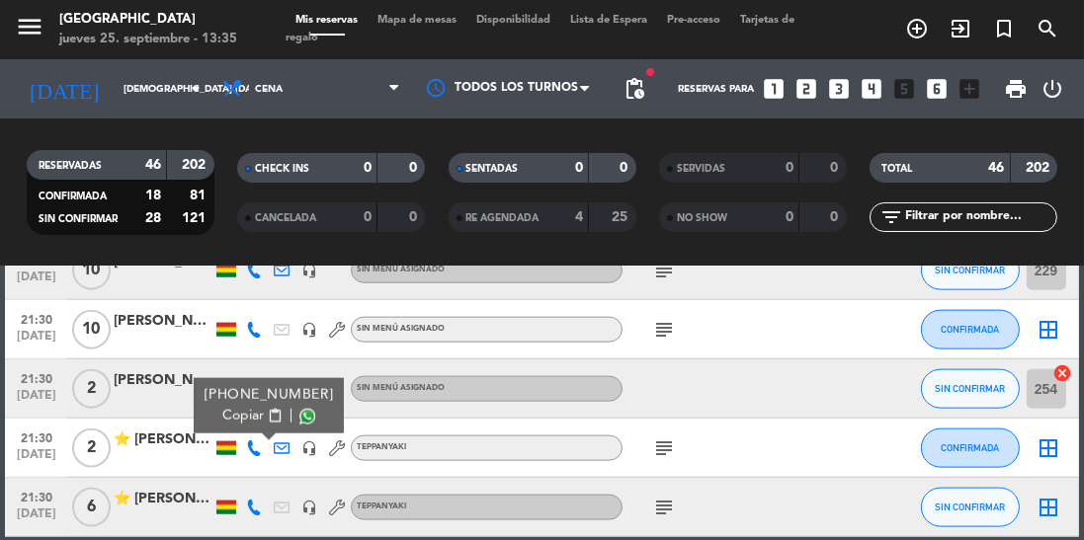
click at [299, 412] on span at bounding box center [307, 417] width 16 height 16
click at [177, 440] on div "⭐ [PERSON_NAME]" at bounding box center [163, 440] width 99 height 23
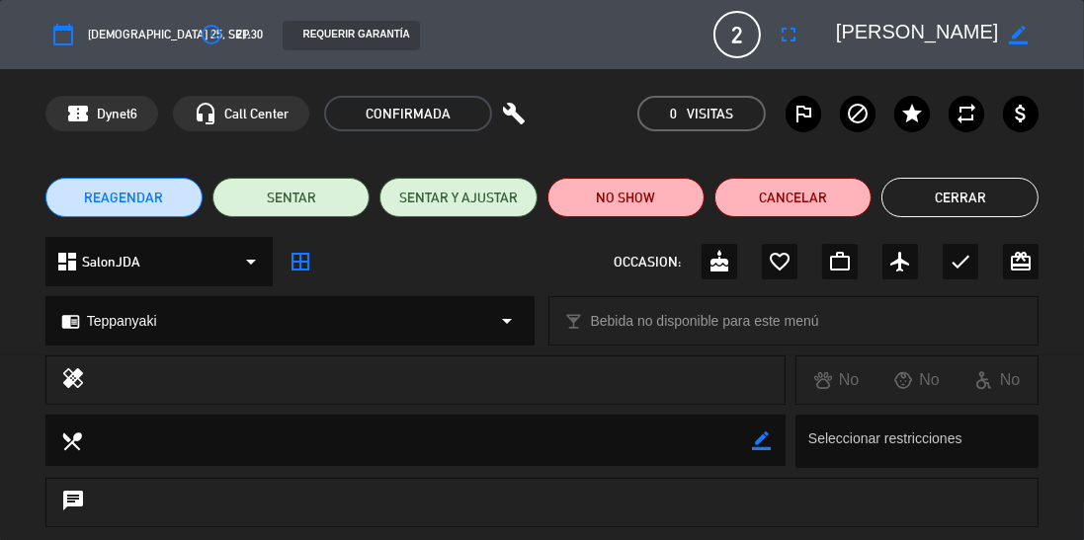
scroll to position [0, 83]
click at [959, 195] on button "Cerrar" at bounding box center [959, 198] width 157 height 40
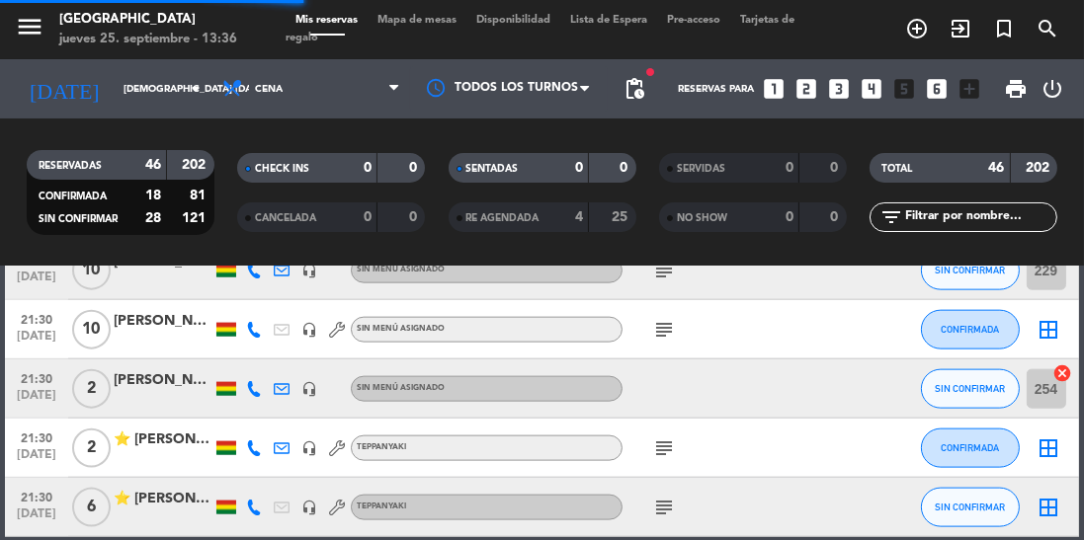
click at [256, 445] on icon at bounding box center [254, 449] width 16 height 16
click at [246, 507] on icon at bounding box center [254, 508] width 16 height 16
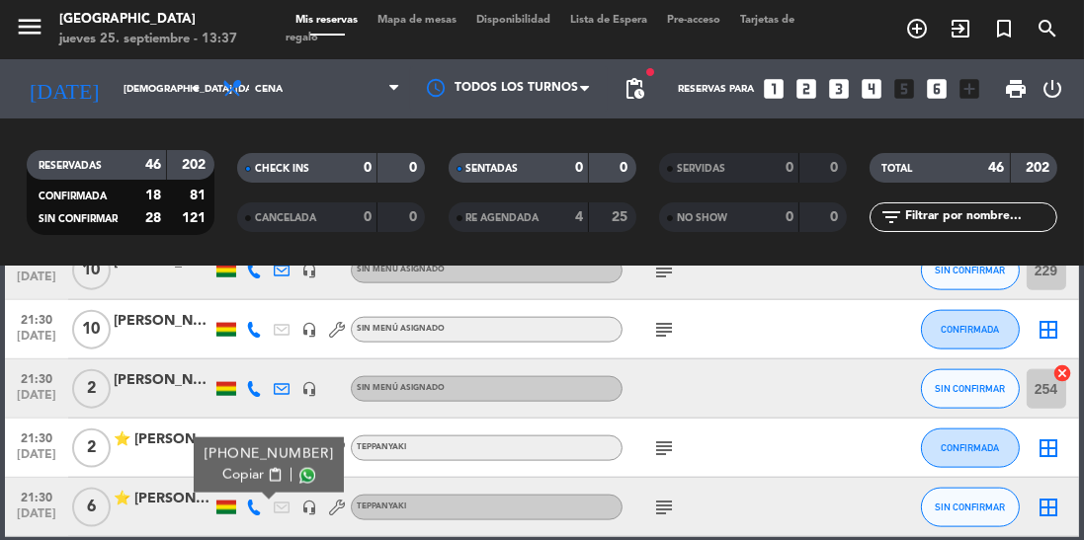
click at [299, 480] on span at bounding box center [307, 476] width 16 height 16
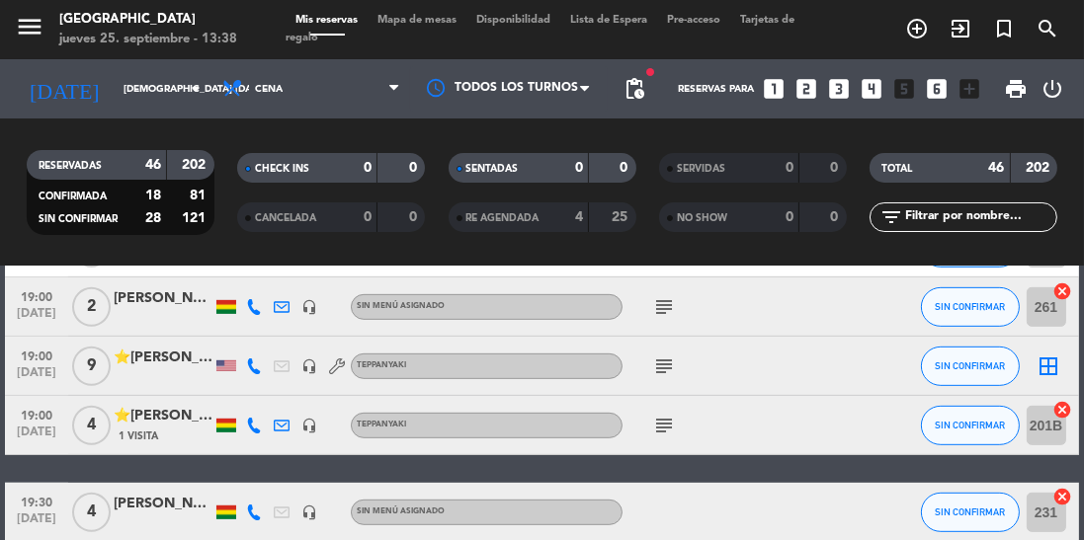
scroll to position [1260, 0]
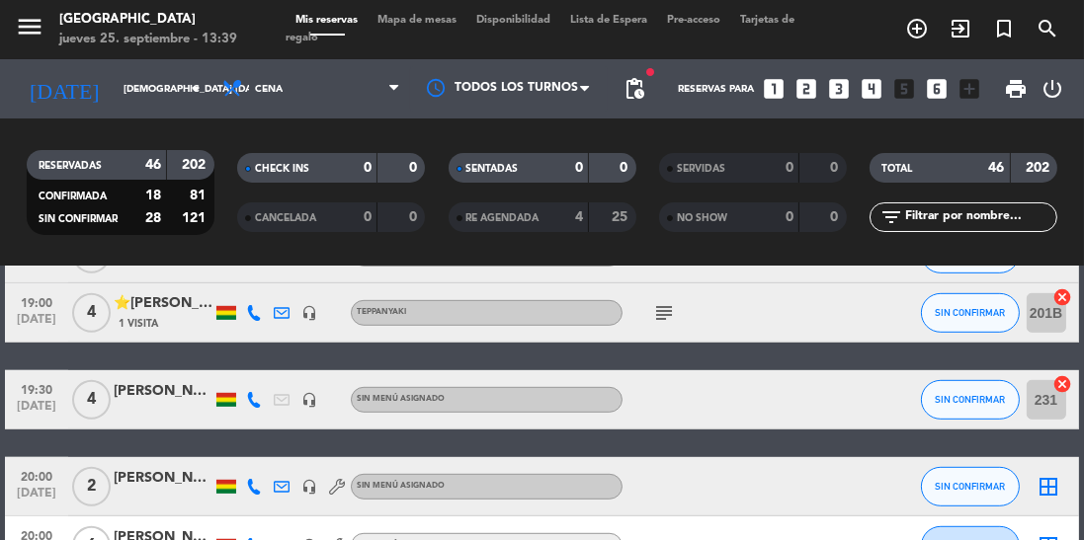
click at [657, 311] on icon "subject" at bounding box center [664, 313] width 24 height 24
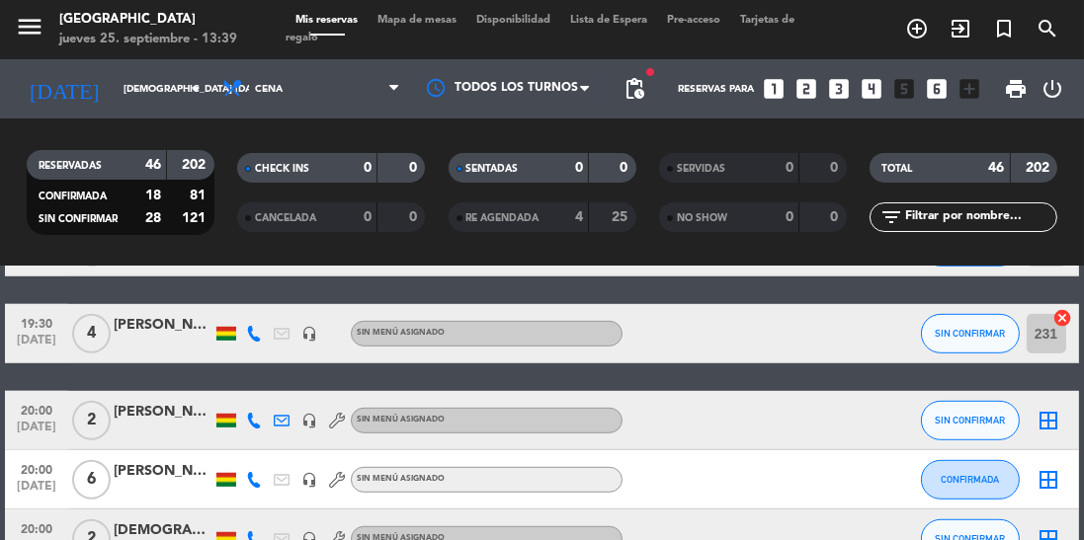
click at [257, 333] on icon at bounding box center [254, 334] width 16 height 16
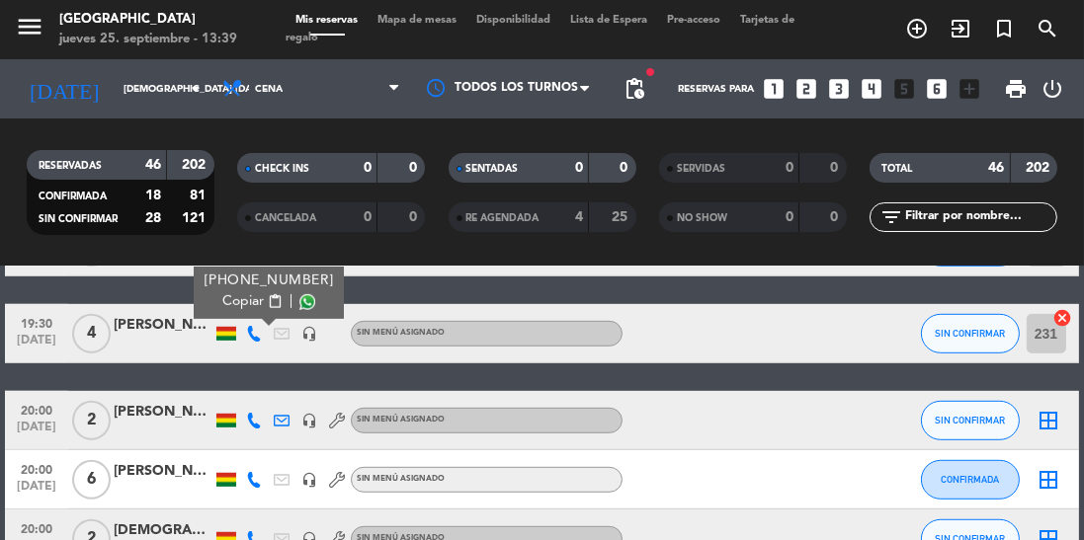
click at [300, 296] on span at bounding box center [307, 302] width 16 height 16
click at [251, 425] on icon at bounding box center [254, 421] width 16 height 16
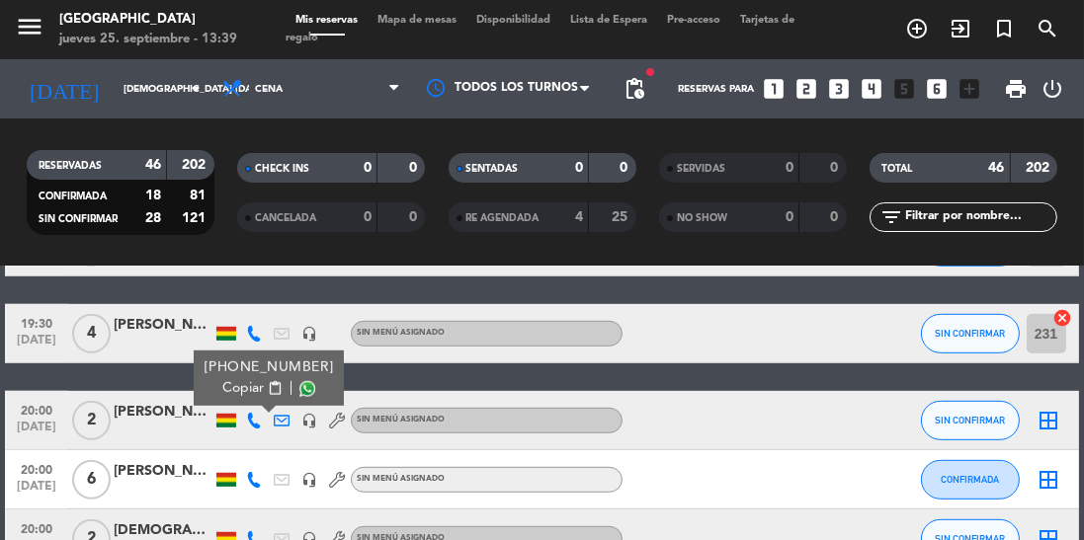
click at [299, 385] on span at bounding box center [307, 389] width 16 height 16
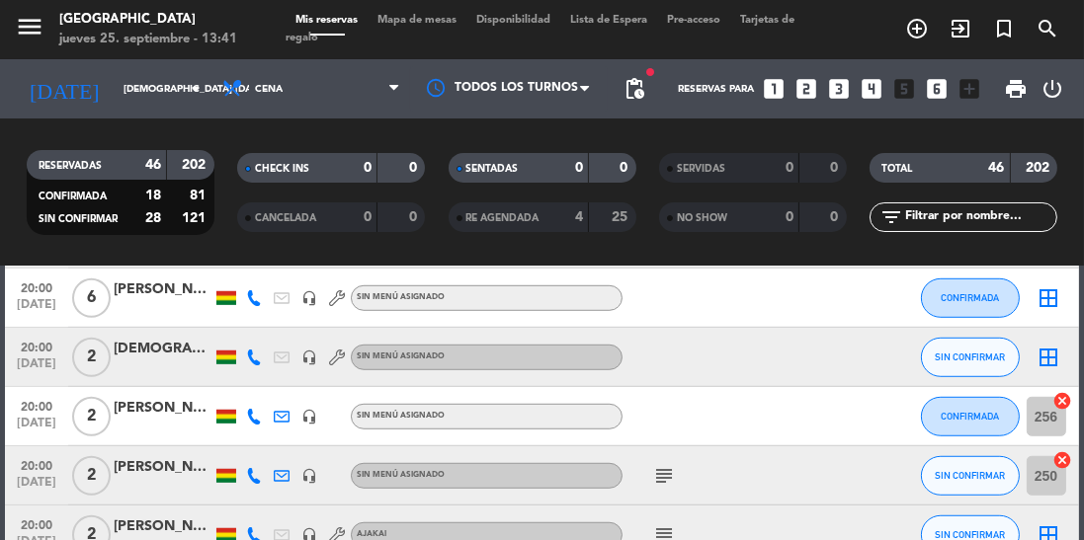
scroll to position [1514, 0]
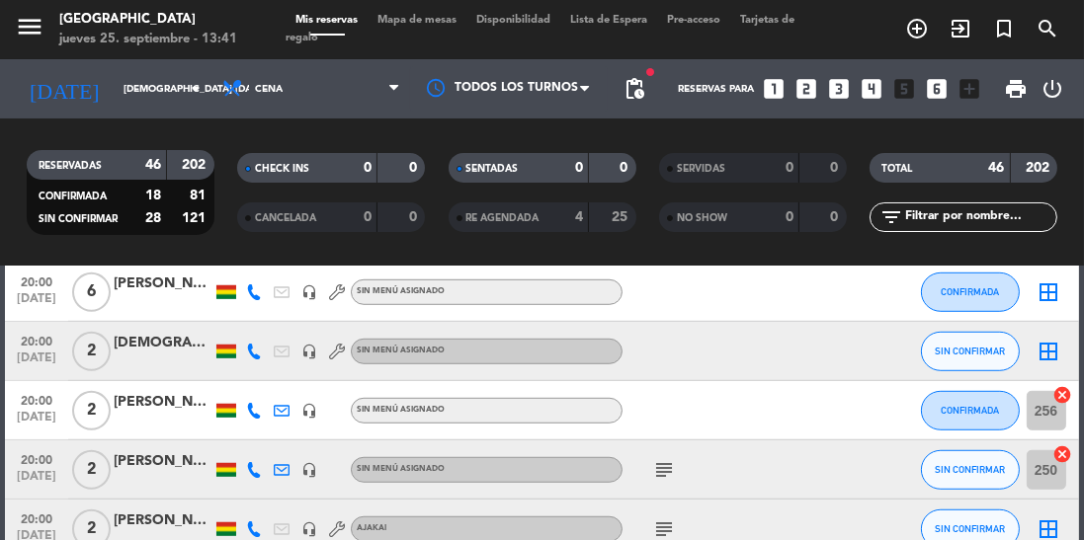
click at [257, 355] on icon at bounding box center [254, 352] width 16 height 16
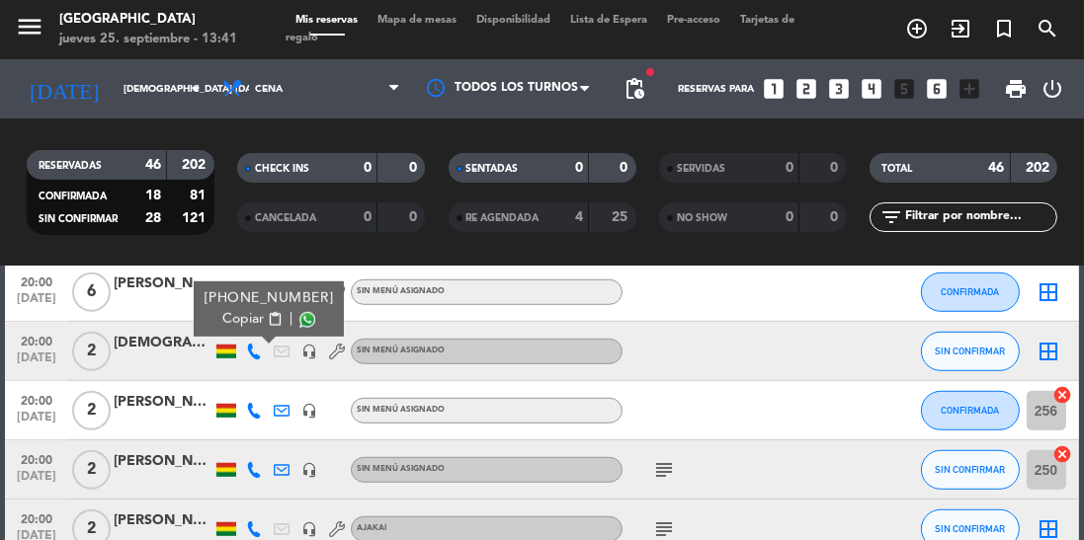
click at [299, 320] on span at bounding box center [307, 320] width 16 height 16
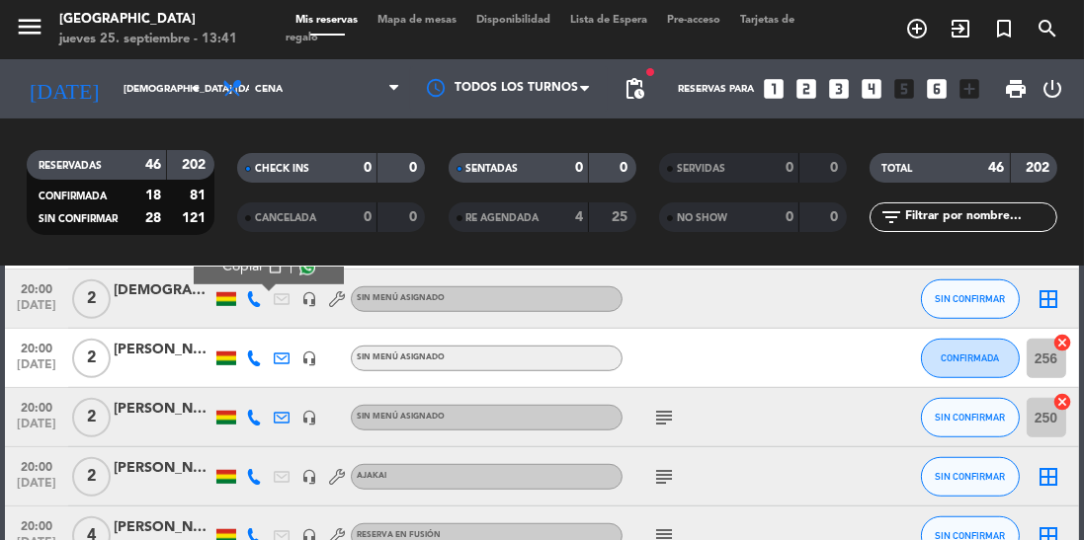
click at [667, 406] on icon "subject" at bounding box center [664, 418] width 24 height 24
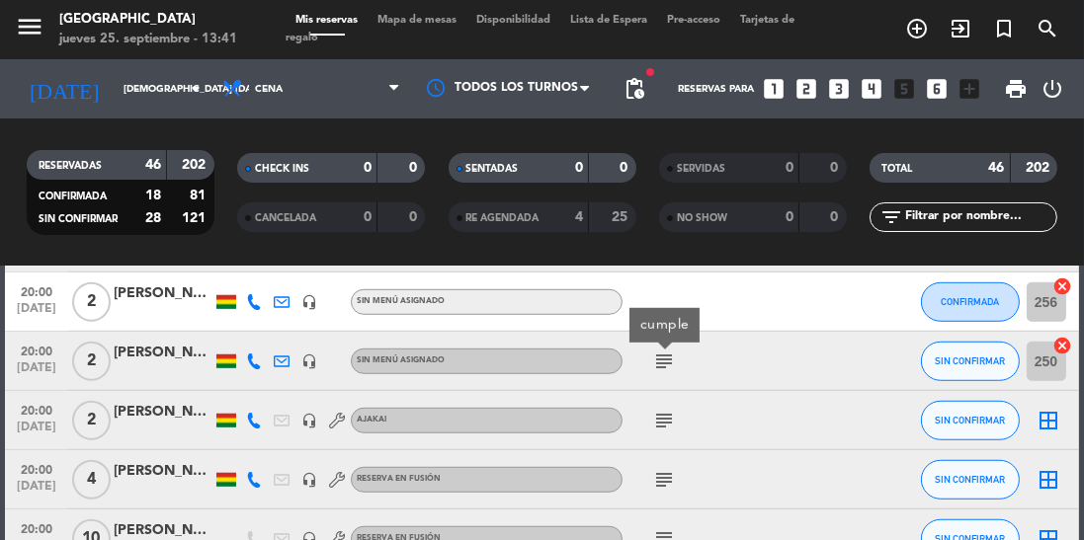
scroll to position [1630, 0]
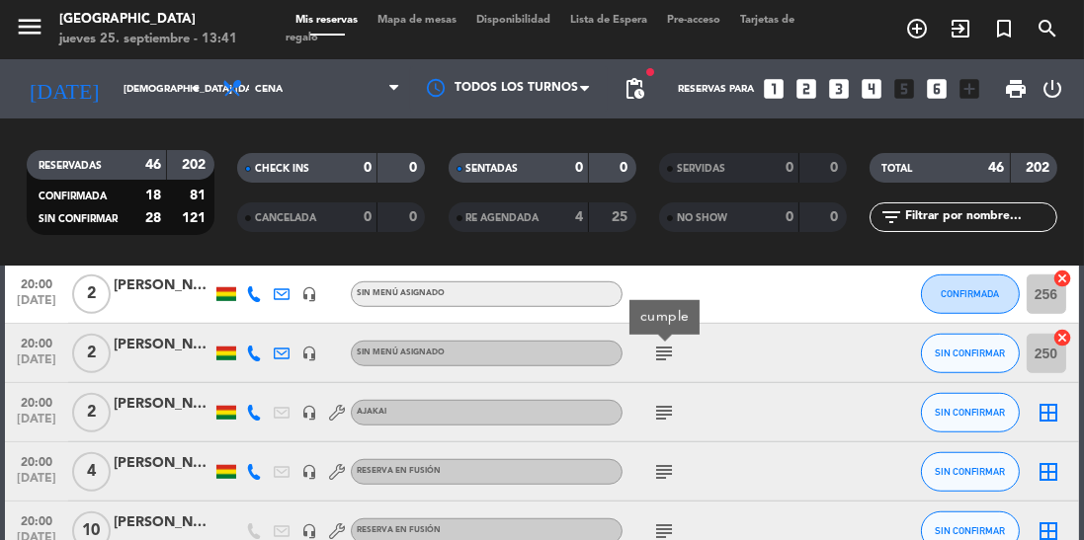
click at [253, 356] on icon at bounding box center [254, 354] width 16 height 16
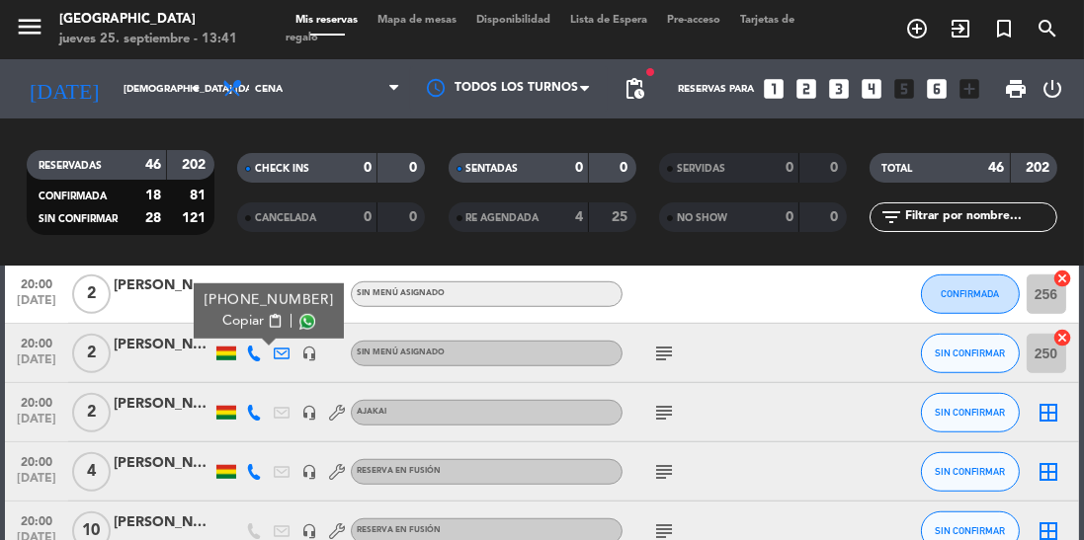
click at [299, 321] on span at bounding box center [307, 322] width 16 height 16
click at [261, 411] on icon at bounding box center [254, 413] width 16 height 16
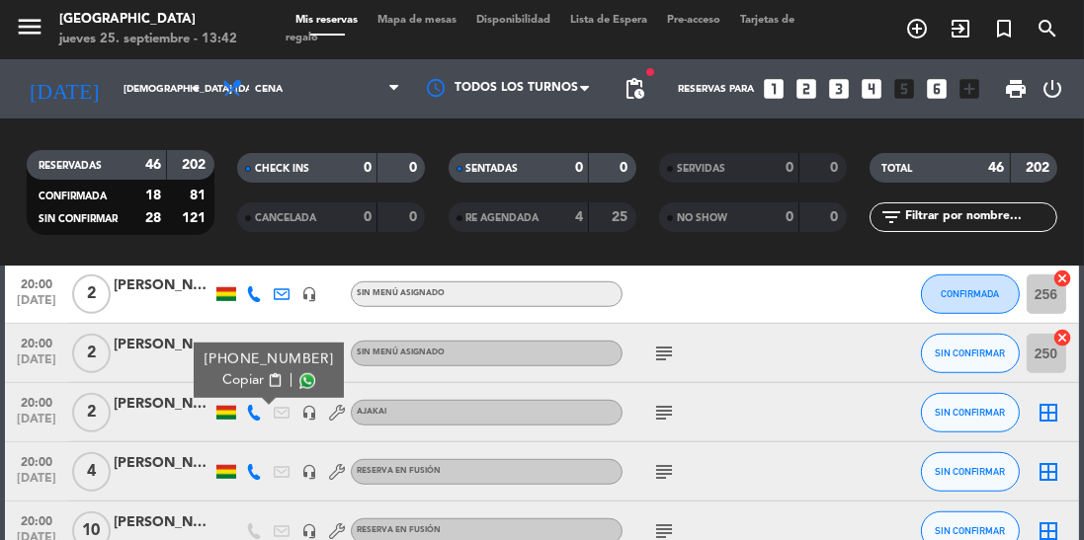
click at [299, 384] on span at bounding box center [307, 381] width 16 height 16
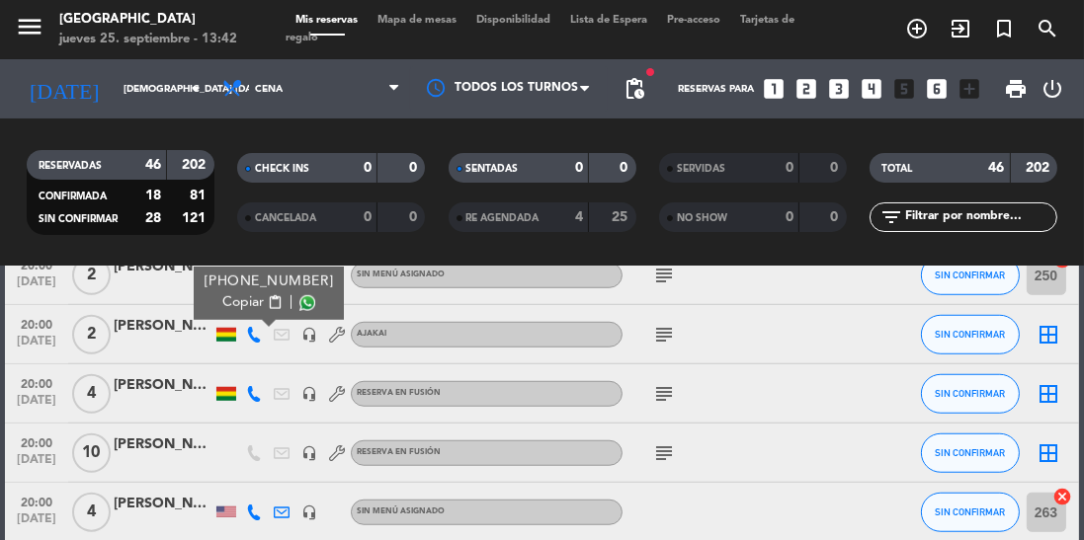
scroll to position [1741, 0]
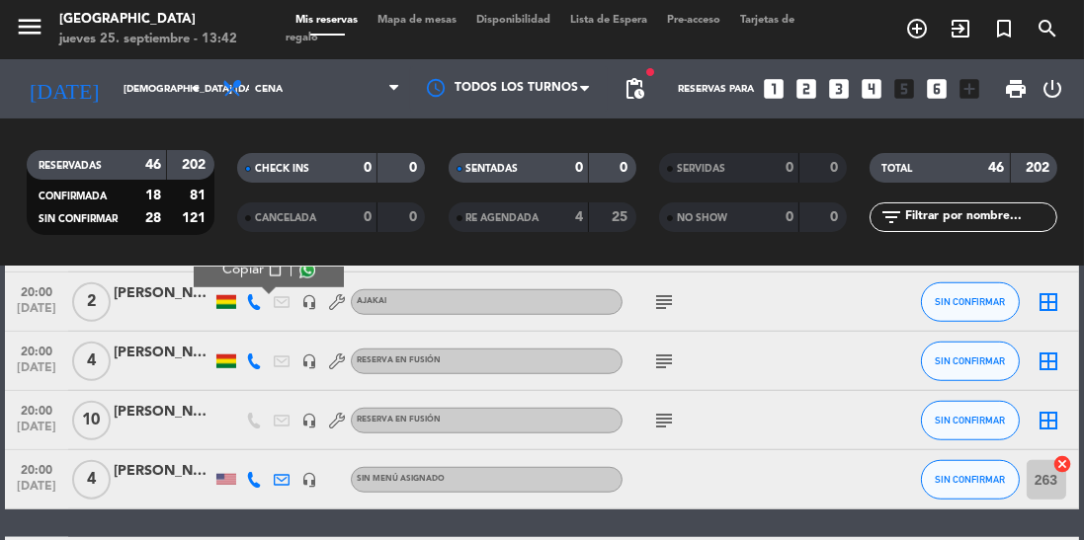
click at [675, 368] on icon "subject" at bounding box center [664, 362] width 24 height 24
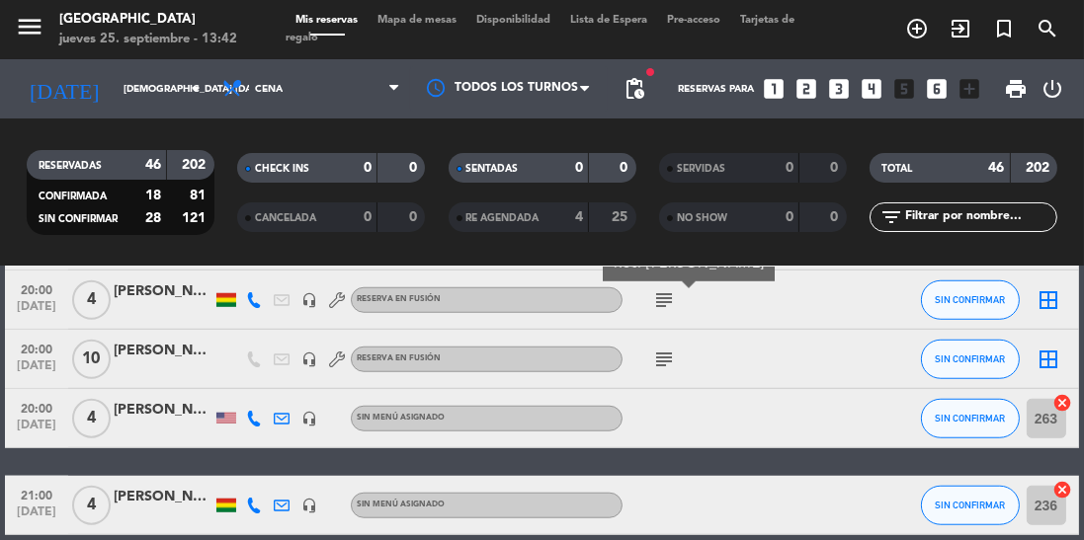
scroll to position [1804, 0]
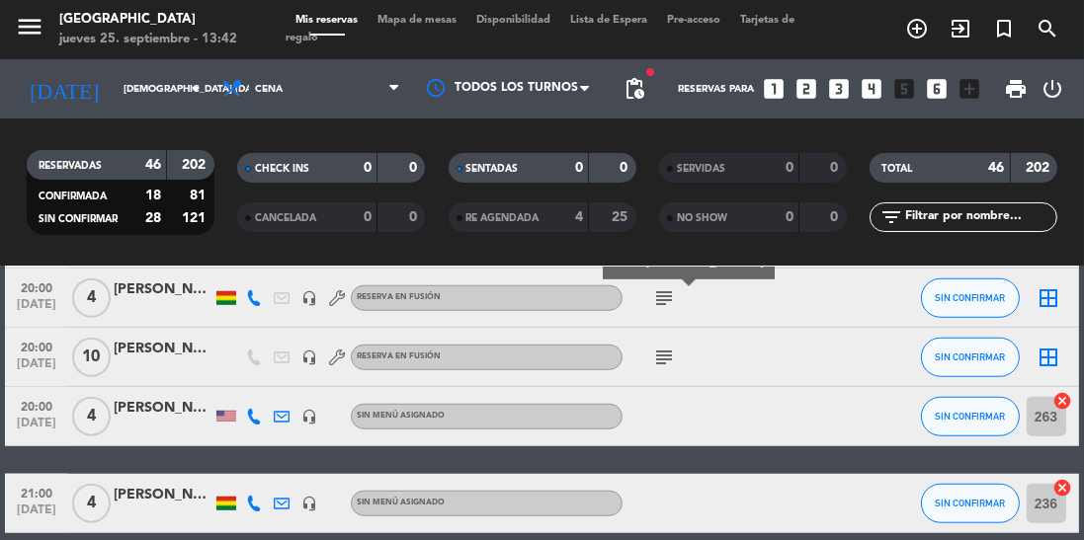
click at [657, 357] on icon "subject" at bounding box center [664, 358] width 24 height 24
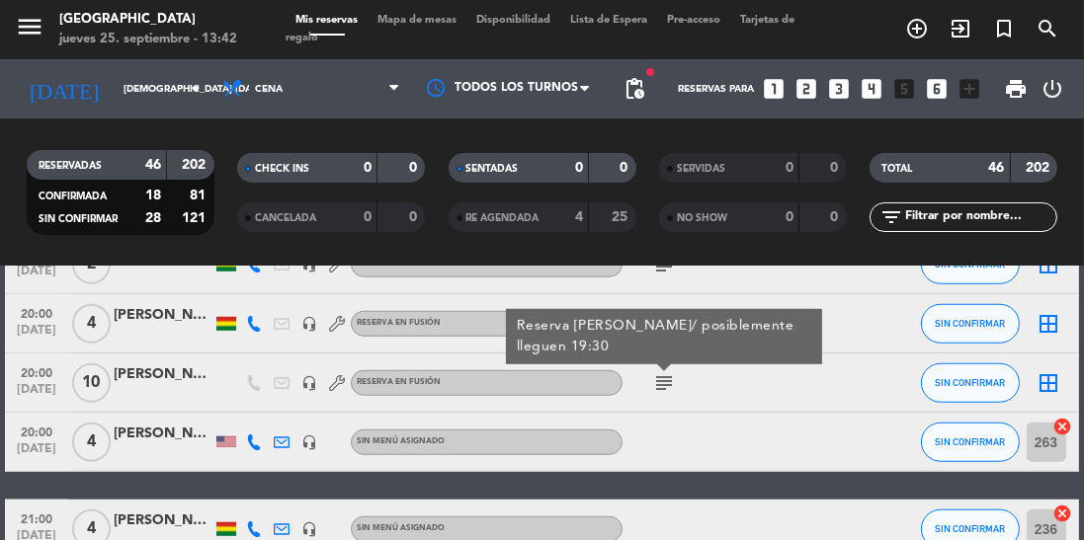
scroll to position [1788, 0]
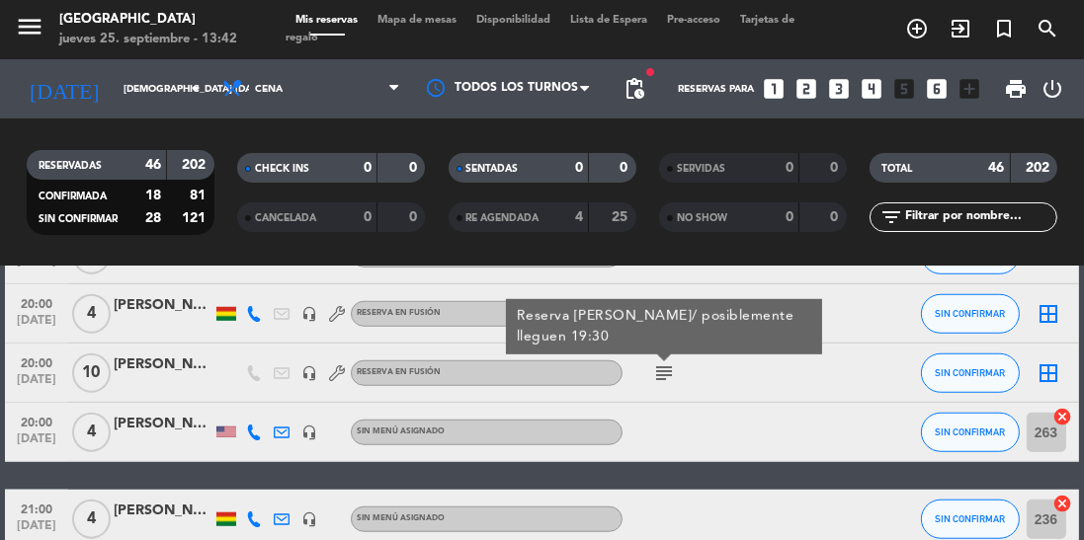
click at [262, 429] on icon at bounding box center [254, 433] width 16 height 16
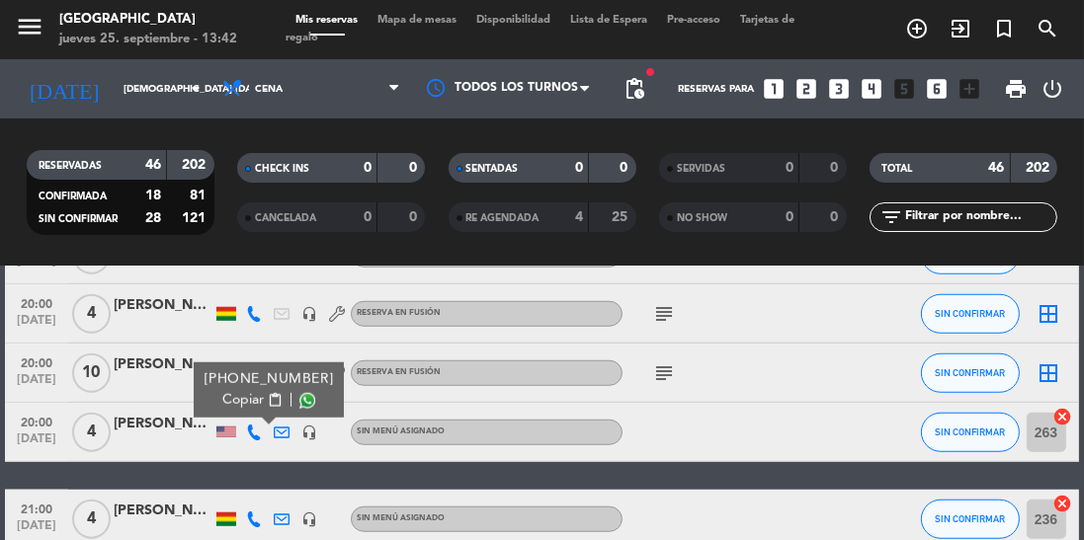
click at [299, 401] on span at bounding box center [307, 401] width 16 height 16
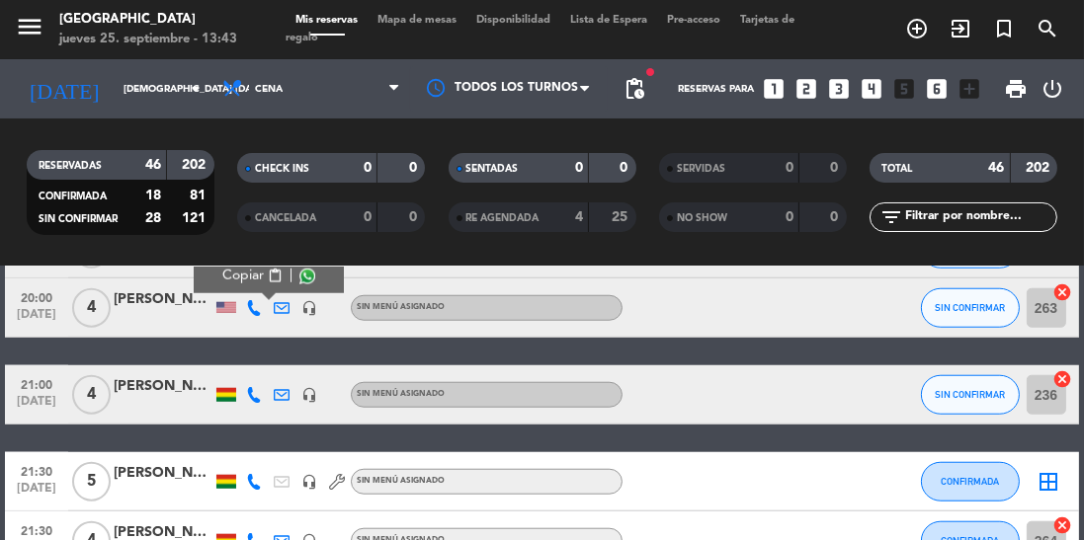
click at [261, 395] on icon at bounding box center [254, 395] width 16 height 16
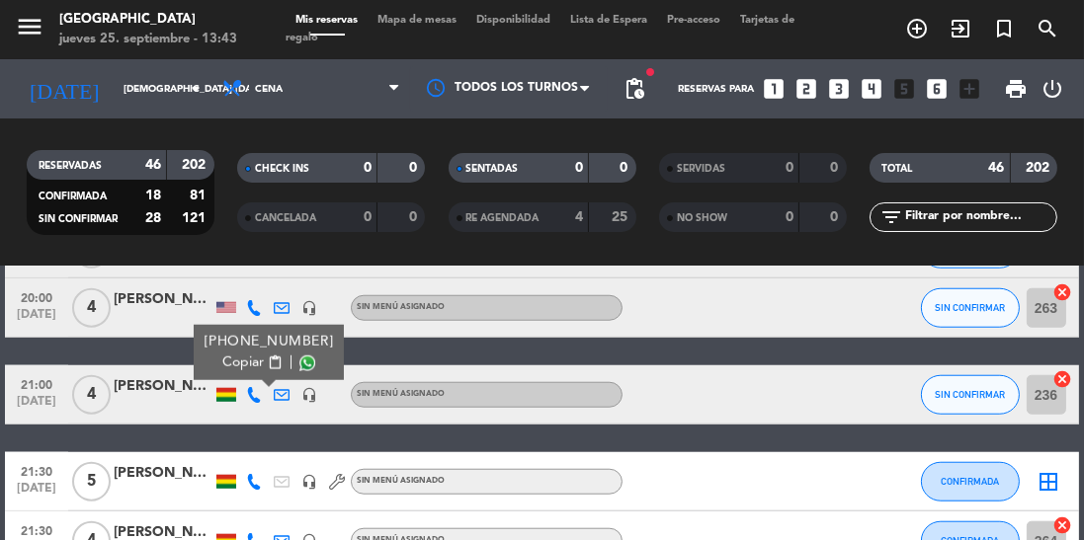
click at [299, 368] on span at bounding box center [307, 364] width 16 height 16
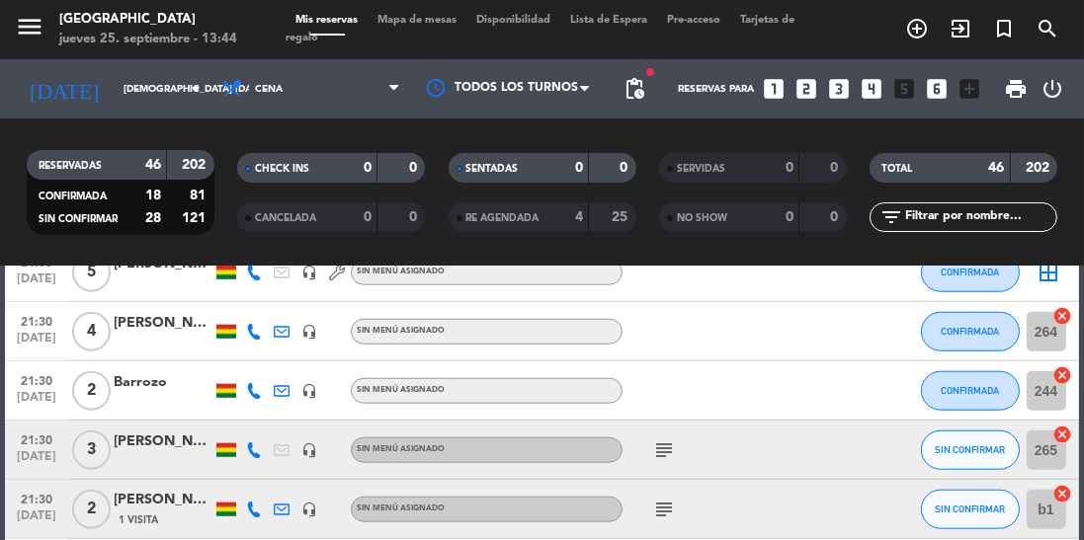
scroll to position [2120, 0]
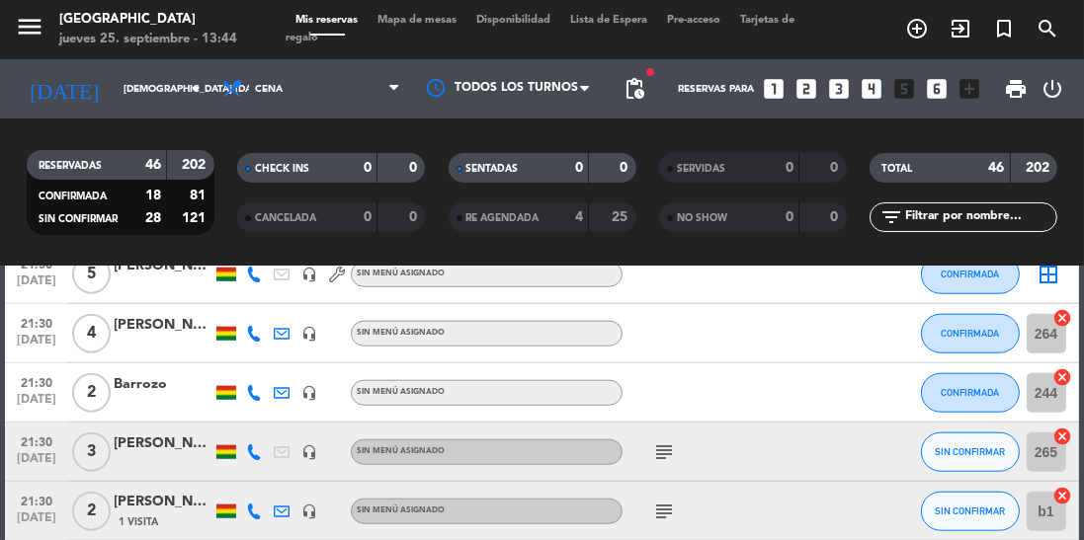
click at [668, 448] on icon "subject" at bounding box center [664, 453] width 24 height 24
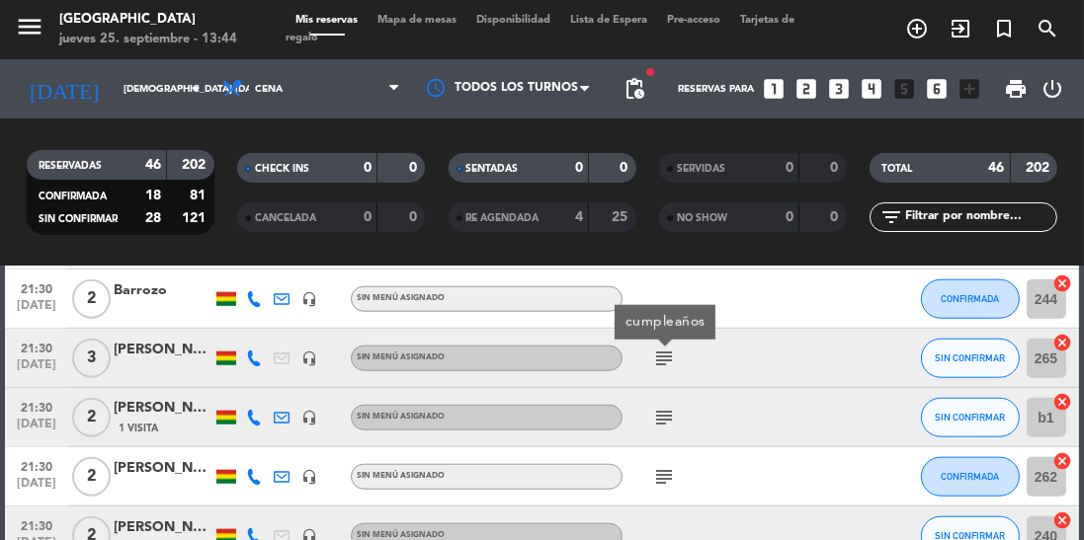
scroll to position [2221, 0]
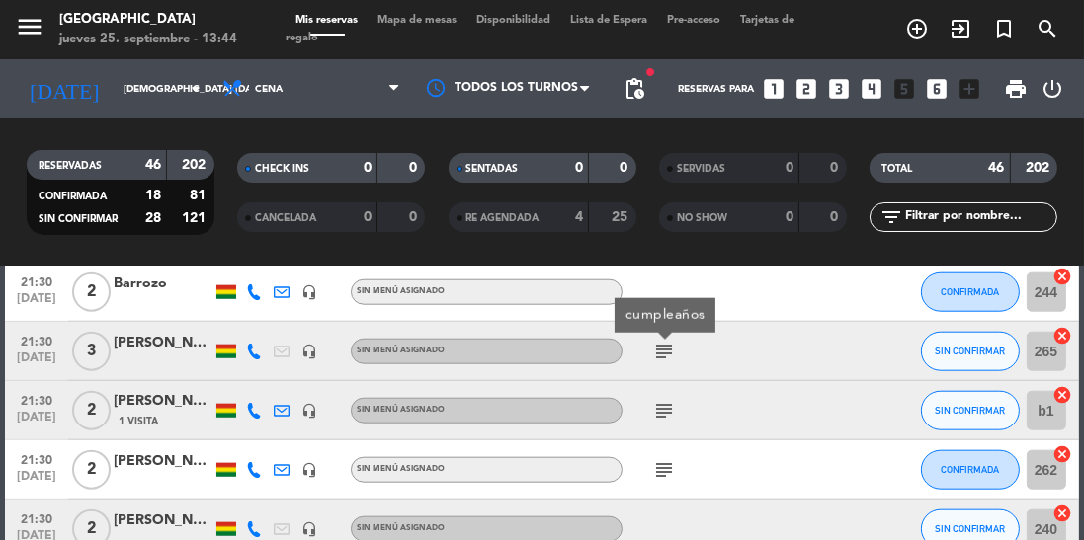
click at [258, 348] on icon at bounding box center [254, 352] width 16 height 16
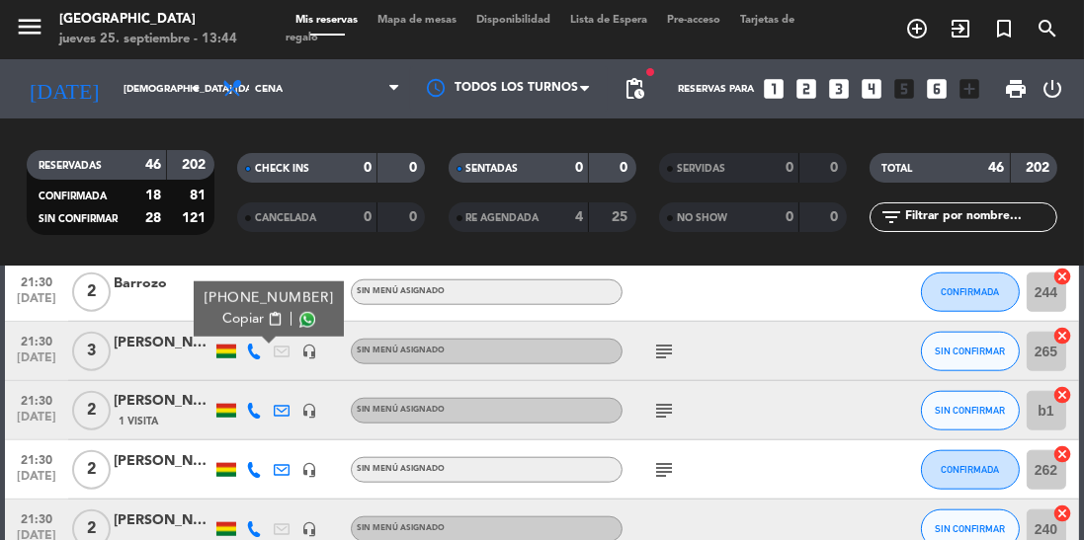
click at [299, 323] on span at bounding box center [307, 320] width 16 height 16
click at [256, 409] on icon at bounding box center [254, 411] width 16 height 16
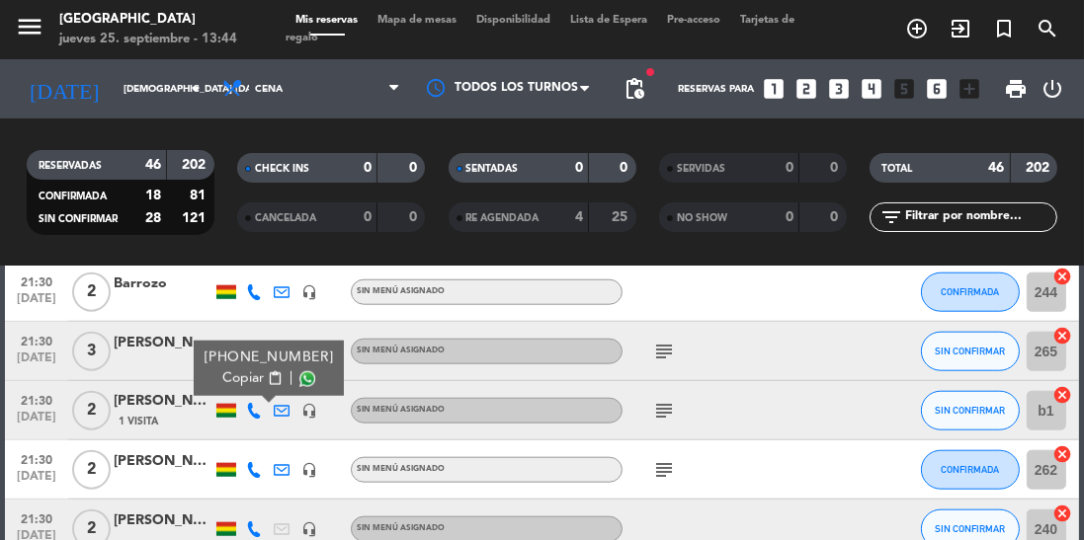
click at [299, 374] on span at bounding box center [307, 379] width 16 height 16
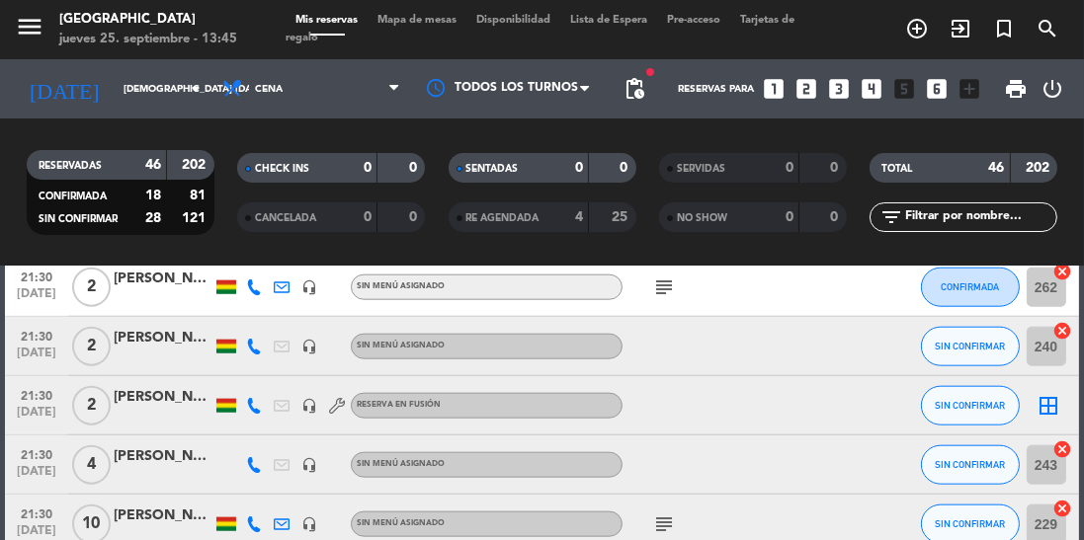
scroll to position [2405, 0]
click at [258, 347] on icon at bounding box center [254, 346] width 16 height 16
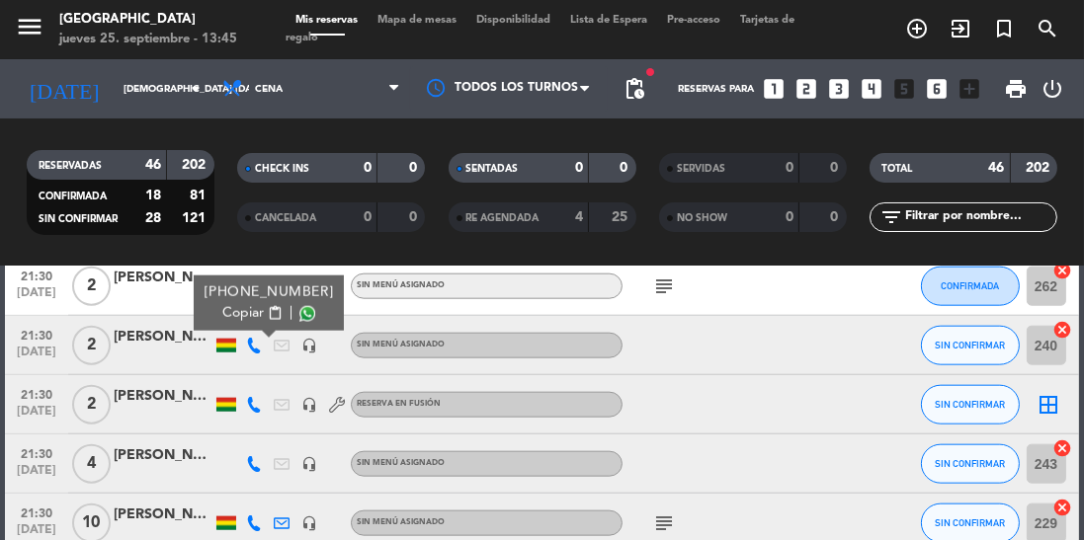
click at [299, 320] on span at bounding box center [307, 314] width 16 height 16
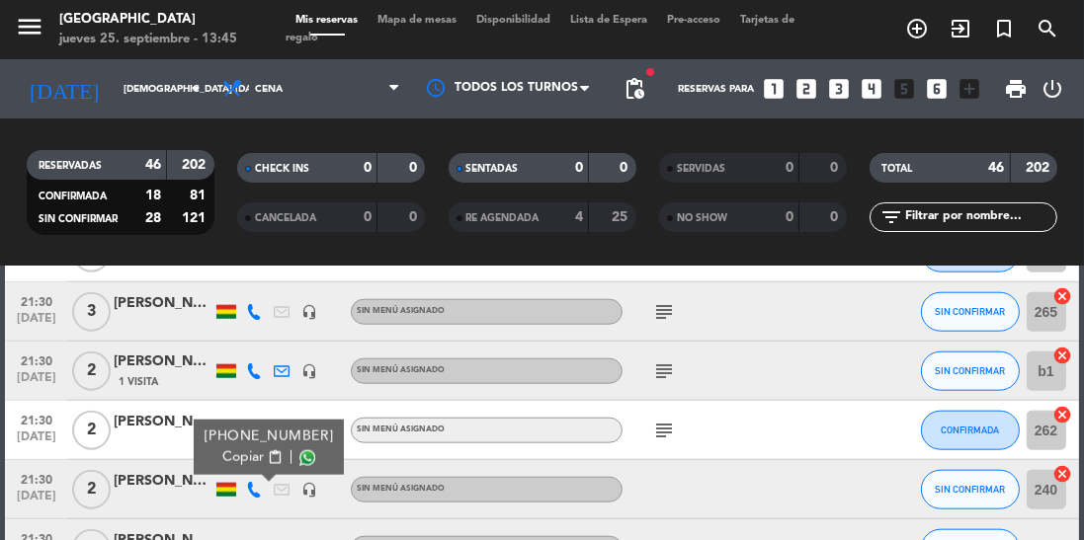
scroll to position [2252, 0]
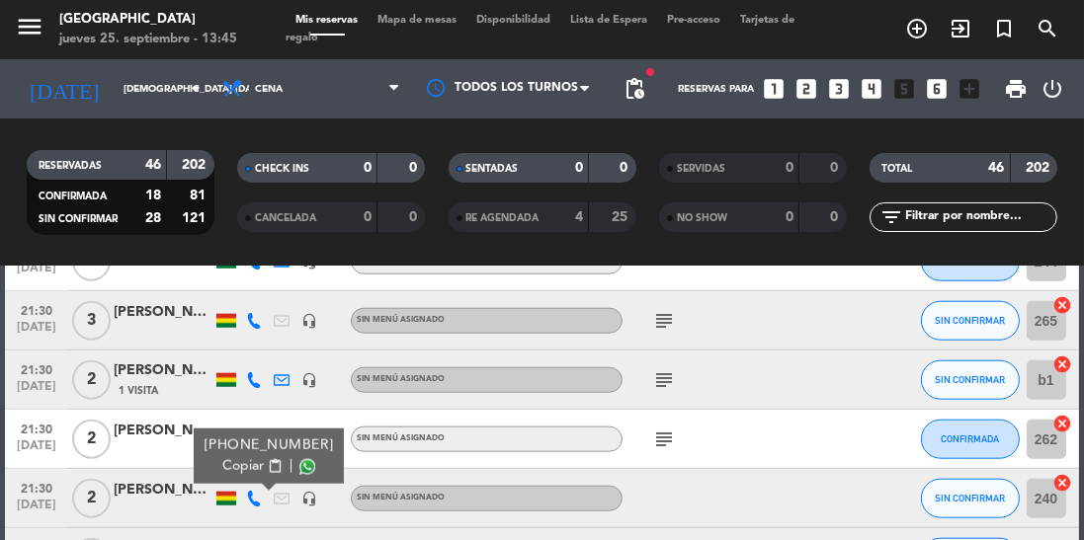
click at [255, 384] on icon at bounding box center [254, 380] width 16 height 16
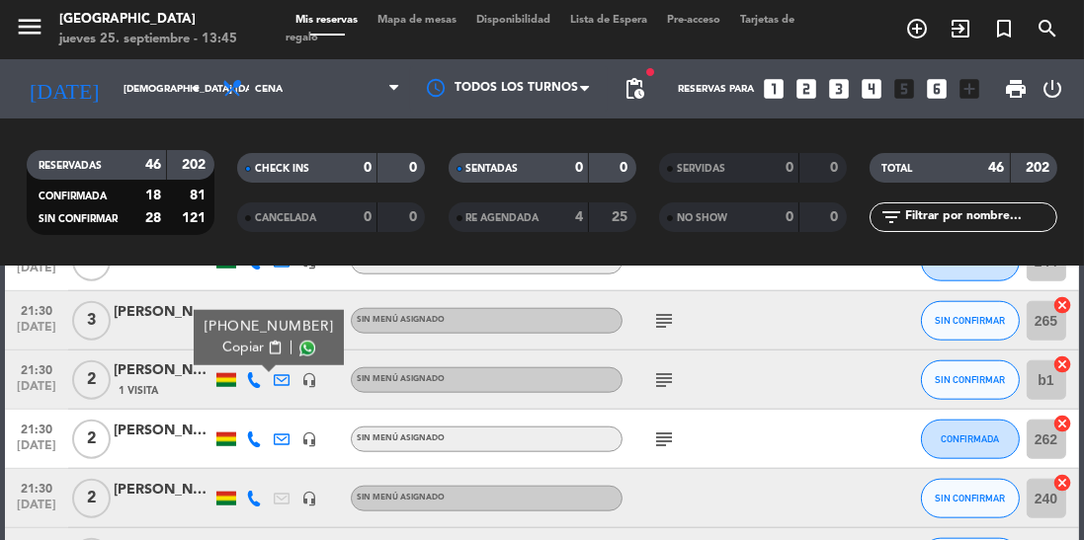
click at [299, 351] on span at bounding box center [307, 349] width 16 height 16
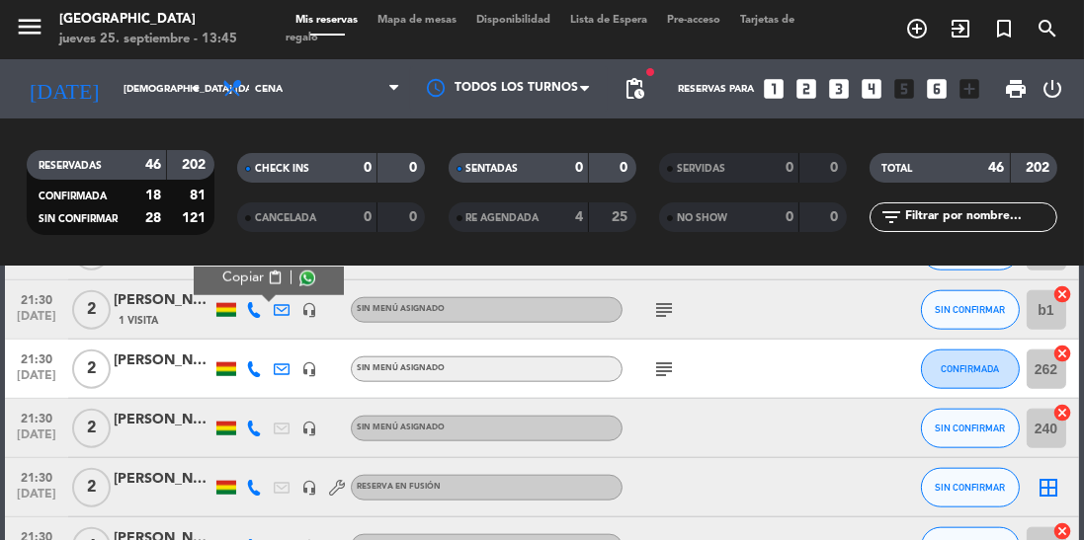
scroll to position [2378, 0]
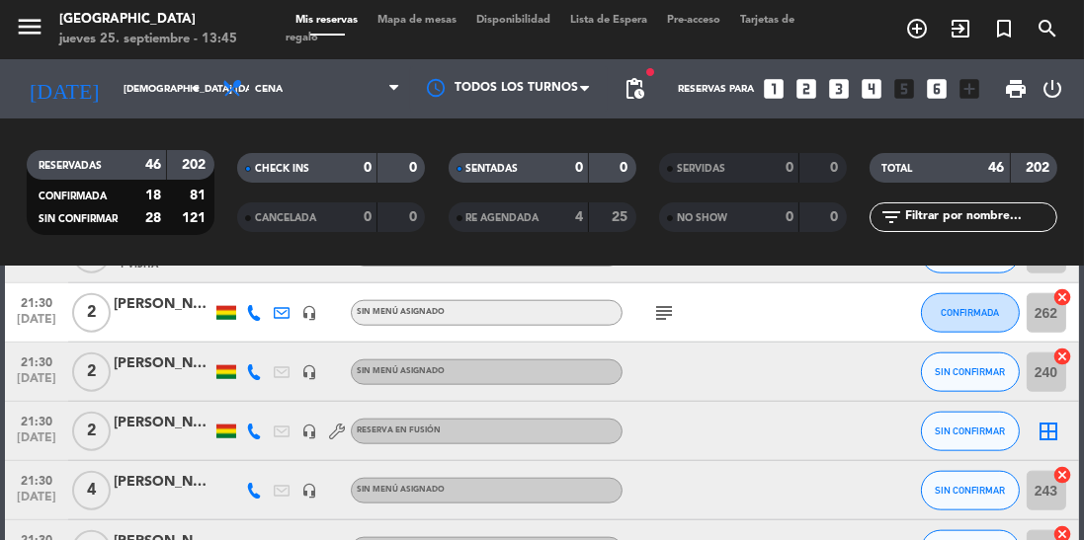
click at [254, 366] on icon at bounding box center [254, 373] width 16 height 16
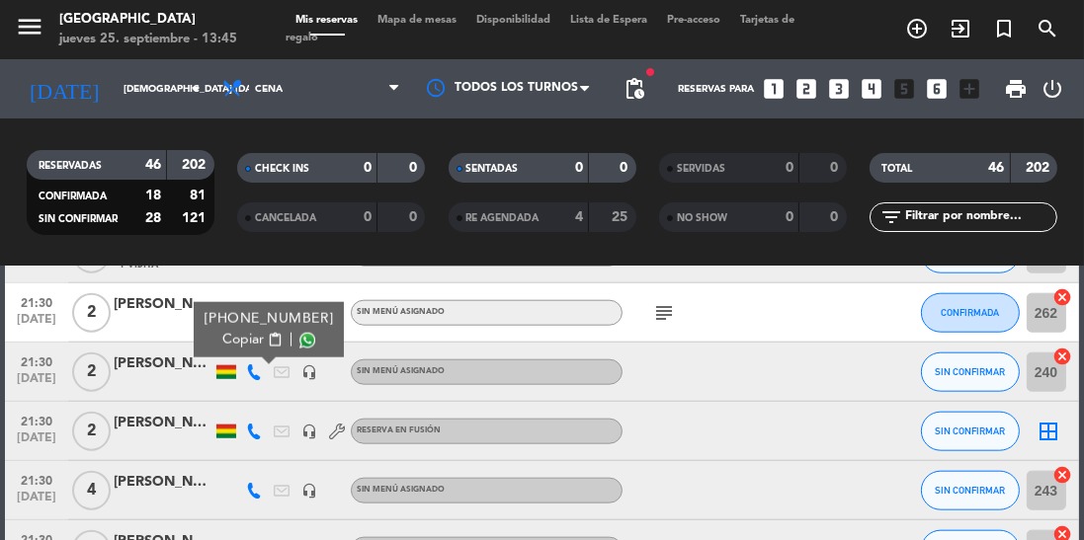
click at [299, 337] on span at bounding box center [307, 341] width 16 height 16
click at [252, 436] on icon at bounding box center [254, 432] width 16 height 16
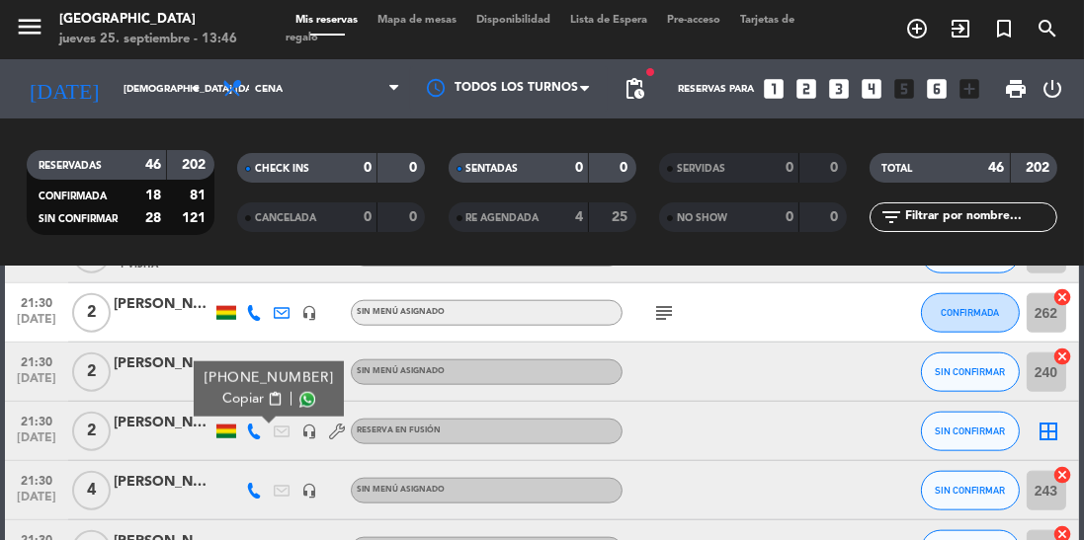
click at [299, 399] on span at bounding box center [307, 400] width 16 height 16
click at [254, 496] on icon at bounding box center [254, 491] width 16 height 16
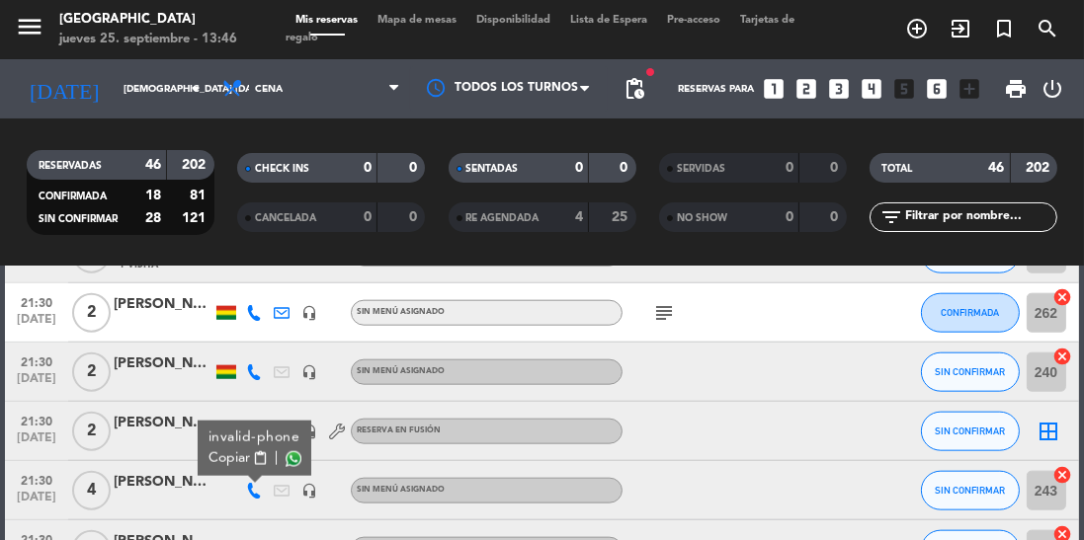
click at [295, 459] on span at bounding box center [294, 460] width 16 height 16
click at [759, 436] on div at bounding box center [705, 431] width 166 height 58
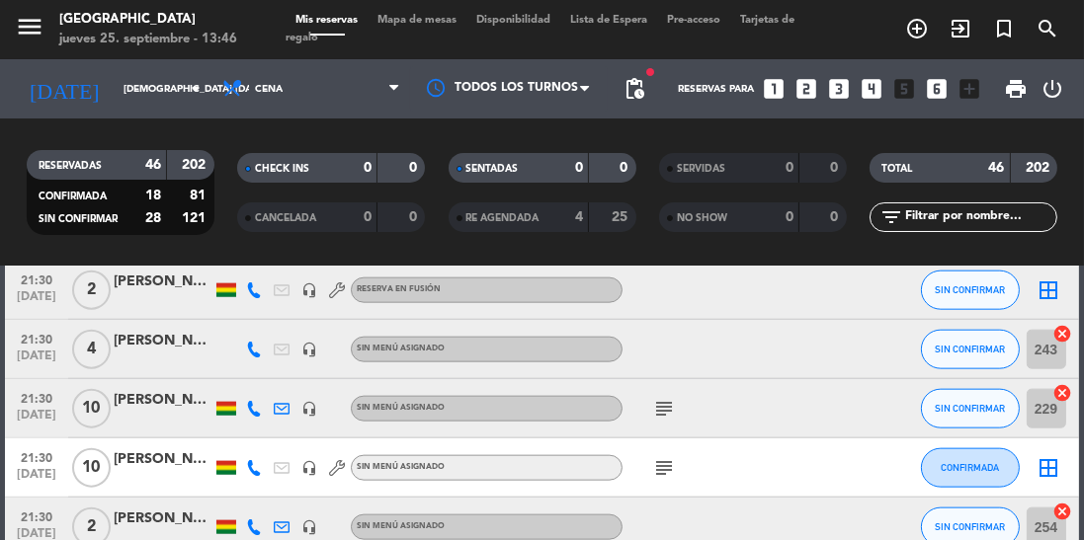
scroll to position [2530, 0]
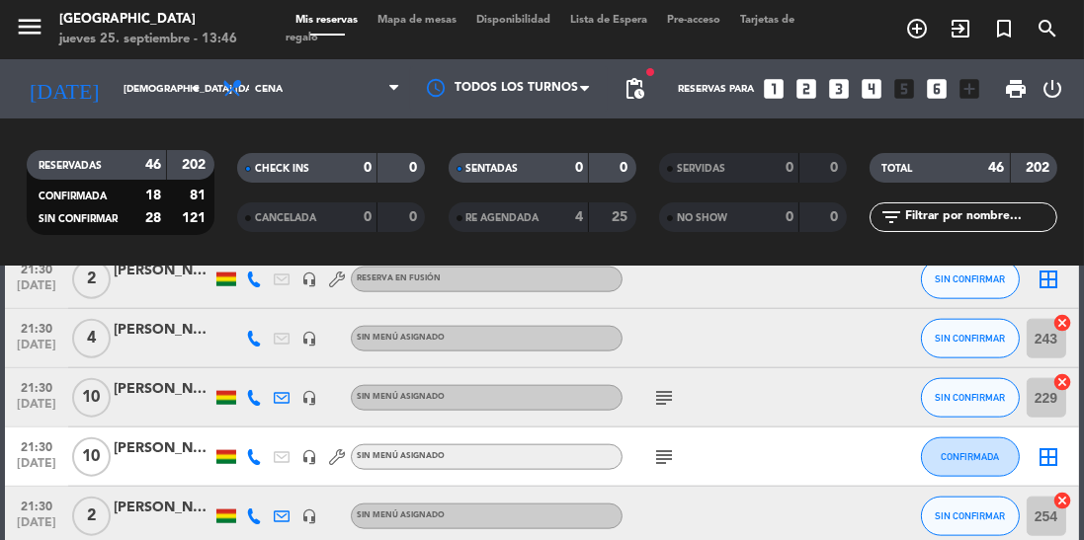
click at [180, 329] on div "[PERSON_NAME]" at bounding box center [163, 330] width 99 height 23
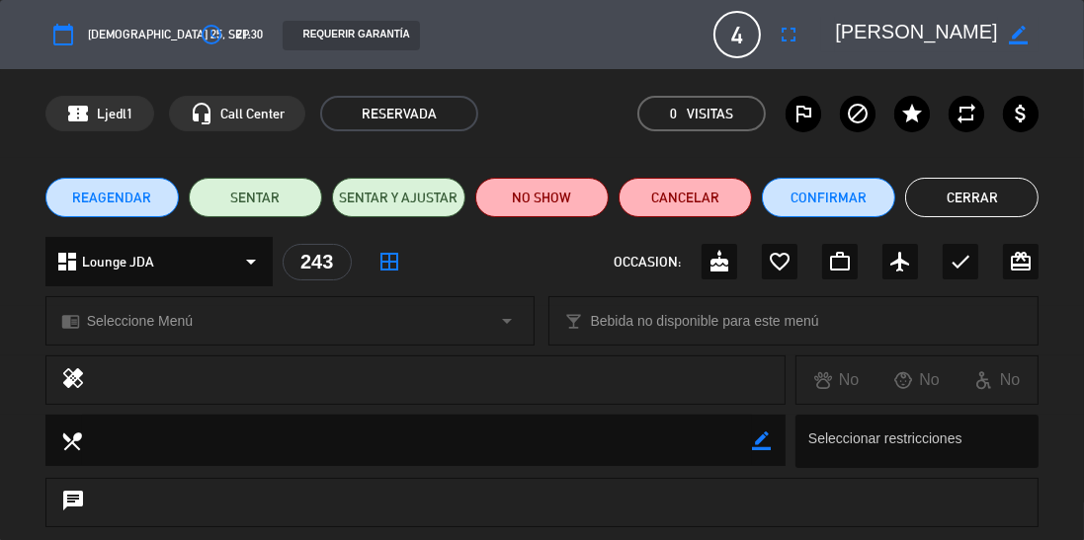
scroll to position [305, 0]
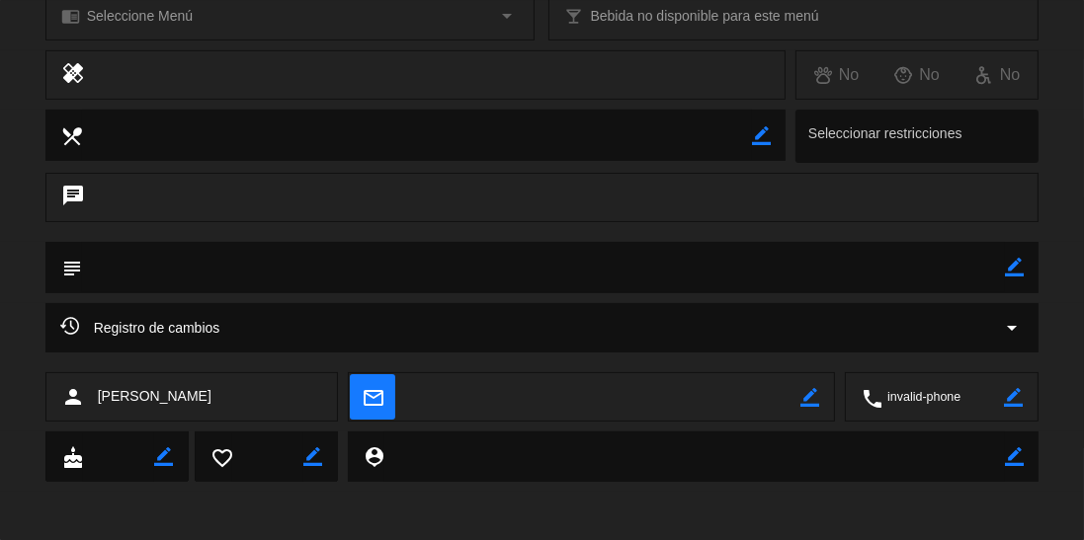
click at [874, 331] on div "Registro de cambios arrow_drop_down" at bounding box center [542, 328] width 964 height 24
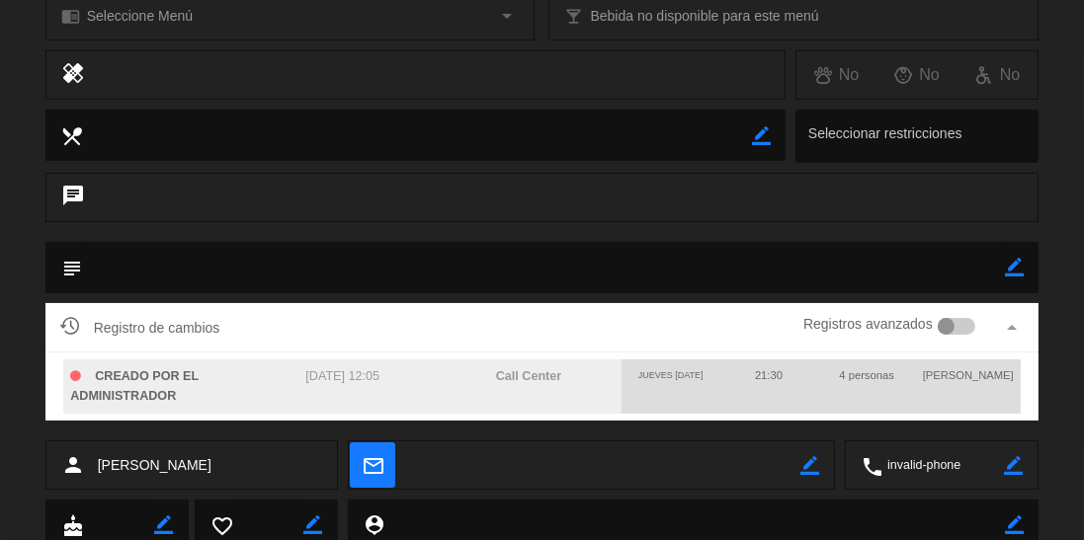
scroll to position [0, 0]
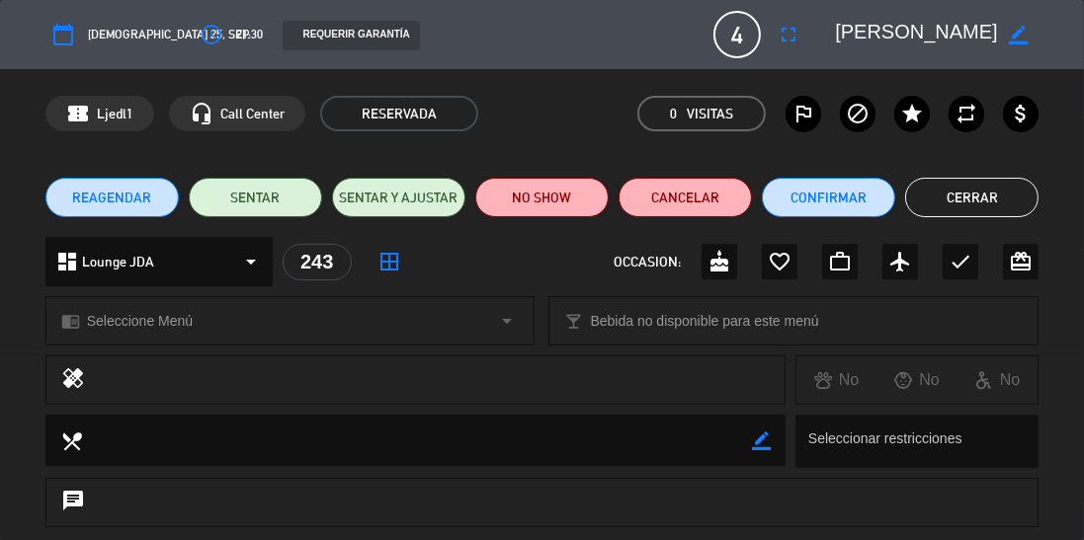
click at [981, 196] on button "Cerrar" at bounding box center [971, 198] width 133 height 40
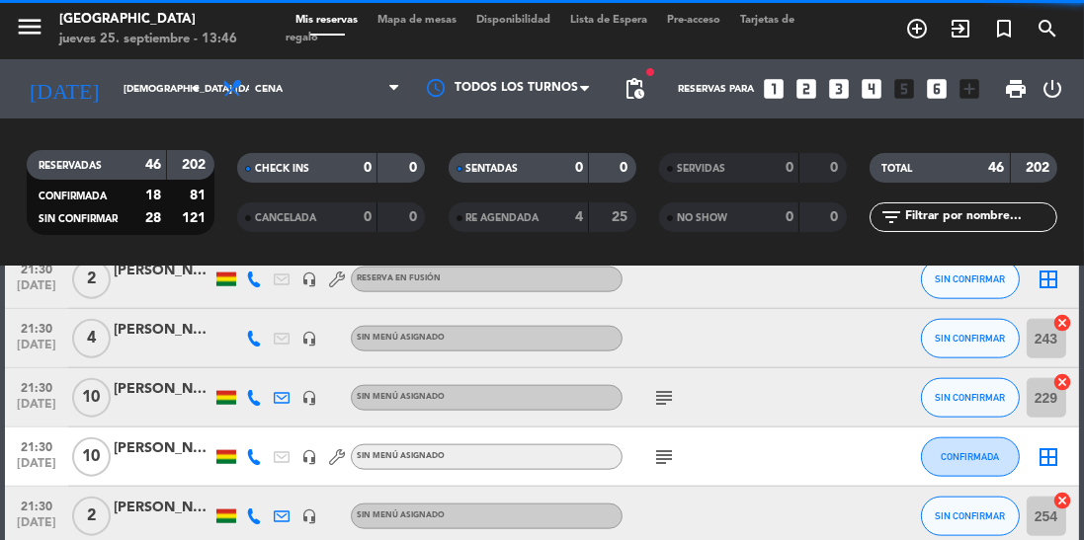
scroll to position [2485, 0]
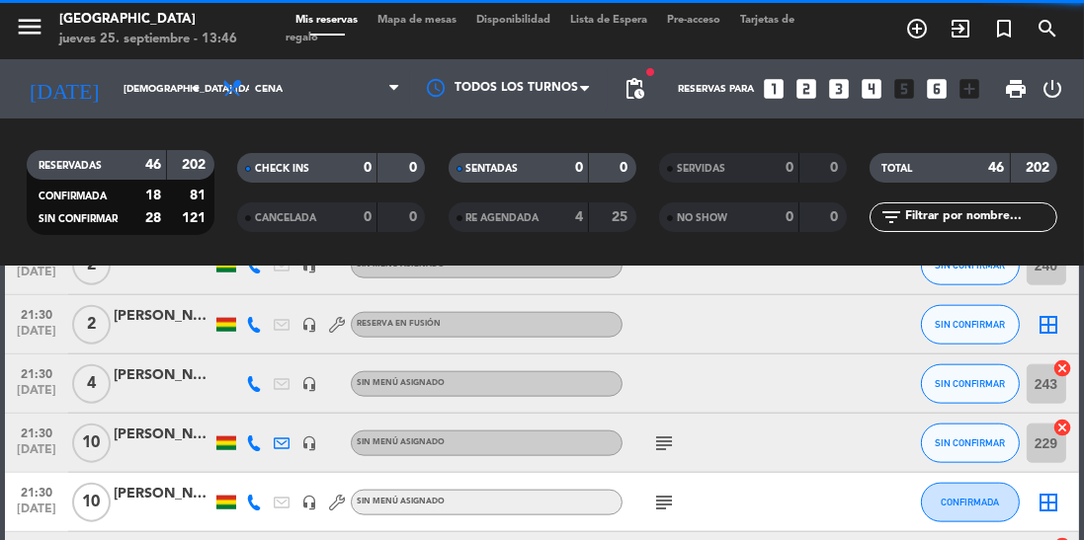
click at [257, 377] on icon at bounding box center [254, 384] width 16 height 16
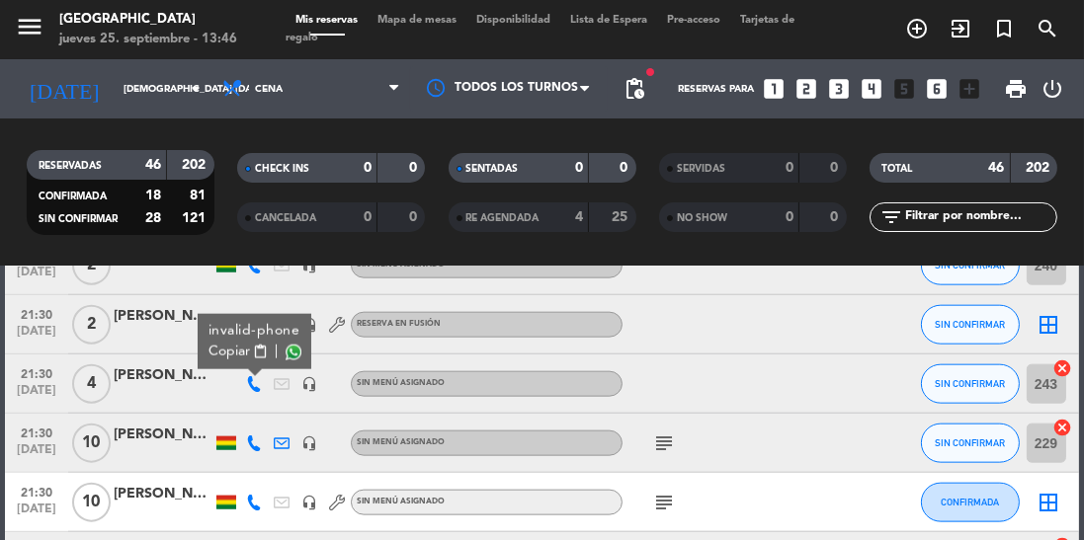
click at [158, 378] on div "[PERSON_NAME]" at bounding box center [163, 376] width 99 height 23
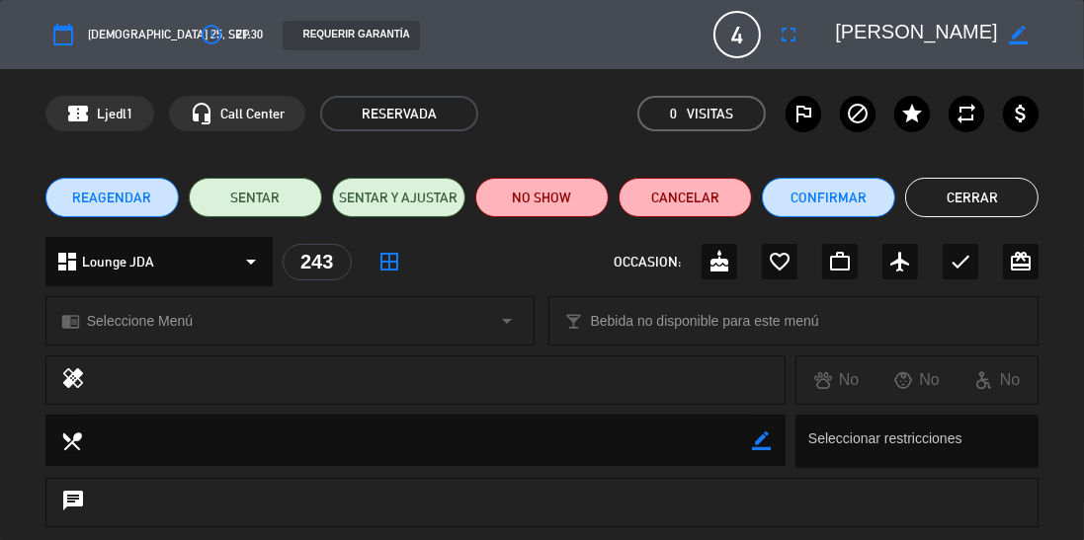
click at [963, 198] on button "Cerrar" at bounding box center [971, 198] width 133 height 40
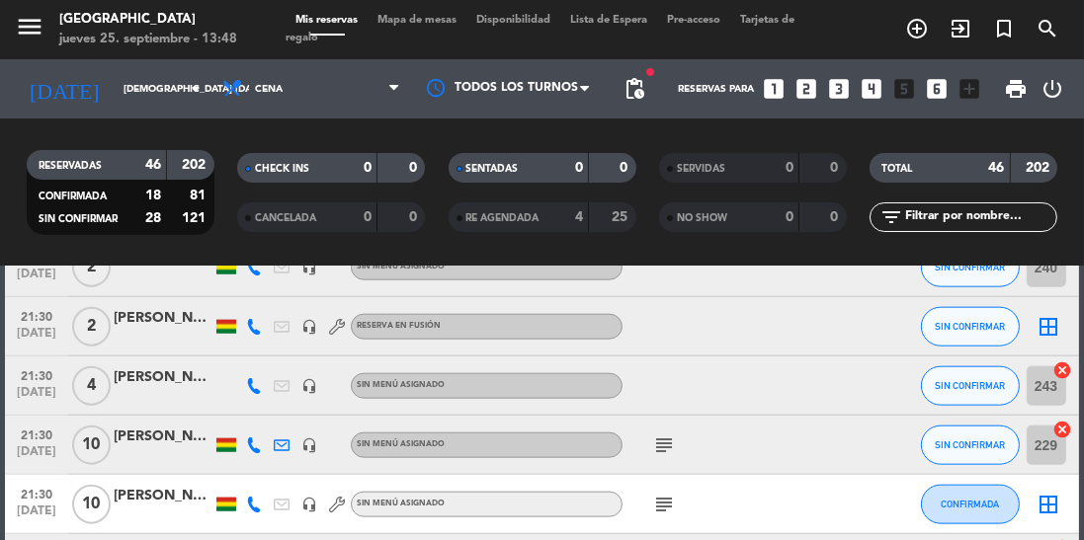
scroll to position [2506, 0]
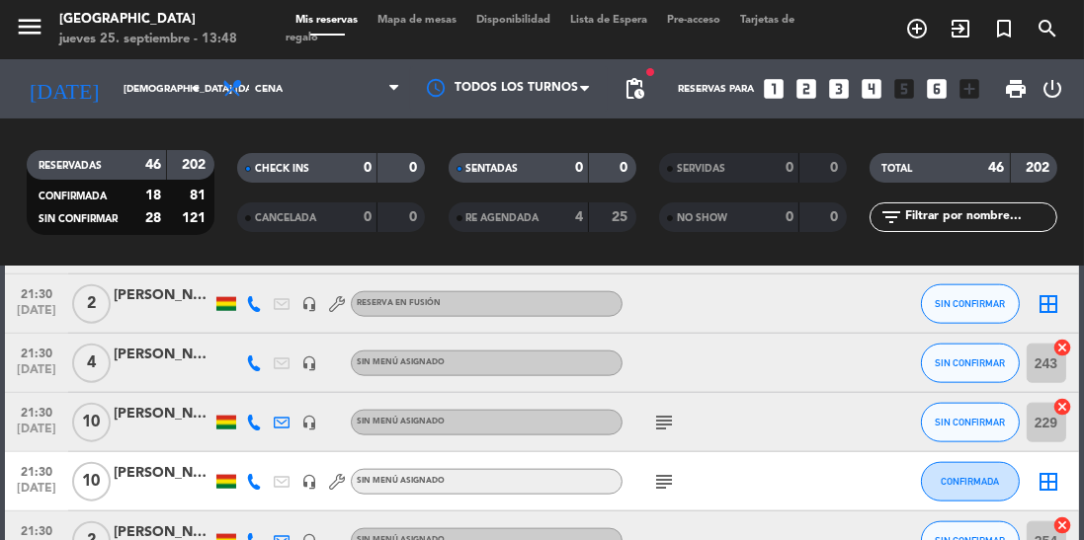
click at [257, 364] on icon at bounding box center [254, 364] width 16 height 16
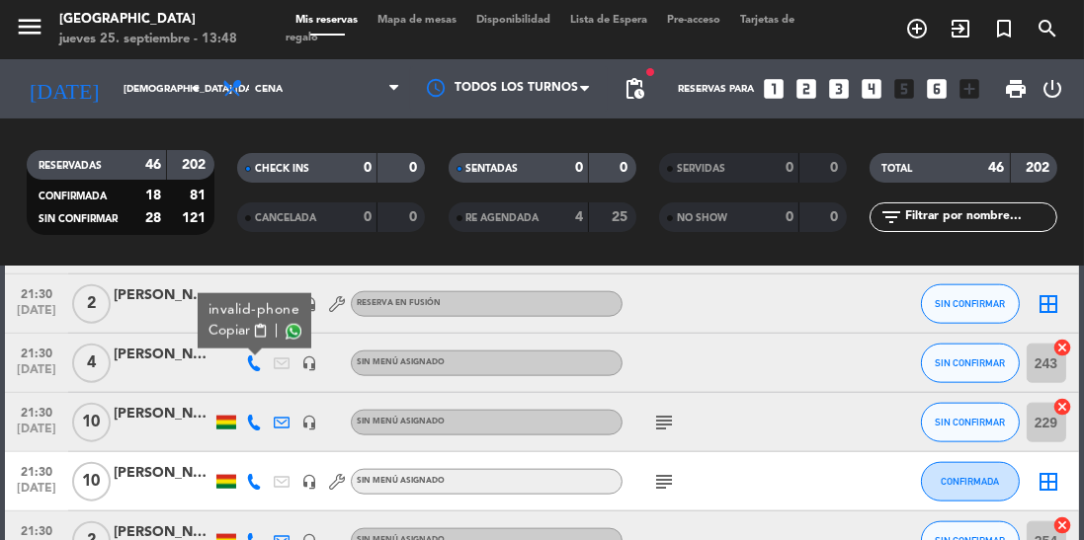
scroll to position [2538, 0]
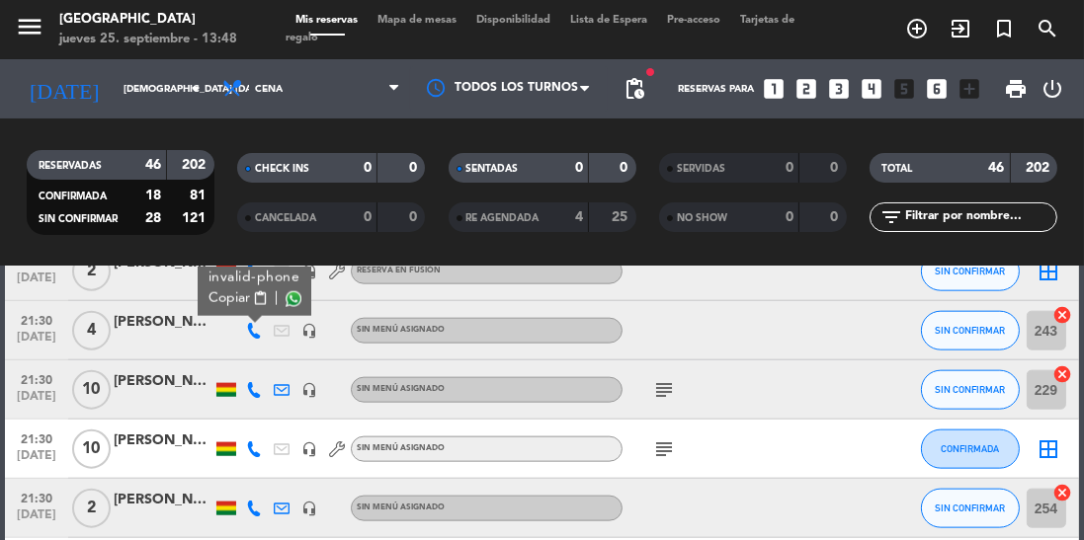
click at [642, 387] on div "subject" at bounding box center [705, 390] width 166 height 58
click at [673, 396] on icon "subject" at bounding box center [664, 390] width 24 height 24
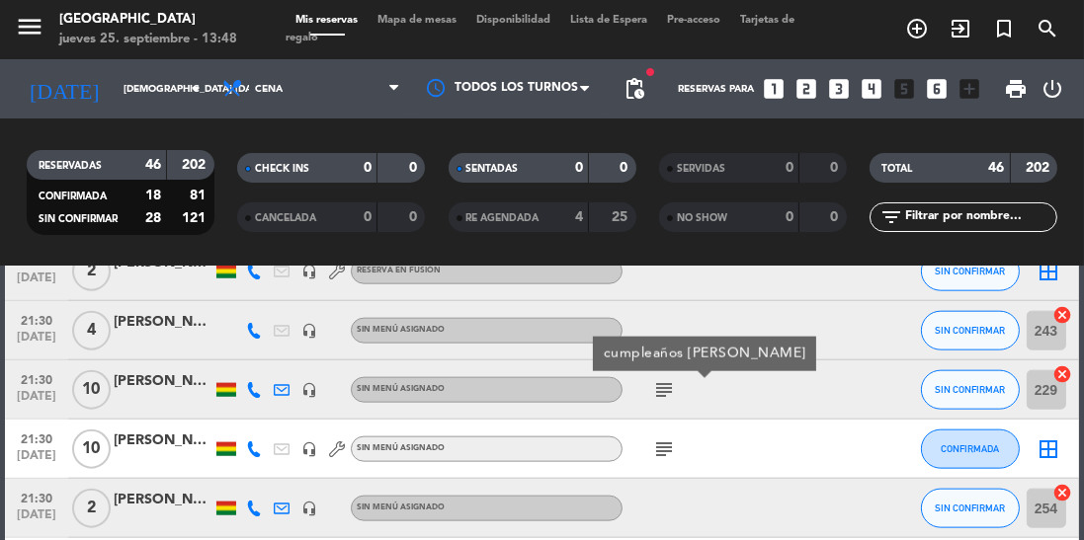
click at [259, 385] on icon at bounding box center [254, 390] width 16 height 16
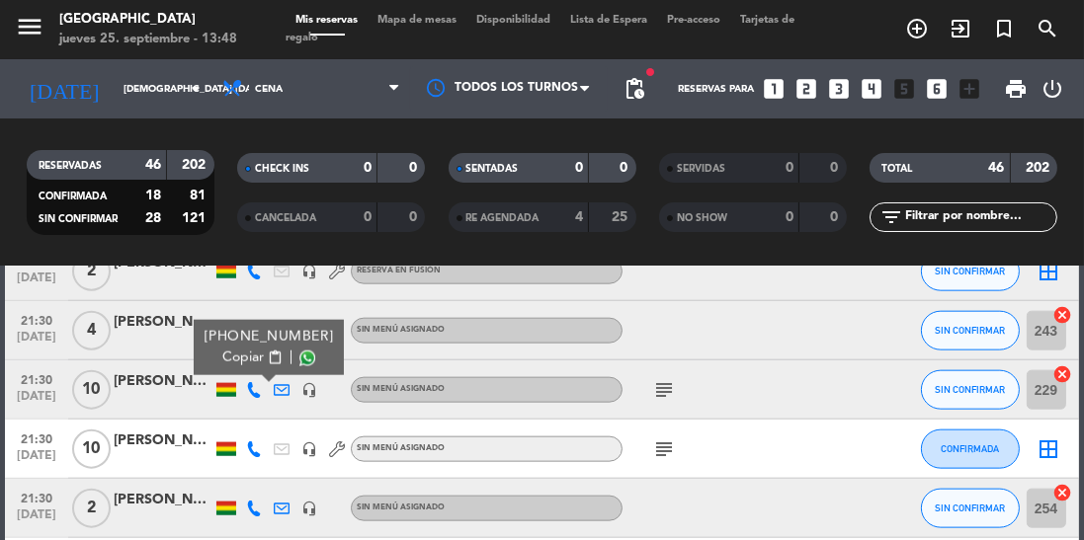
click at [299, 358] on span at bounding box center [307, 359] width 16 height 16
click at [673, 444] on icon "subject" at bounding box center [664, 450] width 24 height 24
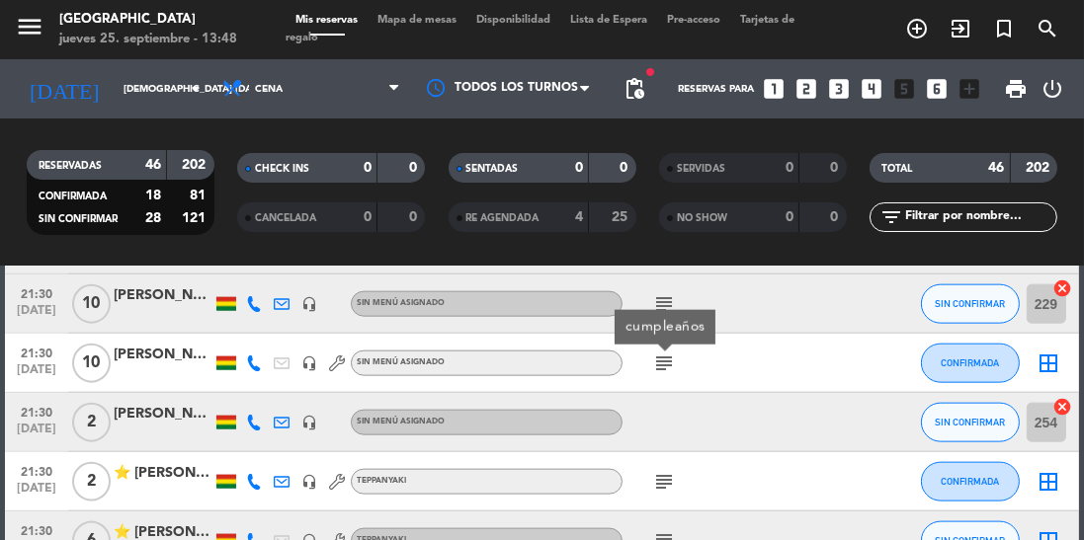
scroll to position [2658, 0]
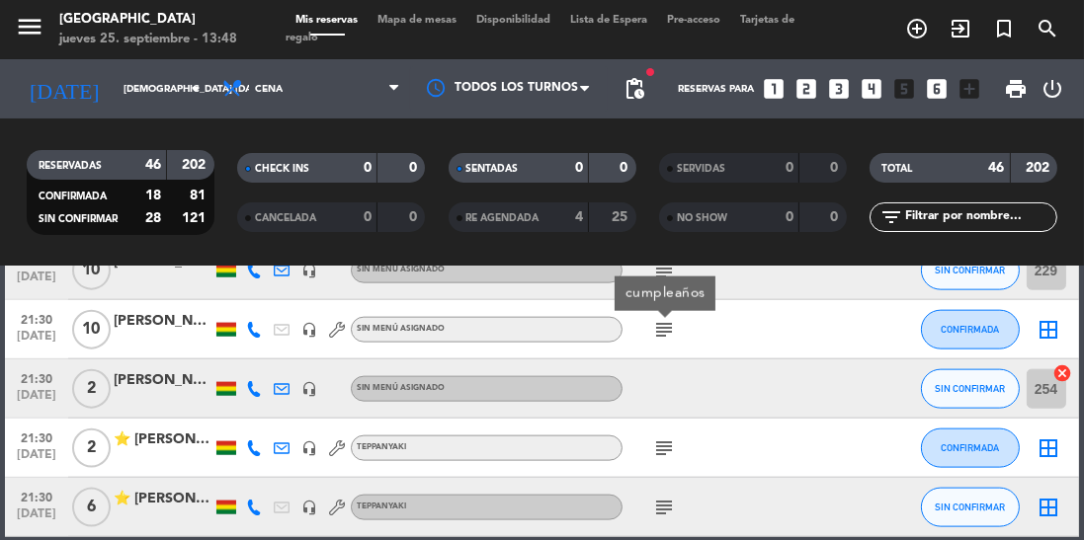
click at [260, 329] on icon at bounding box center [254, 330] width 16 height 16
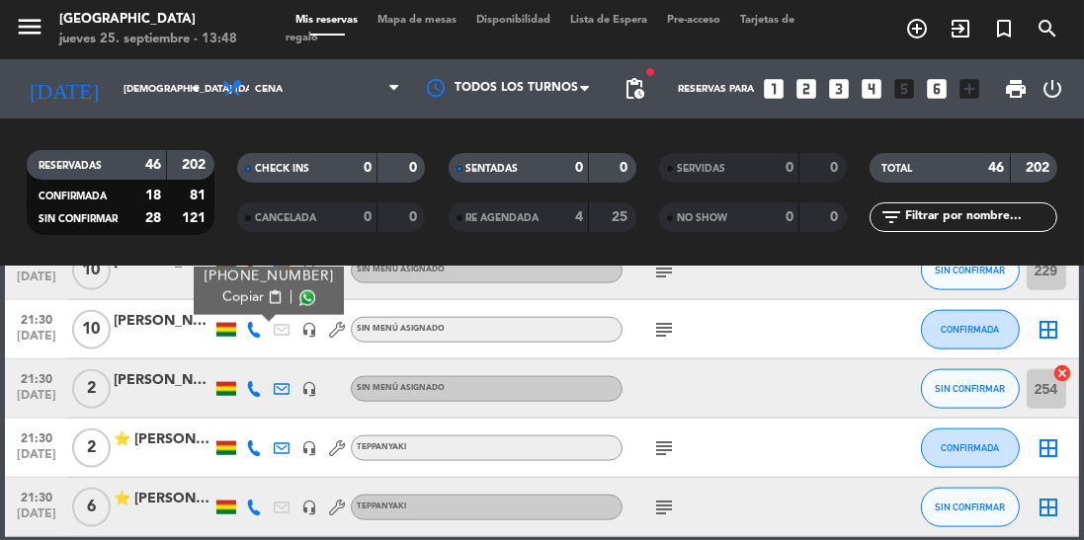
click at [299, 298] on span at bounding box center [307, 298] width 16 height 16
click at [259, 388] on icon at bounding box center [254, 389] width 16 height 16
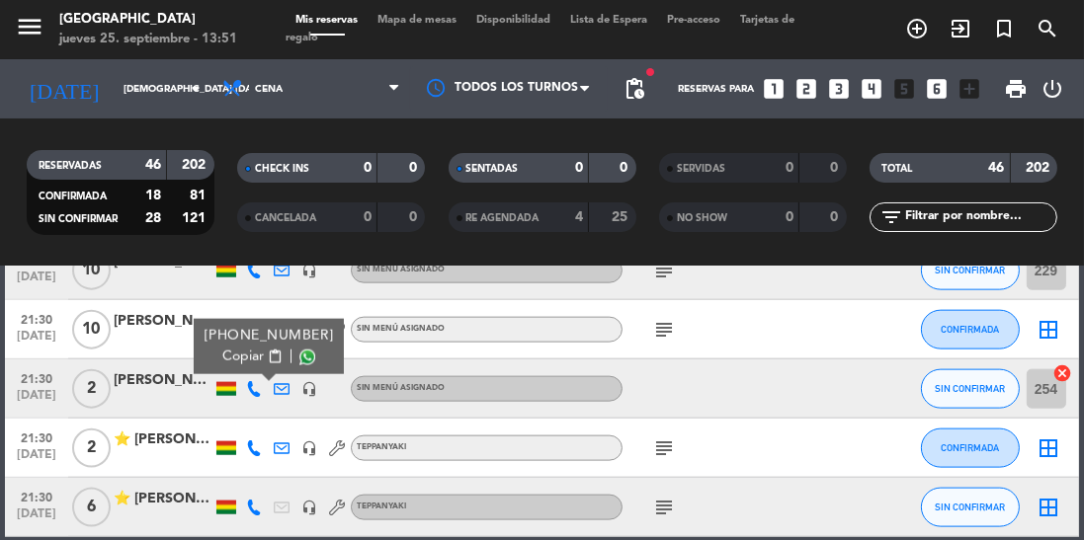
click at [299, 354] on span at bounding box center [307, 358] width 16 height 16
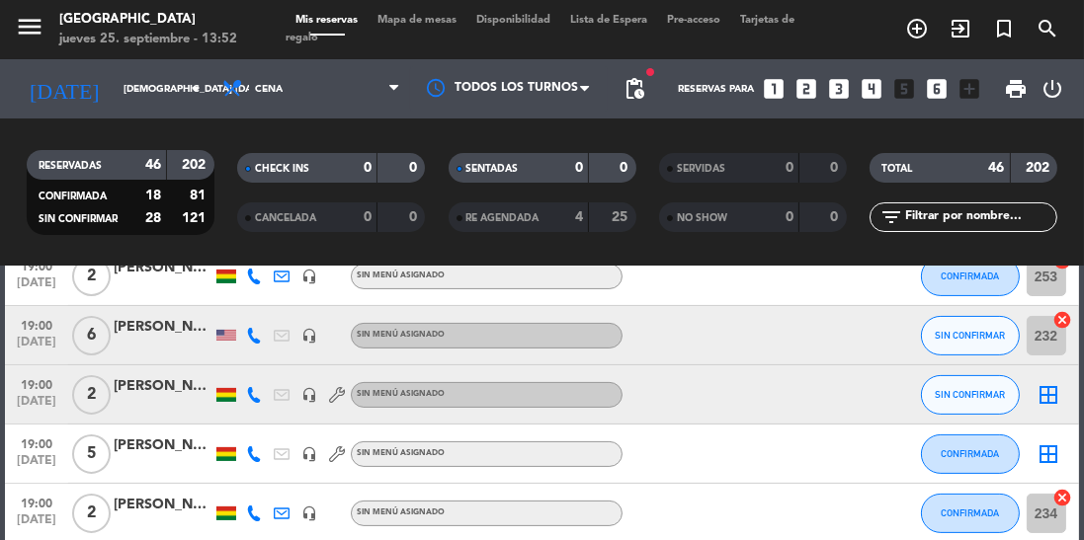
scroll to position [684, 0]
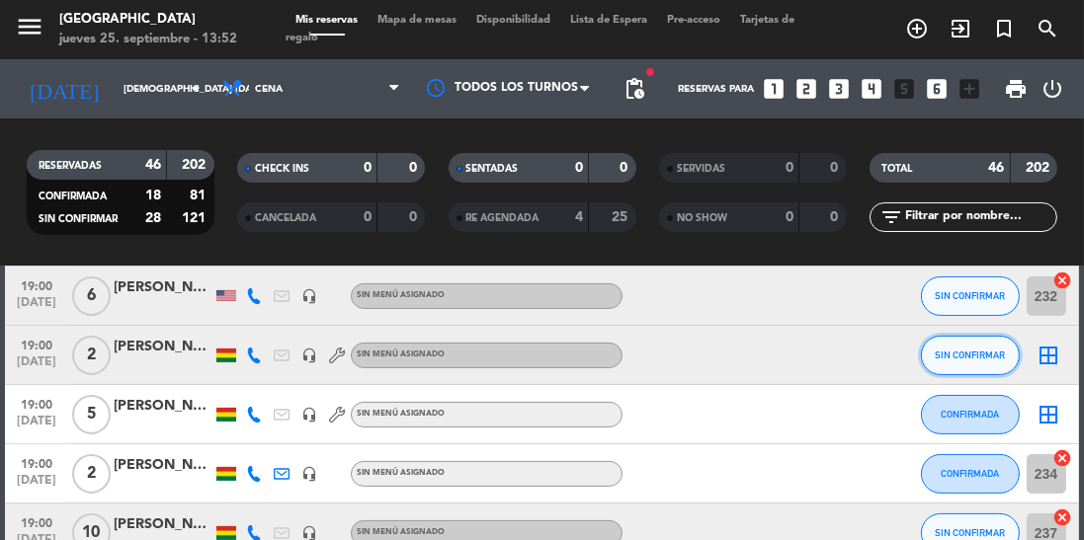
click at [964, 363] on button "SIN CONFIRMAR" at bounding box center [970, 356] width 99 height 40
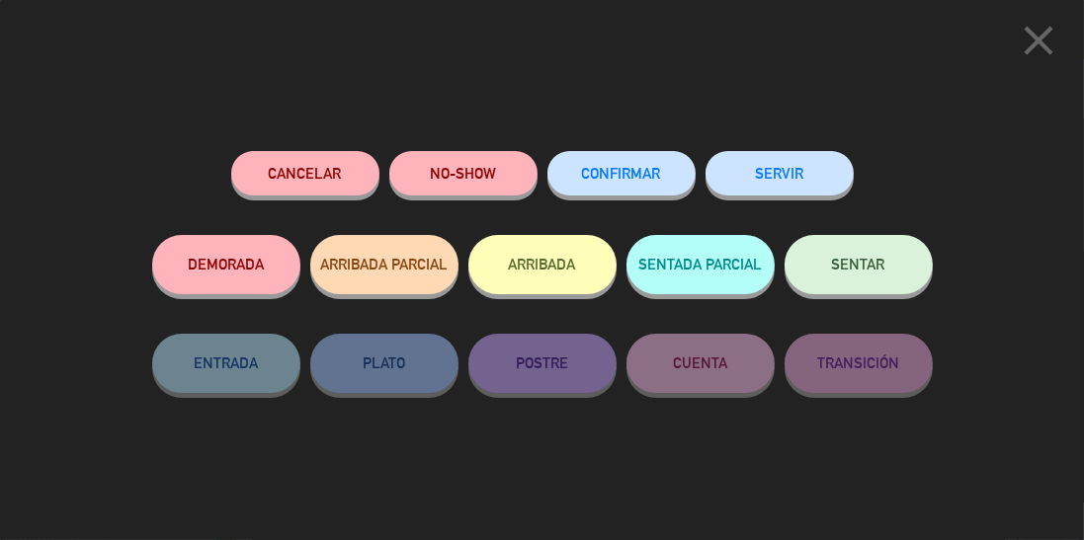
click at [624, 169] on span "CONFIRMAR" at bounding box center [621, 173] width 79 height 17
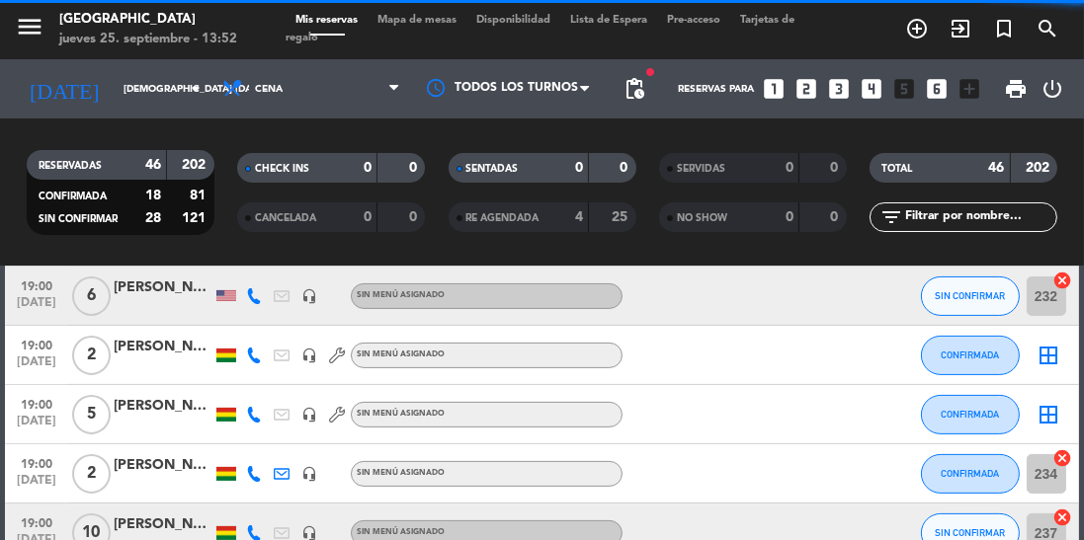
click at [158, 354] on div "[PERSON_NAME]" at bounding box center [163, 347] width 99 height 23
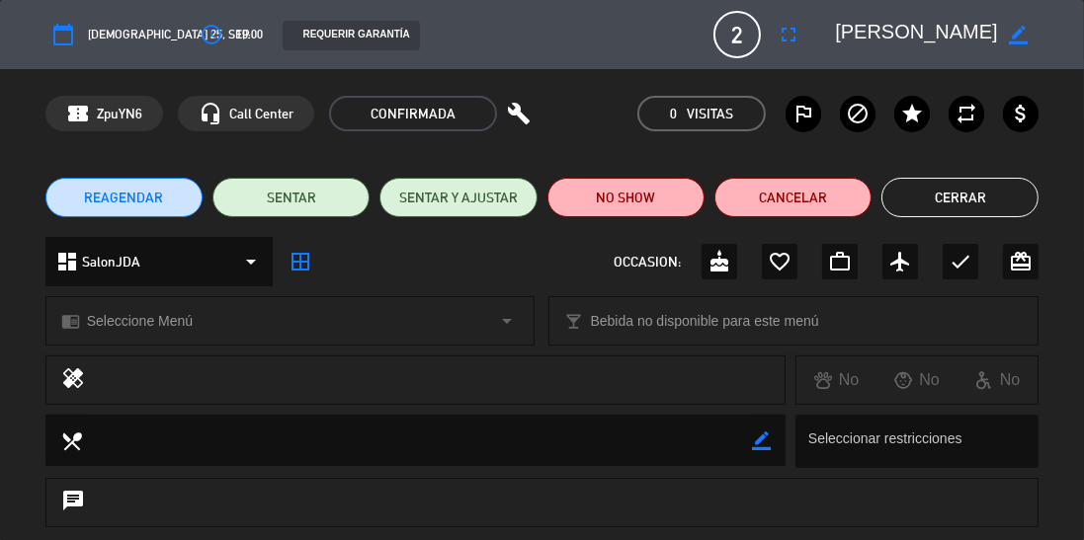
scroll to position [210, 0]
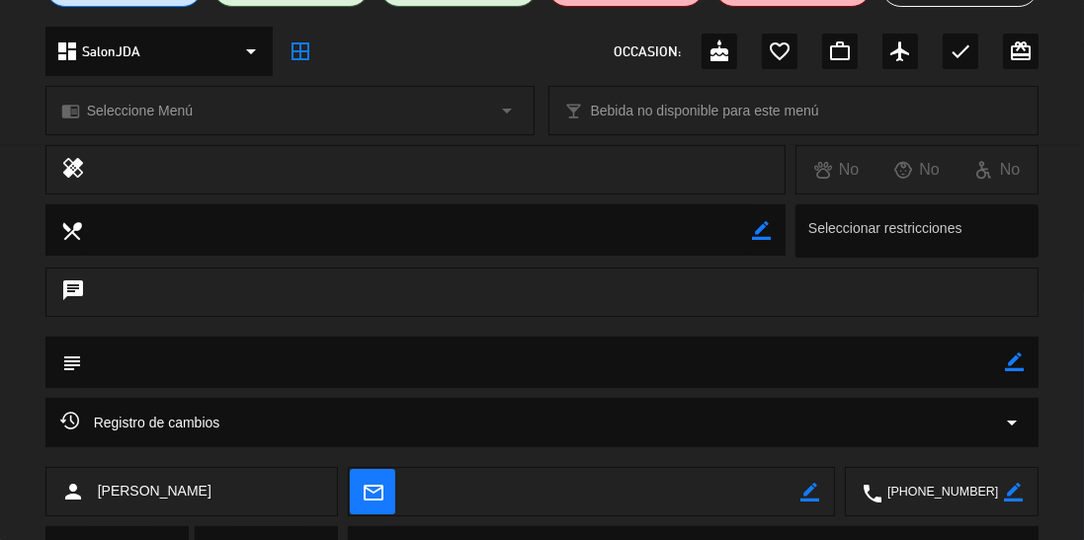
click at [348, 370] on textarea at bounding box center [544, 362] width 924 height 50
click at [1003, 356] on textarea at bounding box center [544, 362] width 924 height 50
click at [1023, 369] on icon "border_color" at bounding box center [1014, 362] width 19 height 19
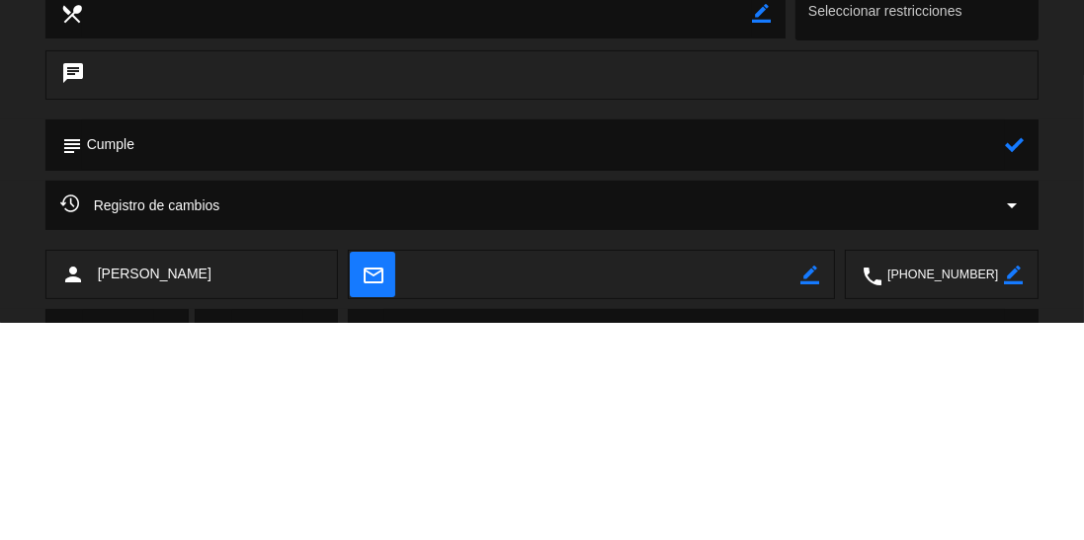
click at [1002, 362] on textarea at bounding box center [544, 362] width 924 height 50
type textarea "Cumpleaños"
click at [1014, 366] on icon at bounding box center [1014, 362] width 19 height 19
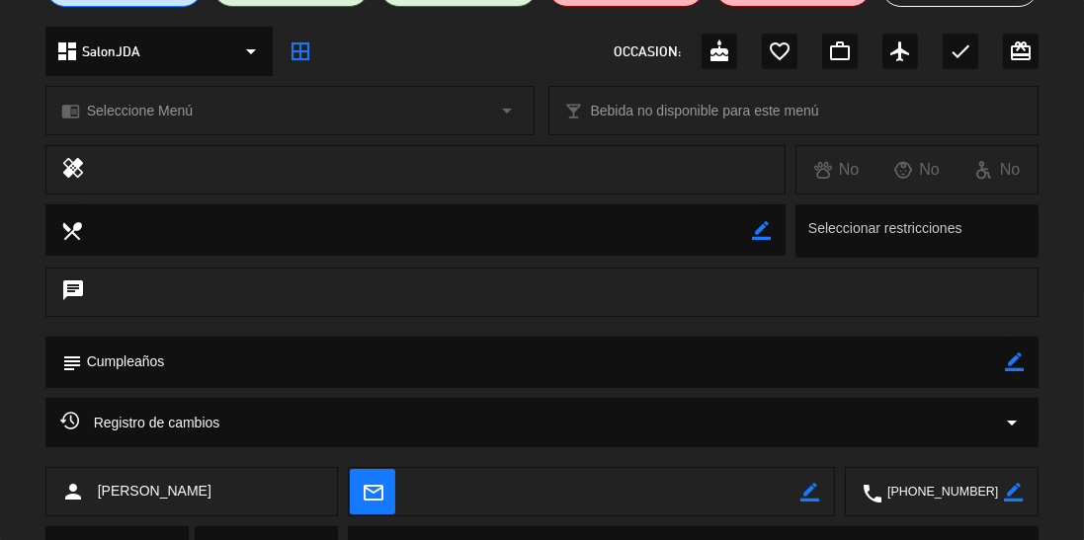
scroll to position [0, 0]
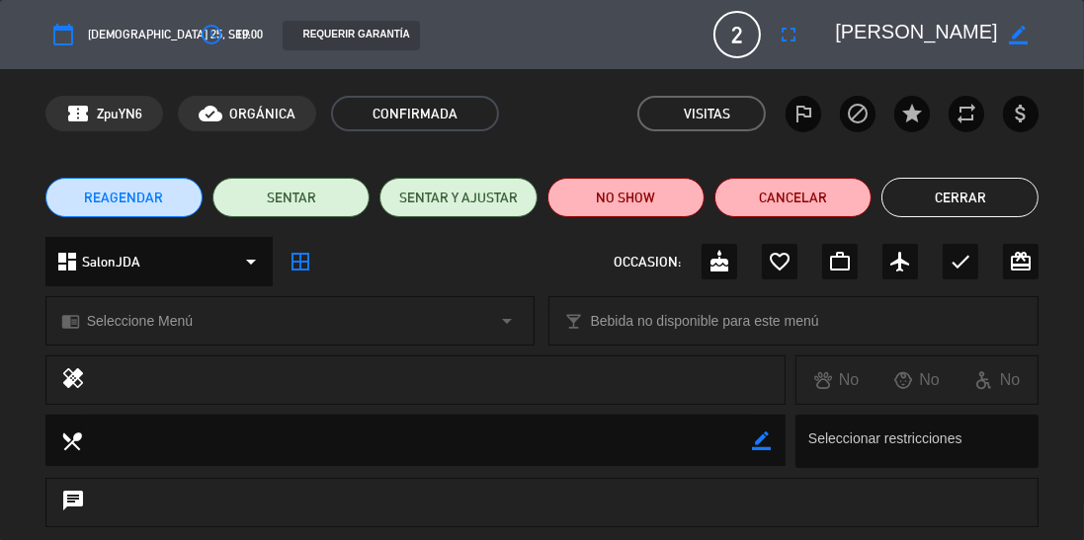
click at [948, 191] on button "Cerrar" at bounding box center [959, 198] width 157 height 40
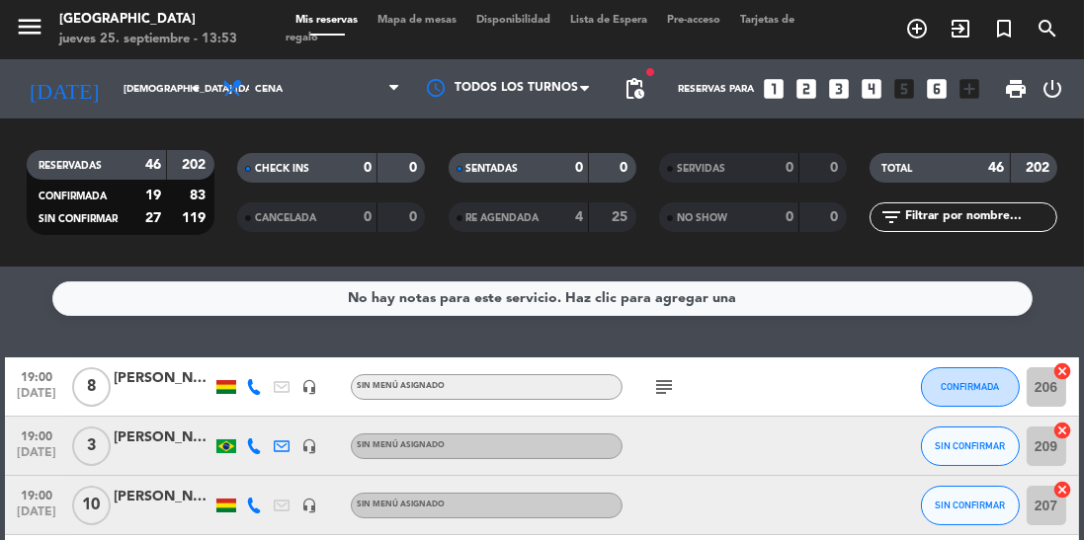
scroll to position [115, 0]
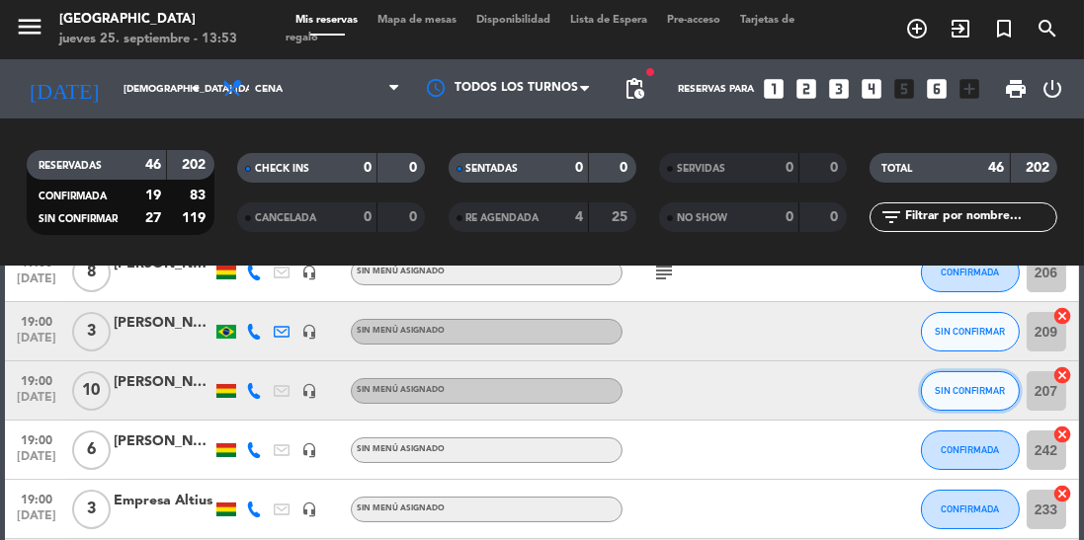
click at [955, 387] on span "SIN CONFIRMAR" at bounding box center [970, 390] width 70 height 11
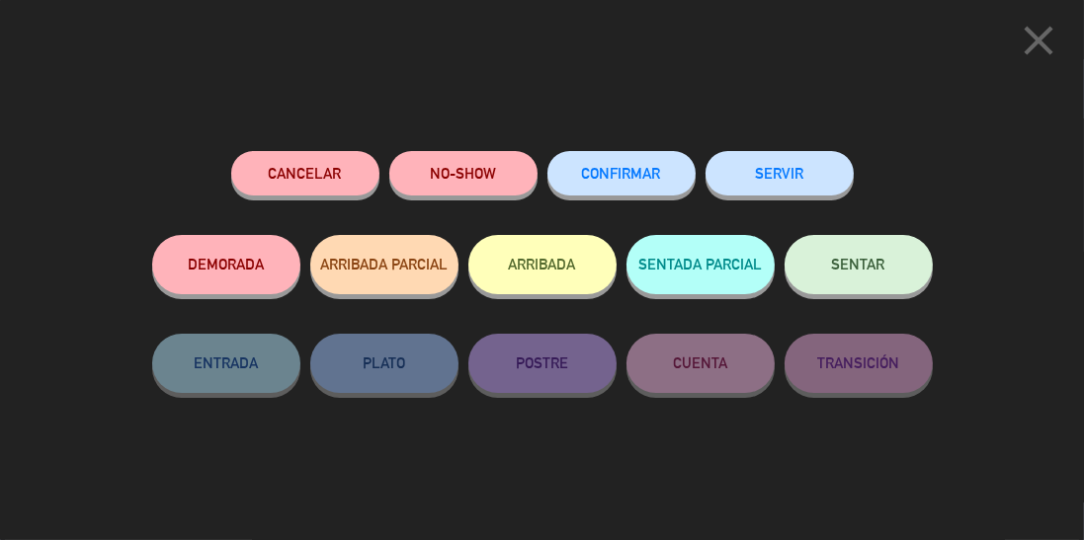
click at [621, 182] on span "CONFIRMAR" at bounding box center [621, 173] width 79 height 17
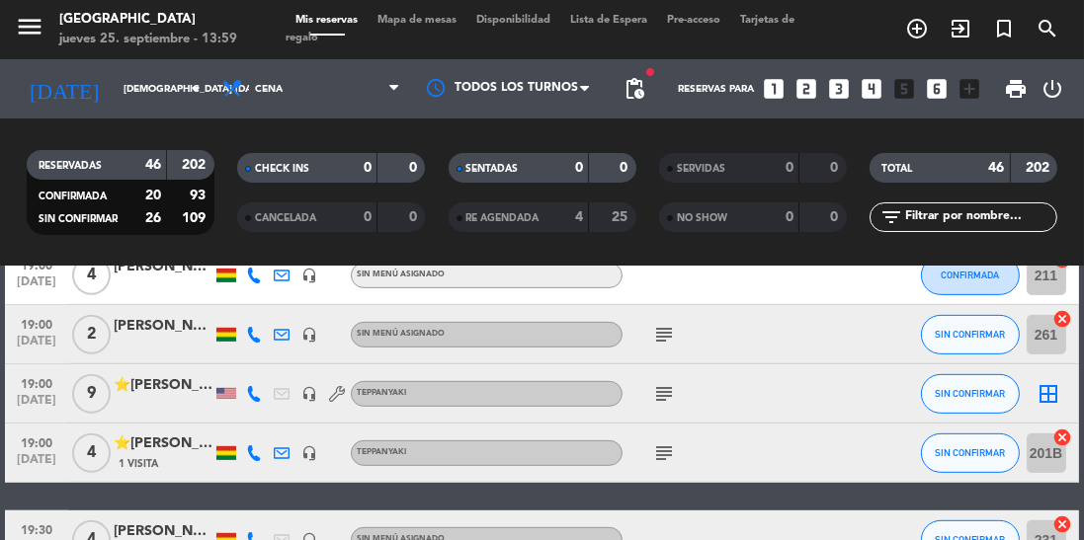
scroll to position [1190, 0]
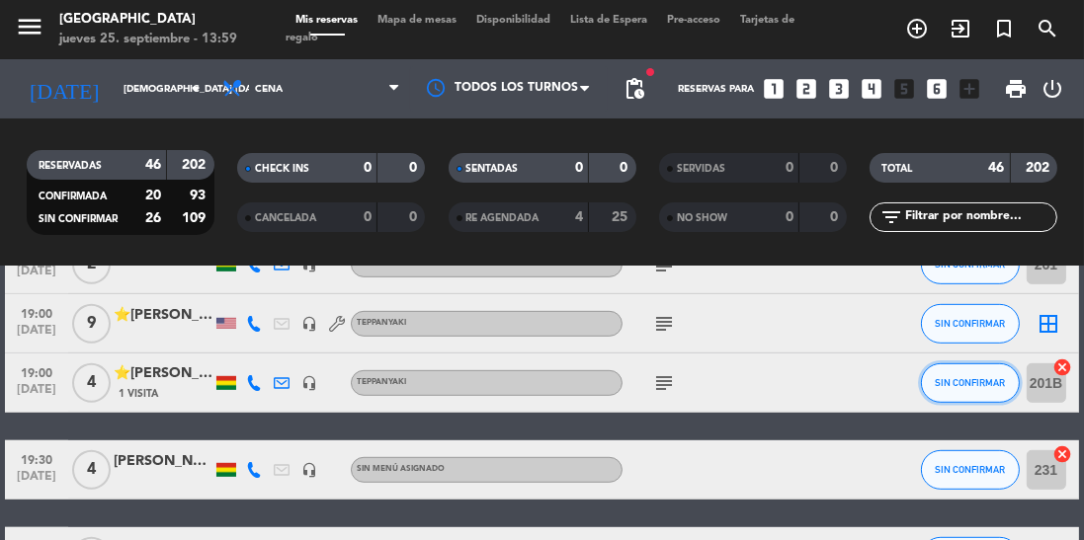
click at [964, 372] on button "SIN CONFIRMAR" at bounding box center [970, 384] width 99 height 40
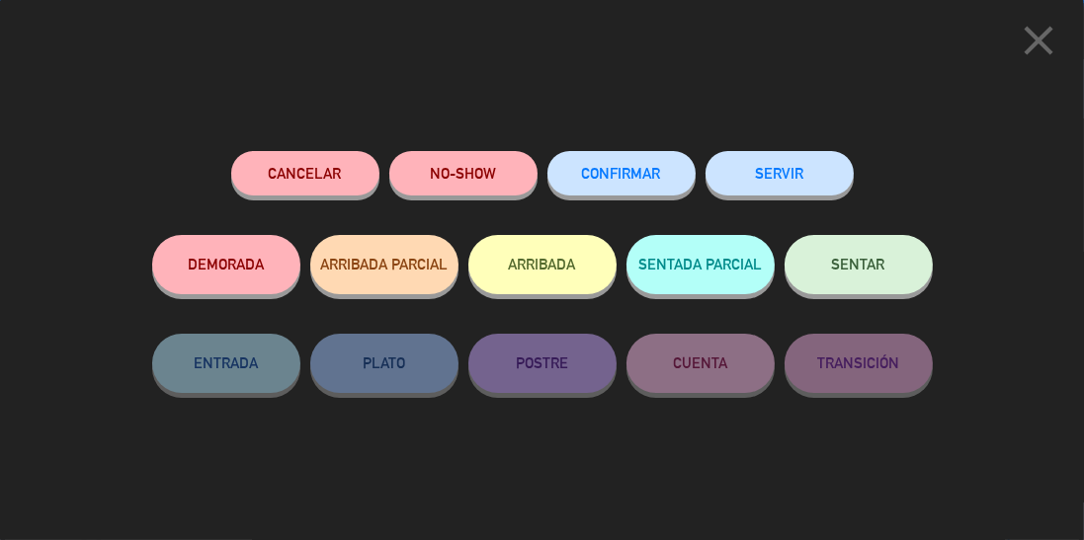
click at [602, 162] on button "CONFIRMAR" at bounding box center [621, 173] width 148 height 44
